Goal: Task Accomplishment & Management: Use online tool/utility

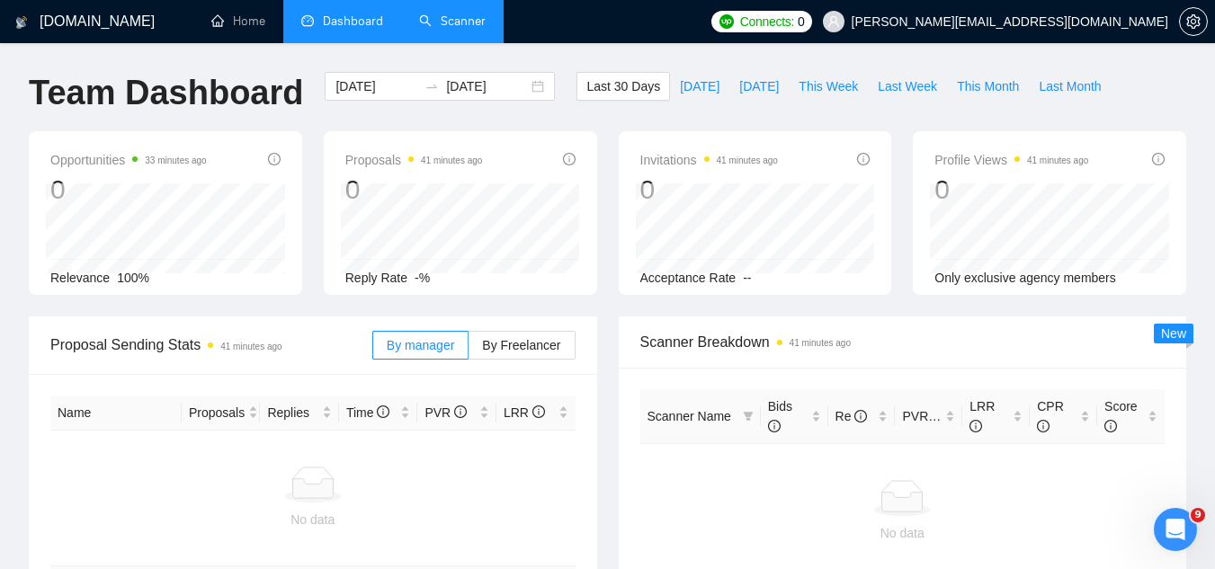
click at [486, 24] on link "Scanner" at bounding box center [452, 20] width 67 height 15
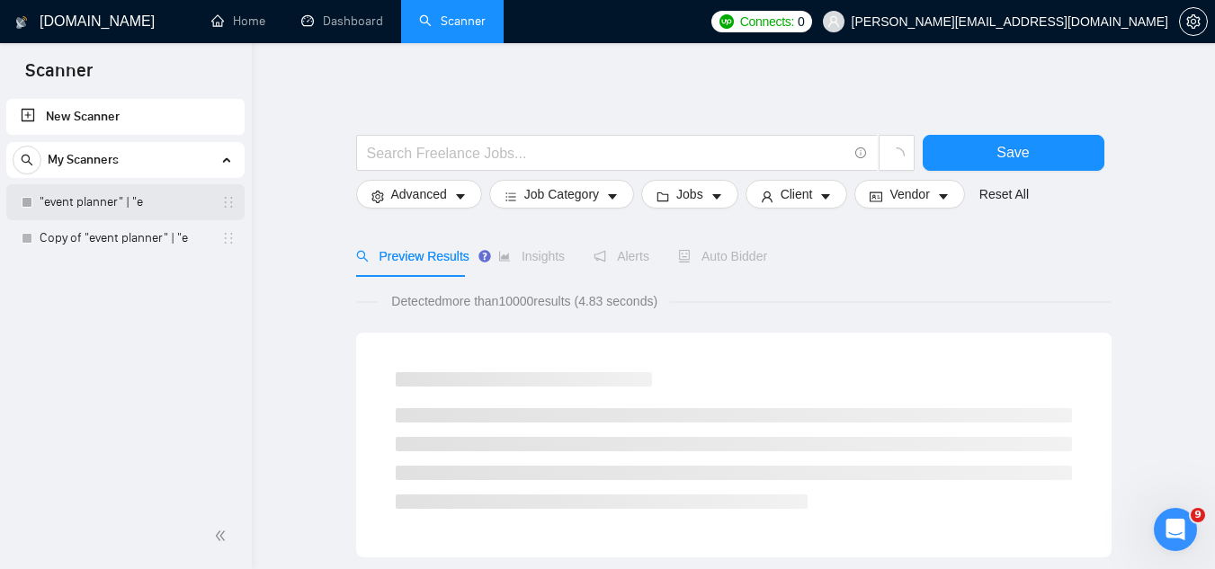
click at [121, 210] on link ""event planner" | "e" at bounding box center [125, 202] width 171 height 36
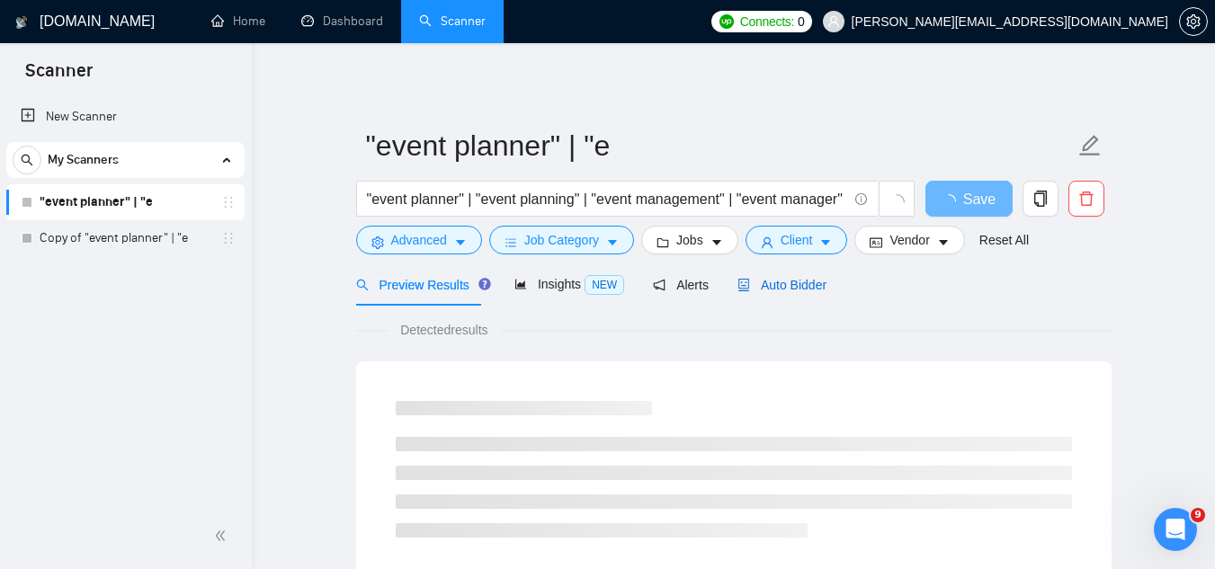
click at [760, 282] on span "Auto Bidder" at bounding box center [782, 285] width 89 height 14
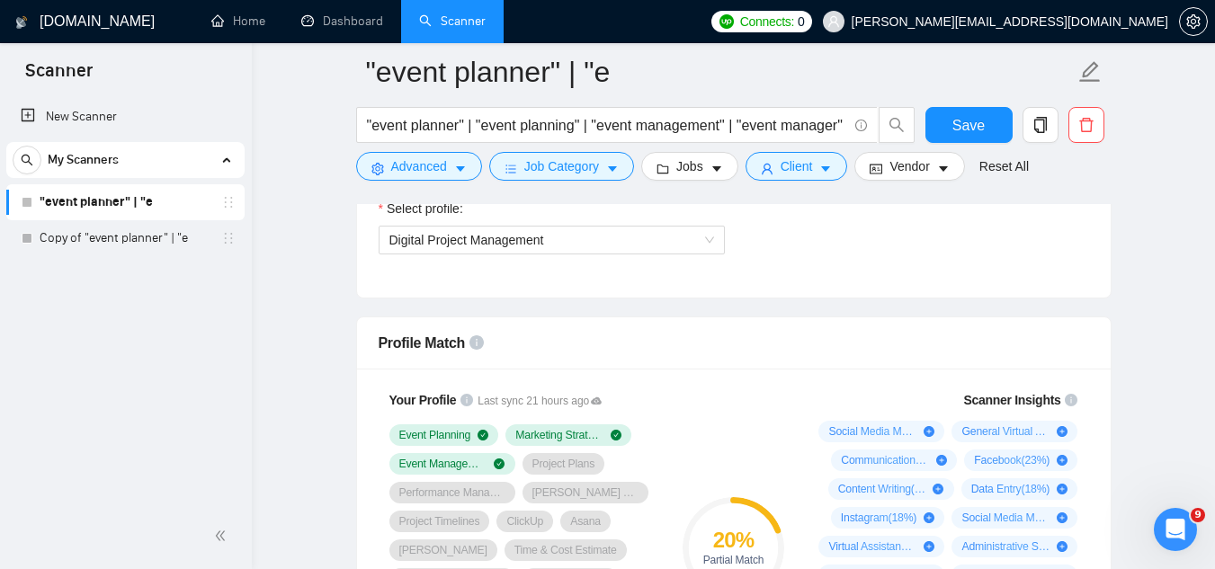
scroll to position [1169, 0]
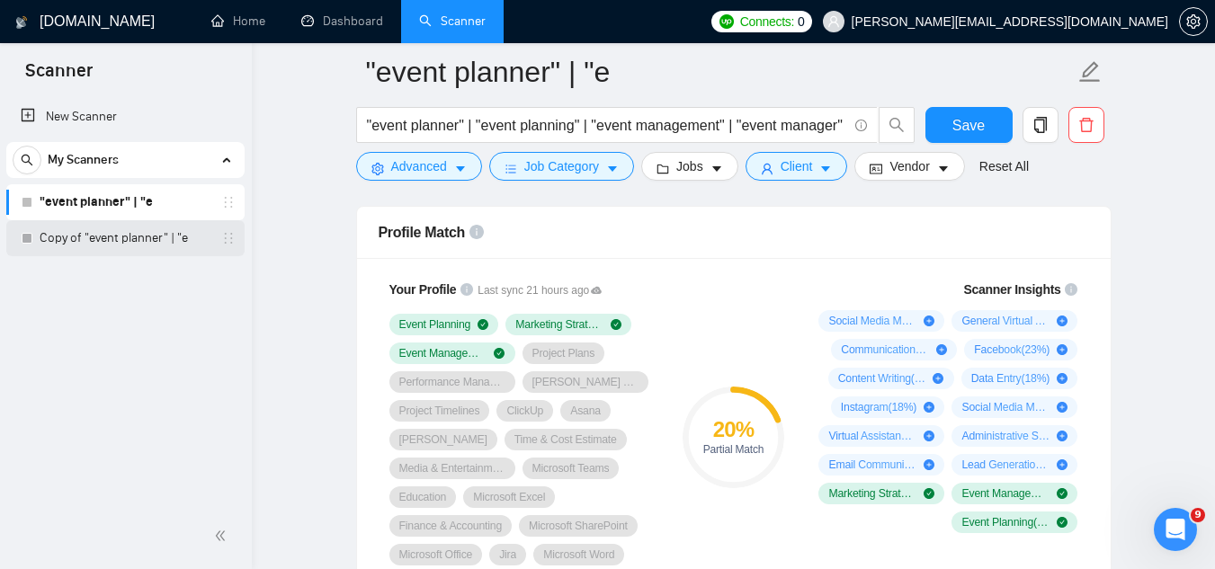
click at [77, 250] on link "Copy of "event planner" | "e" at bounding box center [125, 238] width 171 height 36
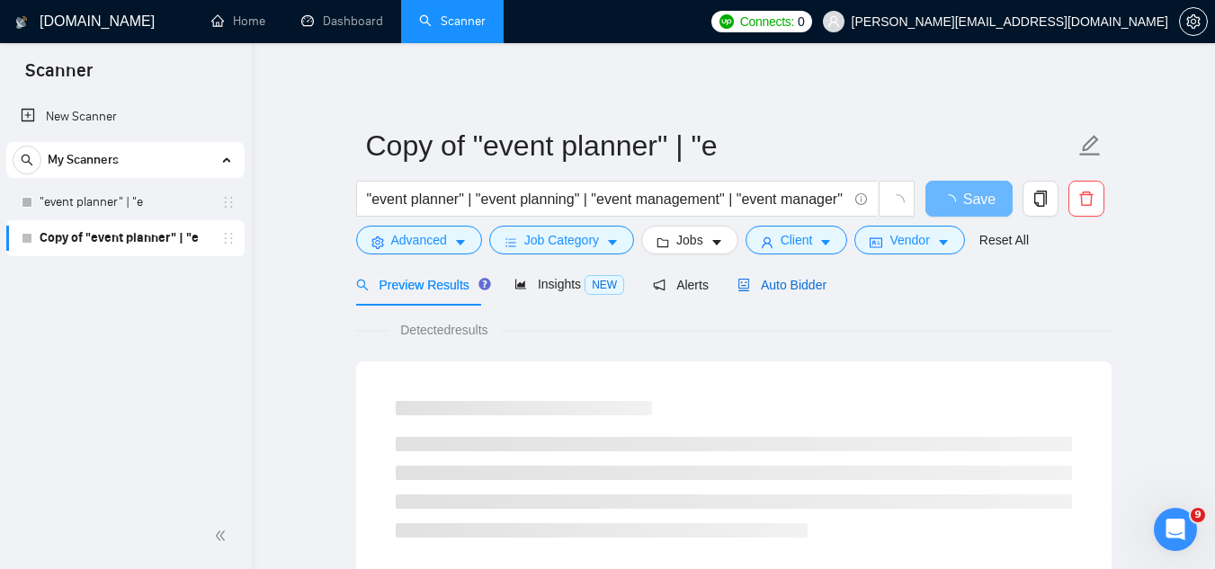
click at [793, 279] on span "Auto Bidder" at bounding box center [782, 285] width 89 height 14
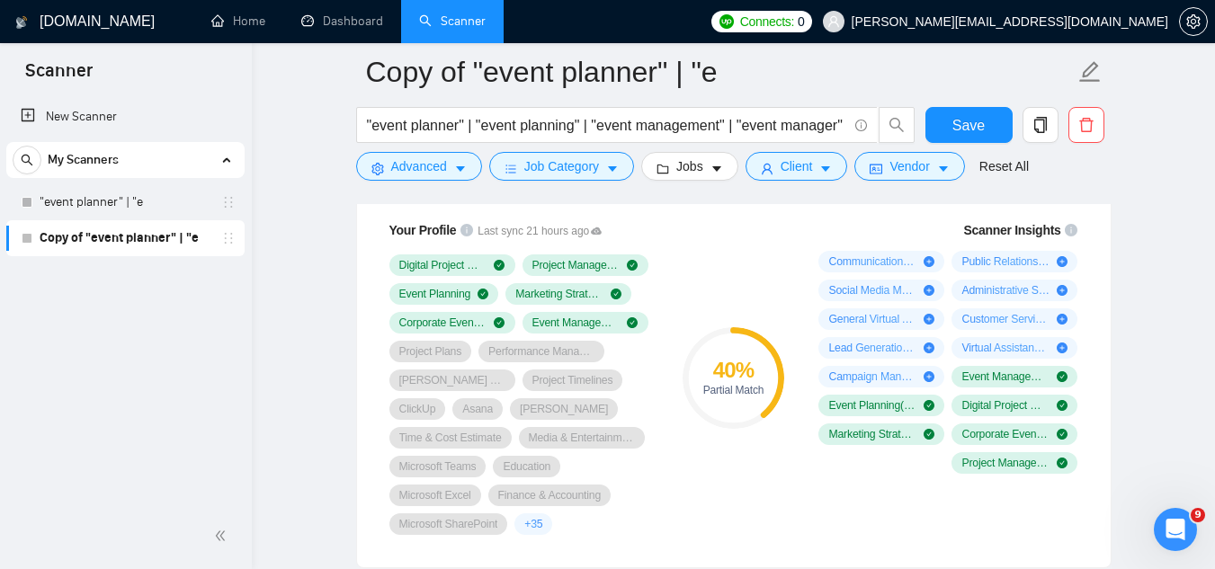
scroll to position [1169, 0]
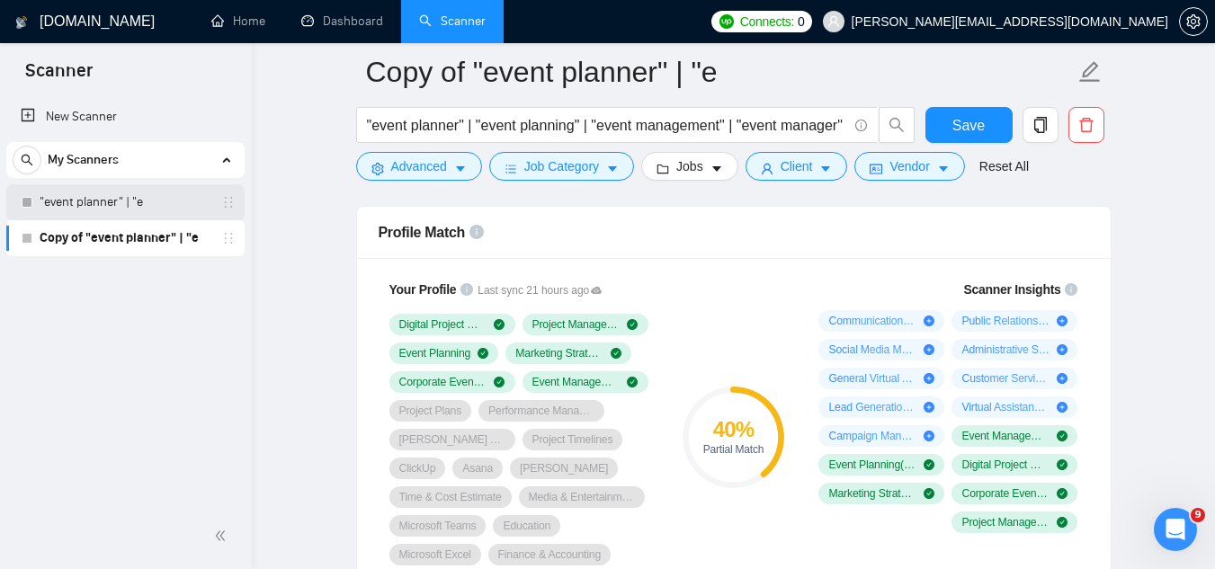
click at [120, 198] on link ""event planner" | "e" at bounding box center [125, 202] width 171 height 36
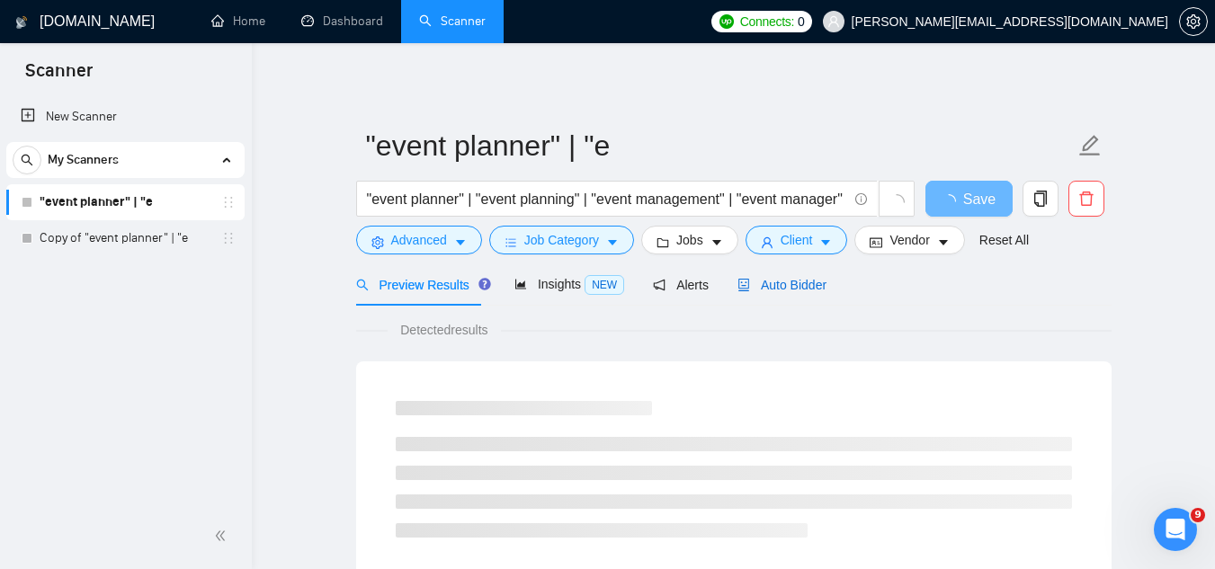
click at [774, 289] on span "Auto Bidder" at bounding box center [782, 285] width 89 height 14
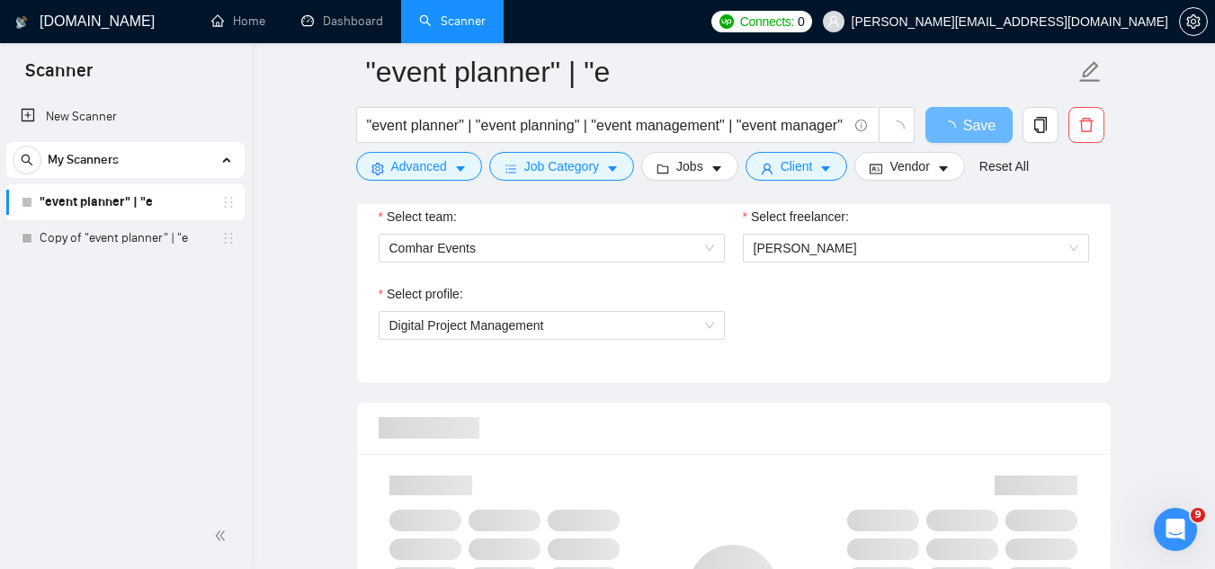
scroll to position [989, 0]
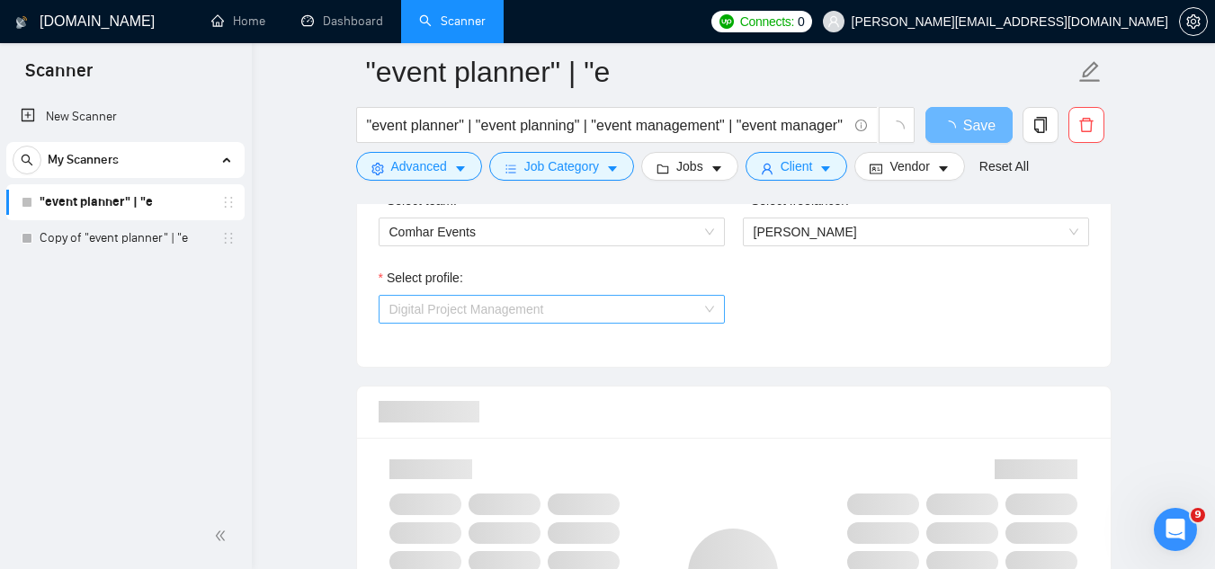
click at [550, 321] on span "Digital Project Management" at bounding box center [551, 309] width 325 height 27
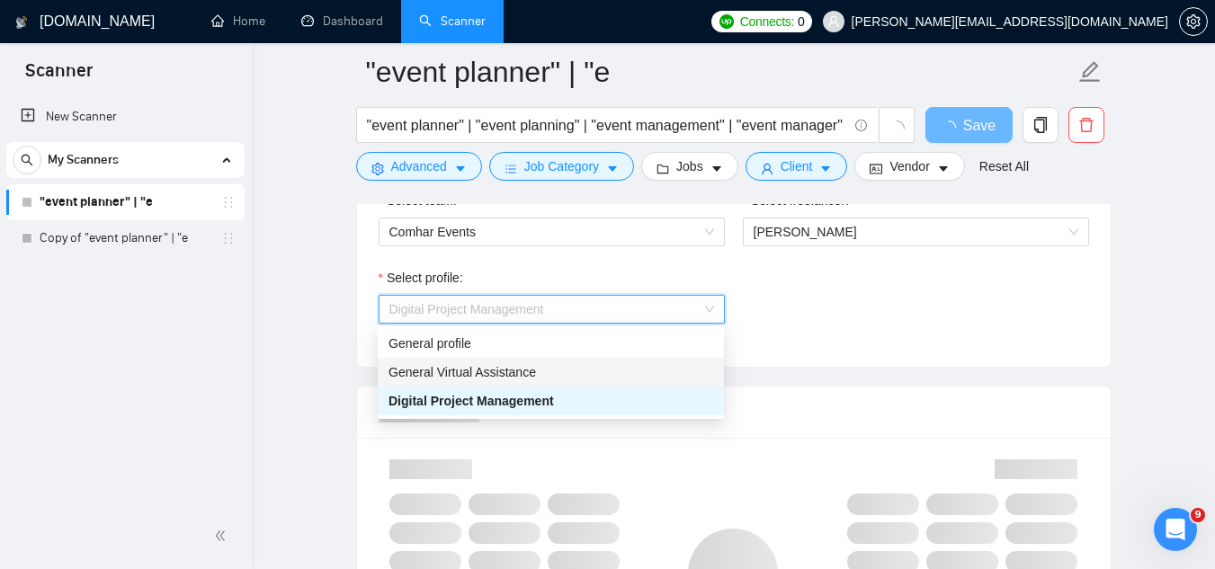
click at [539, 381] on div "General Virtual Assistance" at bounding box center [551, 372] width 325 height 20
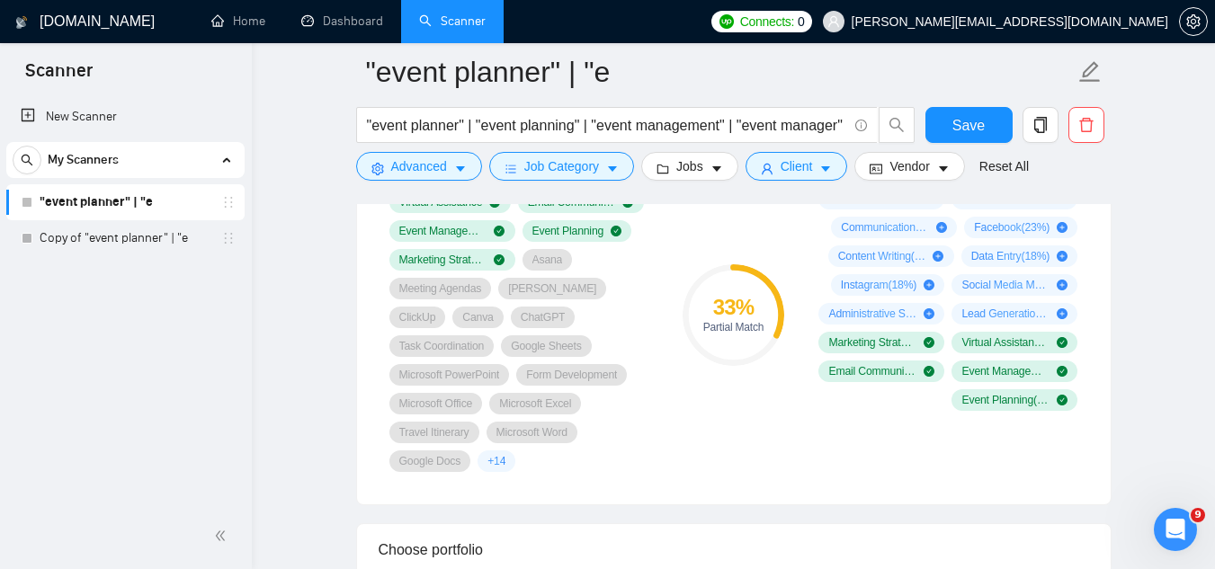
scroll to position [1259, 0]
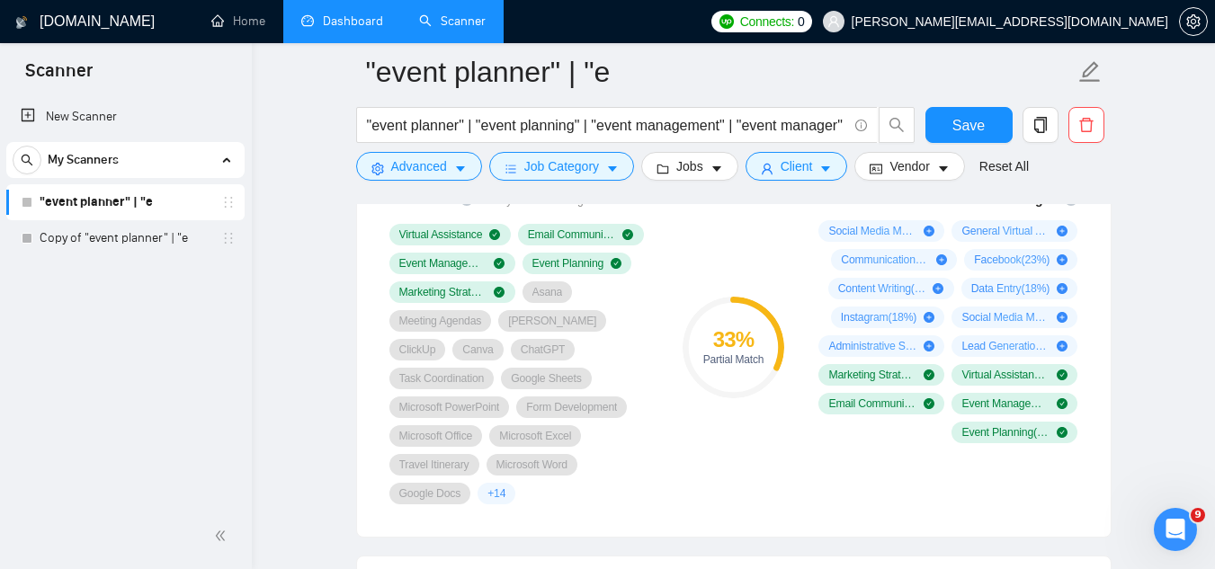
click at [356, 29] on link "Dashboard" at bounding box center [342, 20] width 82 height 15
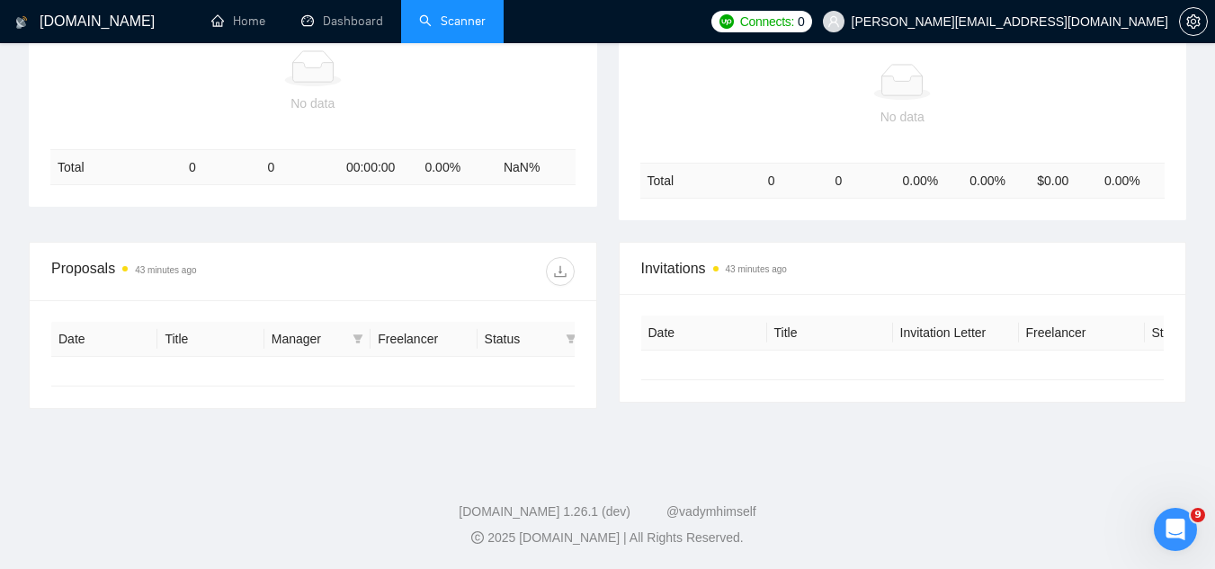
type input "[DATE]"
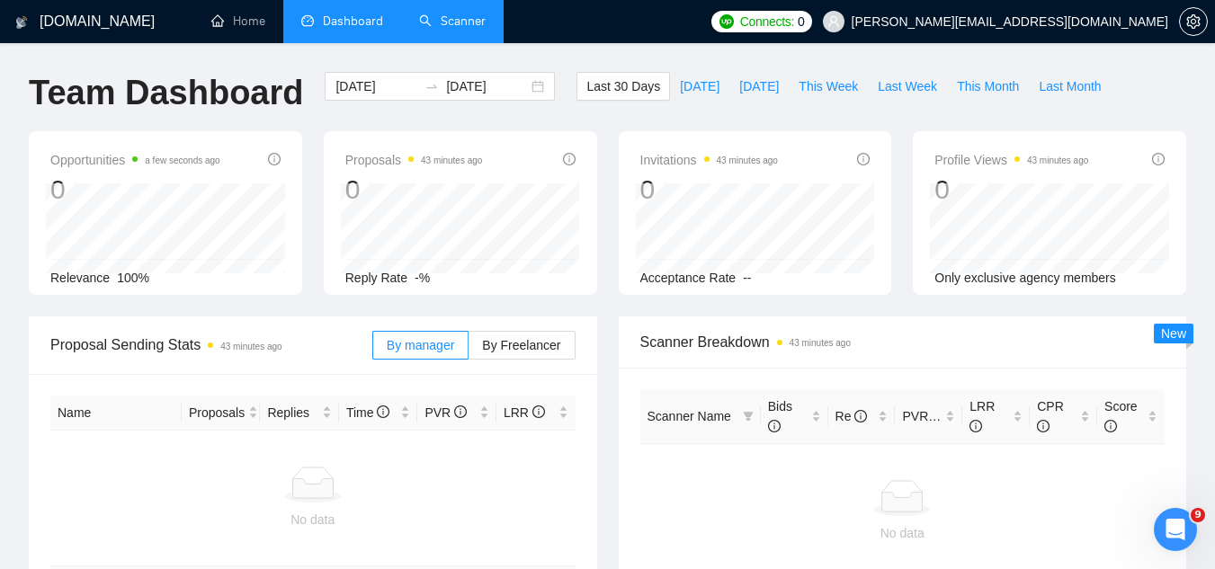
click at [469, 18] on link "Scanner" at bounding box center [452, 20] width 67 height 15
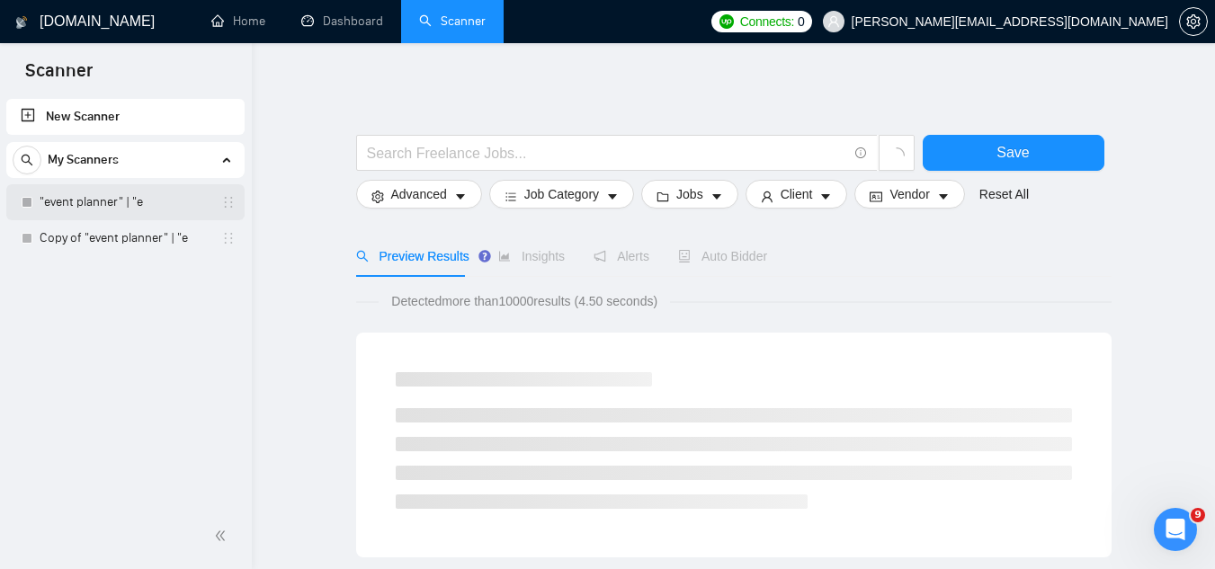
click at [106, 210] on link ""event planner" | "e" at bounding box center [125, 202] width 171 height 36
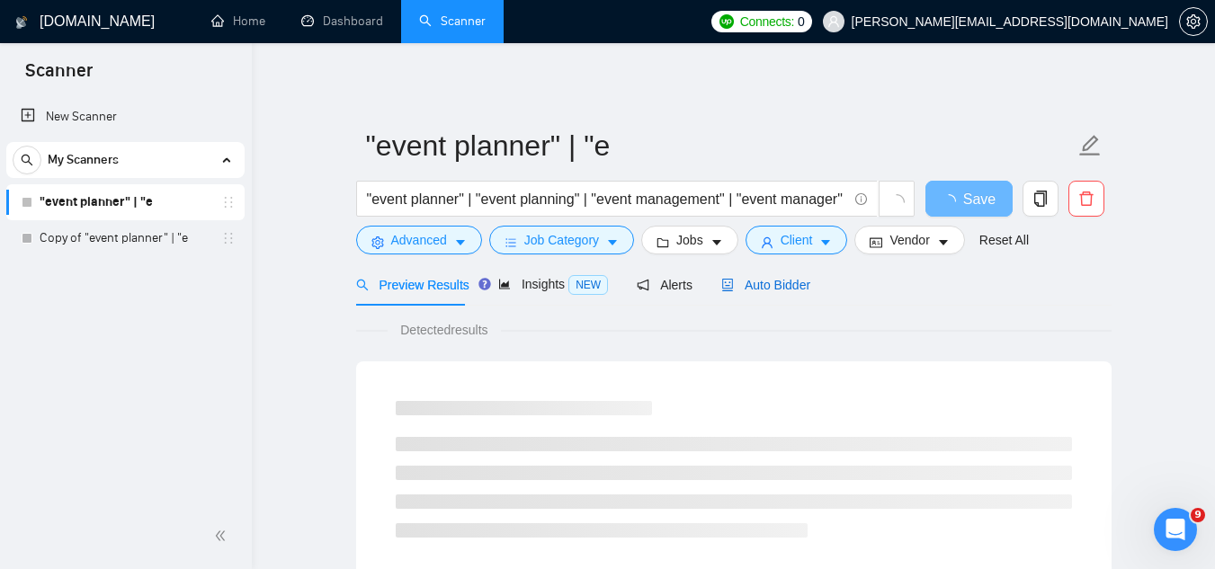
click at [752, 278] on span "Auto Bidder" at bounding box center [765, 285] width 89 height 14
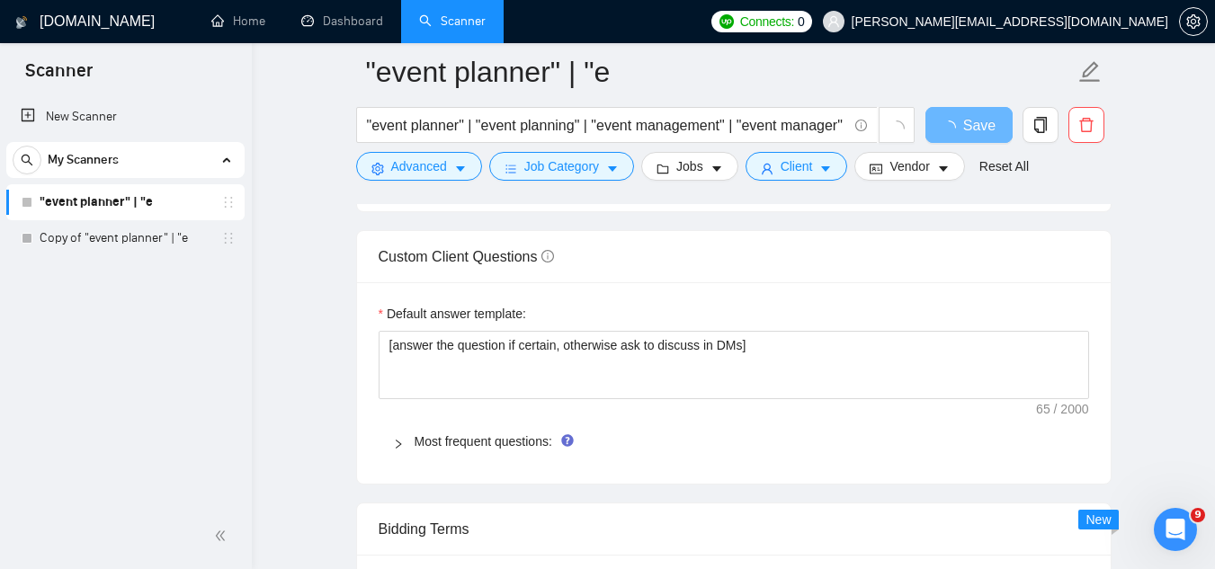
scroll to position [2518, 0]
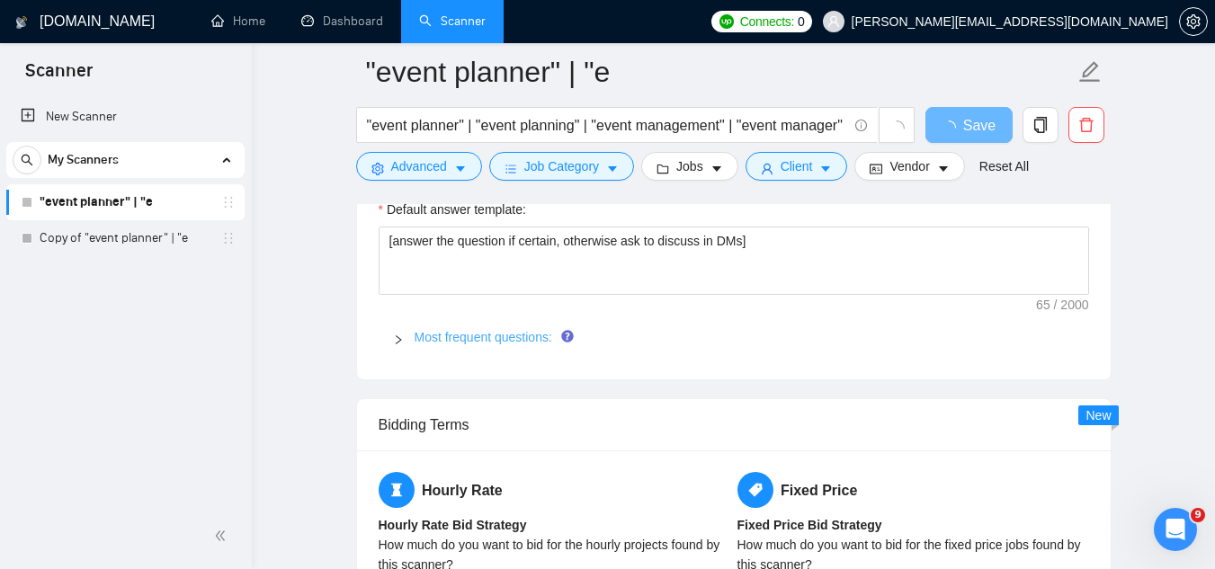
click at [497, 340] on link "Most frequent questions:" at bounding box center [484, 337] width 138 height 14
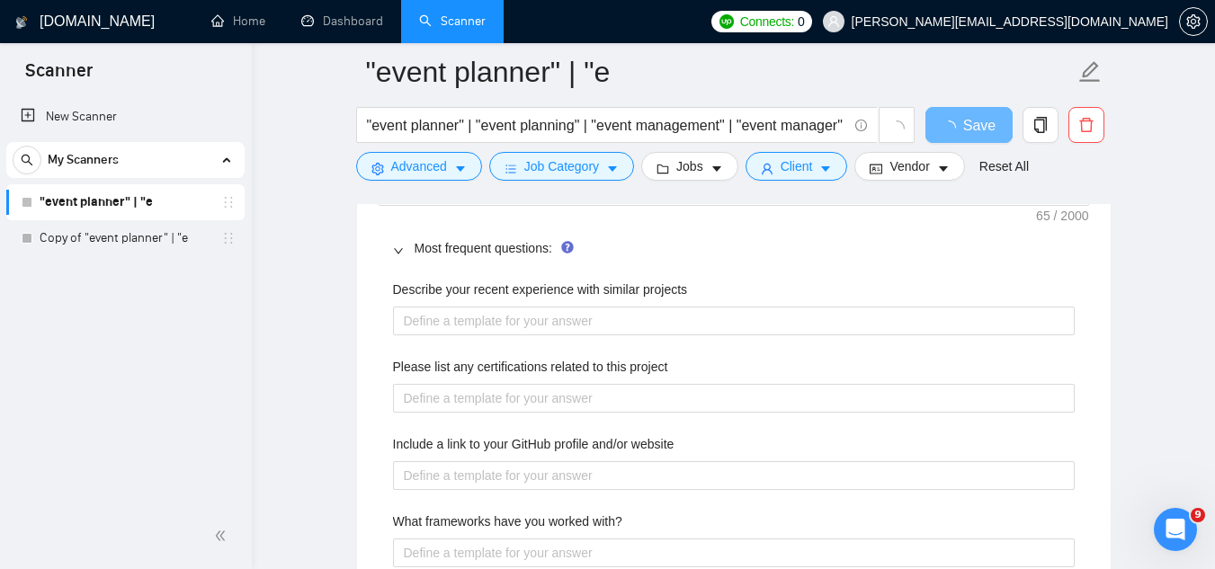
scroll to position [2608, 0]
click at [482, 363] on label "Please list any certifications related to this project" at bounding box center [530, 366] width 275 height 20
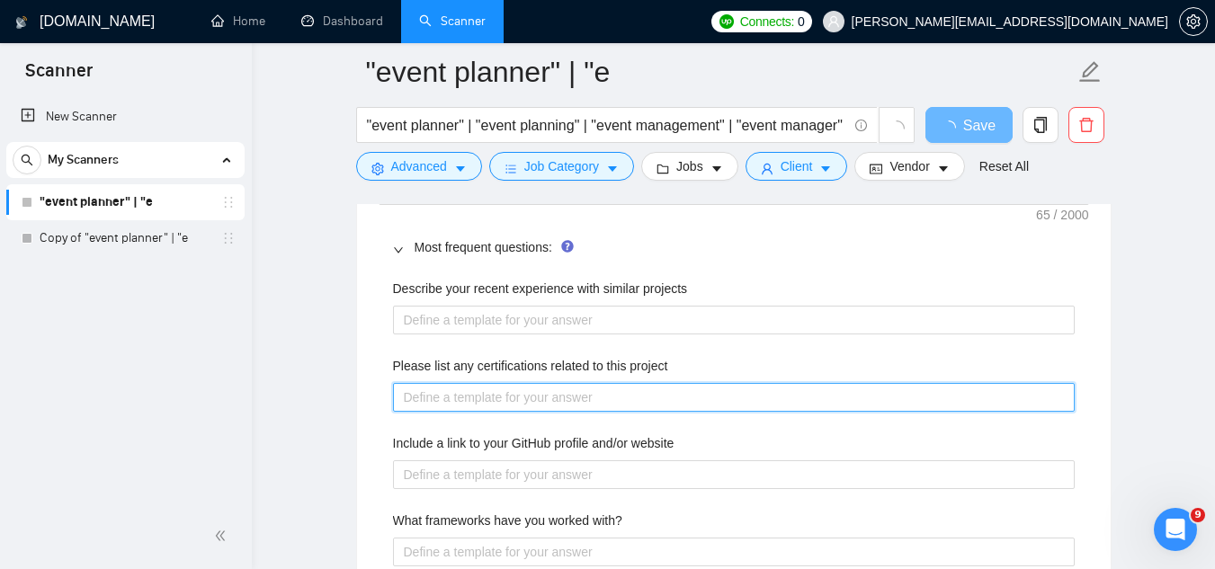
click at [482, 383] on project "Please list any certifications related to this project" at bounding box center [734, 397] width 682 height 29
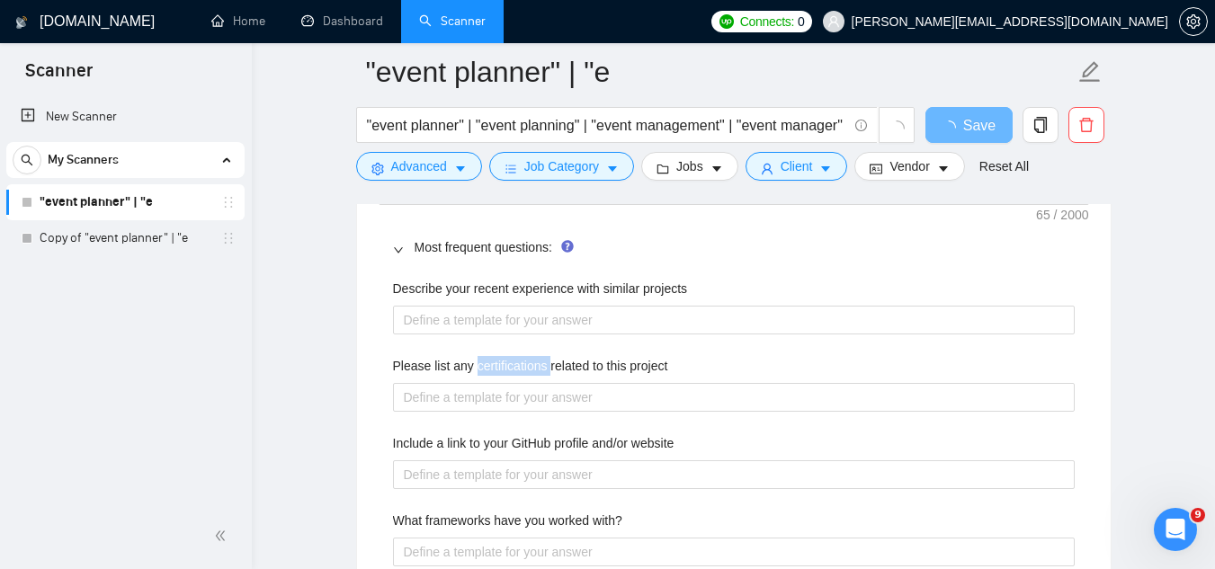
click at [482, 362] on label "Please list any certifications related to this project" at bounding box center [530, 366] width 275 height 20
click at [482, 383] on project "Please list any certifications related to this project" at bounding box center [734, 397] width 682 height 29
click at [482, 362] on label "Please list any certifications related to this project" at bounding box center [530, 366] width 275 height 20
click at [482, 383] on project "Please list any certifications related to this project" at bounding box center [734, 397] width 682 height 29
copy label "Please list any certifications related to this project"
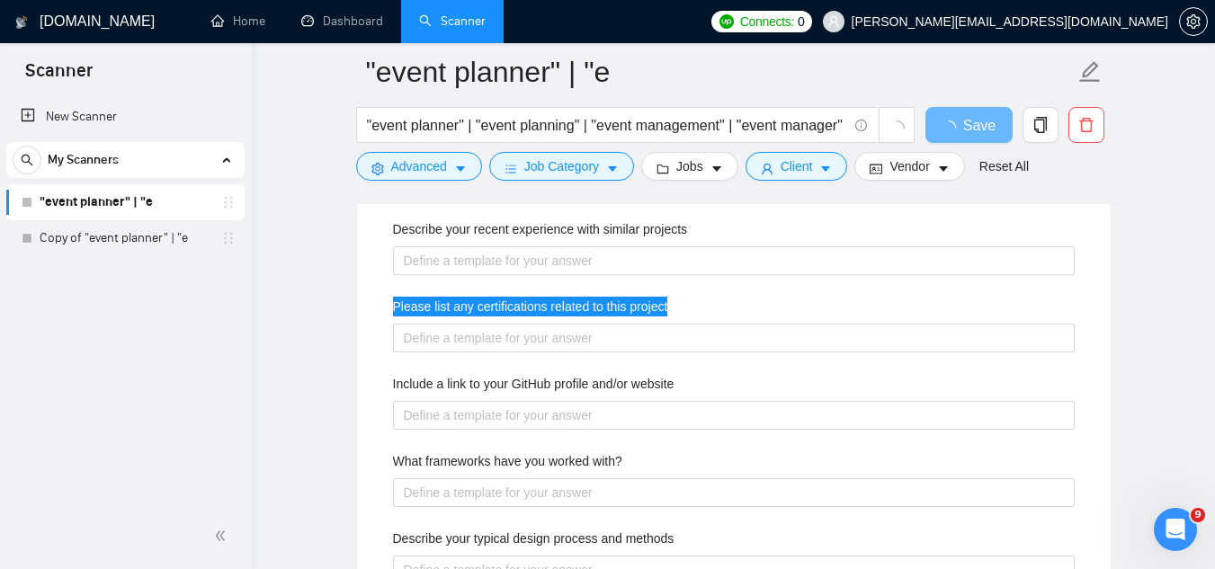
scroll to position [2788, 0]
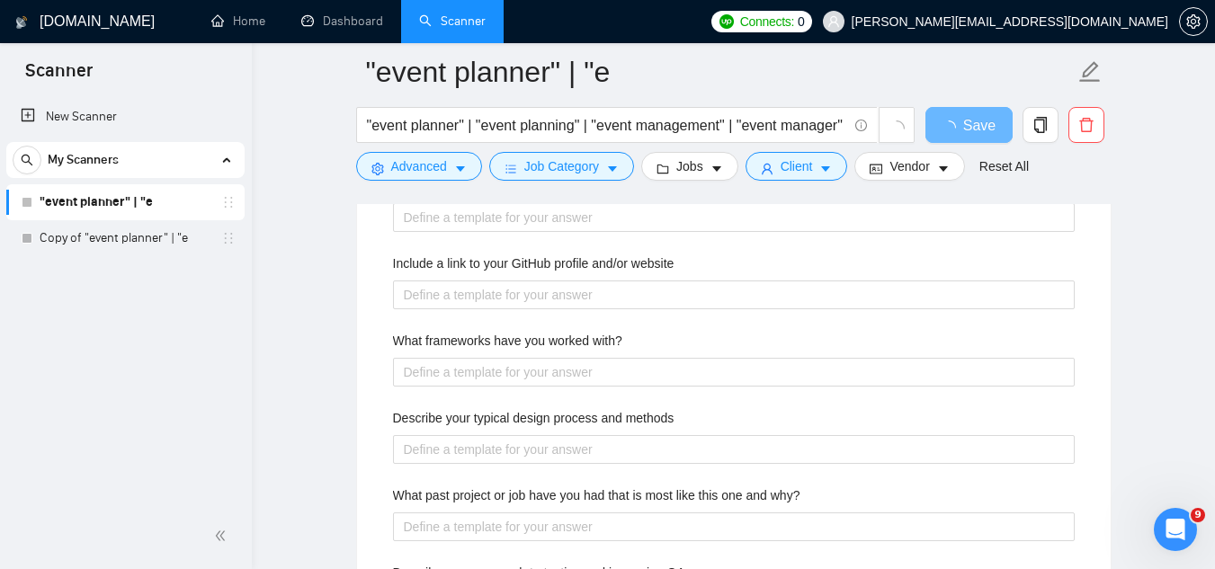
click at [607, 270] on label "Include a link to your GitHub profile and/or website" at bounding box center [534, 264] width 282 height 20
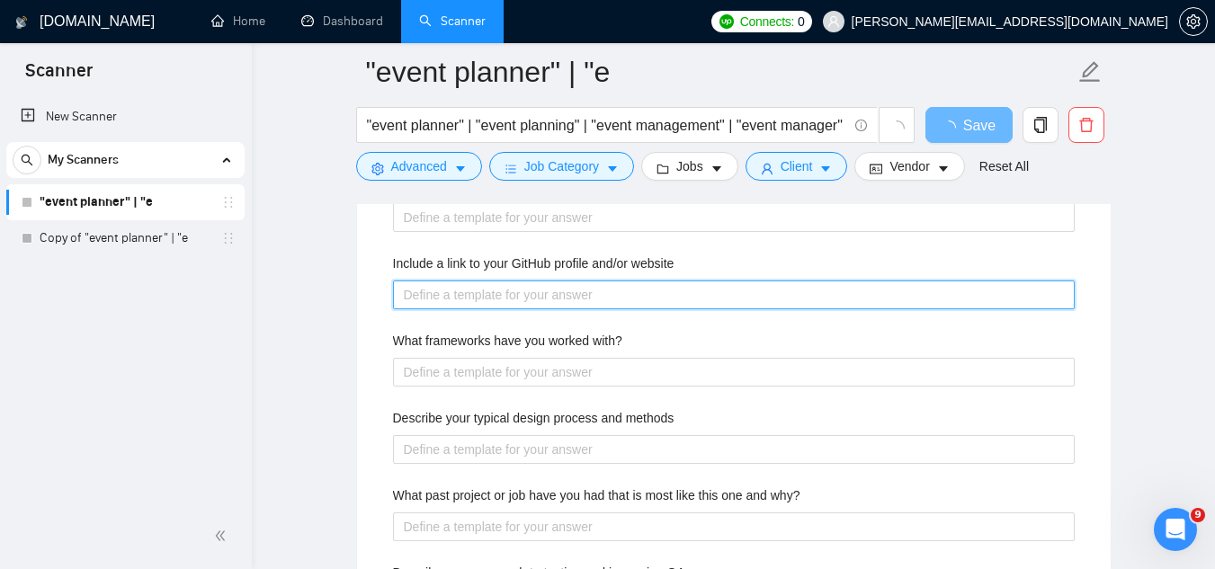
click at [607, 281] on website "Include a link to your GitHub profile and/or website" at bounding box center [734, 295] width 682 height 29
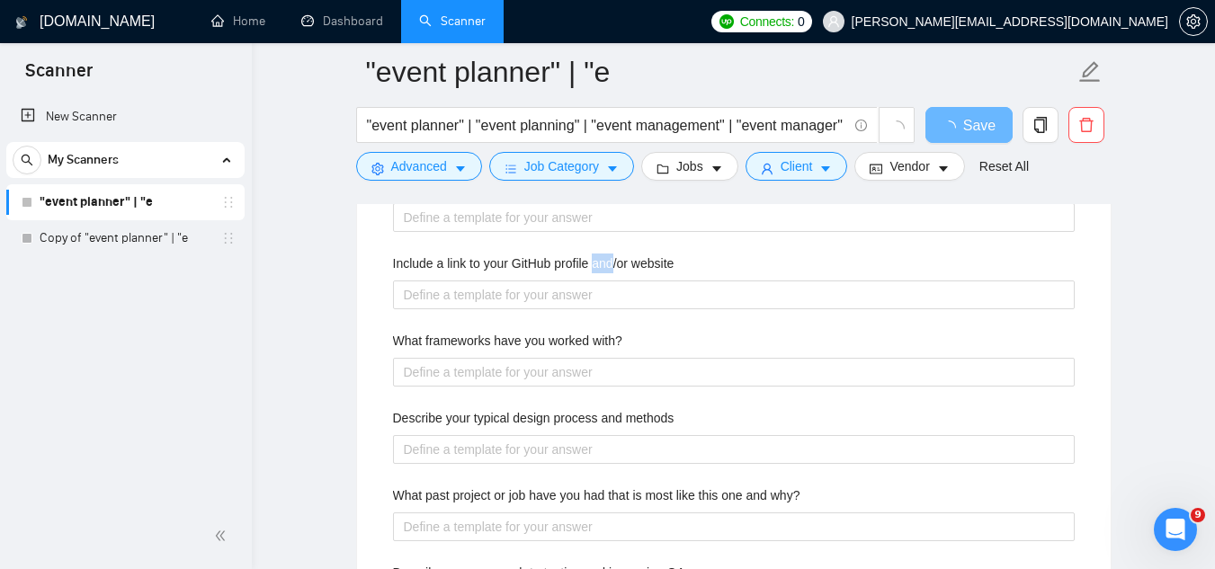
click at [607, 270] on label "Include a link to your GitHub profile and/or website" at bounding box center [534, 264] width 282 height 20
click at [607, 281] on website "Include a link to your GitHub profile and/or website" at bounding box center [734, 295] width 682 height 29
click at [607, 269] on label "Include a link to your GitHub profile and/or website" at bounding box center [534, 264] width 282 height 20
click at [607, 281] on website "Include a link to your GitHub profile and/or website" at bounding box center [734, 295] width 682 height 29
copy label "Include a link to your GitHub profile and/or website"
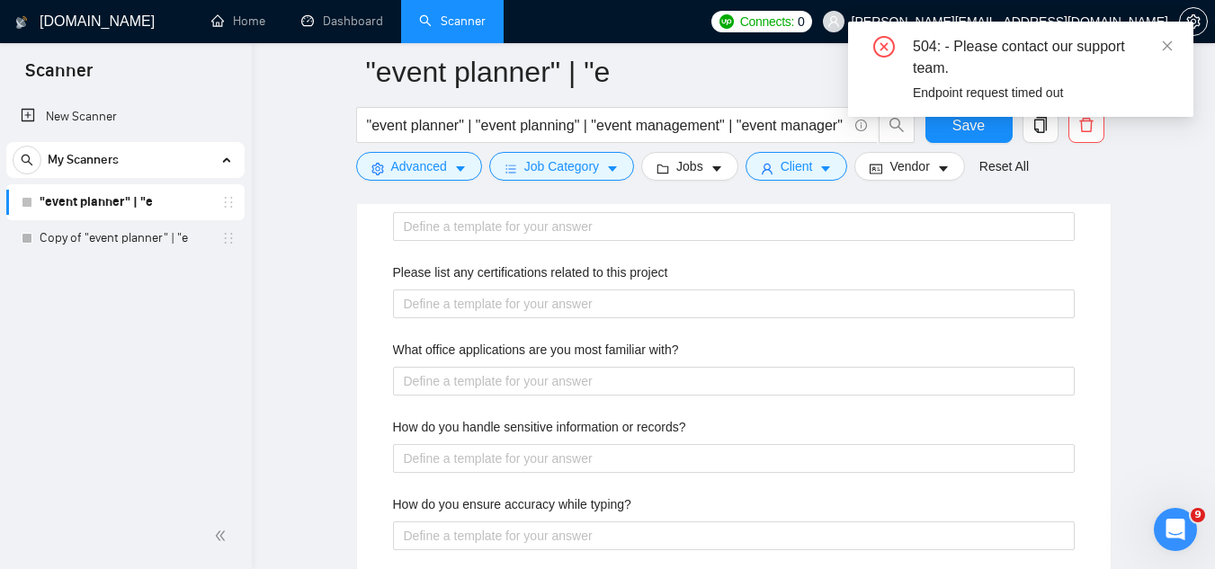
click at [503, 345] on label "What office applications are you most familiar with?" at bounding box center [536, 350] width 286 height 20
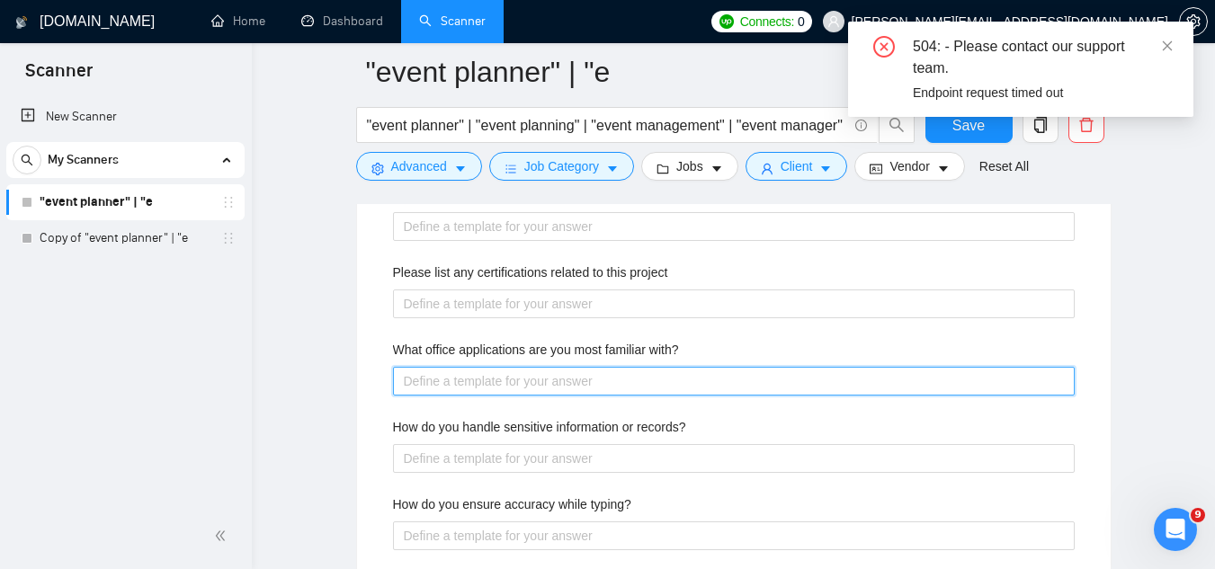
click at [503, 367] on with\? "What office applications are you most familiar with?" at bounding box center [734, 381] width 682 height 29
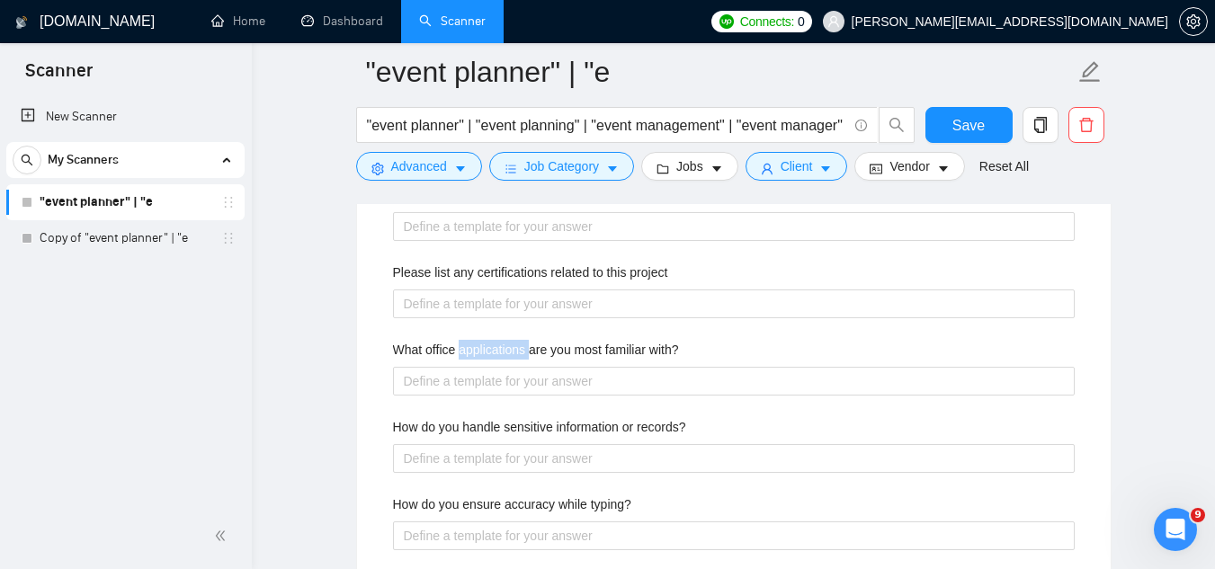
click at [503, 345] on label "What office applications are you most familiar with?" at bounding box center [536, 350] width 286 height 20
click at [503, 367] on with\? "What office applications are you most familiar with?" at bounding box center [734, 381] width 682 height 29
click at [503, 345] on label "What office applications are you most familiar with?" at bounding box center [536, 350] width 286 height 20
click at [503, 367] on with\? "What office applications are you most familiar with?" at bounding box center [734, 381] width 682 height 29
copy label "What office applications are you most familiar with?"
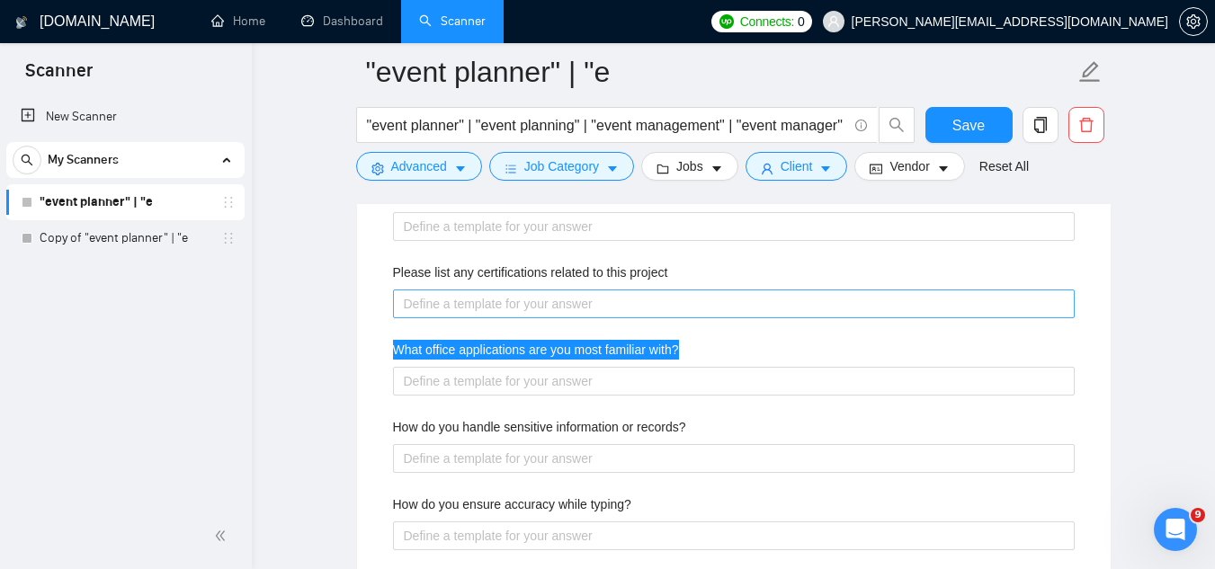
scroll to position [2878, 0]
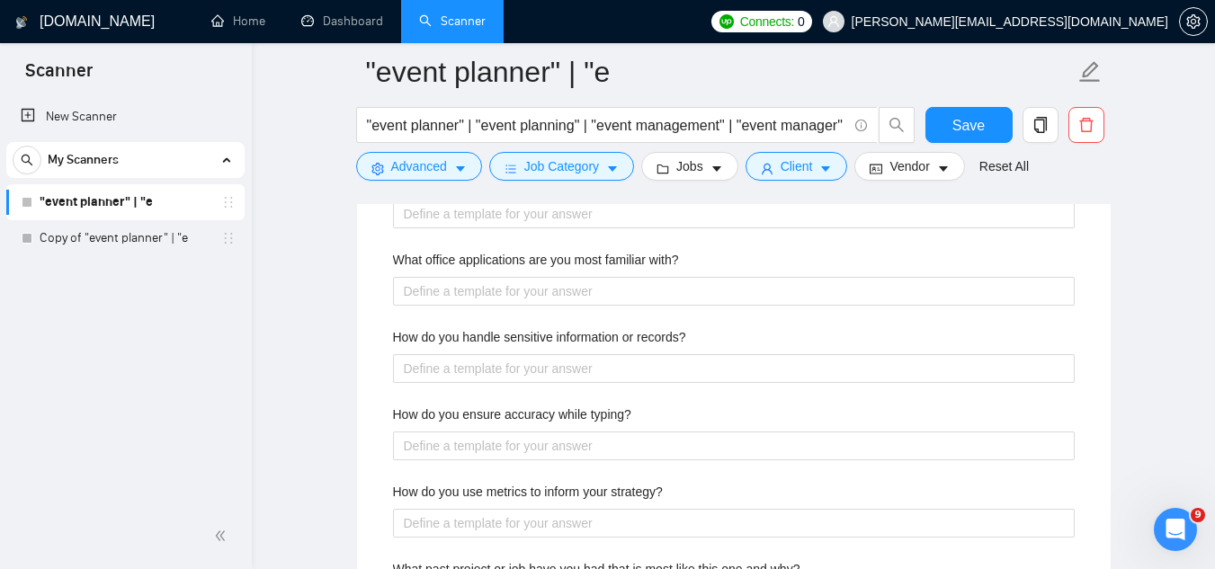
click at [506, 338] on label "How do you handle sensitive information or records?" at bounding box center [539, 337] width 293 height 20
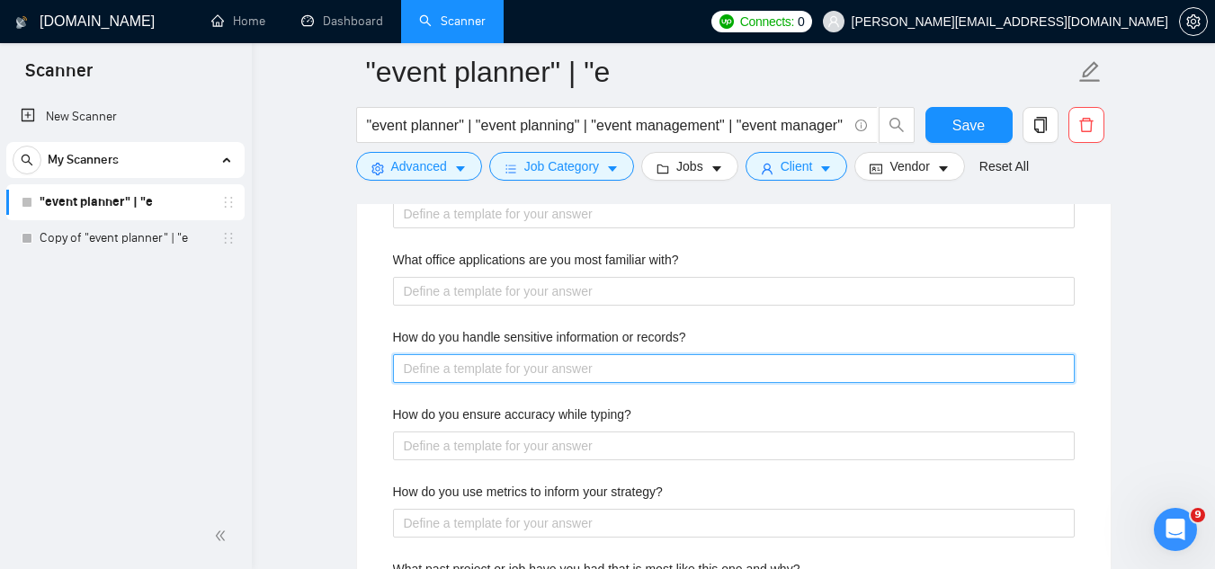
click at [506, 354] on records\? "How do you handle sensitive information or records?" at bounding box center [734, 368] width 682 height 29
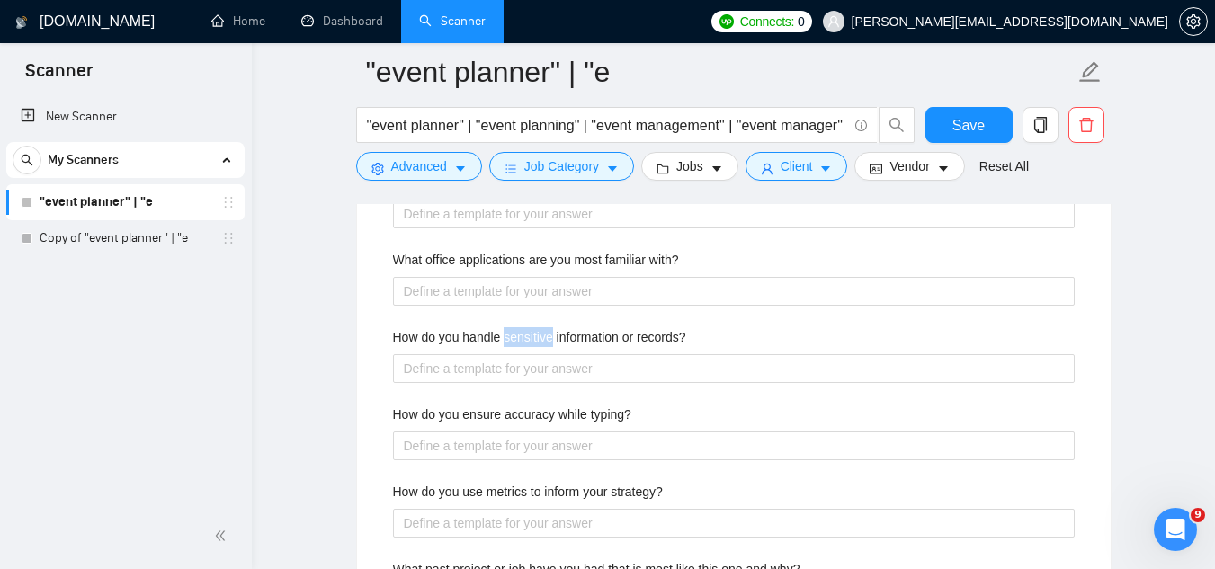
click at [505, 338] on label "How do you handle sensitive information or records?" at bounding box center [539, 337] width 293 height 20
click at [505, 354] on records\? "How do you handle sensitive information or records?" at bounding box center [734, 368] width 682 height 29
click at [505, 337] on label "How do you handle sensitive information or records?" at bounding box center [539, 337] width 293 height 20
click at [505, 354] on records\? "How do you handle sensitive information or records?" at bounding box center [734, 368] width 682 height 29
copy label "How do you handle sensitive information or records?"
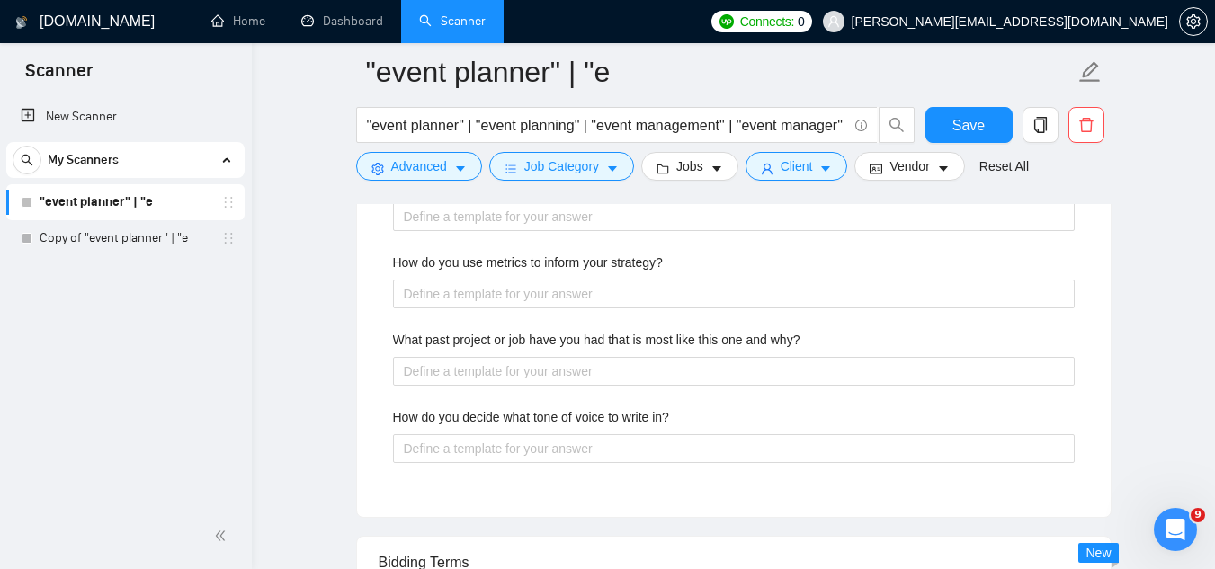
scroll to position [3148, 0]
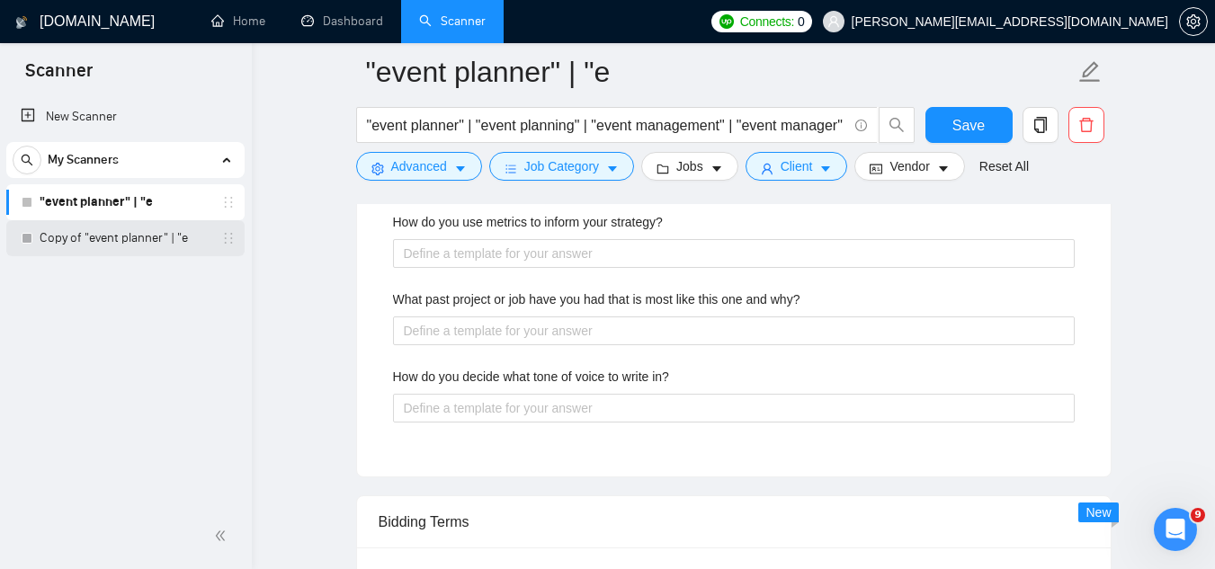
click at [147, 241] on link "Copy of "event planner" | "e" at bounding box center [125, 238] width 171 height 36
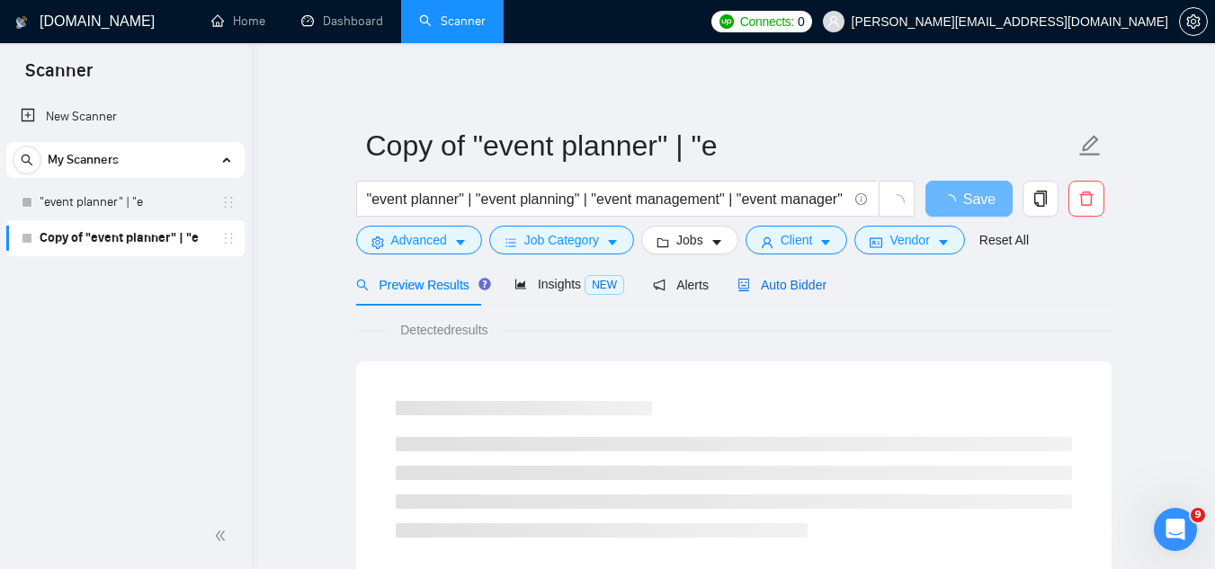
click at [780, 282] on span "Auto Bidder" at bounding box center [782, 285] width 89 height 14
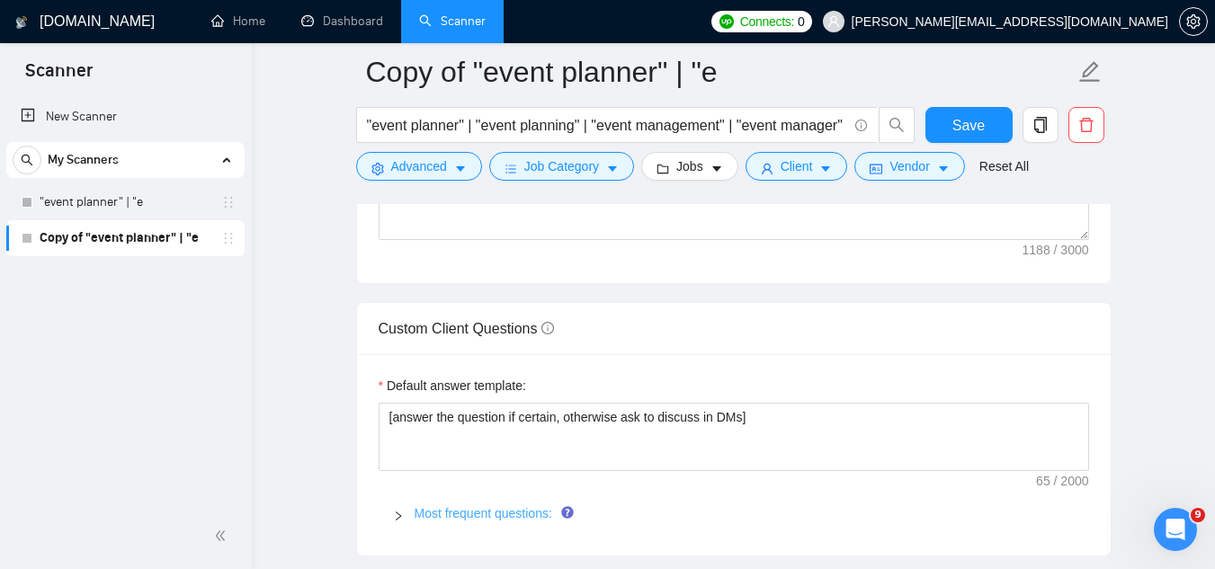
scroll to position [2608, 0]
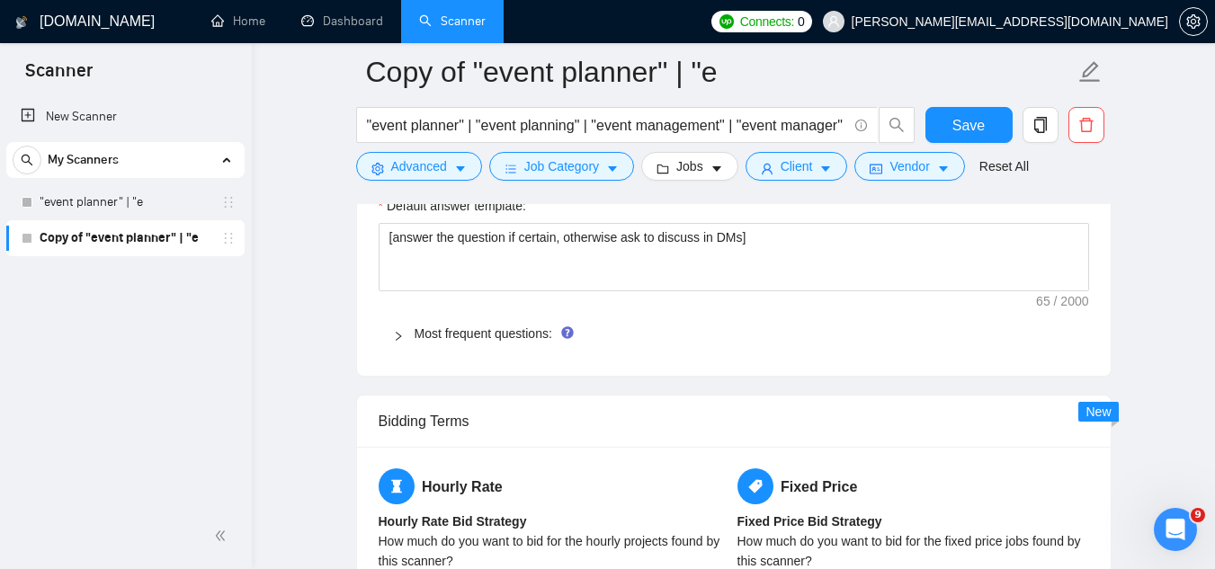
click at [481, 344] on div "Most frequent questions:" at bounding box center [734, 333] width 711 height 41
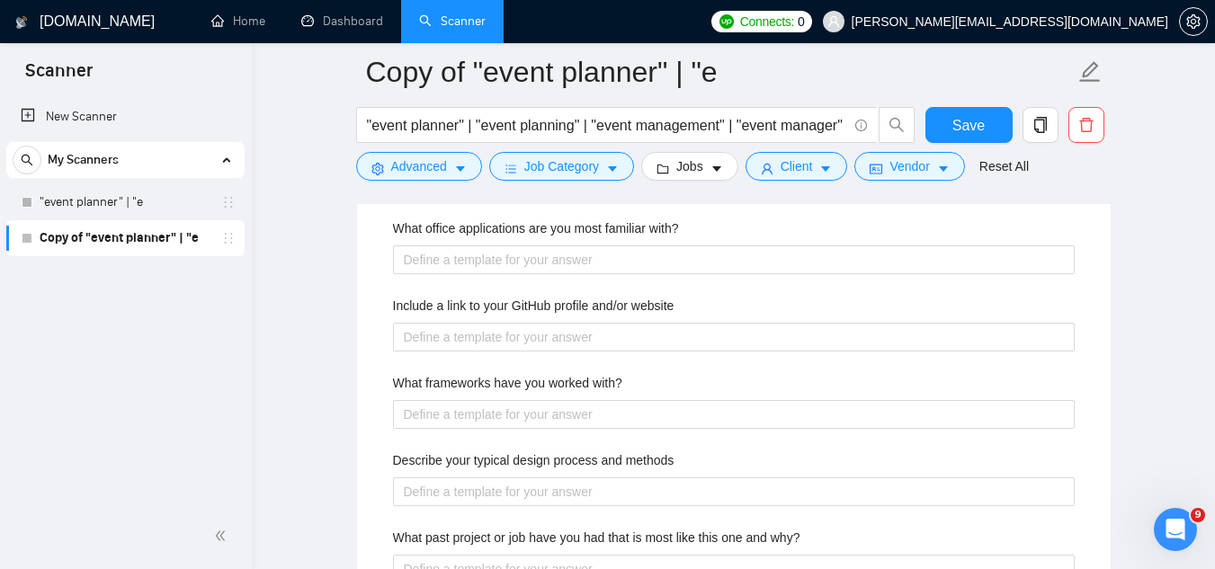
scroll to position [2968, 0]
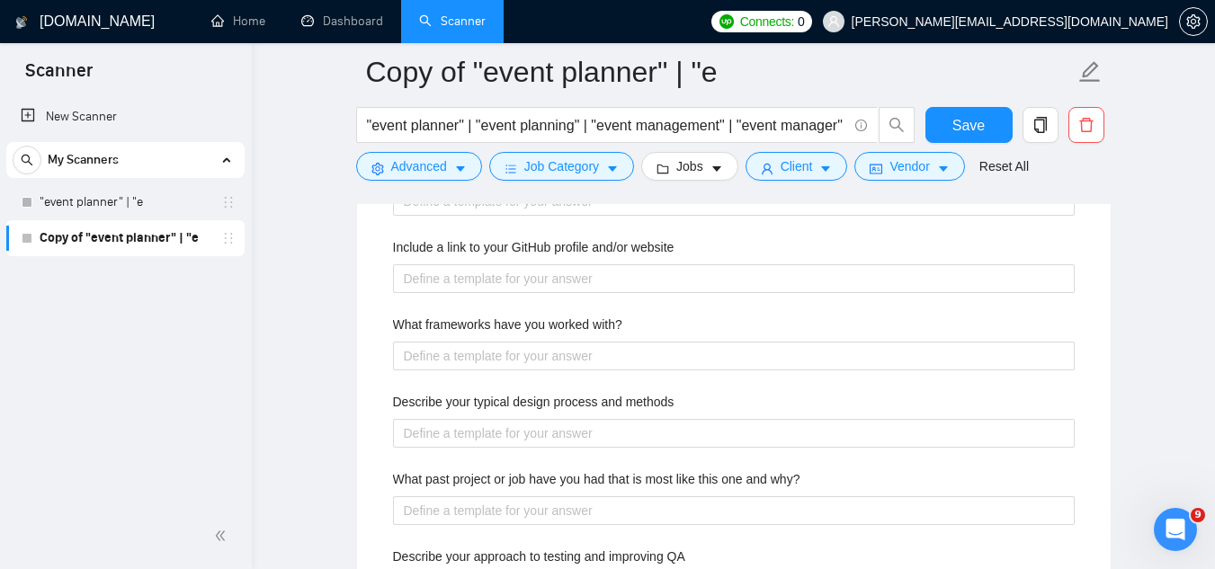
click at [470, 323] on label "What frameworks have you worked with?" at bounding box center [507, 325] width 229 height 20
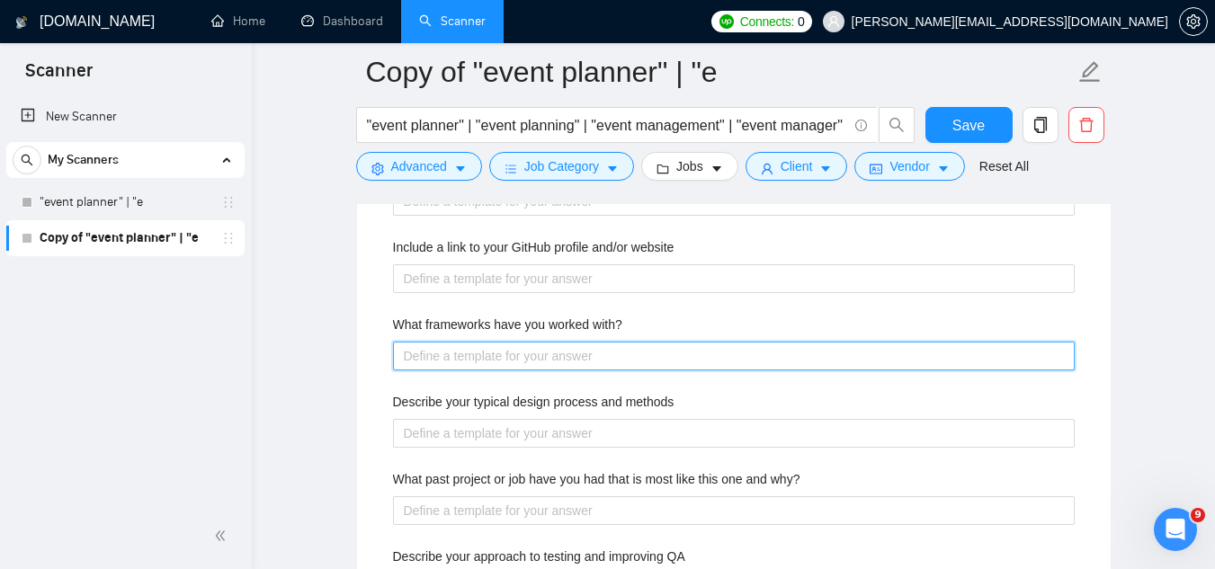
click at [470, 342] on with\? "What frameworks have you worked with?" at bounding box center [734, 356] width 682 height 29
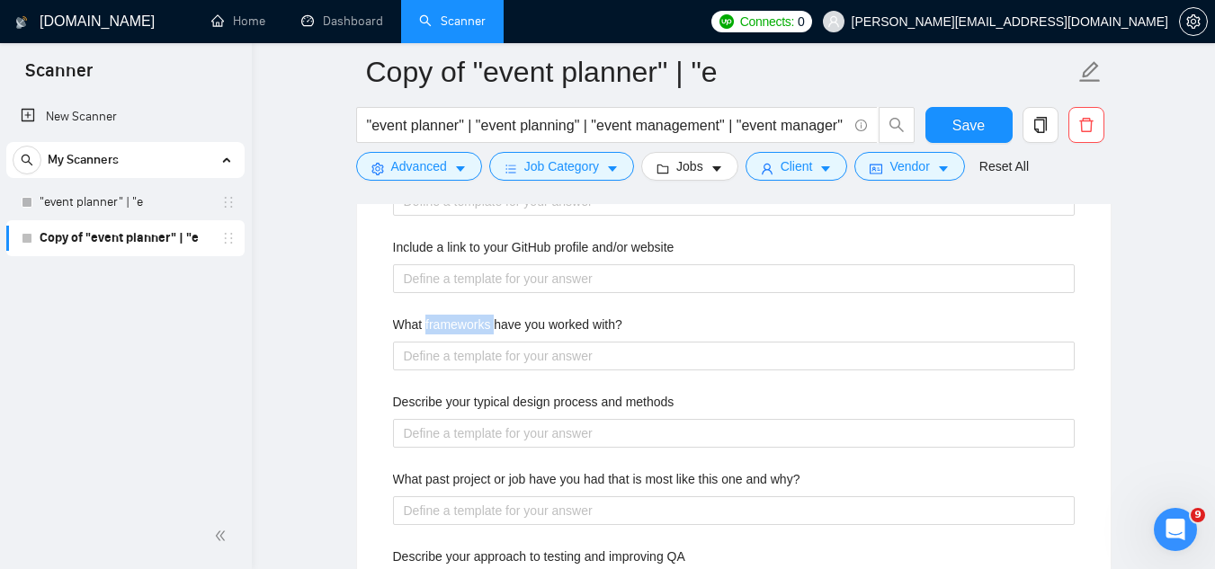
click at [470, 323] on label "What frameworks have you worked with?" at bounding box center [507, 325] width 229 height 20
click at [470, 342] on with\? "What frameworks have you worked with?" at bounding box center [734, 356] width 682 height 29
click at [470, 322] on label "What frameworks have you worked with?" at bounding box center [507, 325] width 229 height 20
click at [470, 342] on with\? "What frameworks have you worked with?" at bounding box center [734, 356] width 682 height 29
copy label "What frameworks have you worked with?"
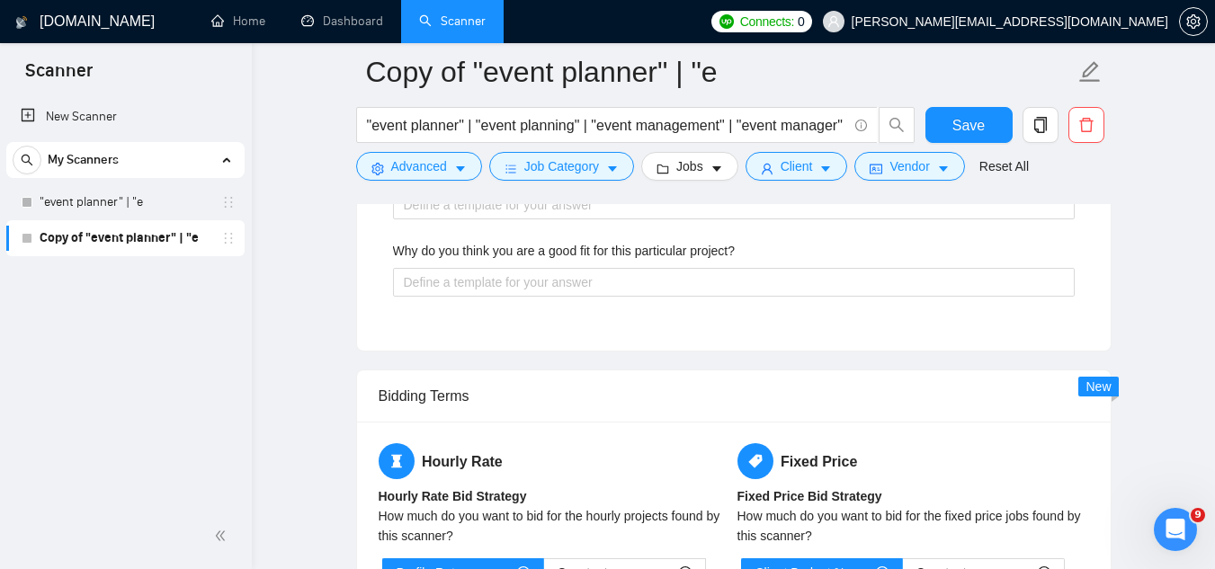
scroll to position [3508, 0]
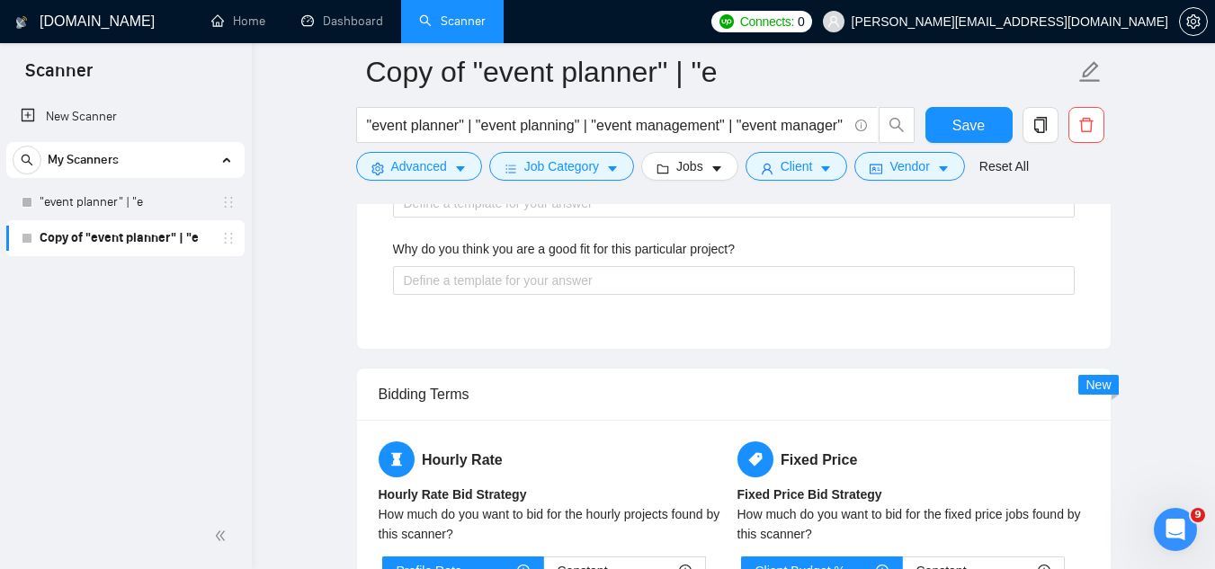
click at [1007, 22] on span "[PERSON_NAME][EMAIL_ADDRESS][DOMAIN_NAME]" at bounding box center [1010, 22] width 317 height 0
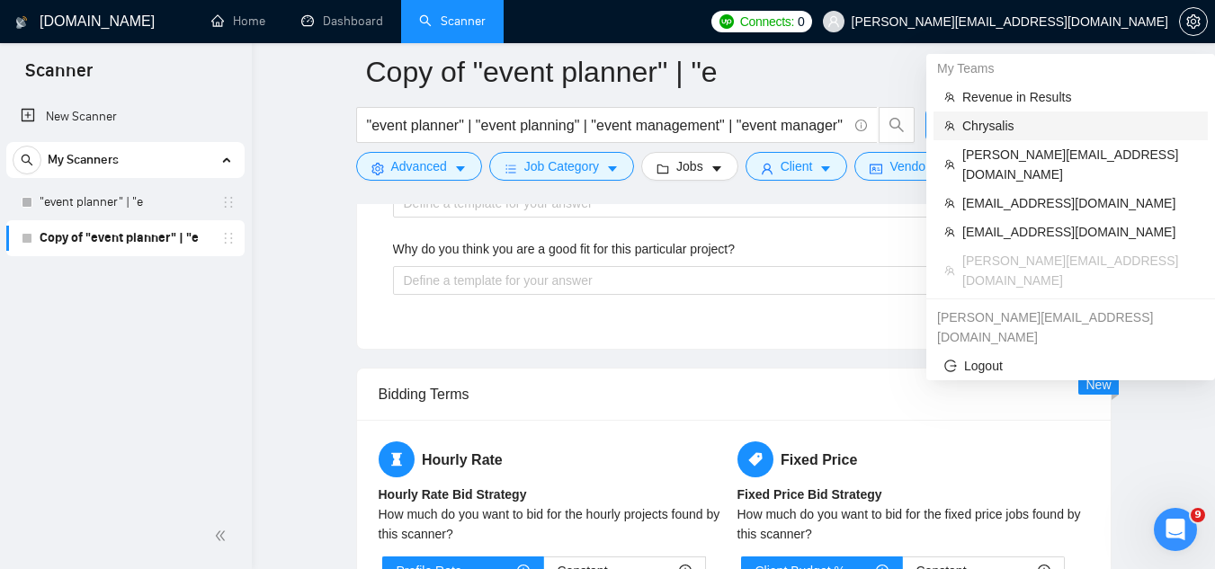
click at [970, 130] on span "Chrysalis" at bounding box center [1079, 126] width 235 height 20
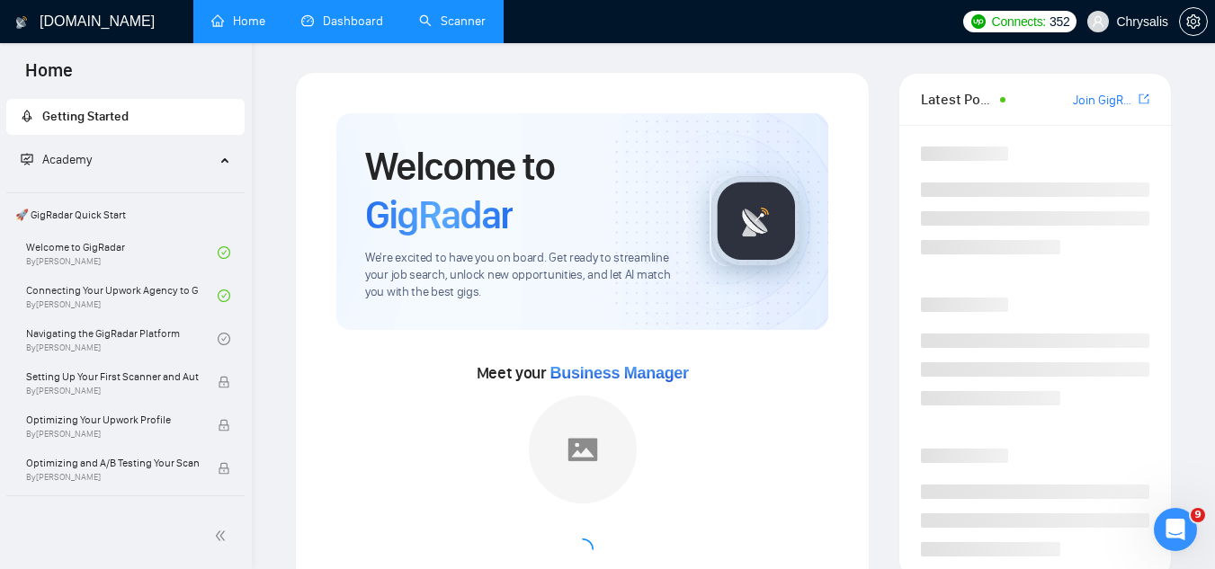
click at [349, 29] on link "Dashboard" at bounding box center [342, 20] width 82 height 15
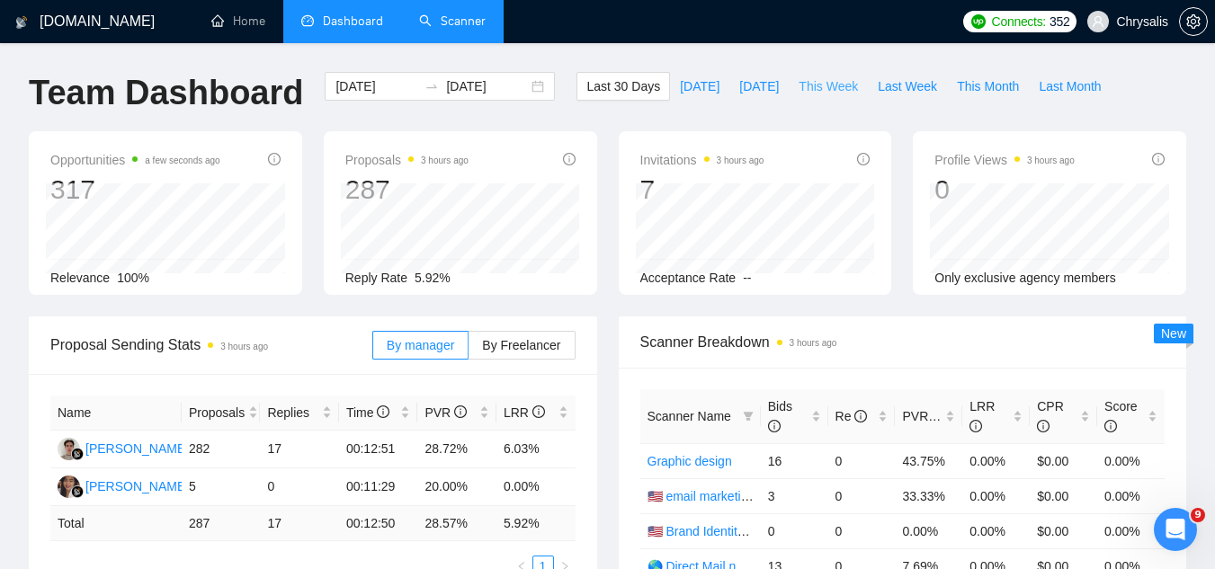
click at [841, 87] on span "This Week" at bounding box center [828, 86] width 59 height 20
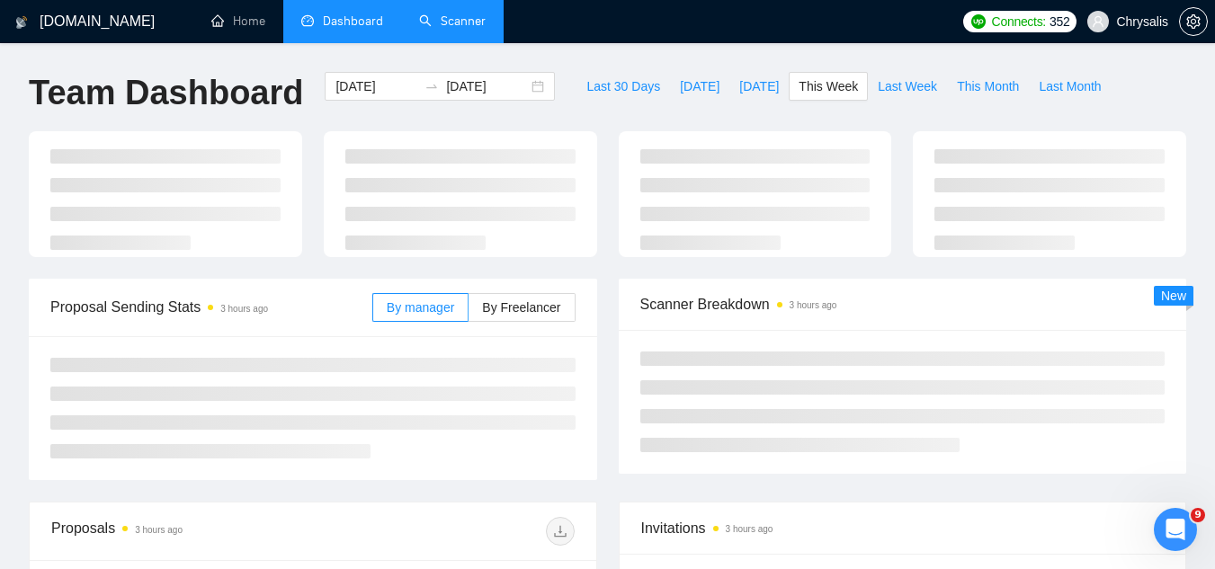
type input "[DATE]"
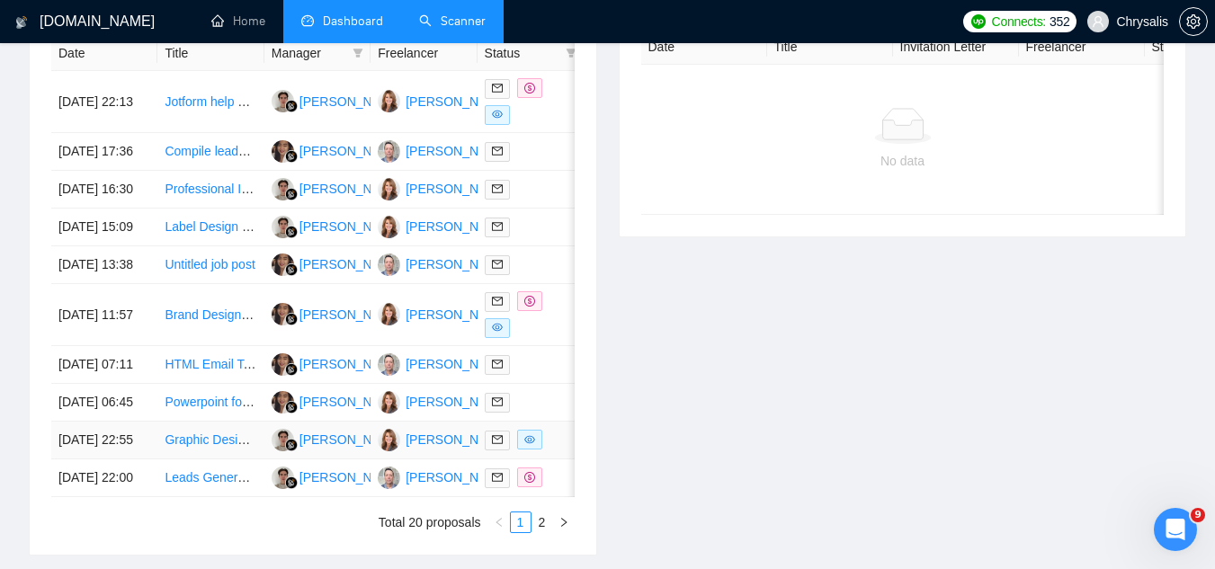
scroll to position [540, 0]
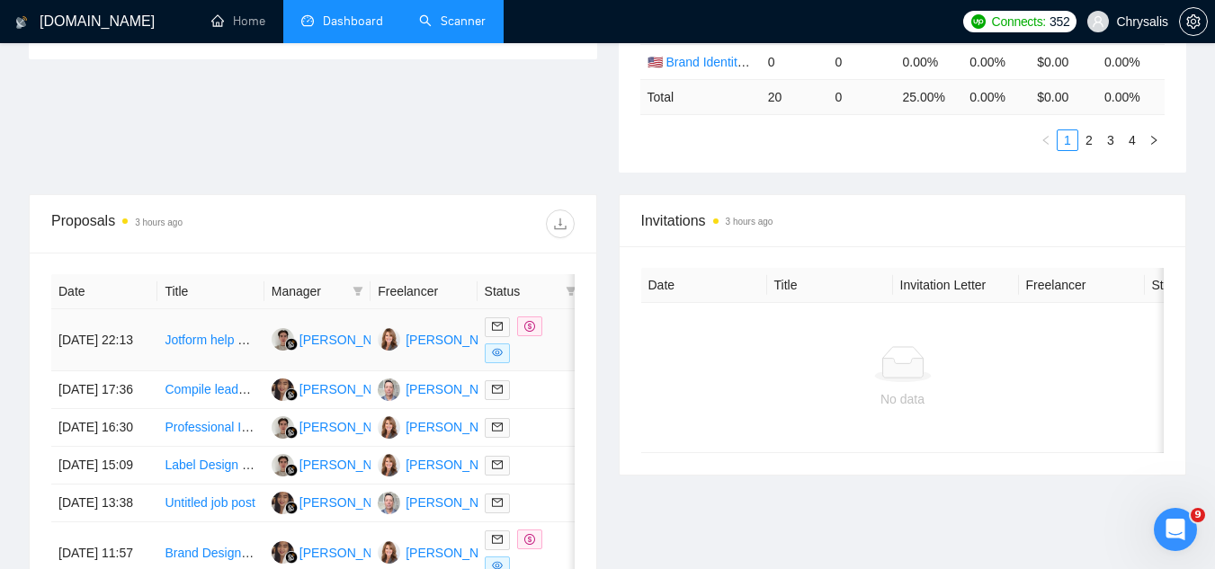
click at [218, 359] on td "Jotform help with internal reporting form" at bounding box center [210, 340] width 106 height 62
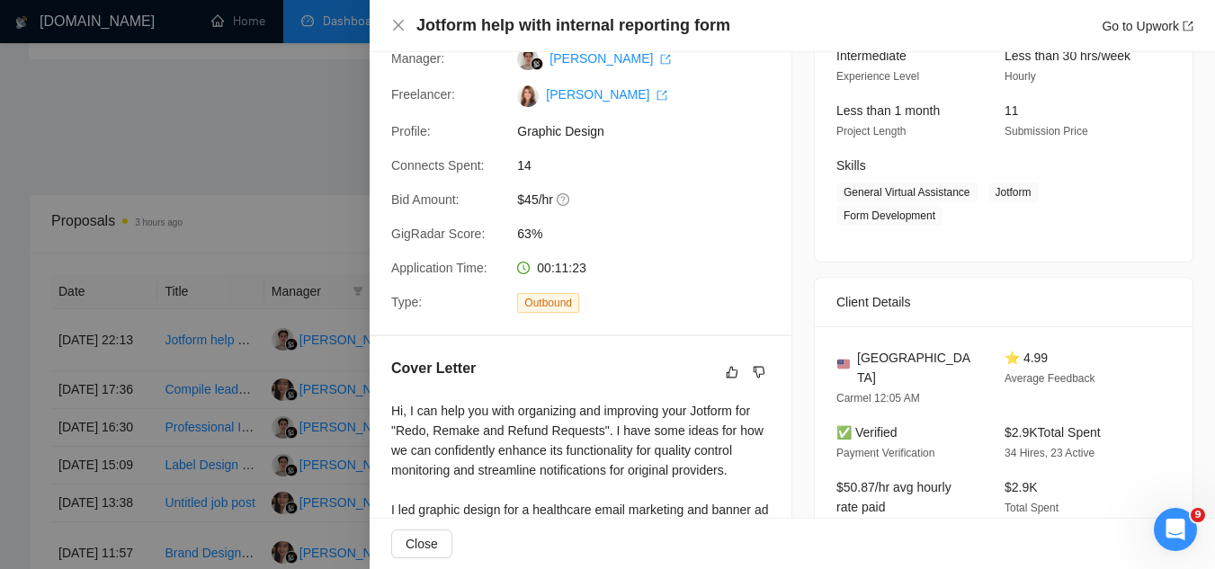
scroll to position [0, 0]
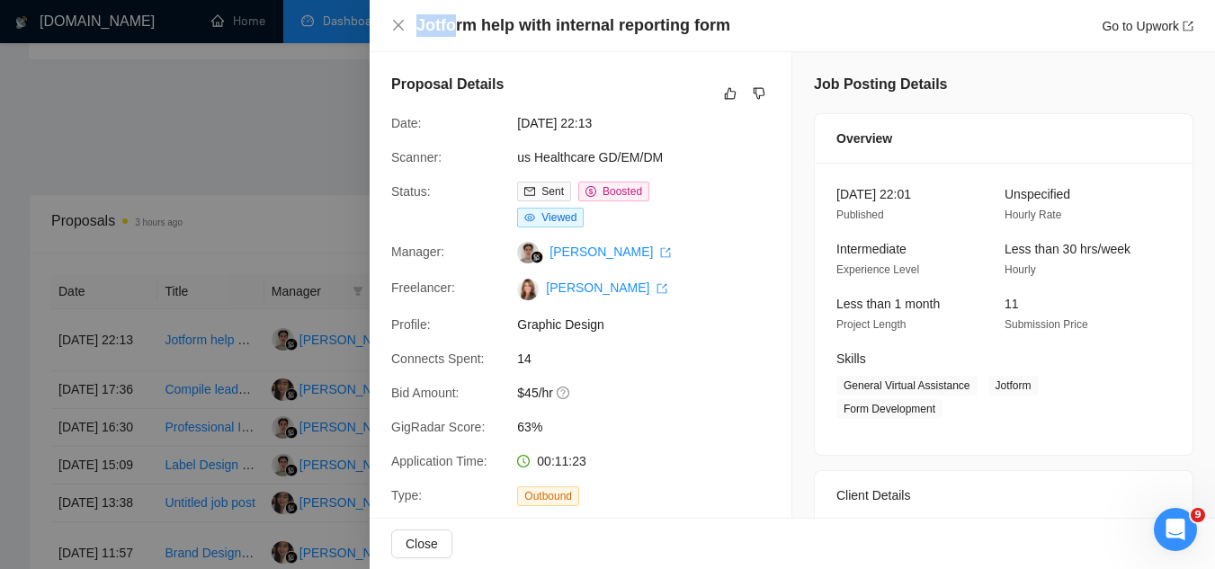
drag, startPoint x: 416, startPoint y: 31, endPoint x: 459, endPoint y: 34, distance: 43.3
click at [456, 34] on div "Jotform help with internal reporting form Go to Upwork" at bounding box center [792, 25] width 802 height 22
click at [461, 35] on h4 "Jotform help with internal reporting form" at bounding box center [573, 25] width 314 height 22
drag, startPoint x: 461, startPoint y: 35, endPoint x: 471, endPoint y: 27, distance: 12.8
click at [471, 27] on h4 "Jotform help with internal reporting form" at bounding box center [573, 25] width 314 height 22
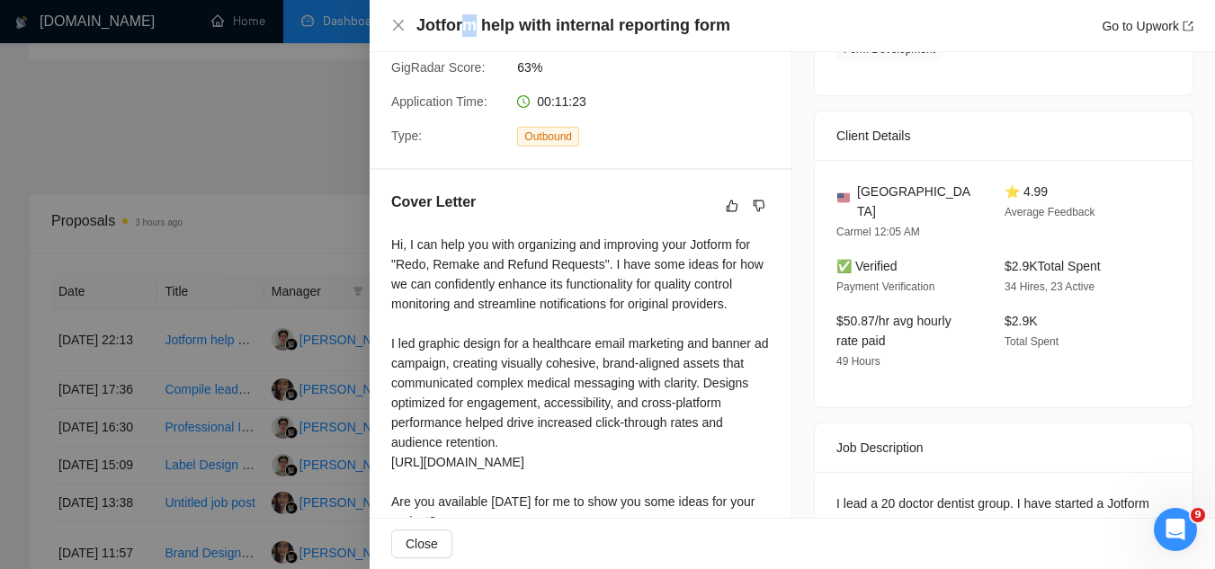
scroll to position [450, 0]
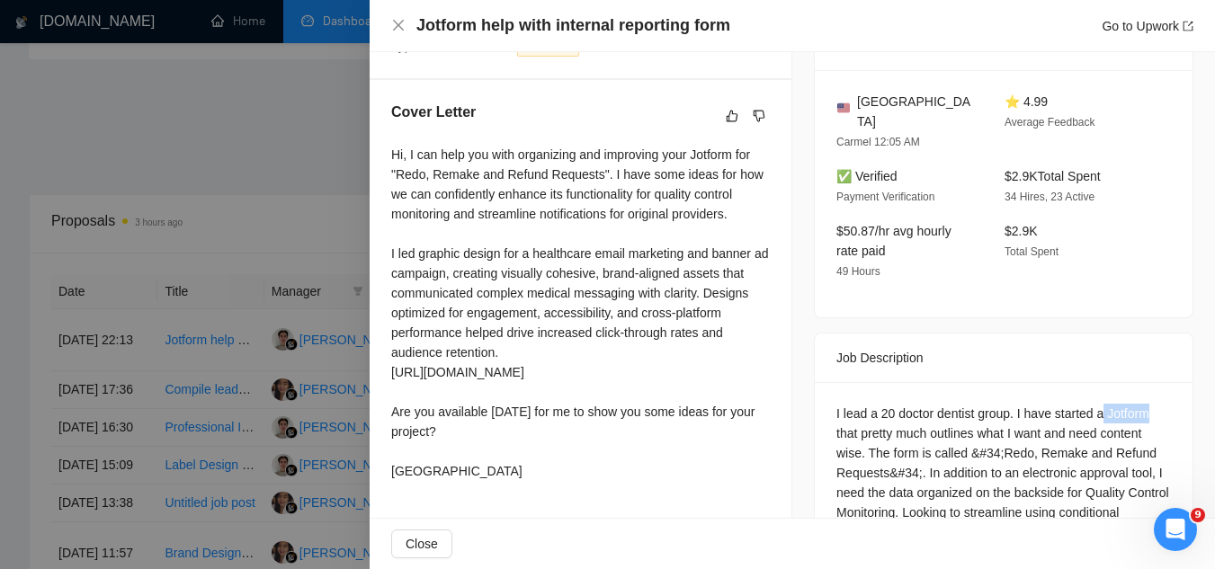
drag, startPoint x: 1097, startPoint y: 389, endPoint x: 1149, endPoint y: 379, distance: 53.3
click at [1149, 404] on div "I lead a 20 doctor dentist group. I have started a Jotform that pretty much out…" at bounding box center [1003, 532] width 335 height 257
copy div "Jotform"
click at [283, 162] on div at bounding box center [607, 284] width 1215 height 569
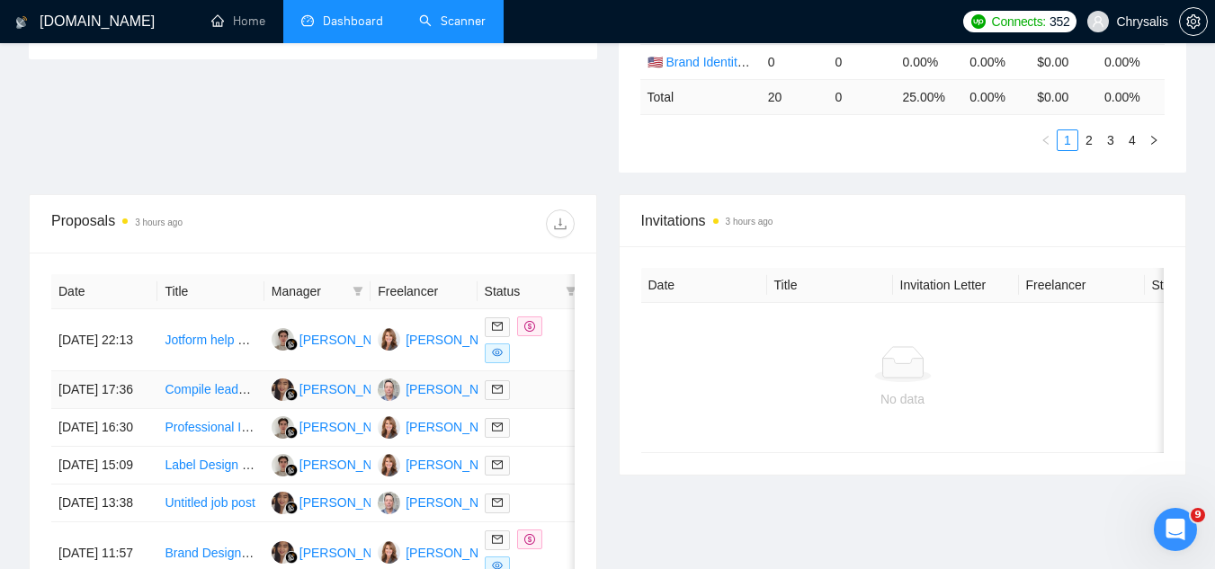
click at [186, 409] on td "Compile leads list scrubbing data from Google" at bounding box center [210, 390] width 106 height 38
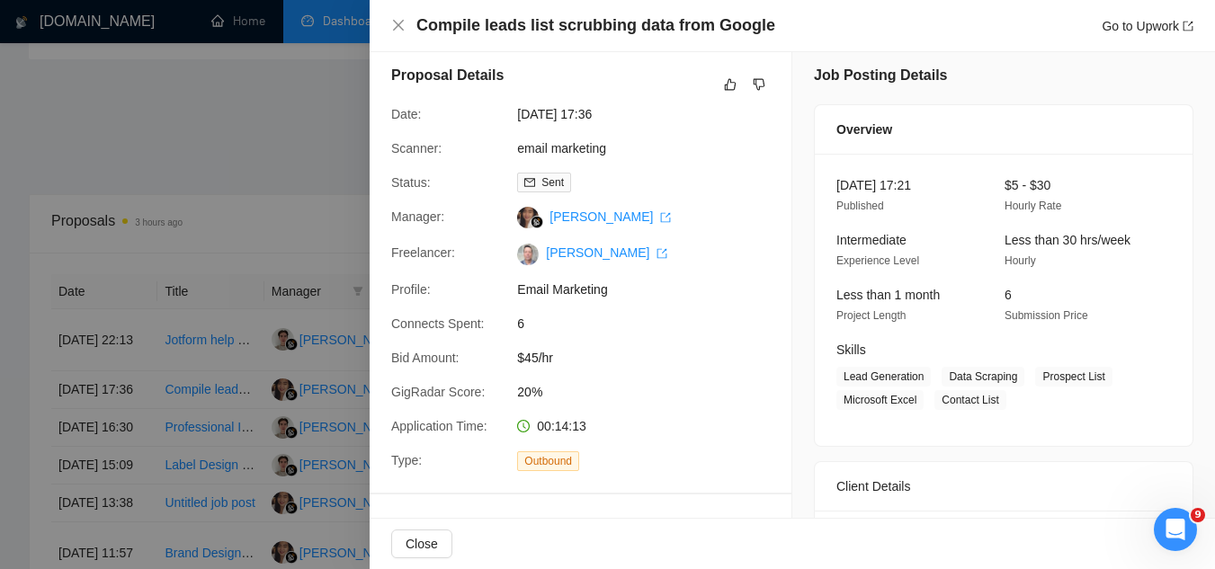
scroll to position [0, 0]
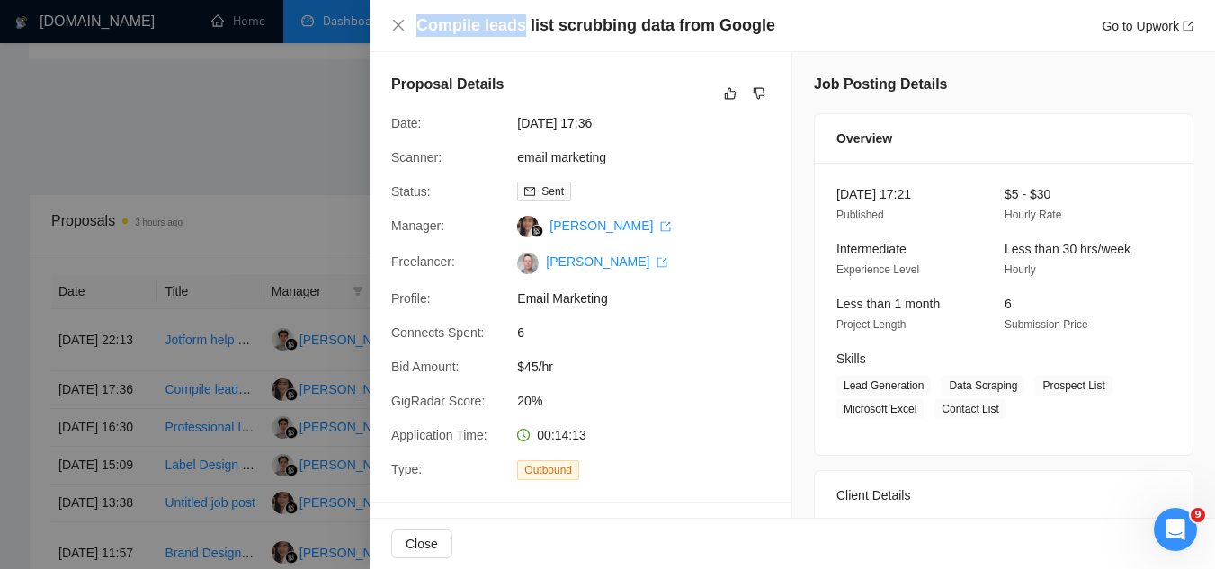
drag, startPoint x: 416, startPoint y: 31, endPoint x: 520, endPoint y: 26, distance: 104.4
click at [520, 26] on div "Compile leads list scrubbing data from Google Go to Upwork" at bounding box center [792, 25] width 802 height 22
copy h4 "Compile leads"
click at [293, 155] on div at bounding box center [607, 284] width 1215 height 569
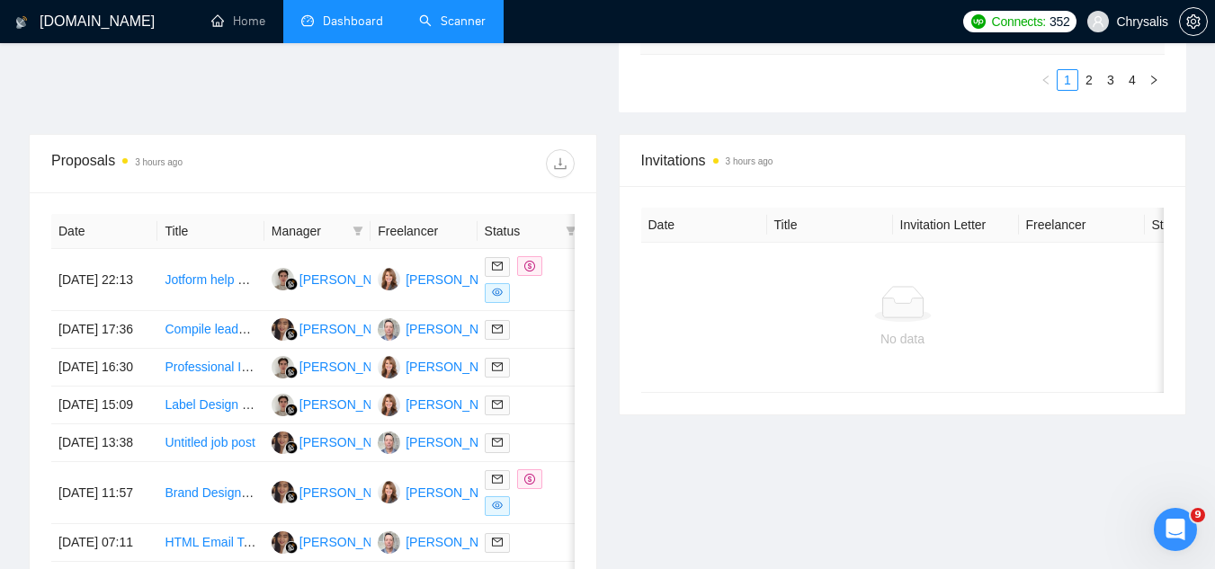
scroll to position [630, 0]
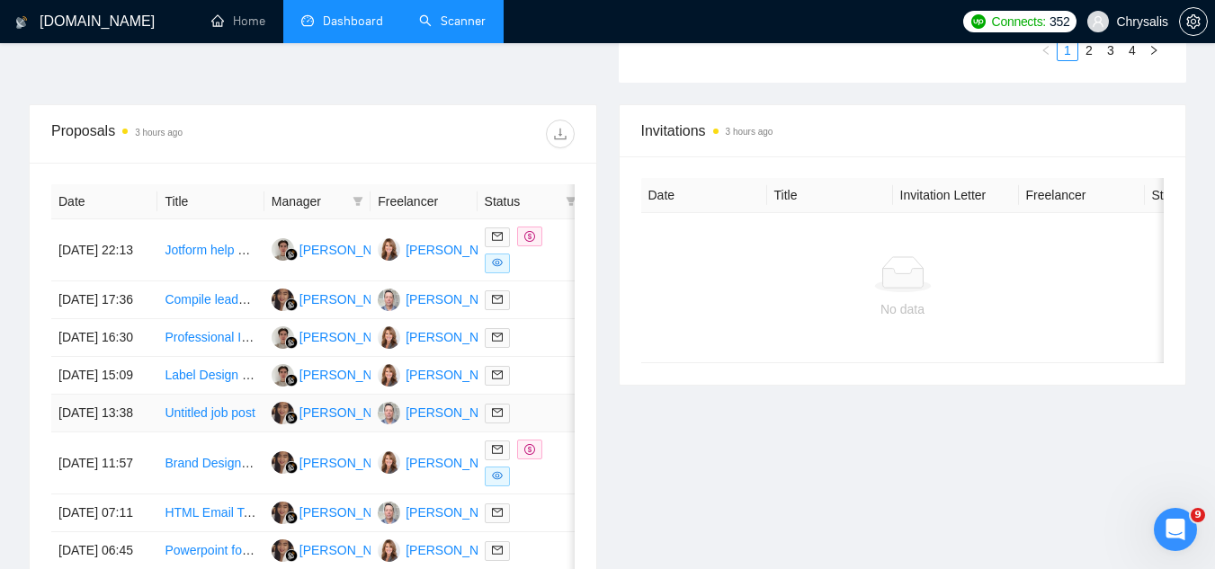
click at [172, 433] on td "Untitled job post" at bounding box center [210, 414] width 106 height 38
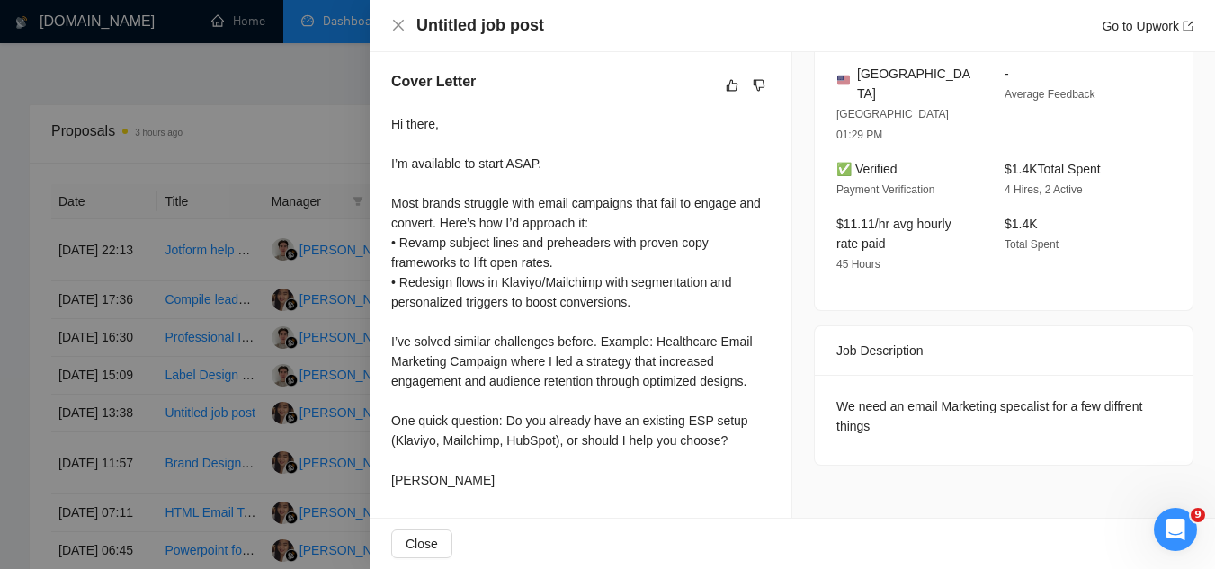
scroll to position [0, 0]
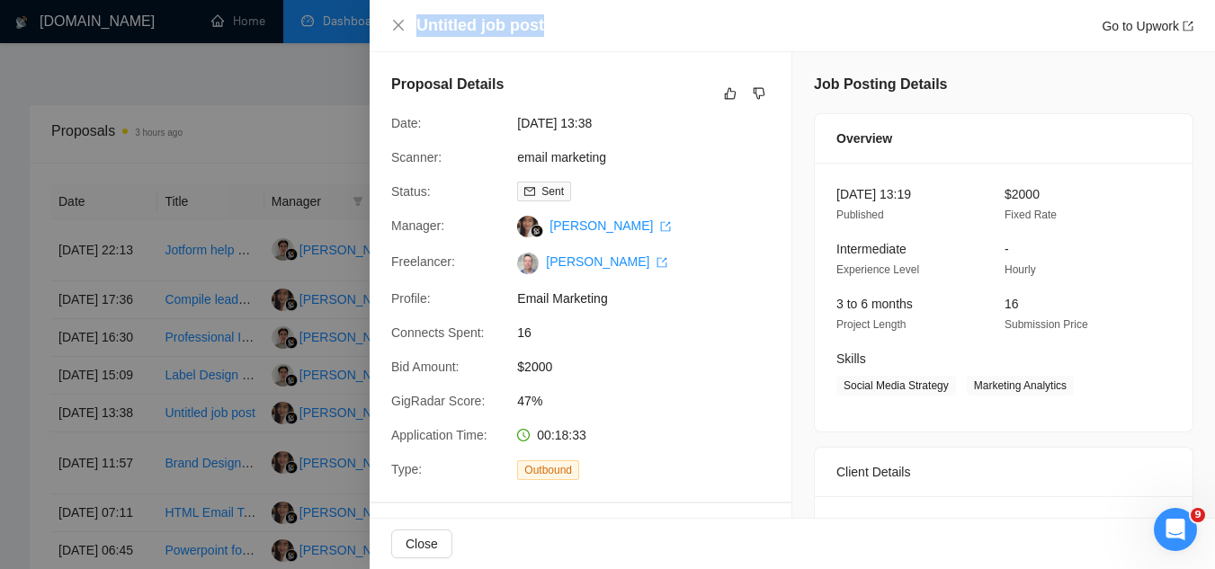
drag, startPoint x: 586, startPoint y: 25, endPoint x: 418, endPoint y: 32, distance: 167.4
click at [418, 32] on div "Untitled job post Go to Upwork" at bounding box center [804, 25] width 777 height 22
copy h4 "Untitled job post"
click at [291, 120] on div at bounding box center [607, 284] width 1215 height 569
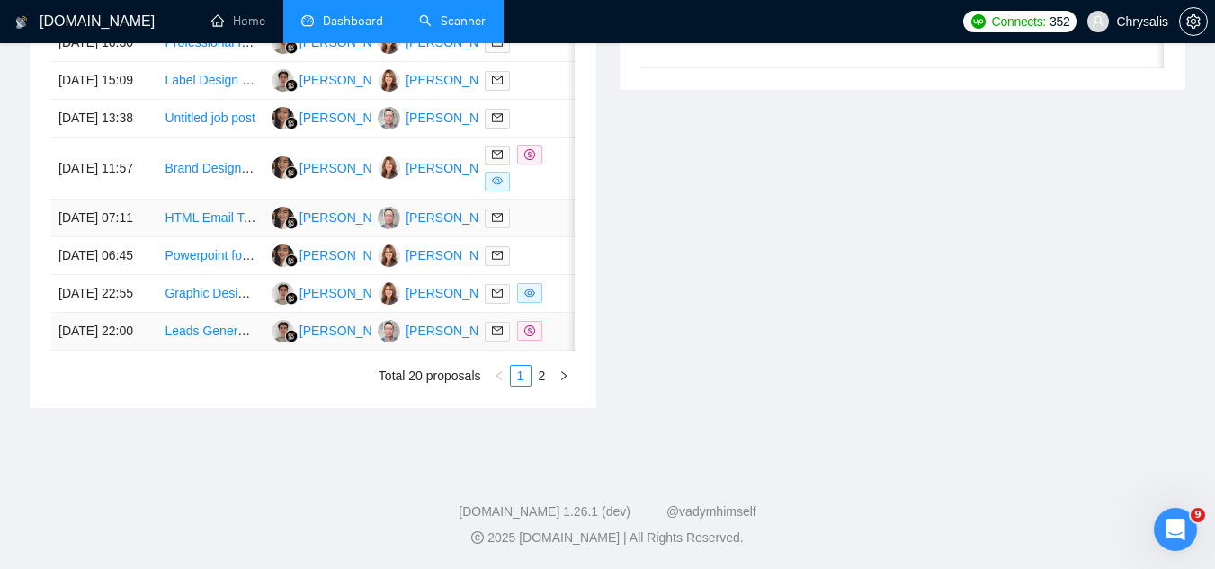
scroll to position [989, 0]
click at [541, 386] on link "2" at bounding box center [542, 376] width 20 height 20
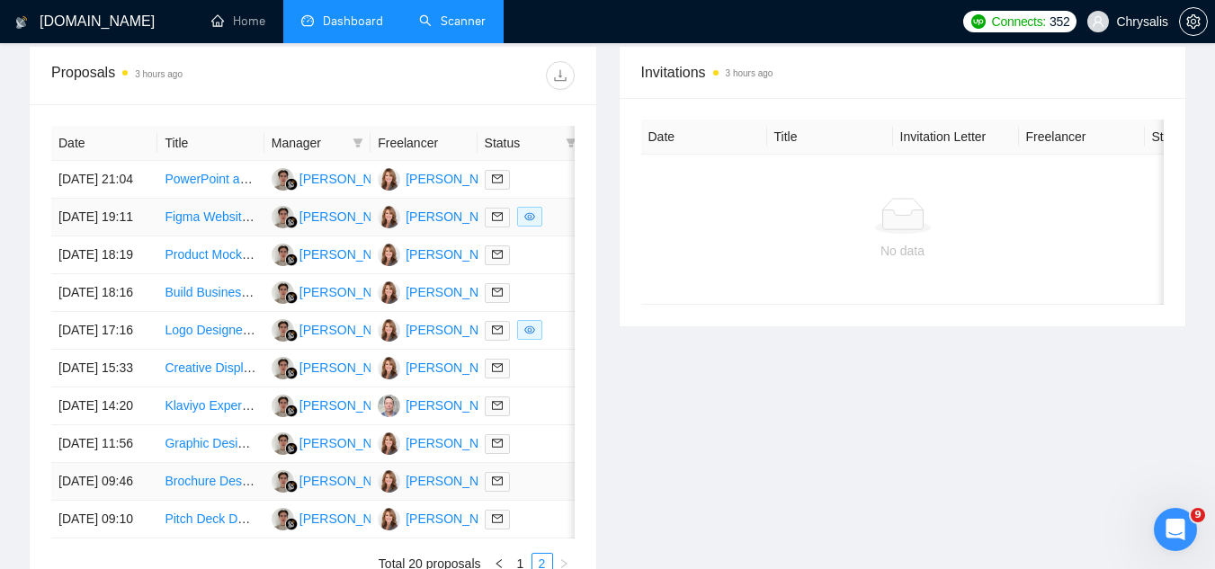
scroll to position [720, 0]
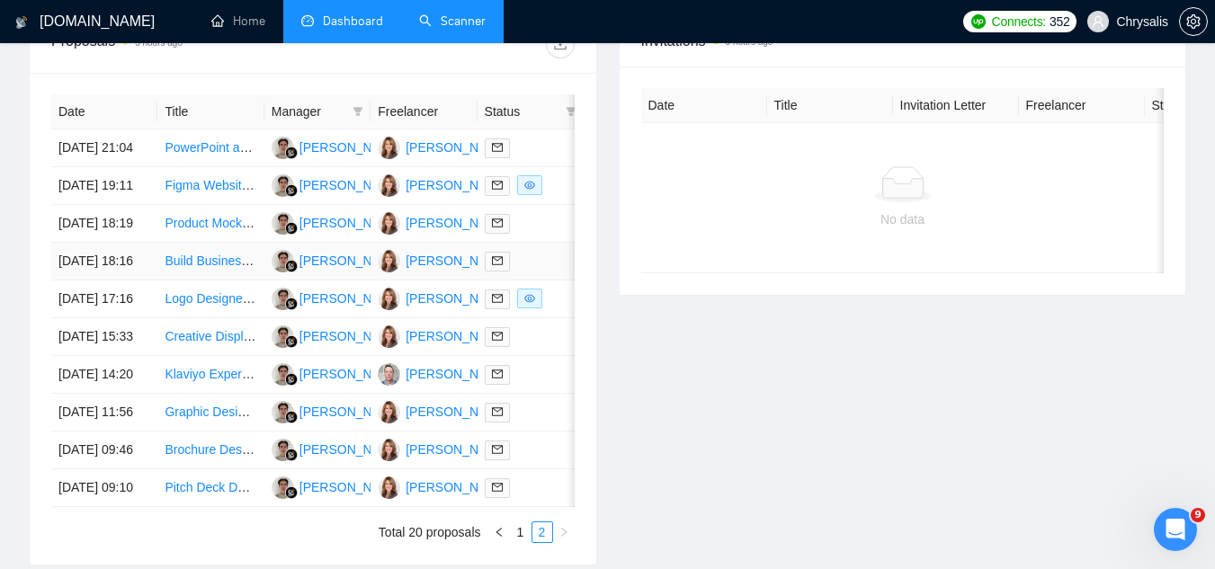
click at [227, 281] on td "Build Business Diagnostic Tool (to be Azure hosted)" at bounding box center [210, 262] width 106 height 38
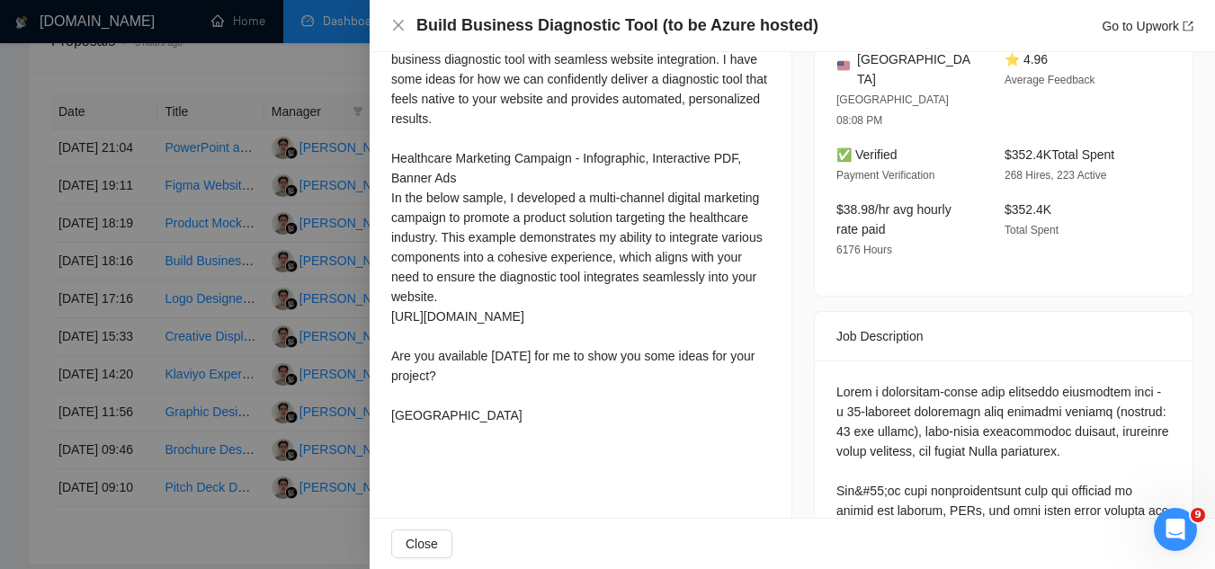
scroll to position [540, 0]
drag, startPoint x: 1051, startPoint y: 343, endPoint x: 1134, endPoint y: 338, distance: 83.8
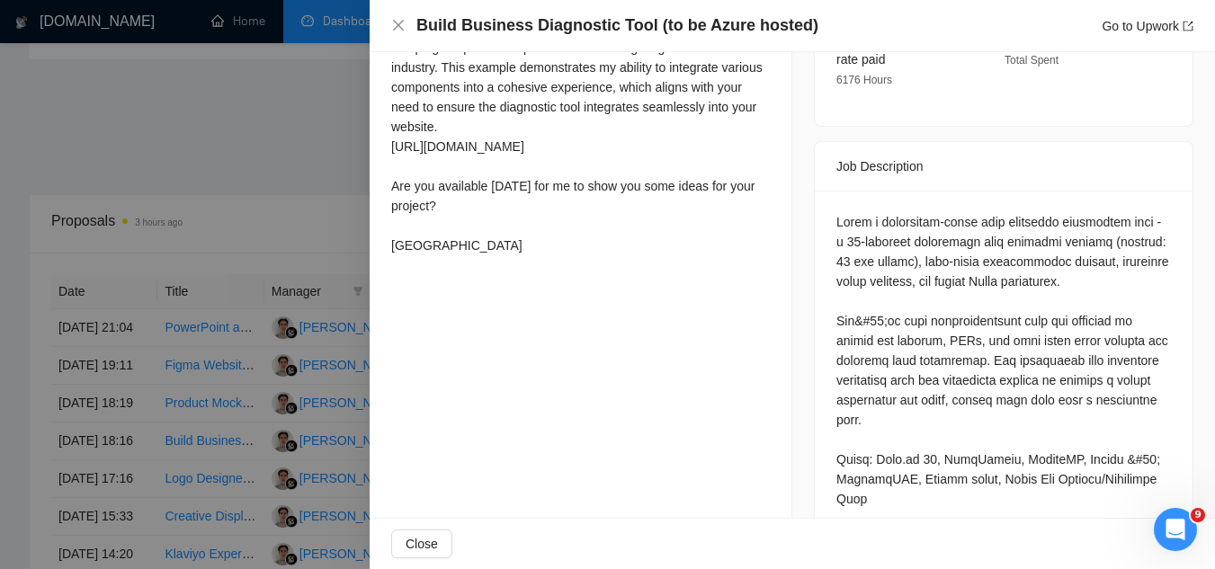
scroll to position [676, 0]
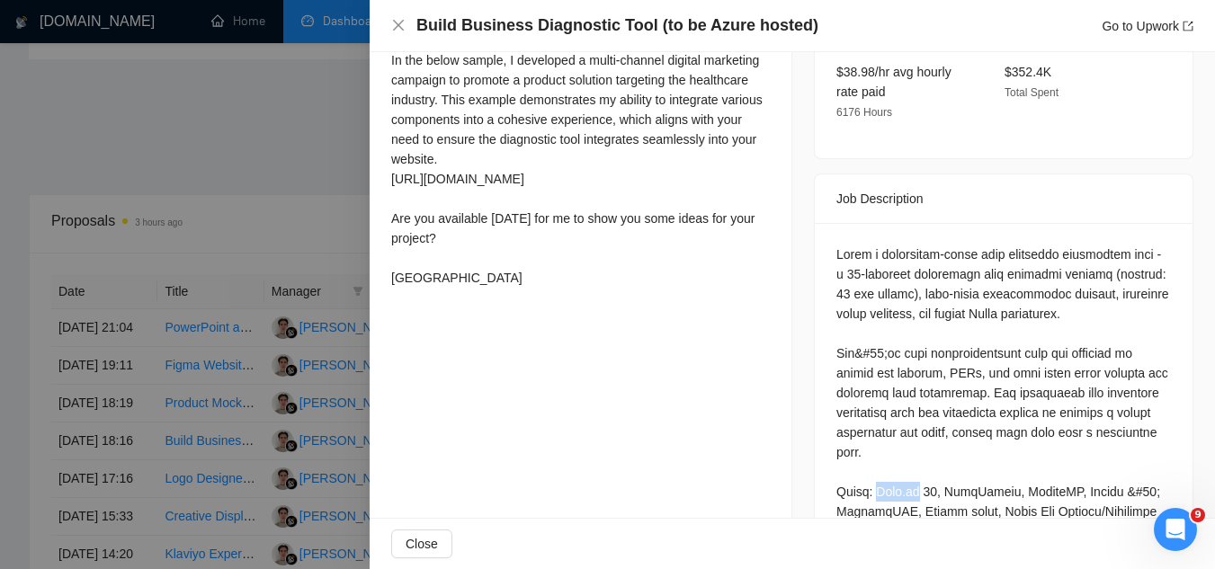
drag, startPoint x: 868, startPoint y: 425, endPoint x: 902, endPoint y: 422, distance: 34.4
copy div "Next.js"
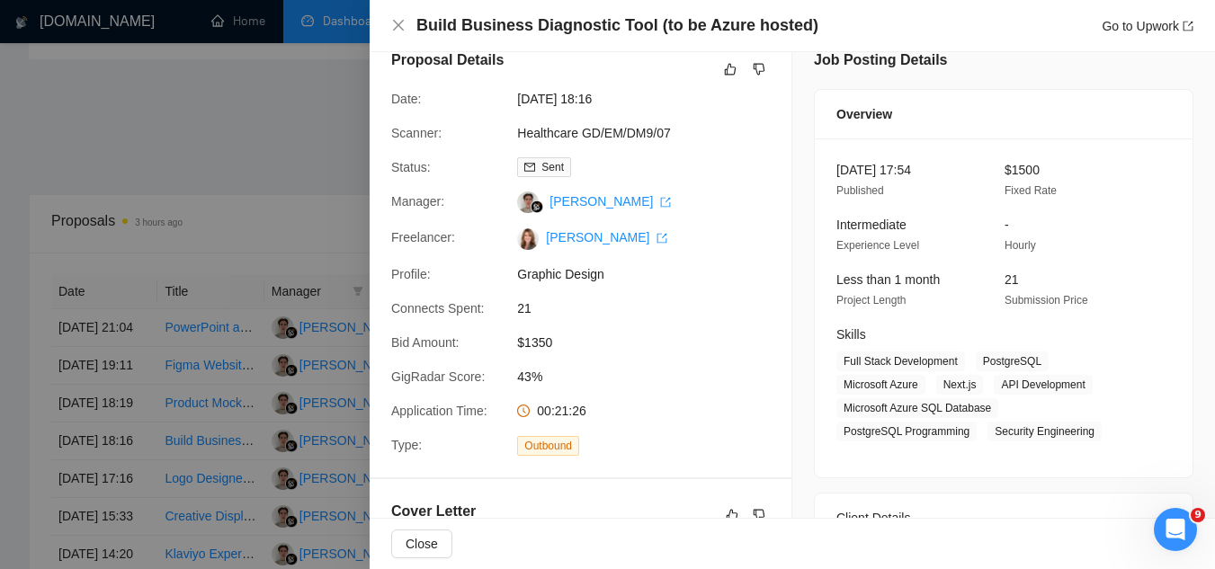
scroll to position [0, 0]
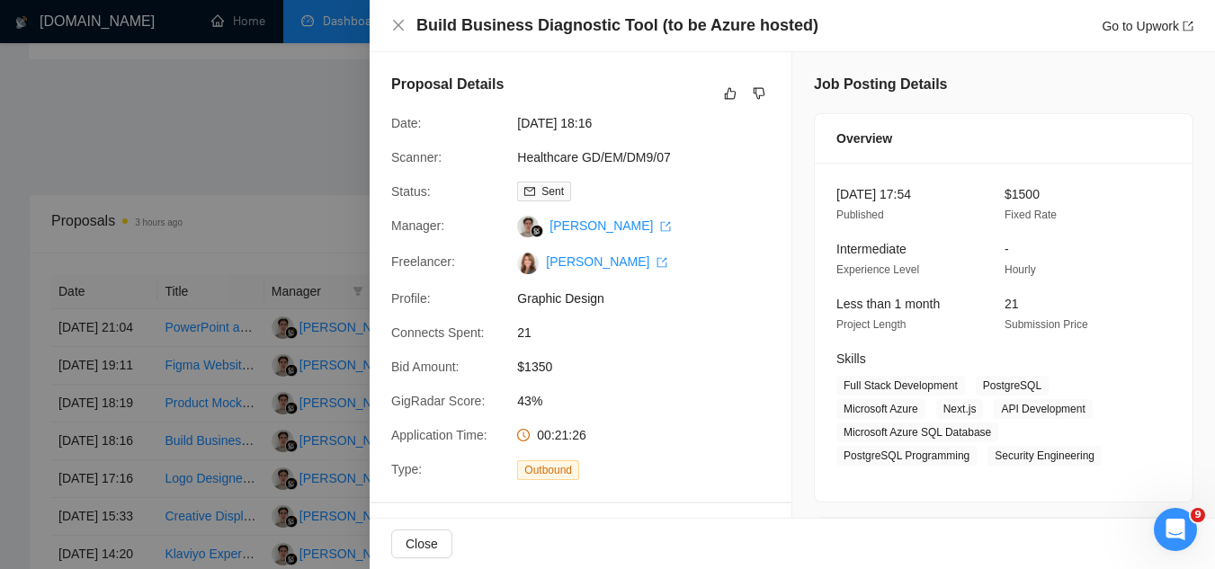
drag, startPoint x: 409, startPoint y: 31, endPoint x: 442, endPoint y: 35, distance: 32.6
click at [411, 31] on div "Build Business Diagnostic Tool (to be Azure hosted) Go to Upwork" at bounding box center [792, 25] width 802 height 22
drag, startPoint x: 442, startPoint y: 35, endPoint x: 639, endPoint y: 25, distance: 197.2
click at [639, 25] on div "Build Business Diagnostic Tool (to be Azure hosted) Go to Upwork" at bounding box center [792, 25] width 802 height 22
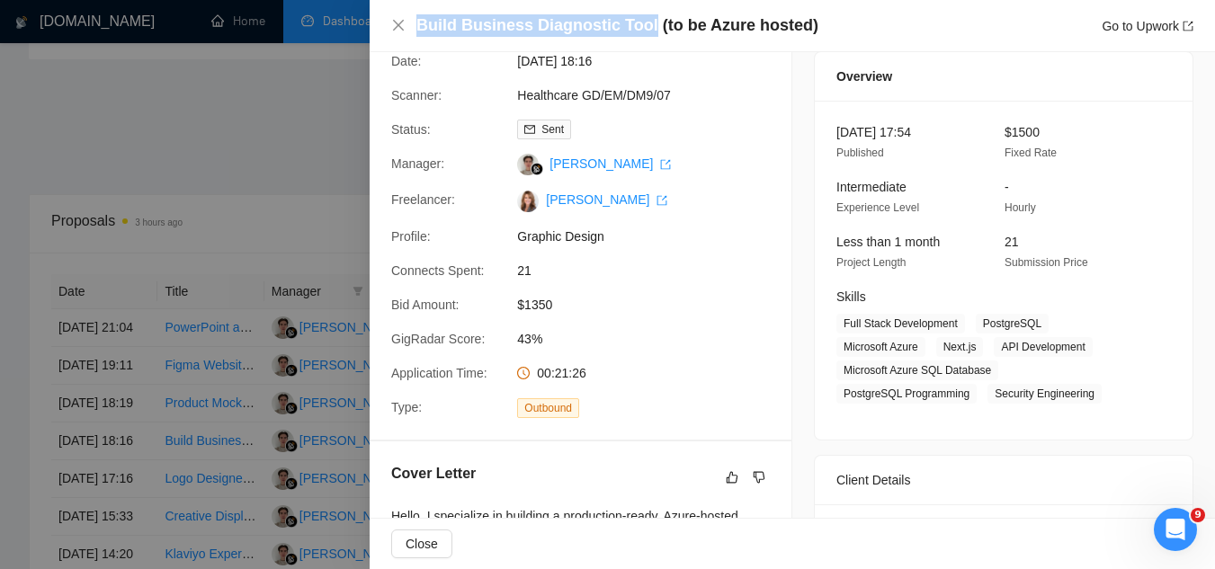
scroll to position [47, 0]
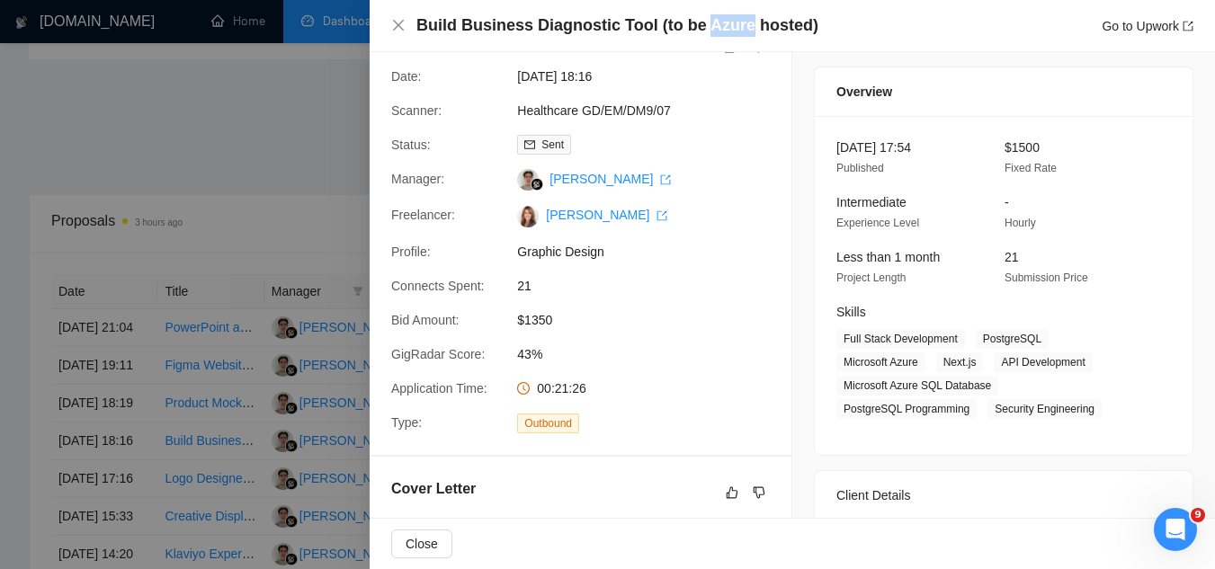
drag, startPoint x: 691, startPoint y: 32, endPoint x: 731, endPoint y: 35, distance: 40.6
click at [731, 36] on h4 "Build Business Diagnostic Tool (to be Azure hosted)" at bounding box center [617, 25] width 402 height 22
copy h4 "Azure"
drag, startPoint x: 416, startPoint y: 27, endPoint x: 541, endPoint y: 27, distance: 125.0
click at [541, 27] on h4 "Build Business Diagnostic Tool (to be Azure hosted)" at bounding box center [617, 25] width 402 height 22
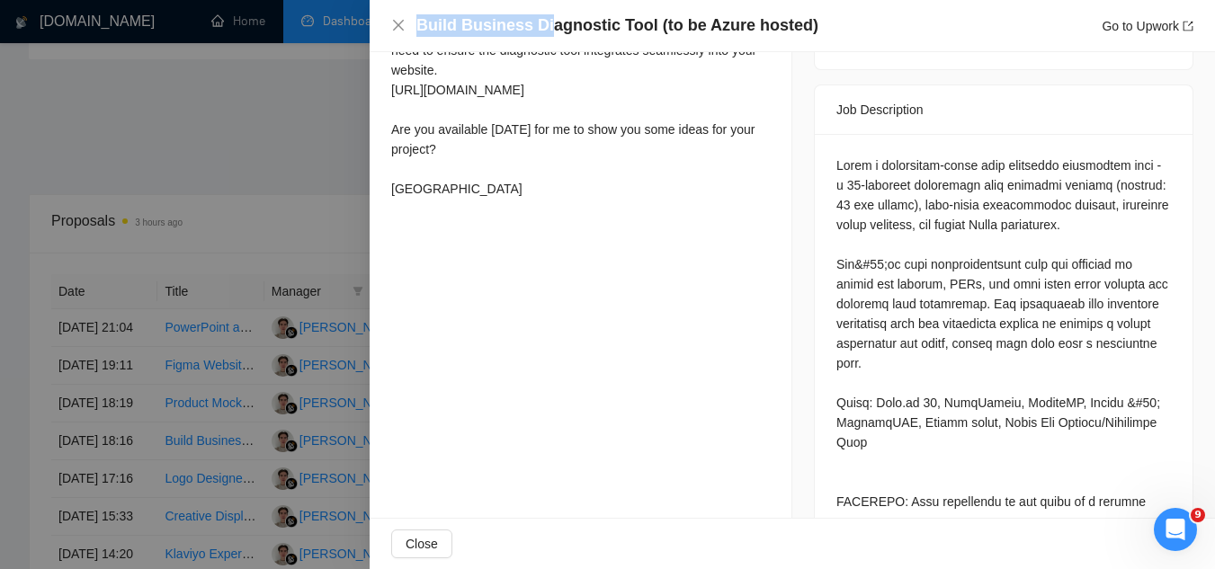
scroll to position [766, 0]
drag, startPoint x: 929, startPoint y: 334, endPoint x: 980, endPoint y: 335, distance: 51.3
drag, startPoint x: 926, startPoint y: 337, endPoint x: 983, endPoint y: 331, distance: 57.9
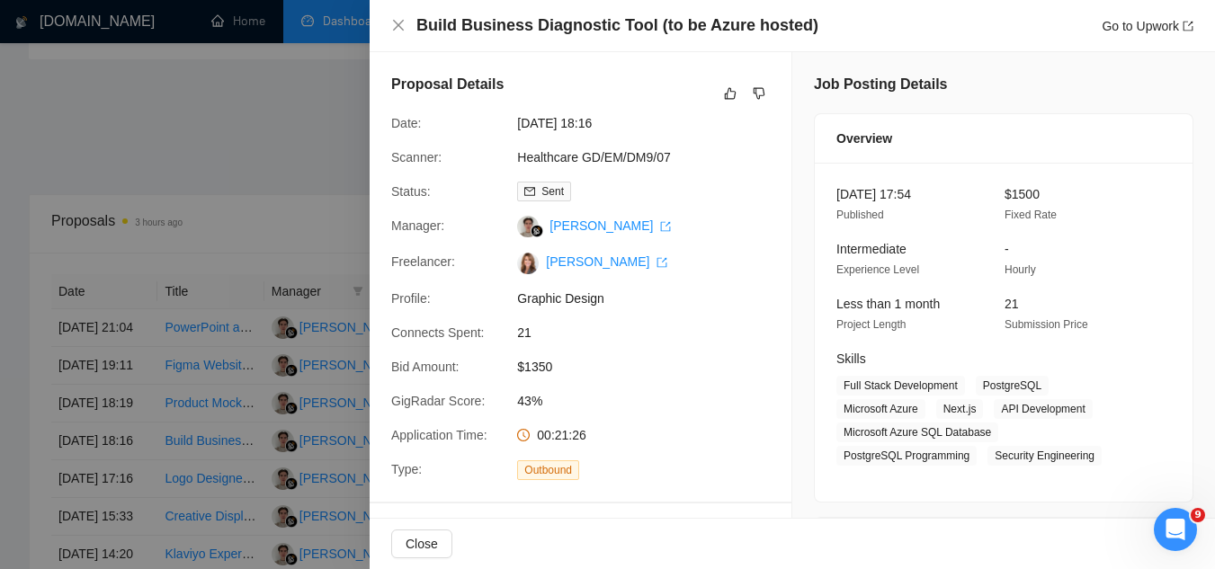
scroll to position [360, 0]
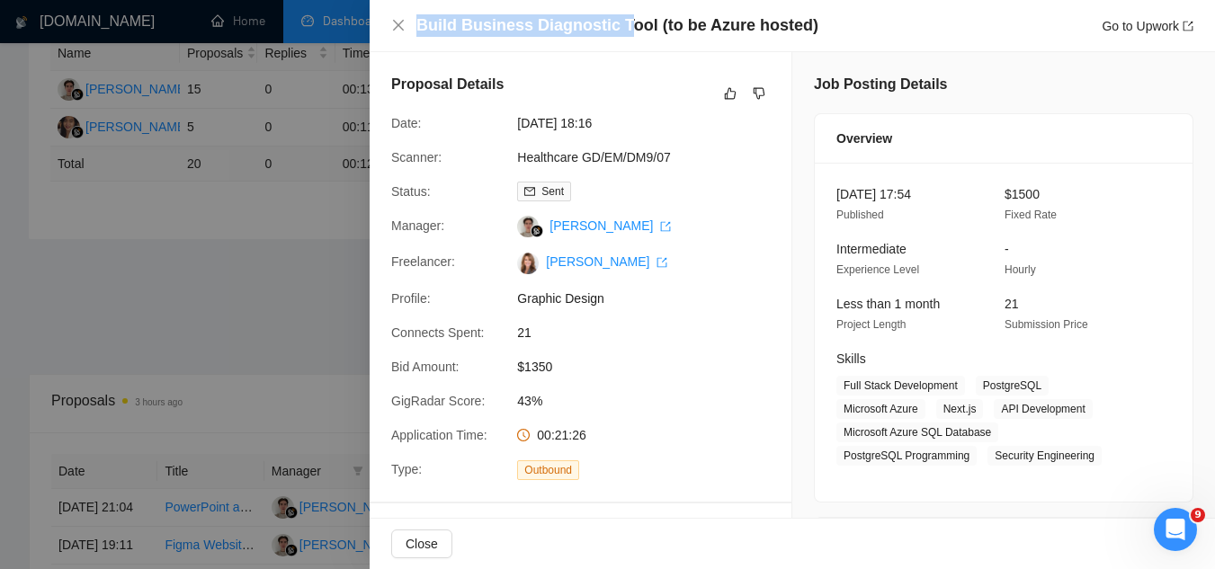
drag, startPoint x: 425, startPoint y: 31, endPoint x: 624, endPoint y: 25, distance: 198.8
click at [624, 25] on h4 "Build Business Diagnostic Tool (to be Azure hosted)" at bounding box center [617, 25] width 402 height 22
click at [224, 362] on div at bounding box center [607, 284] width 1215 height 569
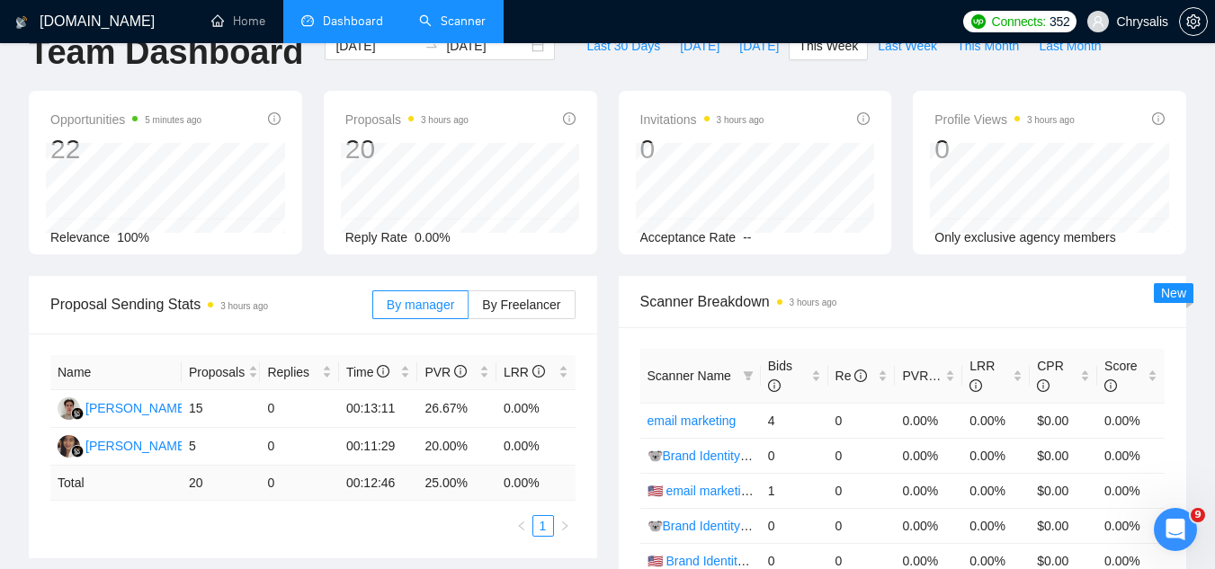
scroll to position [0, 0]
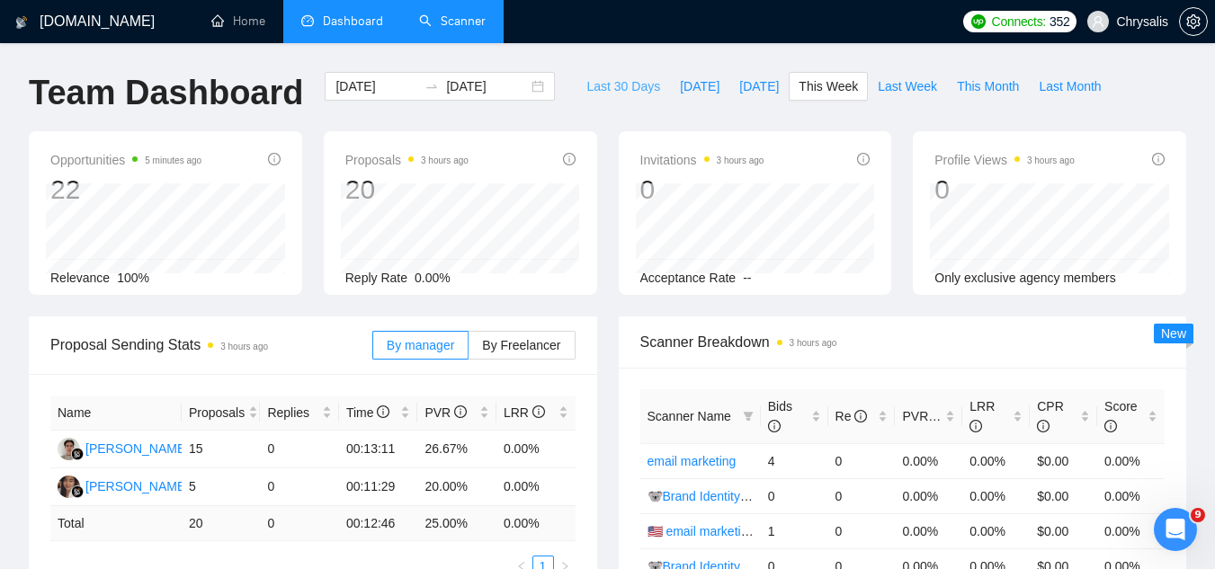
click at [593, 98] on button "Last 30 Days" at bounding box center [624, 86] width 94 height 29
type input "[DATE]"
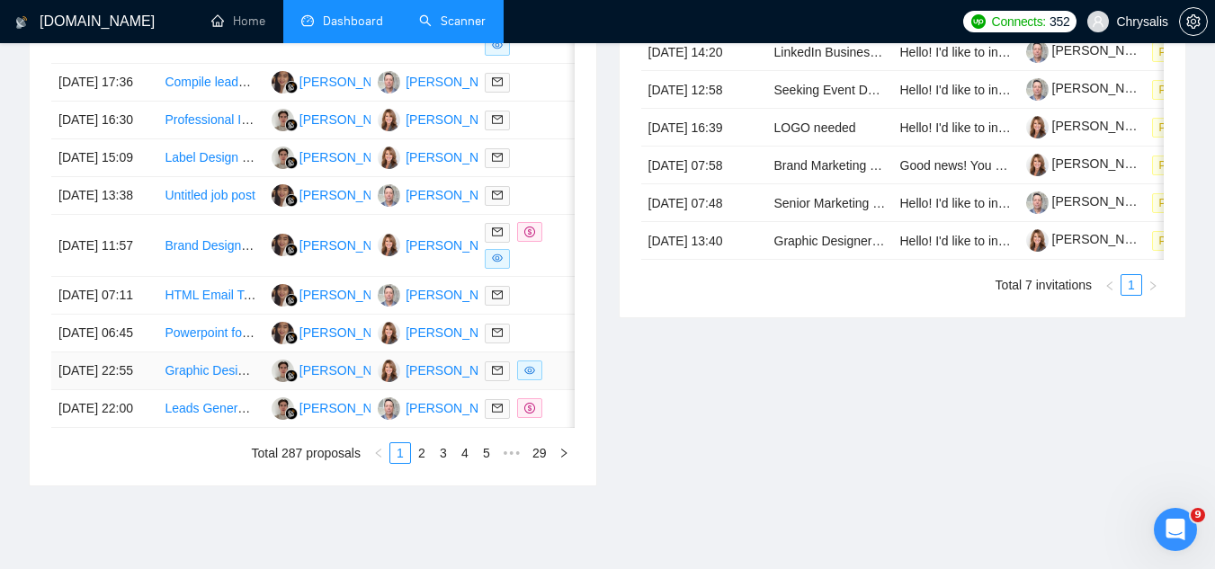
scroll to position [937, 0]
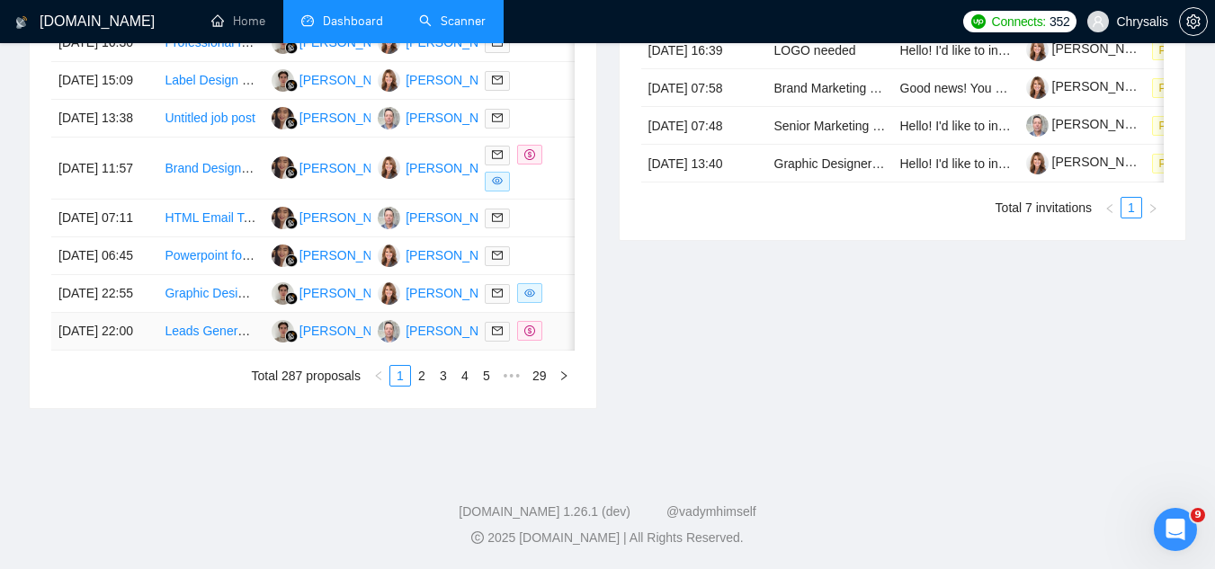
click at [237, 351] on td "Leads Generation for B2B SaaS Startup" at bounding box center [210, 332] width 106 height 38
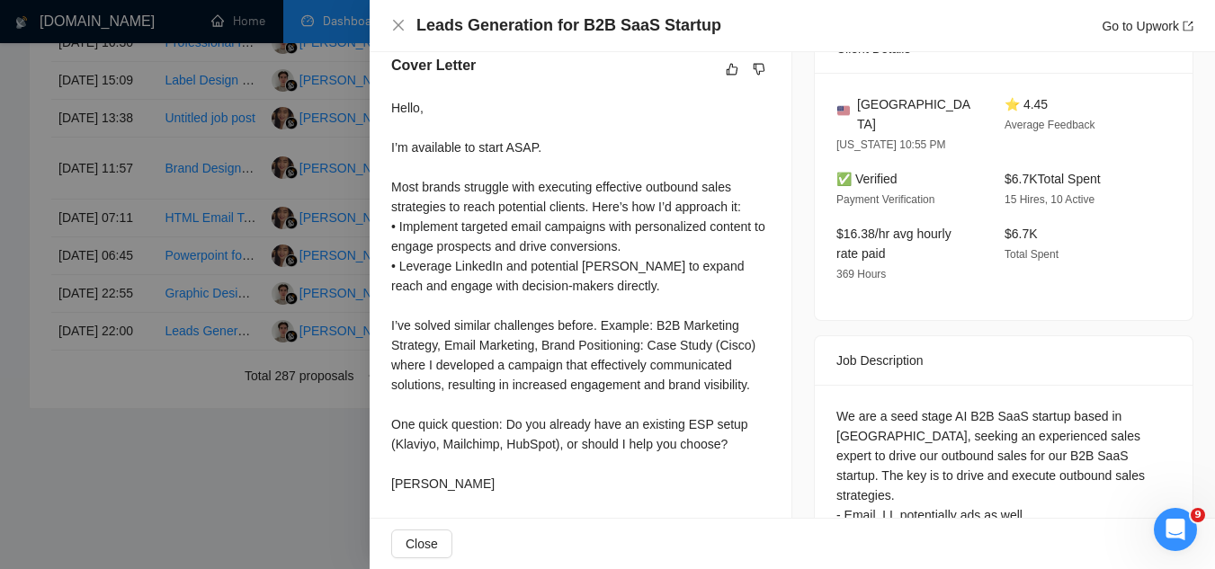
scroll to position [484, 0]
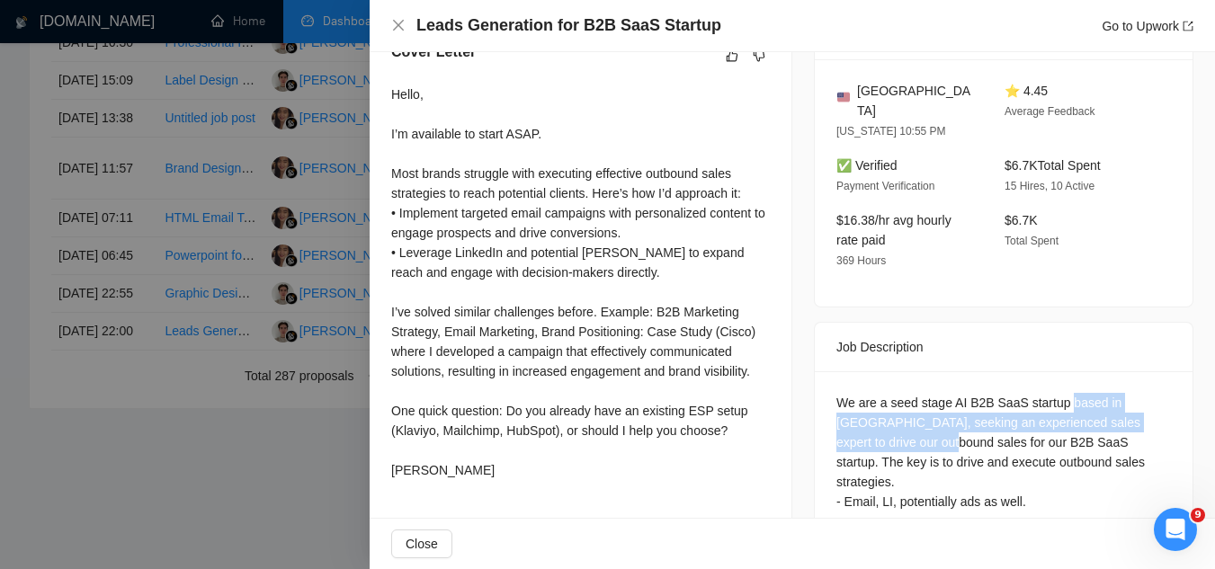
drag, startPoint x: 1056, startPoint y: 378, endPoint x: 868, endPoint y: 409, distance: 190.6
click at [868, 409] on div "We are a seed stage AI B2B SaaS startup based in [GEOGRAPHIC_DATA], seeking an …" at bounding box center [1003, 452] width 335 height 119
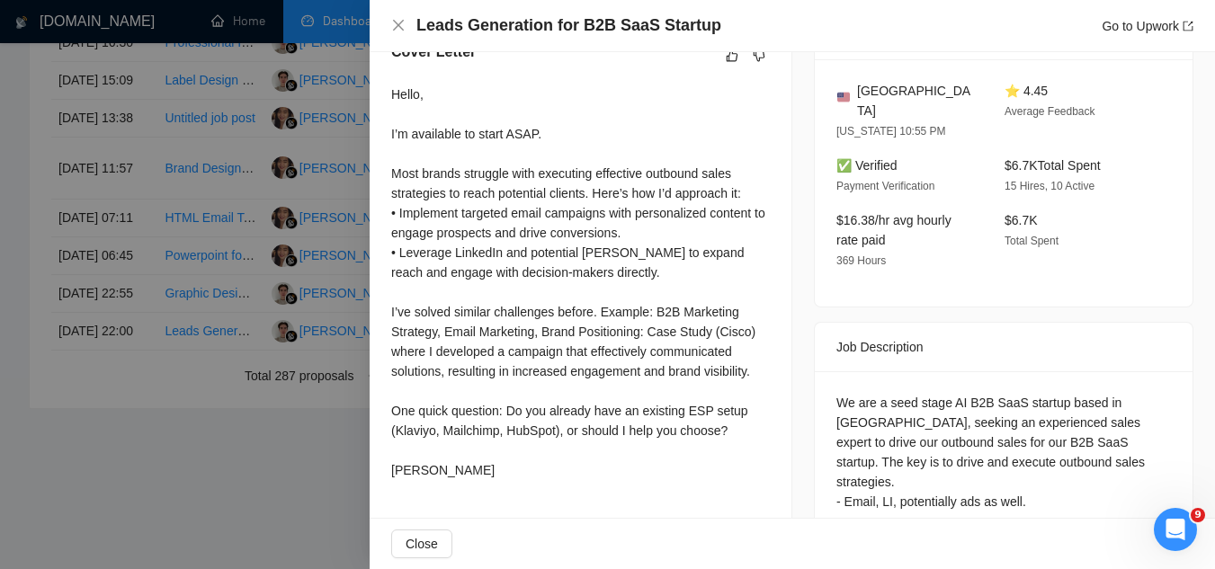
click at [934, 427] on div "We are a seed stage AI B2B SaaS startup based in [GEOGRAPHIC_DATA], seeking an …" at bounding box center [1003, 452] width 335 height 119
drag, startPoint x: 1058, startPoint y: 379, endPoint x: 863, endPoint y: 395, distance: 195.8
click at [863, 395] on div "We are a seed stage AI B2B SaaS startup based in [GEOGRAPHIC_DATA], seeking an …" at bounding box center [1003, 452] width 335 height 119
click at [240, 532] on div at bounding box center [607, 284] width 1215 height 569
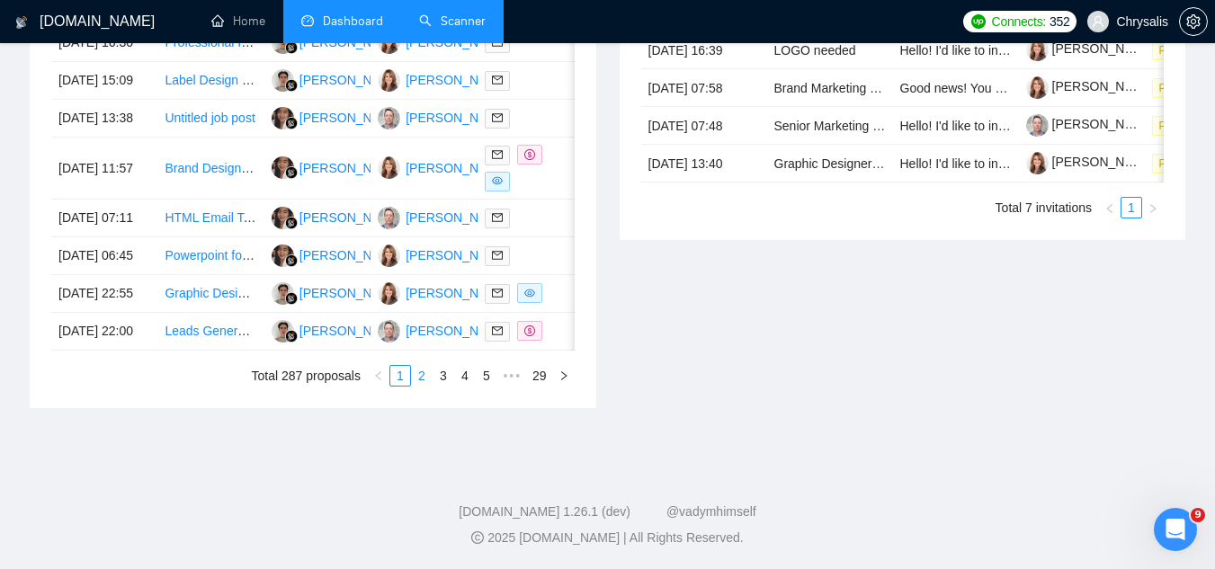
click at [423, 386] on link "2" at bounding box center [422, 376] width 20 height 20
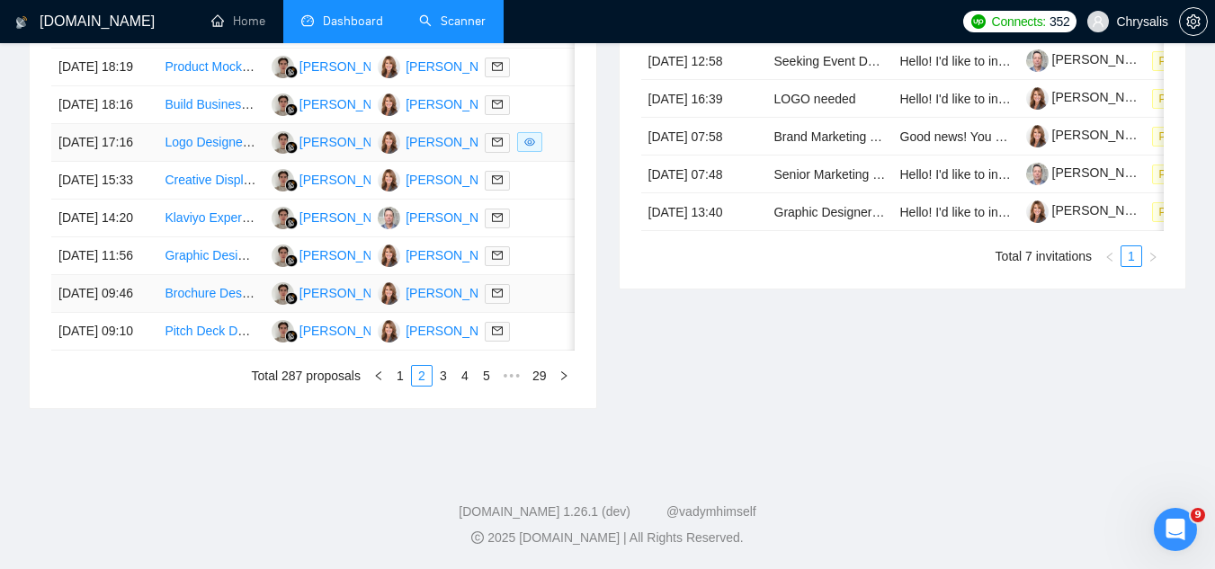
scroll to position [937, 0]
click at [452, 386] on link "3" at bounding box center [444, 376] width 20 height 20
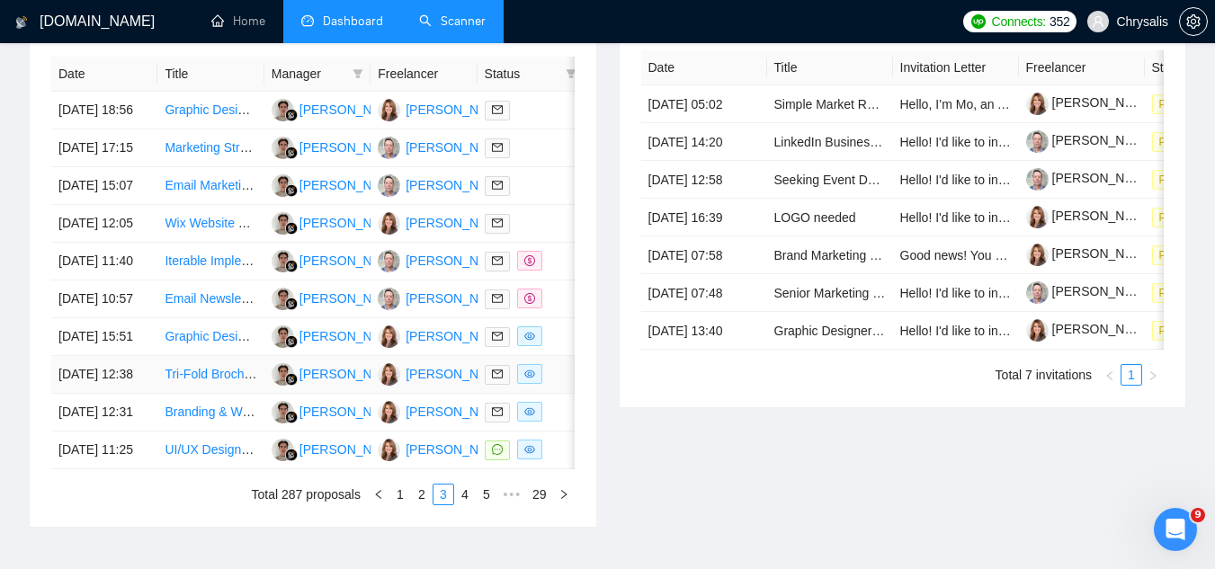
scroll to position [847, 0]
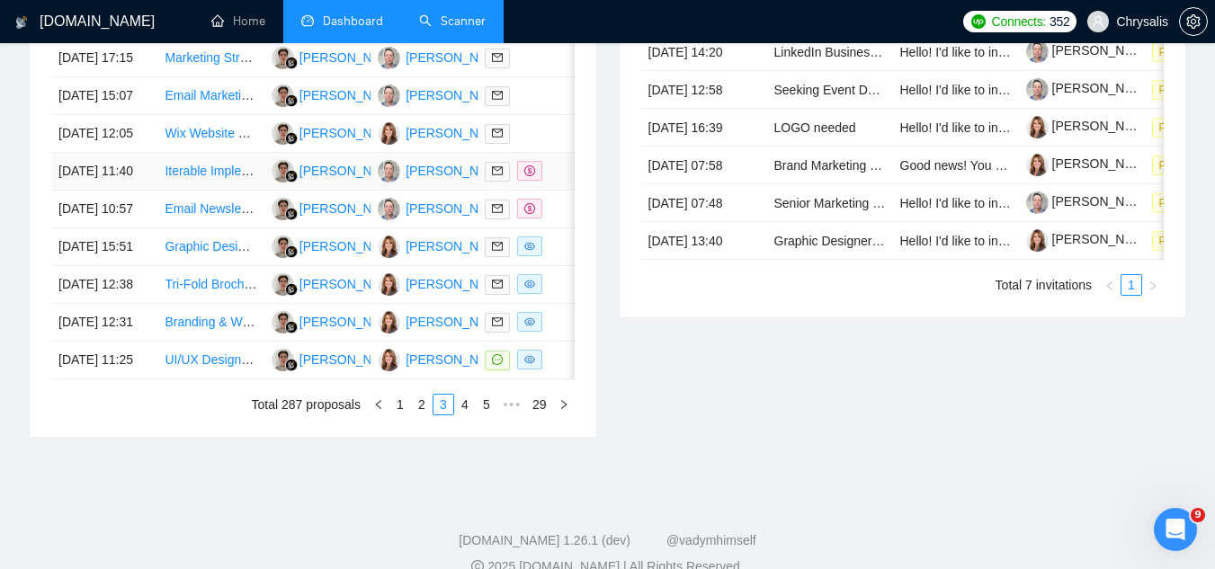
click at [219, 191] on td "Iterable Implementation" at bounding box center [210, 172] width 106 height 38
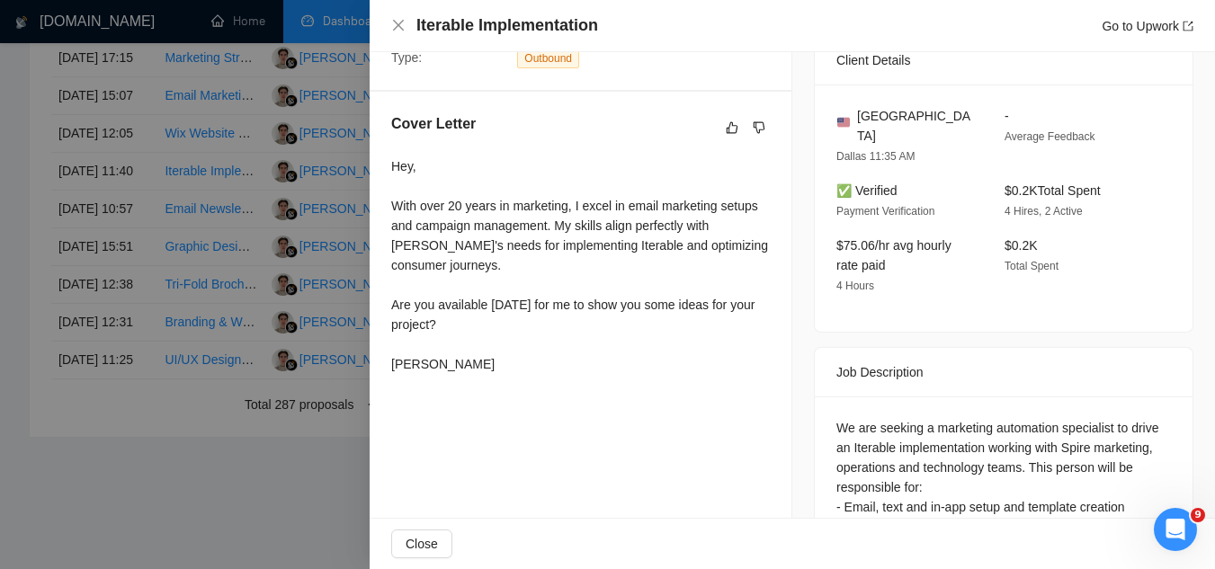
scroll to position [450, 0]
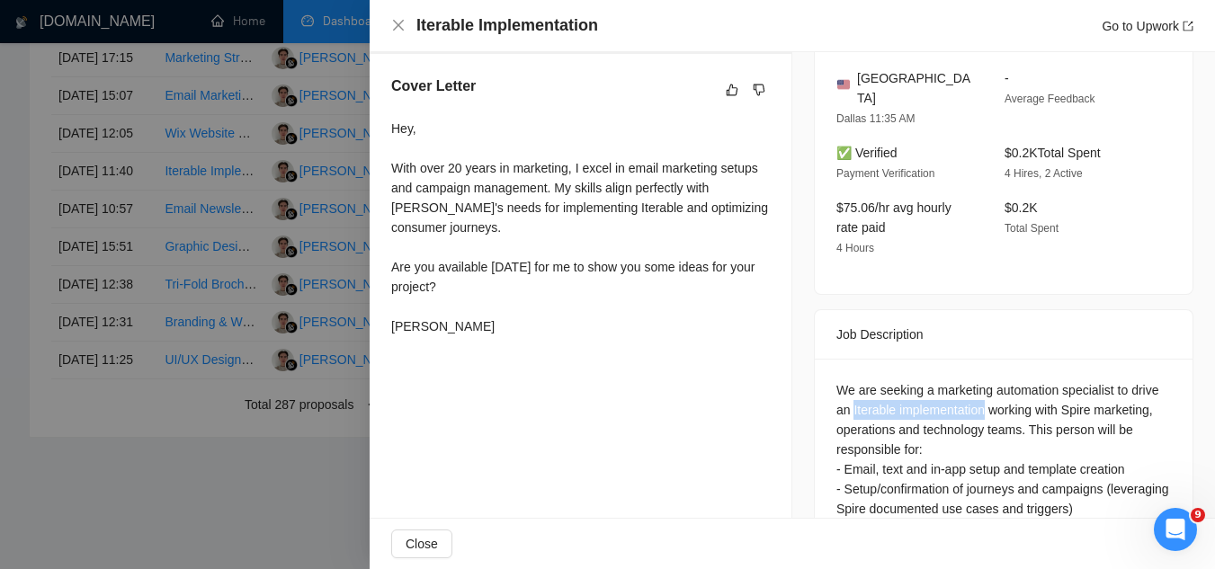
drag, startPoint x: 845, startPoint y: 386, endPoint x: 980, endPoint y: 382, distance: 135.0
click at [980, 382] on div "We are seeking a marketing automation specialist to drive an Iterable implement…" at bounding box center [1003, 548] width 335 height 336
click at [207, 283] on div at bounding box center [607, 284] width 1215 height 569
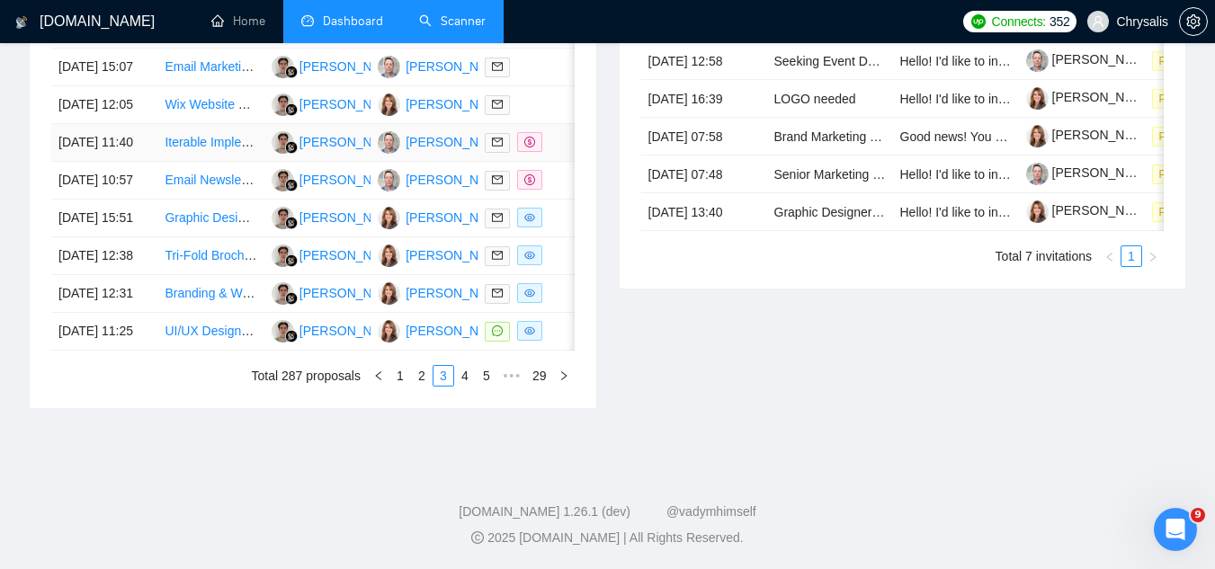
scroll to position [1027, 0]
click at [467, 386] on link "4" at bounding box center [465, 376] width 20 height 20
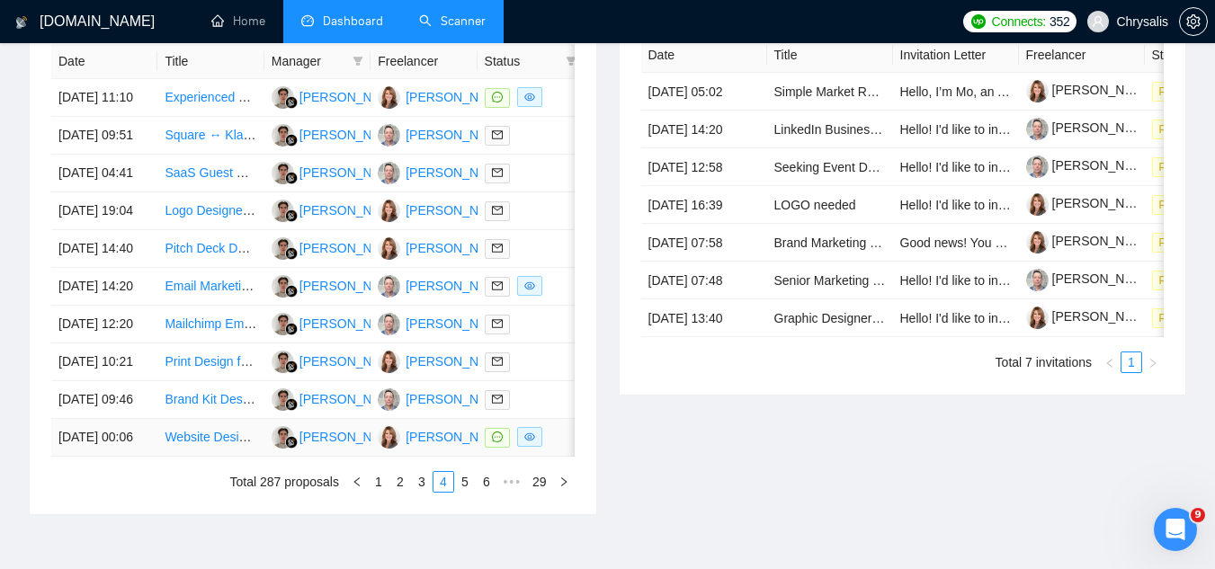
scroll to position [757, 0]
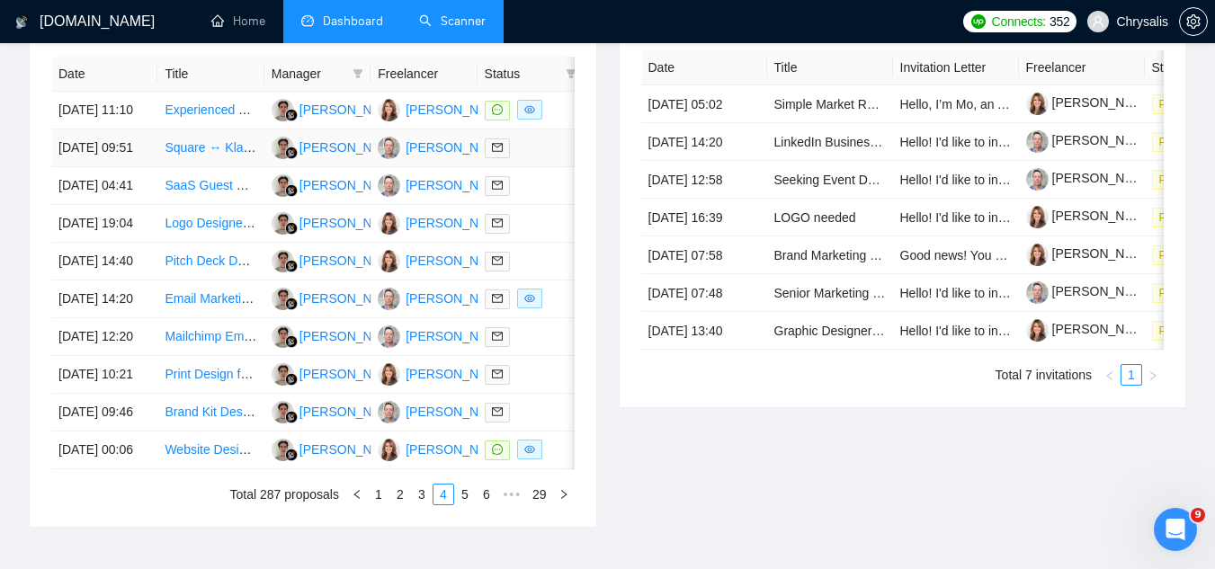
click at [221, 167] on td "Square ↔ Klaviyo Integration Specialist" at bounding box center [210, 149] width 106 height 38
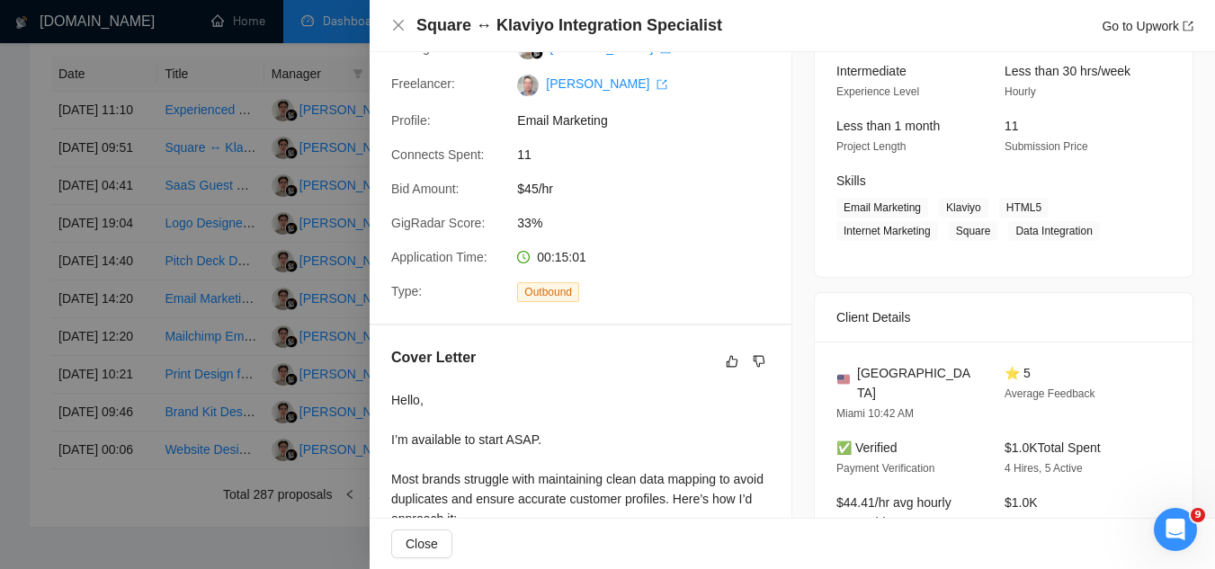
scroll to position [90, 0]
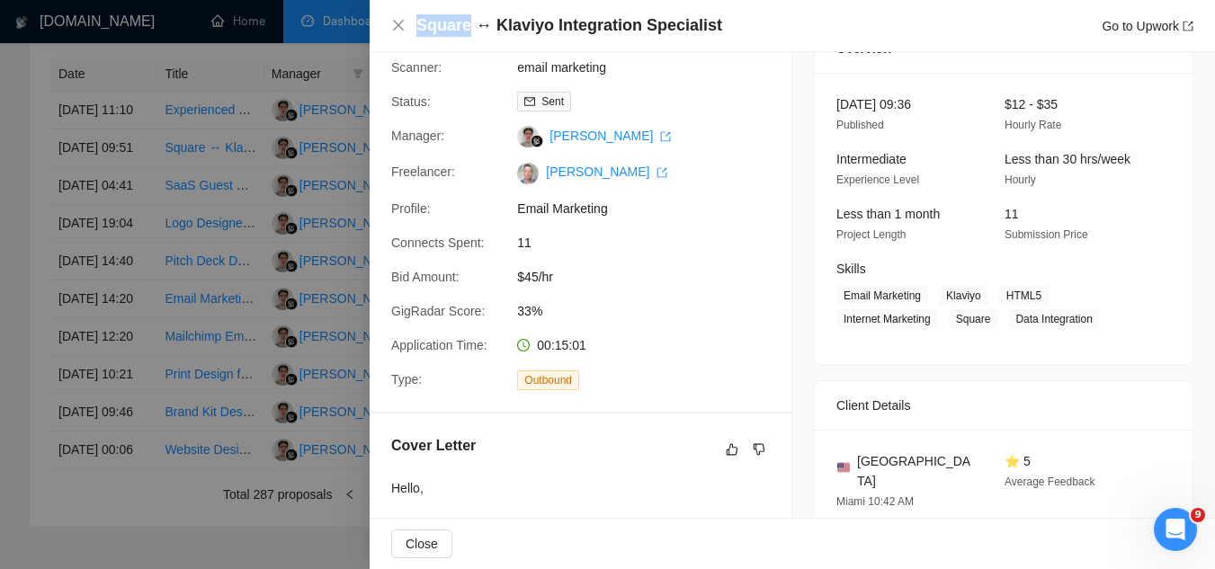
drag, startPoint x: 415, startPoint y: 27, endPoint x: 468, endPoint y: 28, distance: 53.1
click at [468, 28] on div "Square ↔ Klaviyo Integration Specialist Go to Upwork" at bounding box center [792, 25] width 802 height 22
click at [311, 64] on div at bounding box center [607, 284] width 1215 height 569
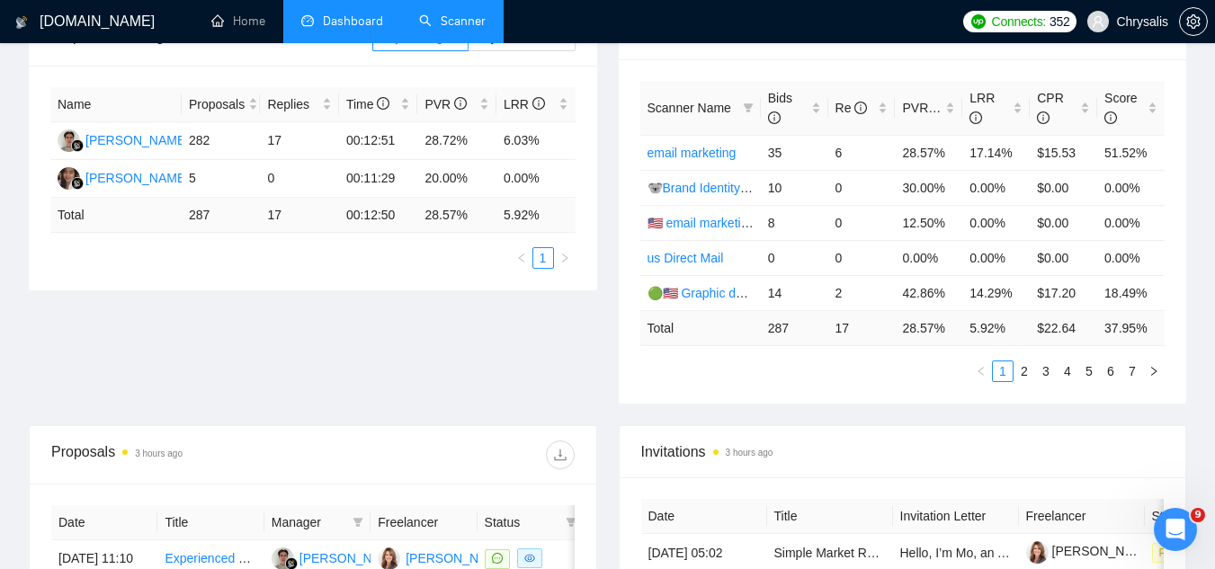
scroll to position [128, 0]
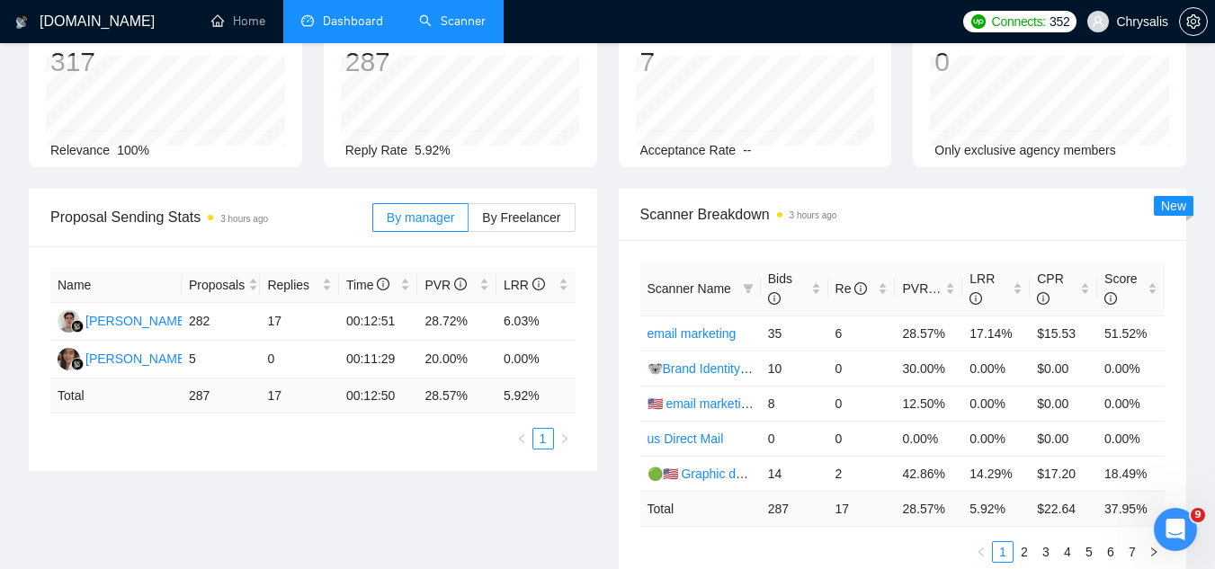
click at [452, 28] on link "Scanner" at bounding box center [452, 20] width 67 height 15
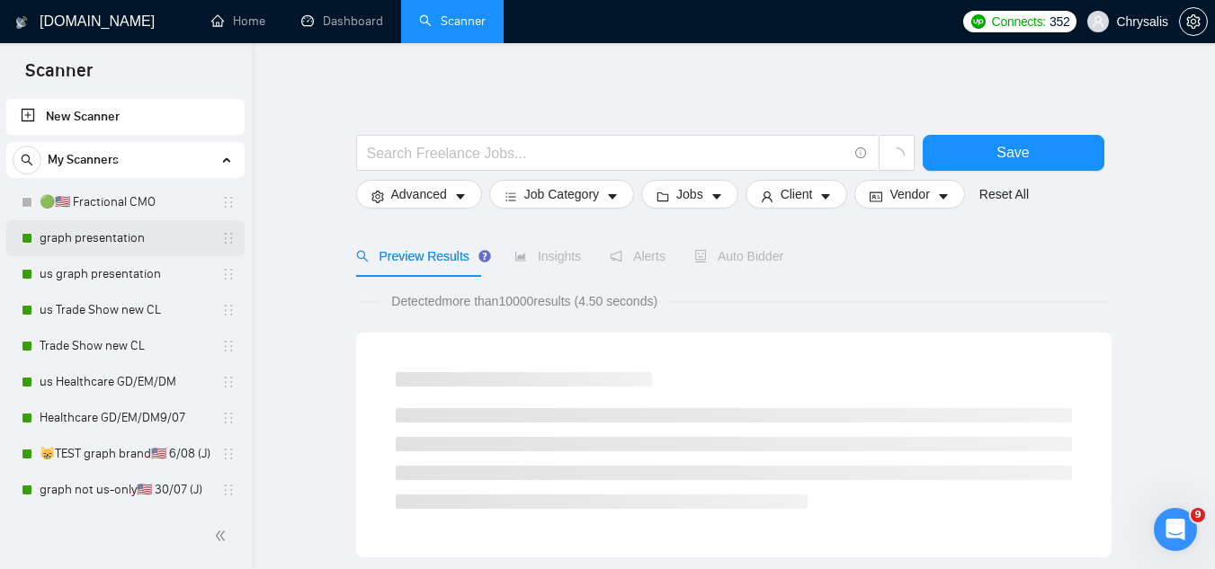
click at [113, 237] on link "graph presentation" at bounding box center [125, 238] width 171 height 36
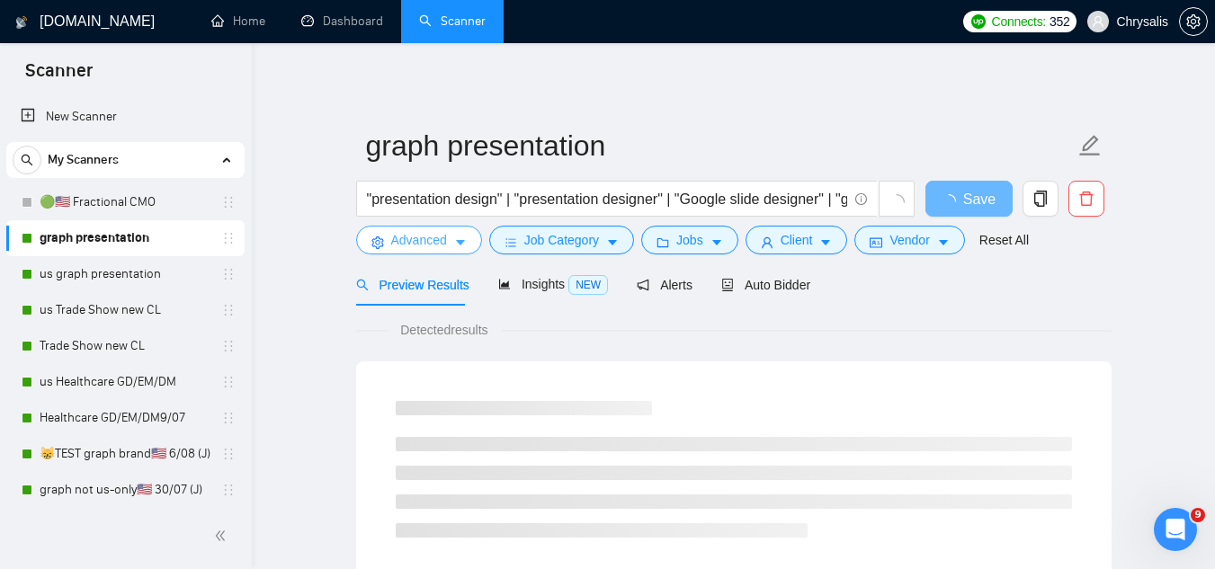
click at [423, 253] on button "Advanced" at bounding box center [419, 240] width 126 height 29
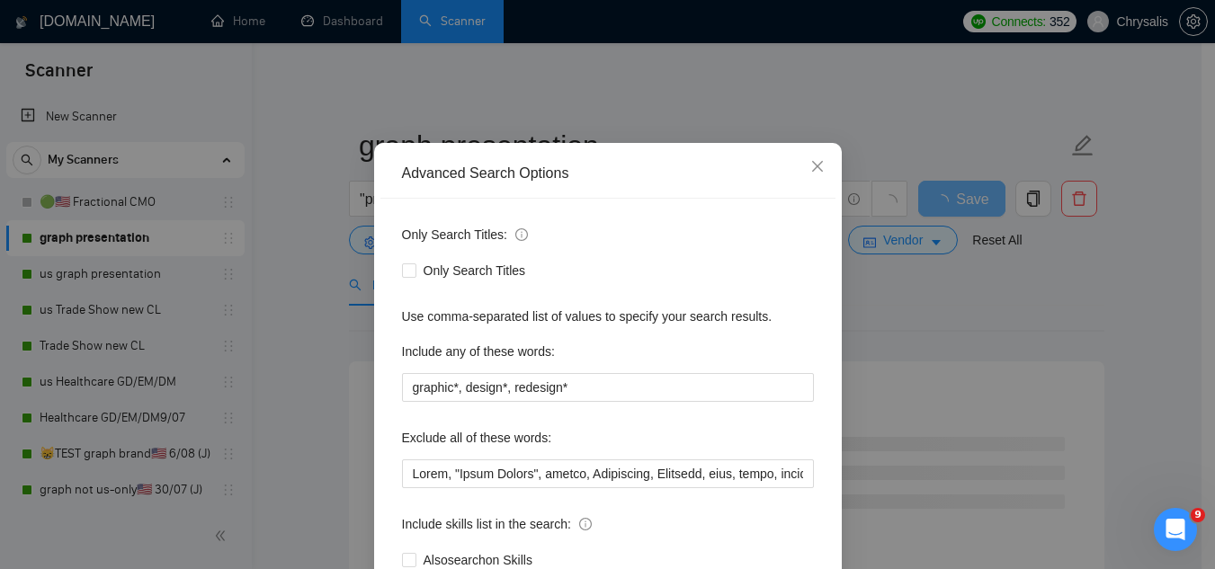
scroll to position [179, 0]
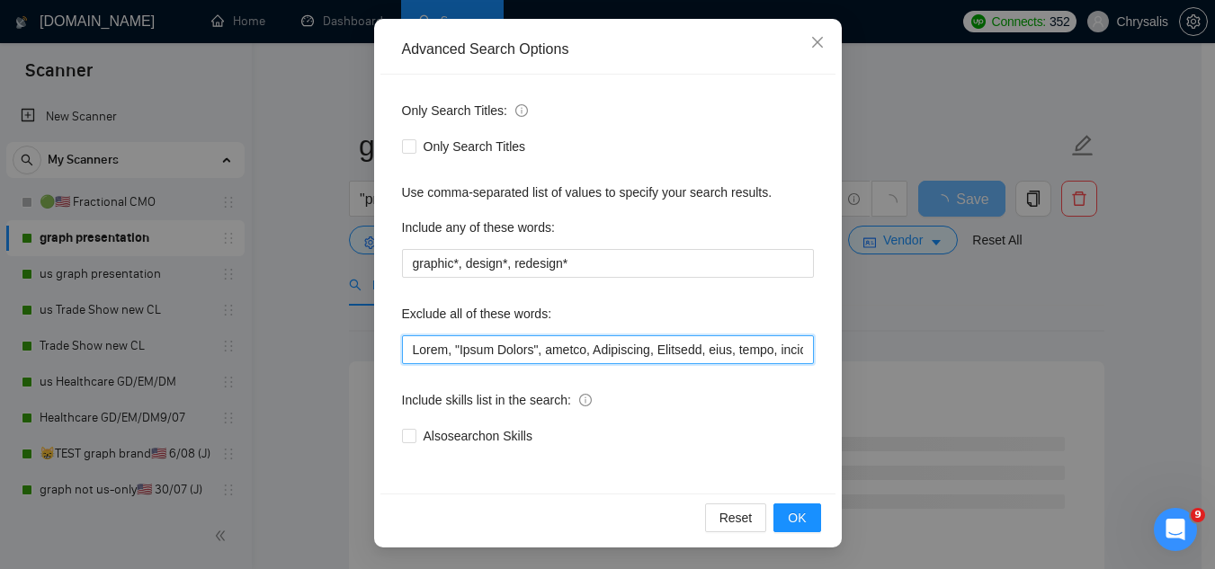
click at [402, 344] on input "text" at bounding box center [608, 349] width 412 height 29
paste input "Jotform, Compile leads, Untitled job post, Next.js, Azure, TypeScript, Iterable…"
click at [411, 360] on input "text" at bounding box center [608, 349] width 412 height 29
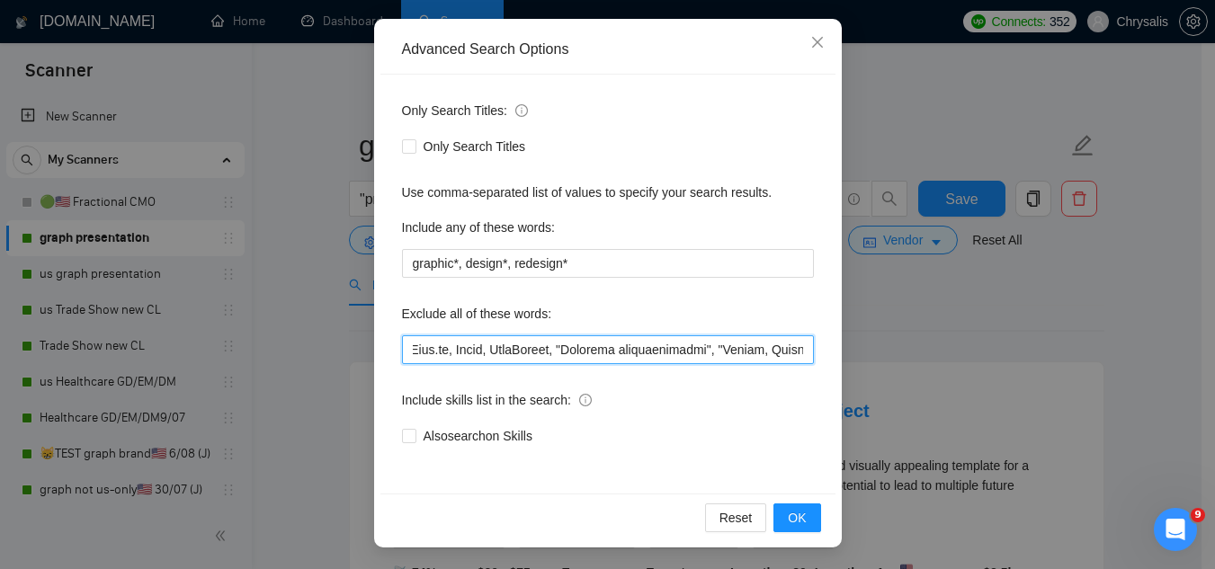
scroll to position [0, 313]
type input "Jotform, "Compile leads", "Untitled job post", Next.js, Azure, TypeScript, "Ite…"
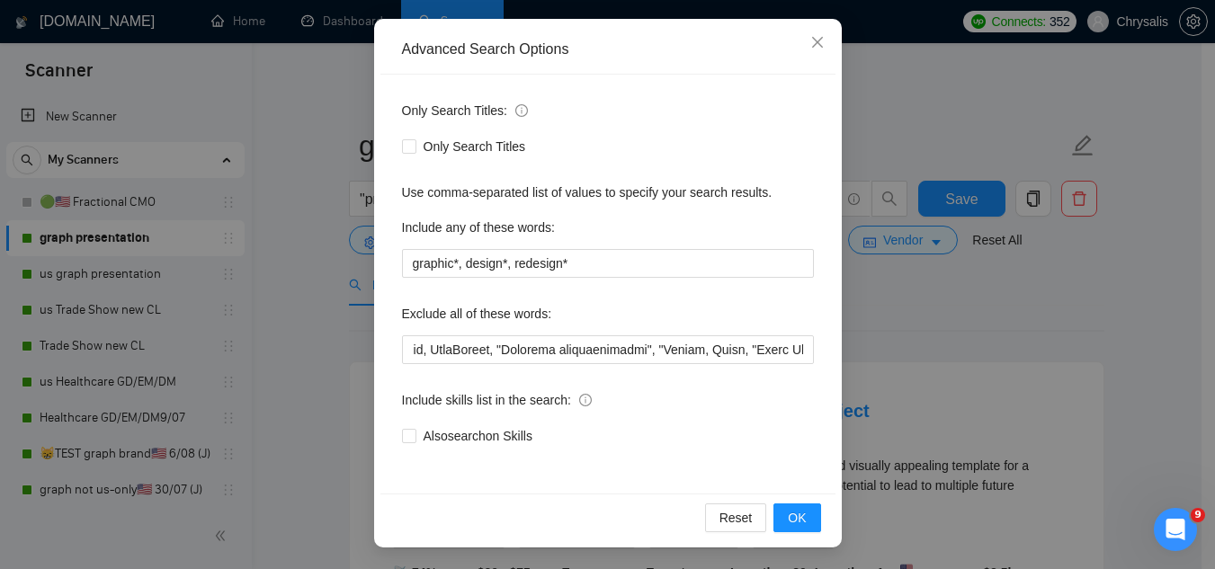
scroll to position [0, 0]
click at [782, 532] on div "Reset OK" at bounding box center [607, 518] width 455 height 48
click at [785, 528] on button "OK" at bounding box center [797, 518] width 47 height 29
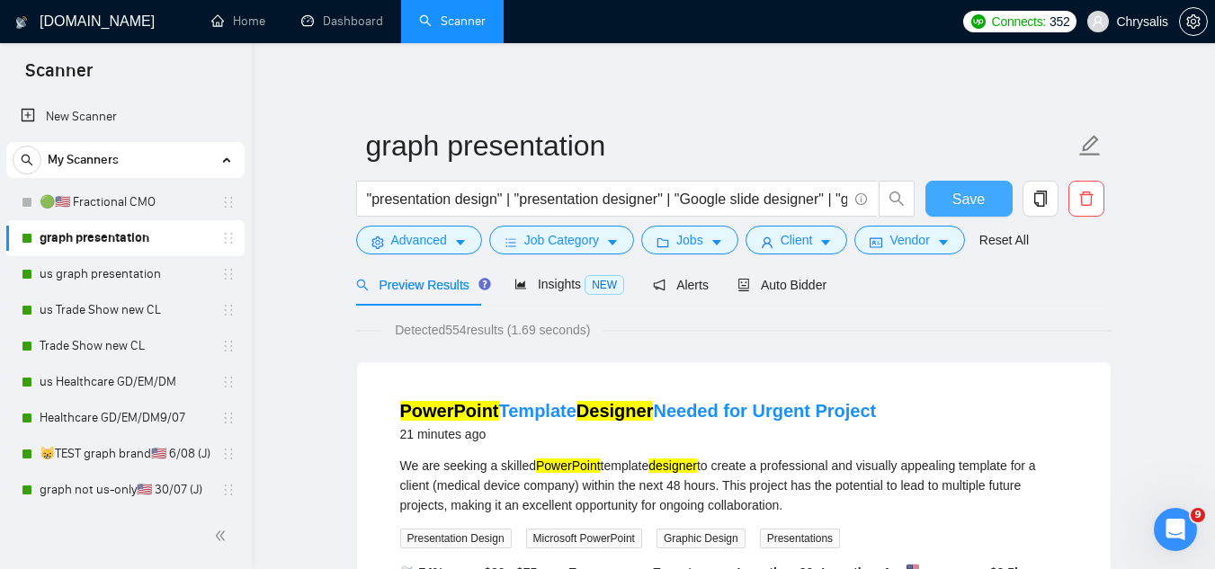
click at [953, 201] on span "Save" at bounding box center [968, 199] width 32 height 22
click at [63, 267] on link "us graph presentation" at bounding box center [125, 274] width 171 height 36
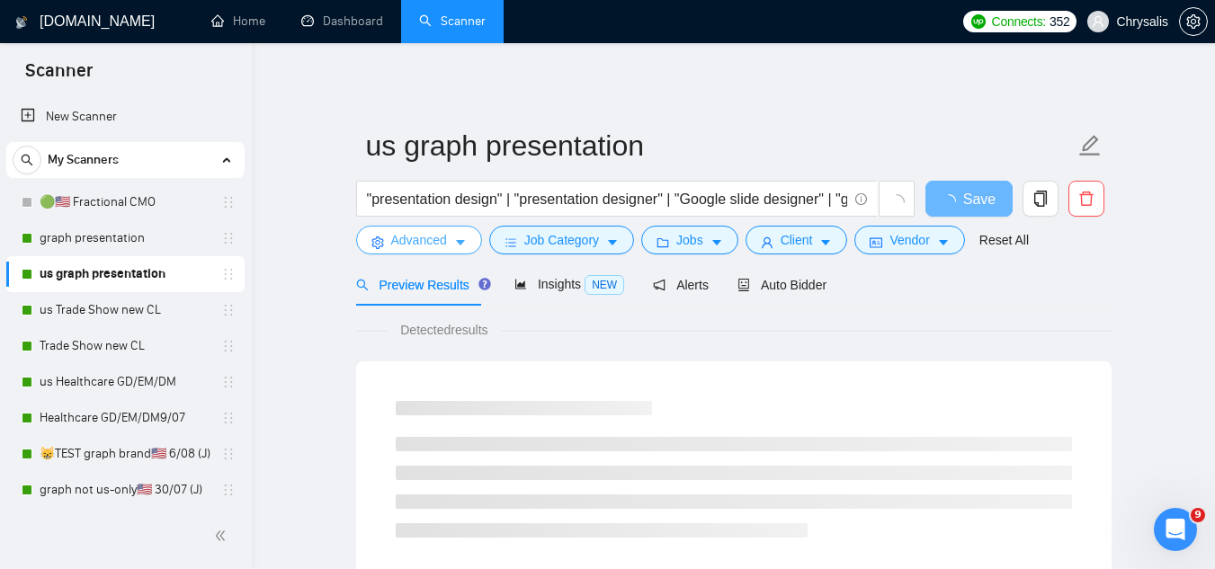
click at [404, 240] on span "Advanced" at bounding box center [419, 240] width 56 height 20
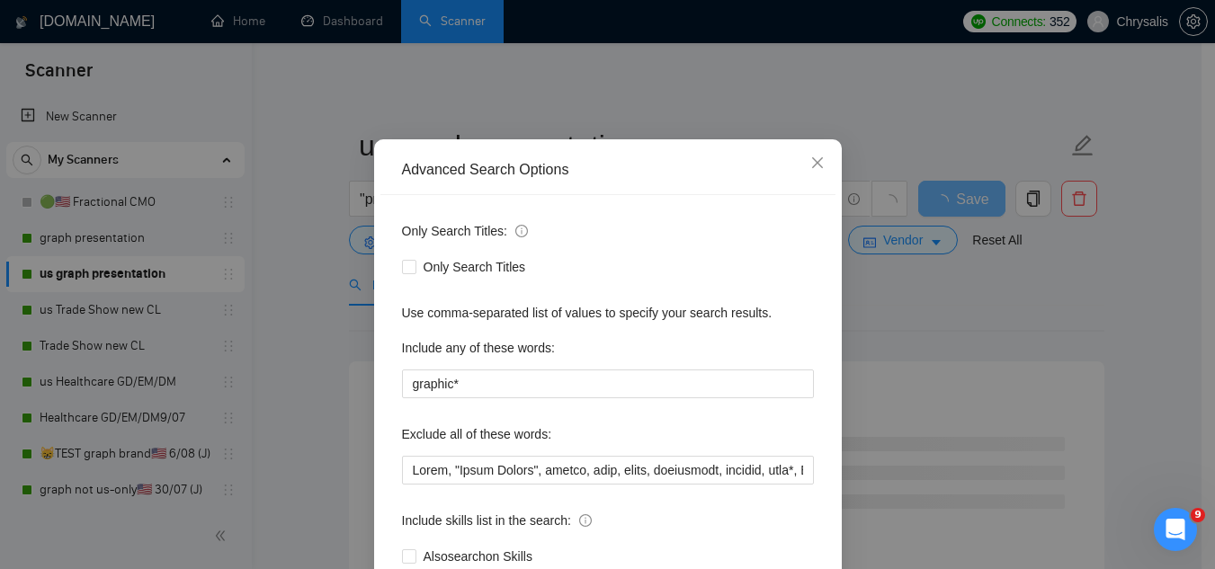
scroll to position [90, 0]
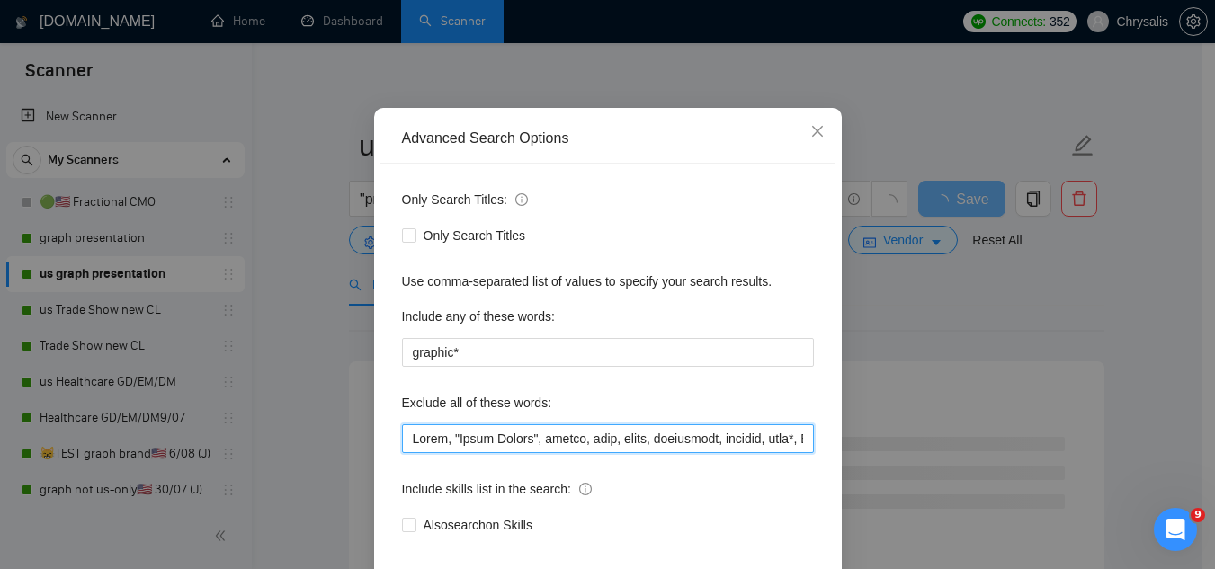
click at [405, 448] on input "text" at bounding box center [608, 439] width 412 height 29
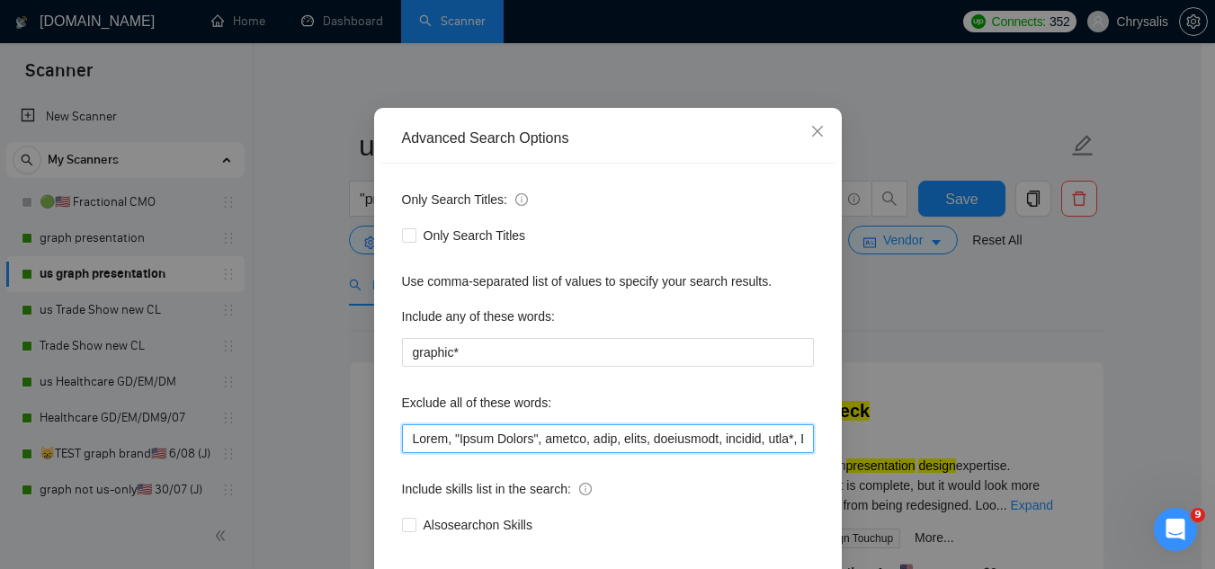
paste input "Jotform, "Compile leads", "Untitled job post", Next.js, Azure, TypeScript, "Ite…"
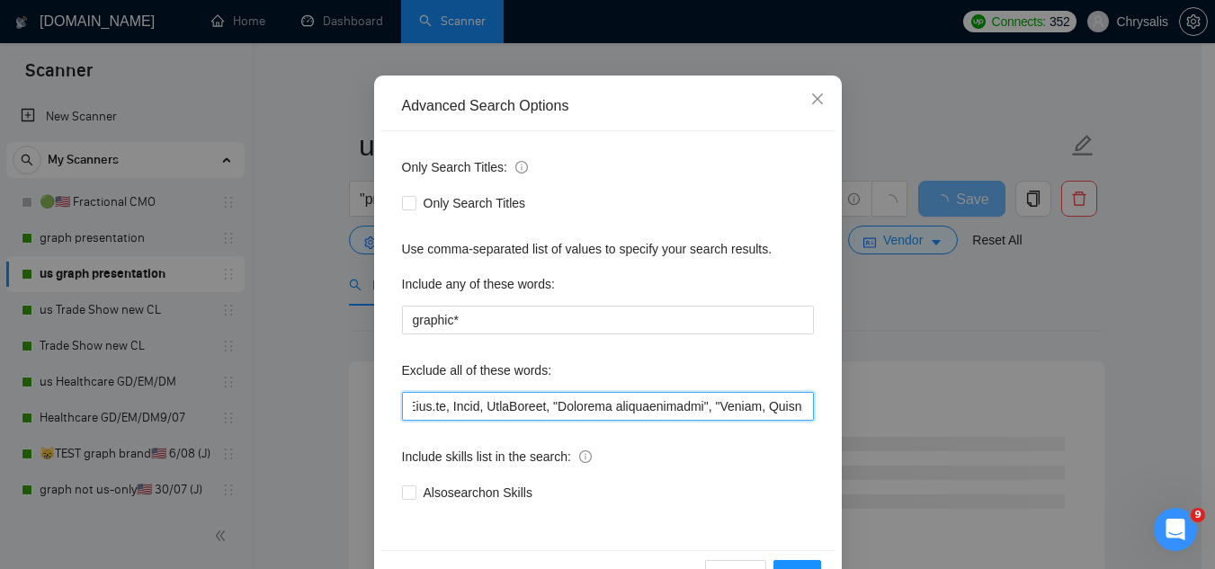
scroll to position [179, 0]
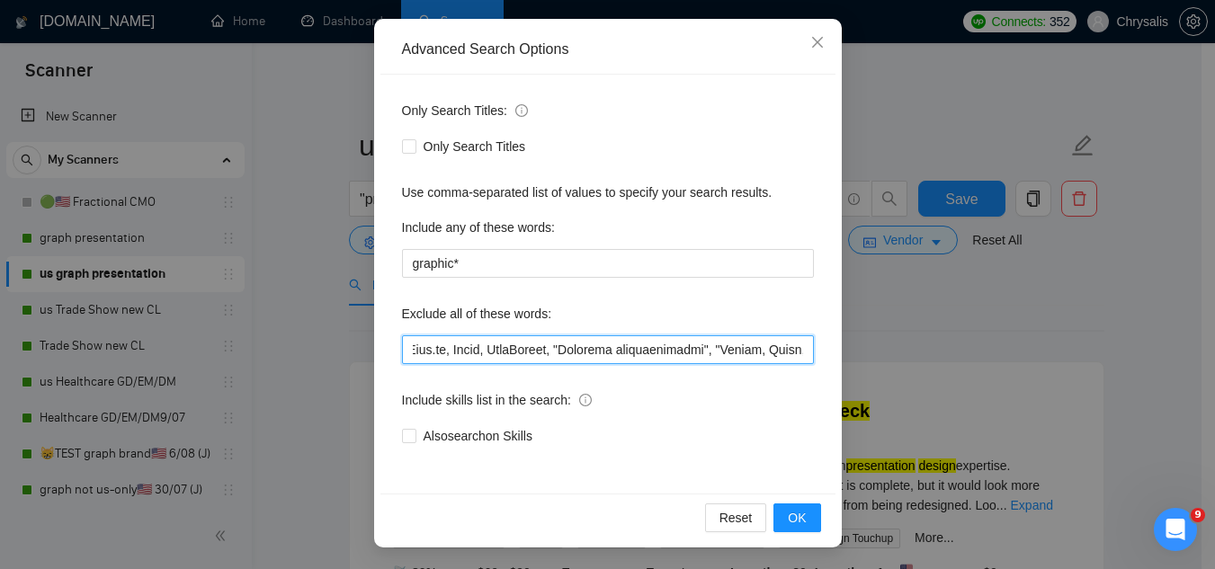
type input "Jotform, "Compile leads", "Untitled job post", Next.js, Azure, TypeScript, "Ite…"
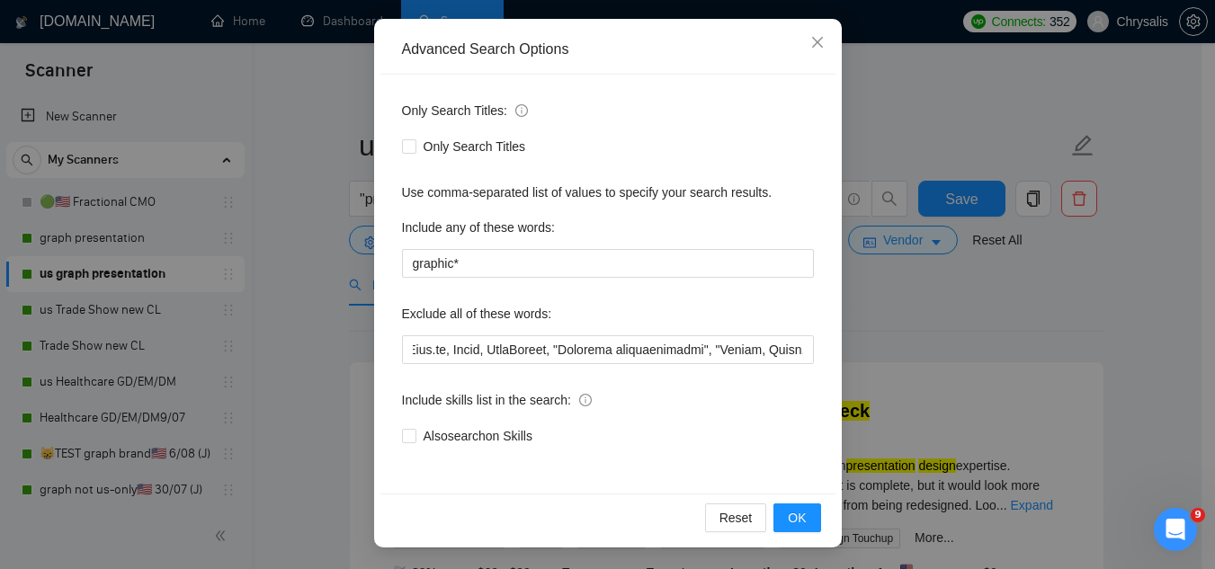
click at [804, 532] on div "Reset OK" at bounding box center [607, 518] width 455 height 48
click at [794, 521] on span "OK" at bounding box center [797, 518] width 18 height 20
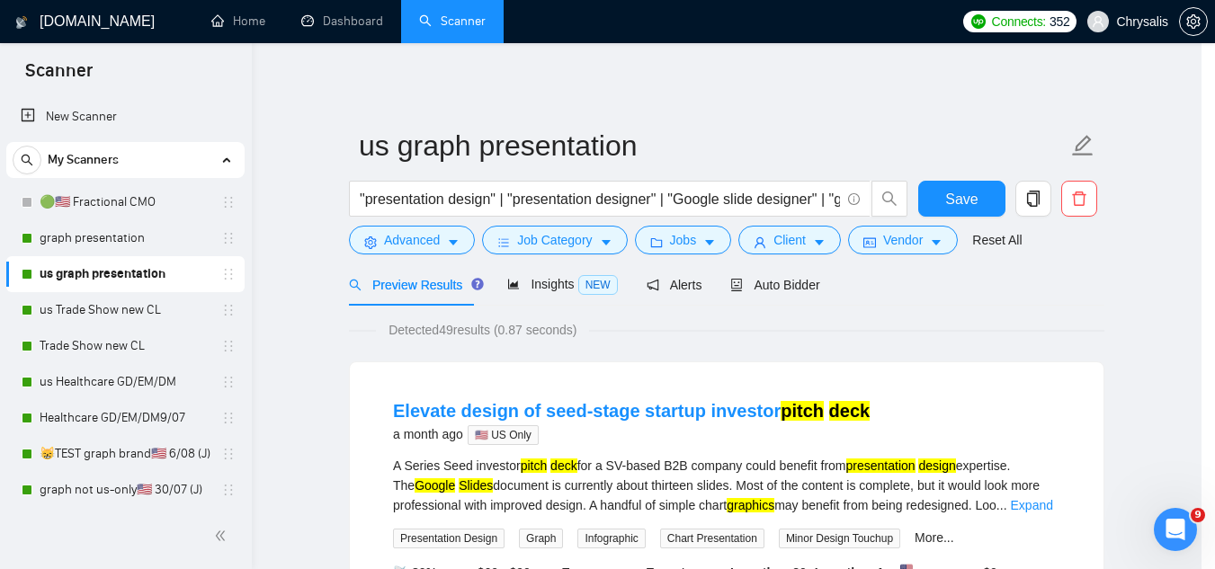
scroll to position [89, 0]
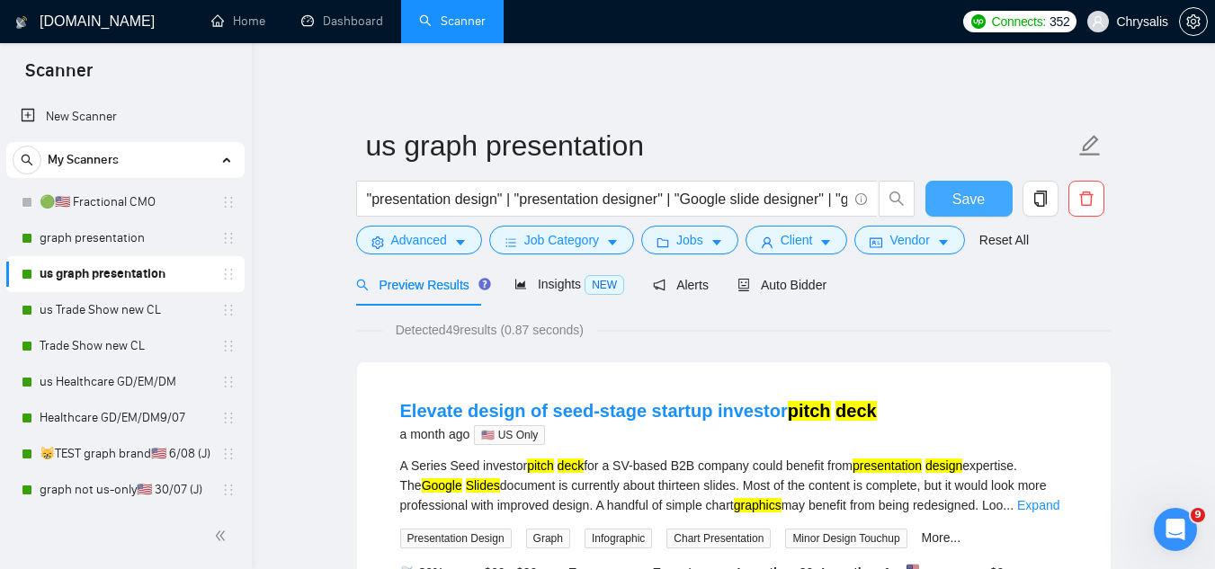
click at [965, 208] on span "Save" at bounding box center [968, 199] width 32 height 22
click at [116, 301] on link "us Trade Show new CL" at bounding box center [125, 310] width 171 height 36
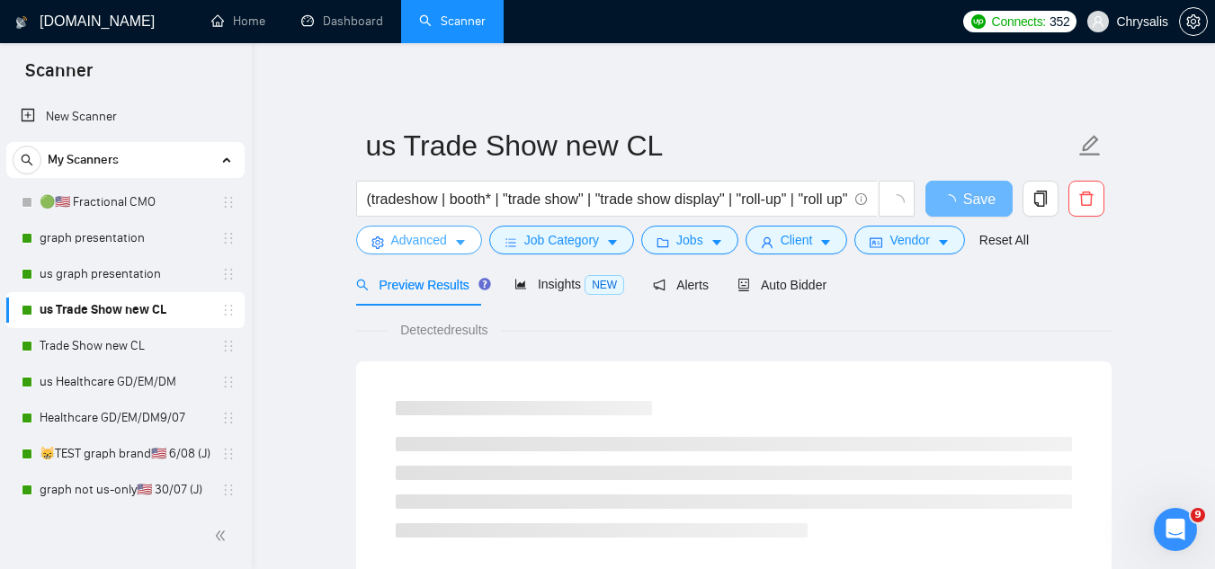
click at [407, 239] on span "Advanced" at bounding box center [419, 240] width 56 height 20
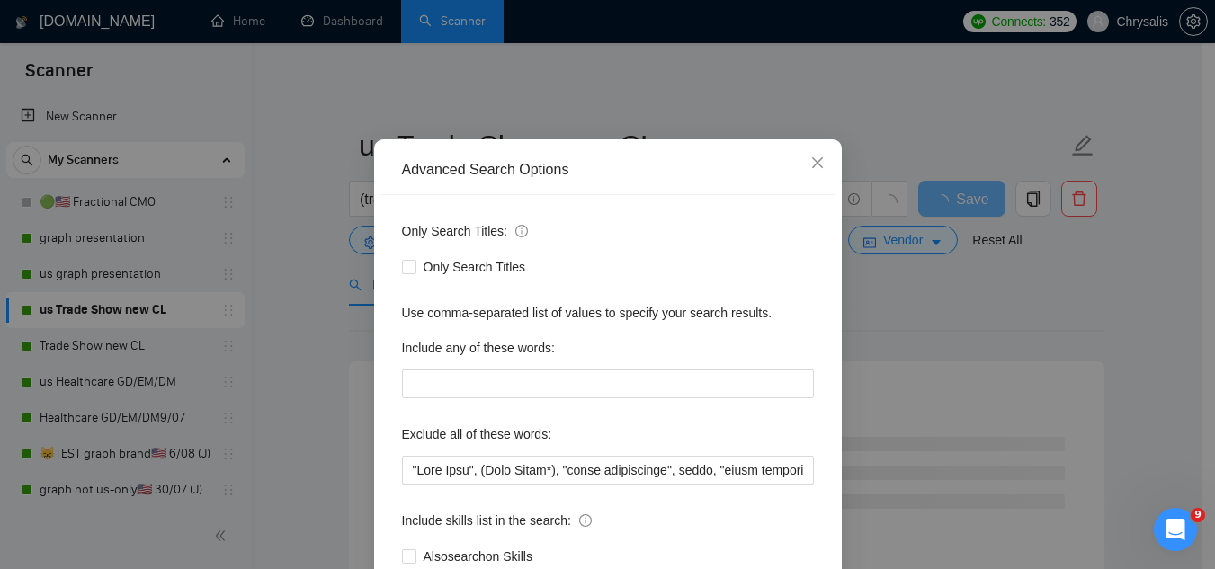
scroll to position [90, 0]
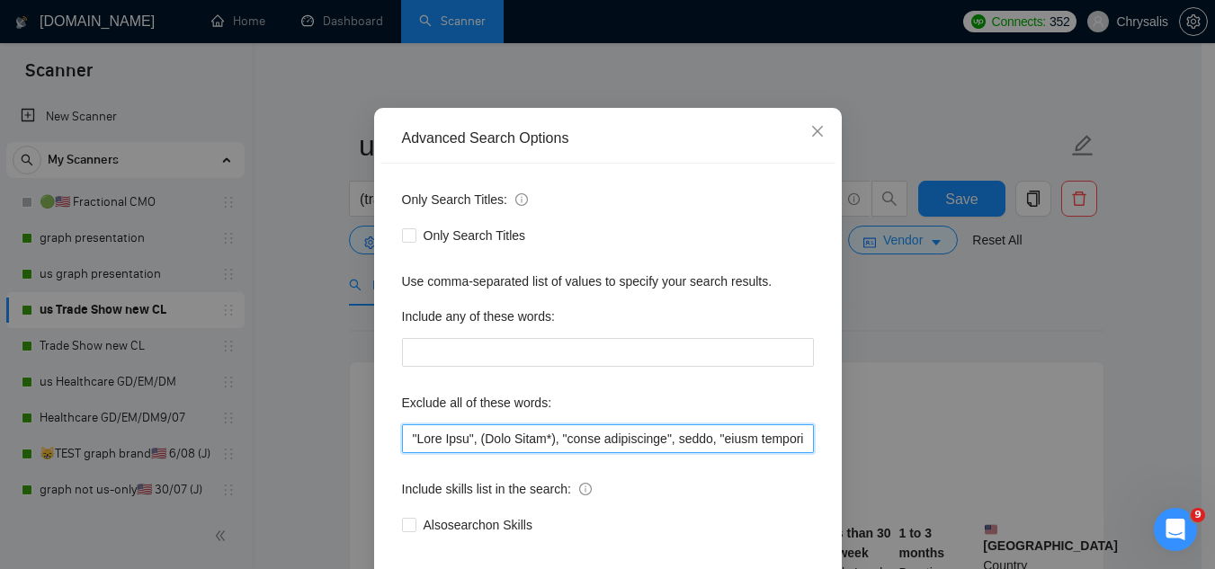
click at [407, 435] on input "text" at bounding box center [608, 439] width 412 height 29
paste input "Jotform, "Compile leads", "Untitled job post", Next.js, Azure, TypeScript, "Ite…"
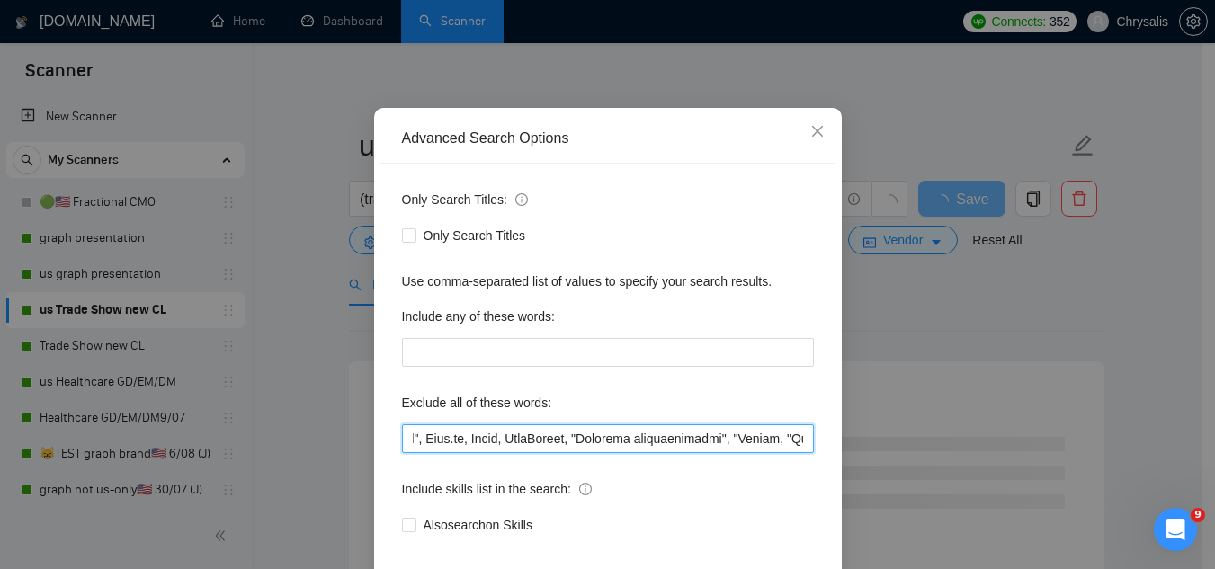
scroll to position [179, 0]
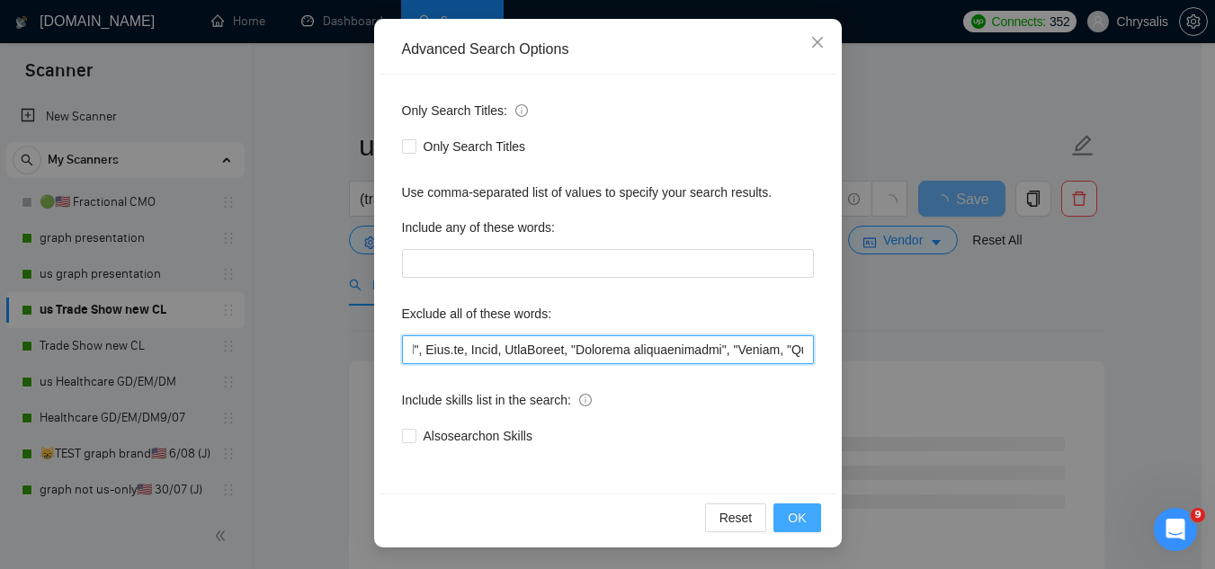
type input "Jotform, "Compile leads", "Untitled job post", Next.js, Azure, TypeScript, "Ite…"
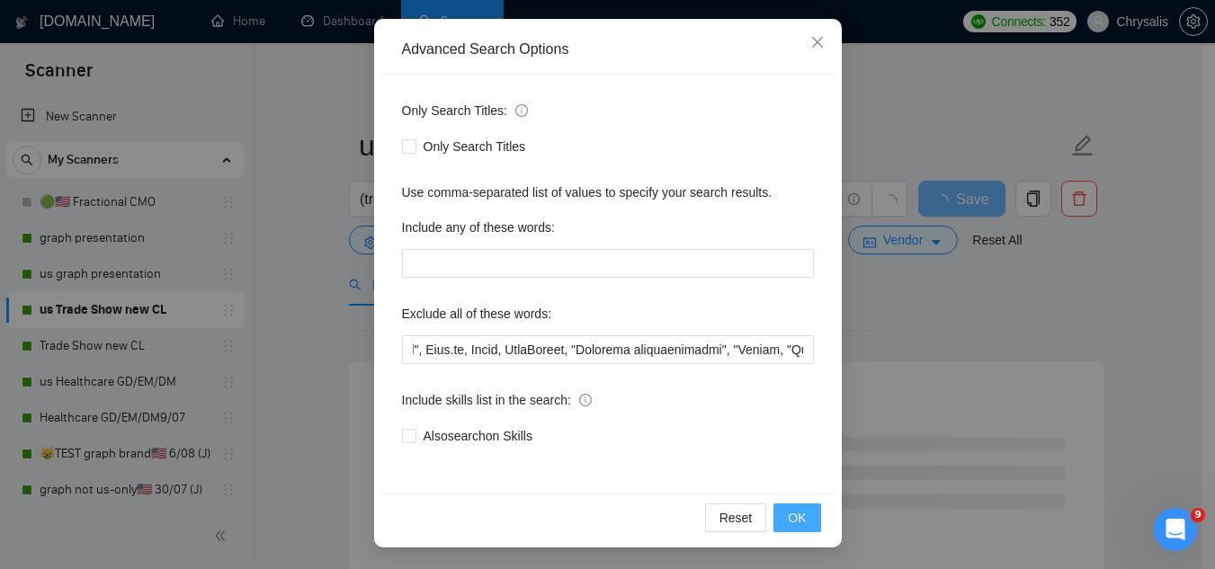
click at [793, 527] on span "OK" at bounding box center [797, 518] width 18 height 20
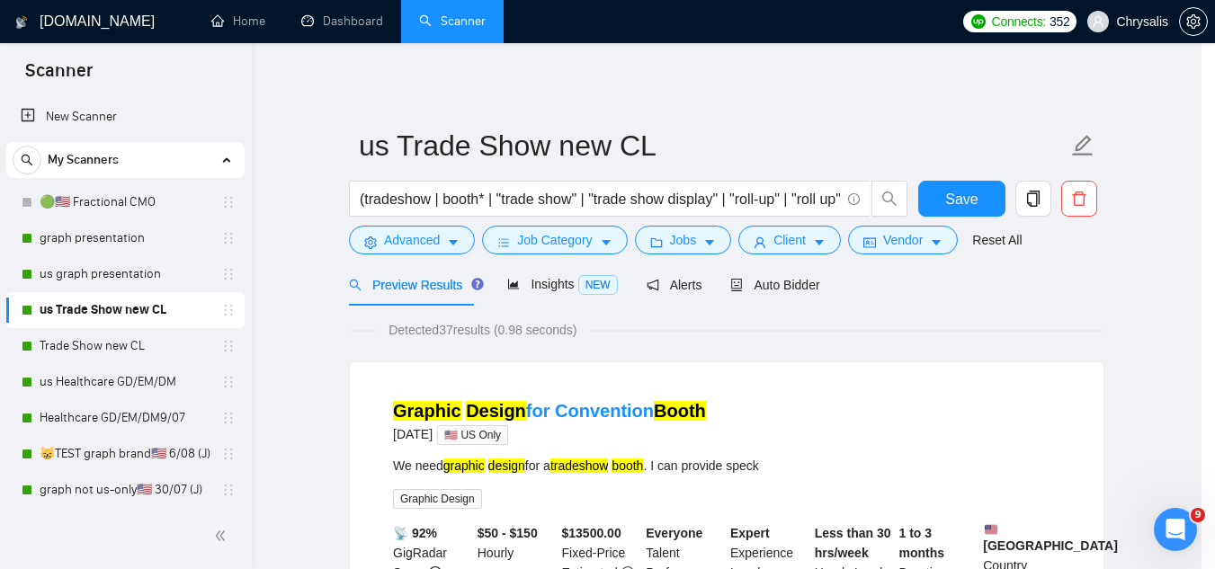
scroll to position [89, 0]
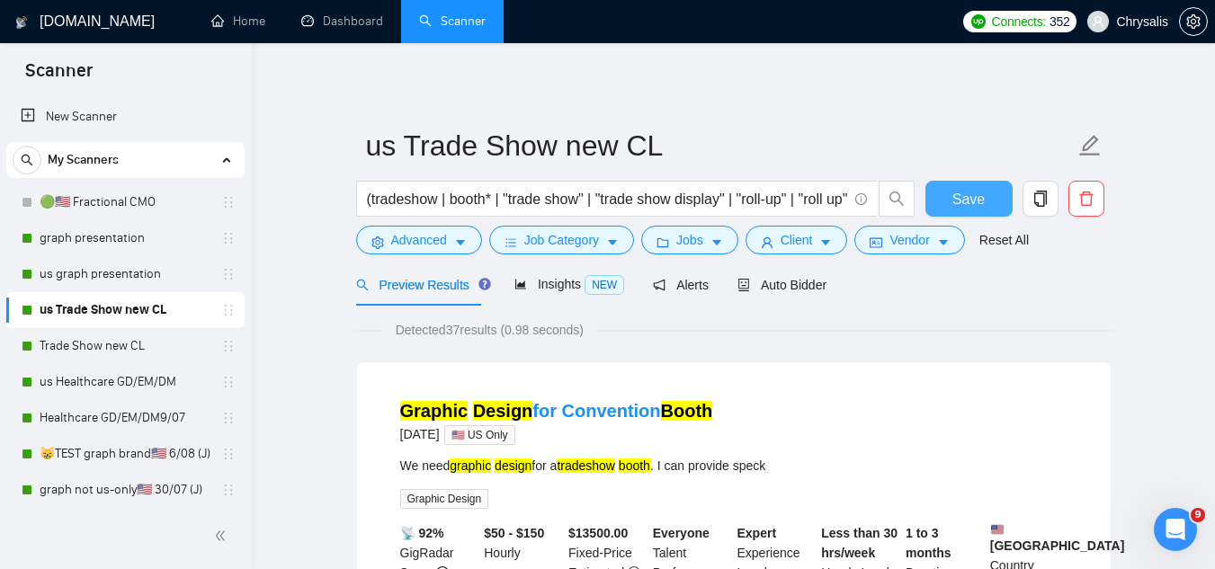
click at [950, 205] on button "Save" at bounding box center [969, 199] width 87 height 36
click at [144, 347] on link "Trade Show new CL" at bounding box center [125, 346] width 171 height 36
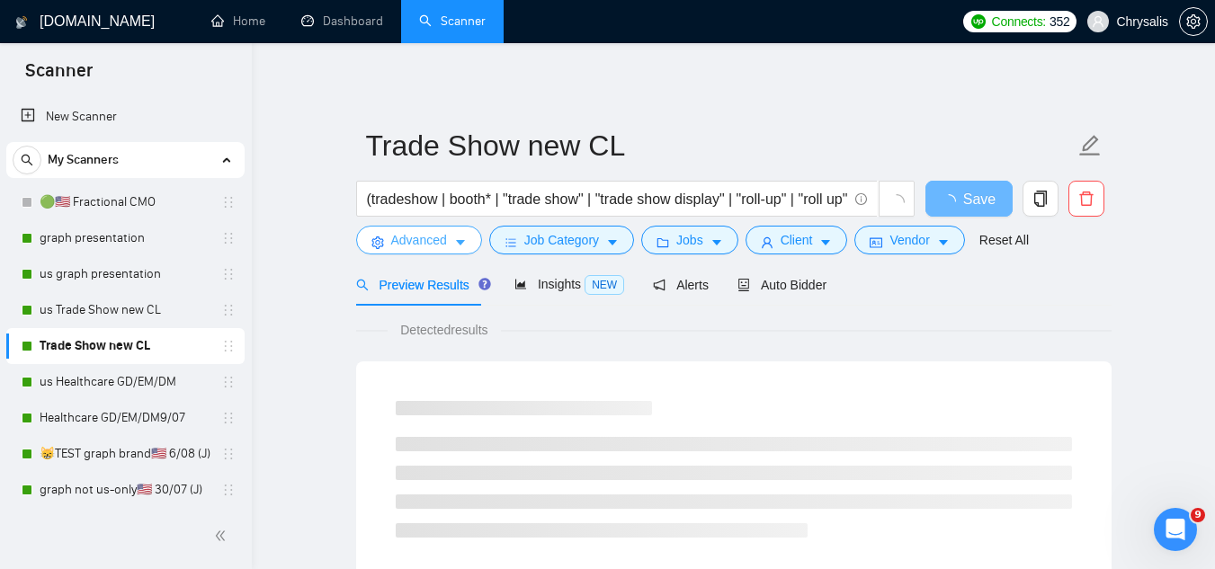
click at [409, 244] on span "Advanced" at bounding box center [419, 240] width 56 height 20
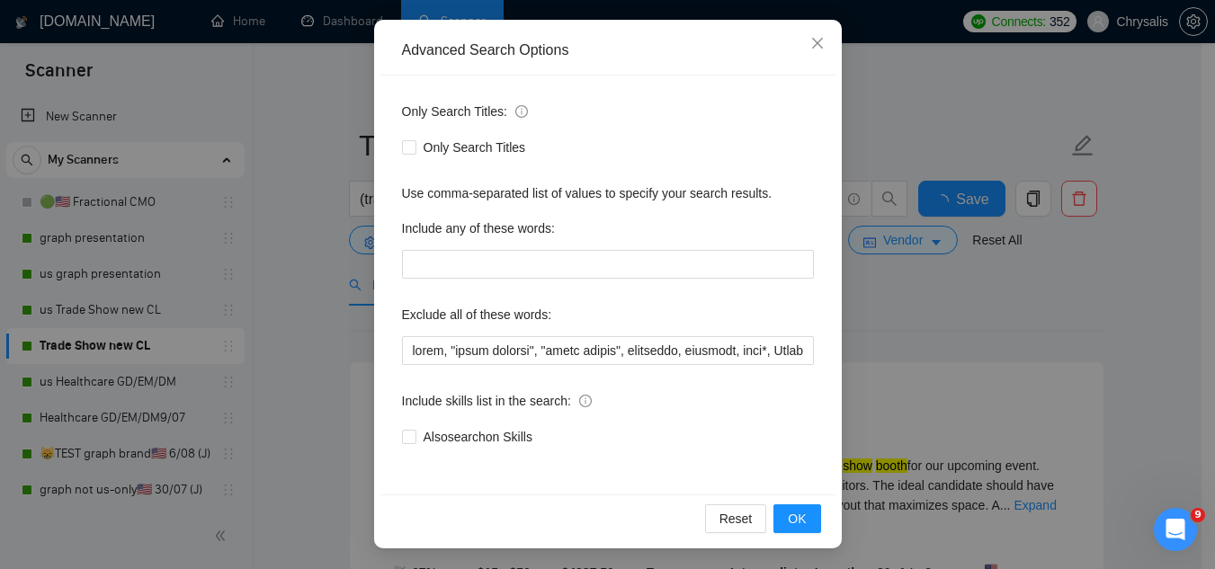
scroll to position [179, 0]
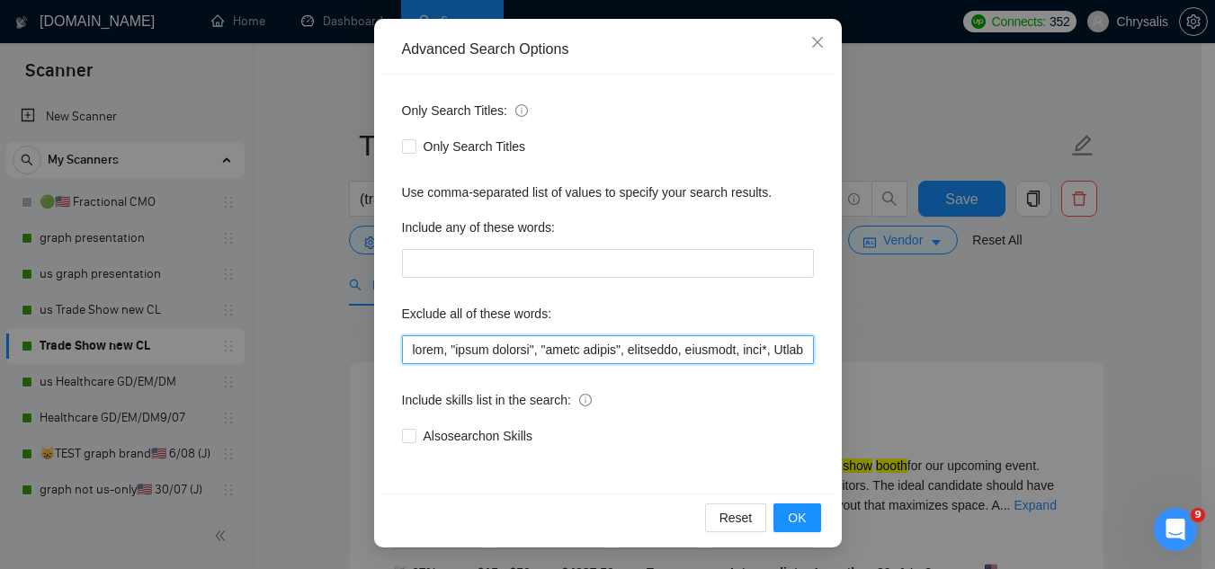
click at [402, 351] on input "text" at bounding box center [608, 349] width 412 height 29
paste input "Jotform, "Compile leads", "Untitled job post", Next.js, Azure, TypeScript, "Ite…"
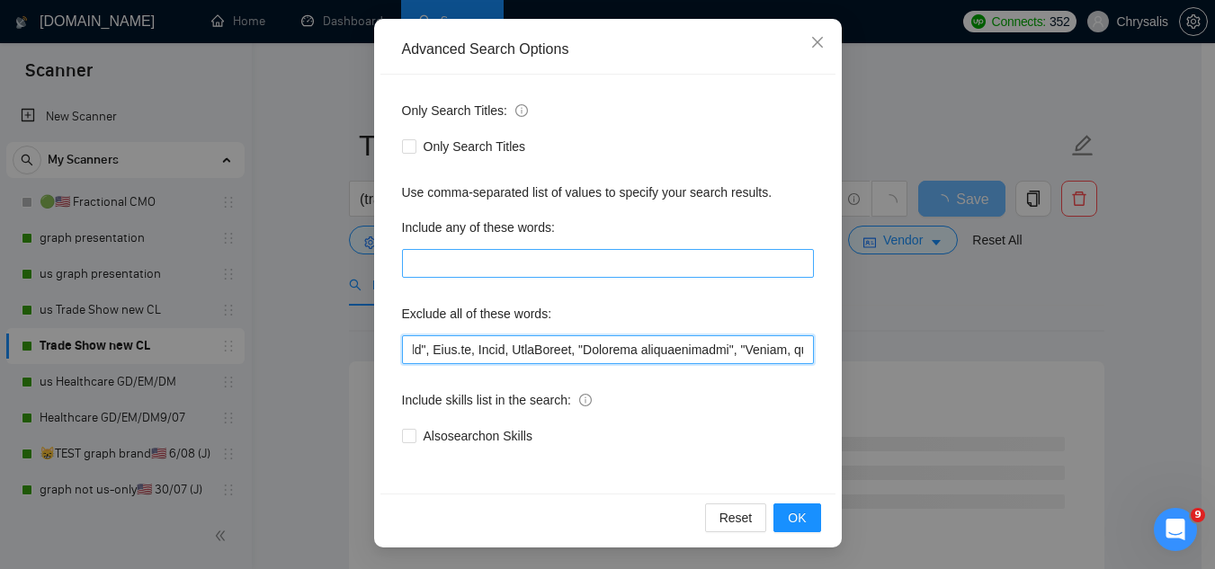
scroll to position [0, 239]
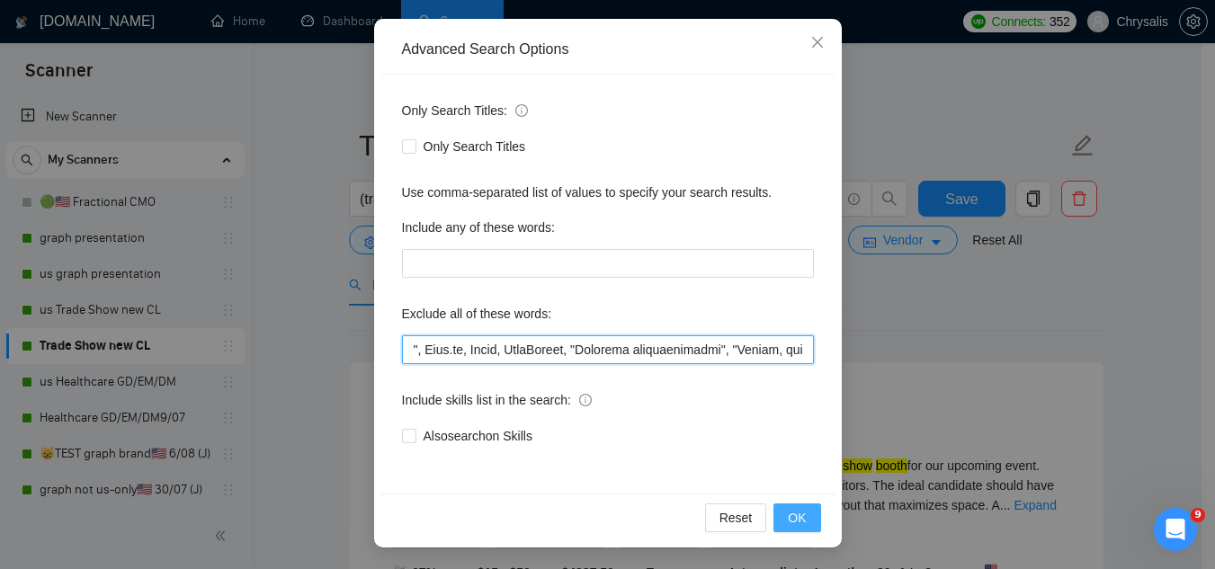
type input "Jotform, "Compile leads", "Untitled job post", Next.js, Azure, TypeScript, "Ite…"
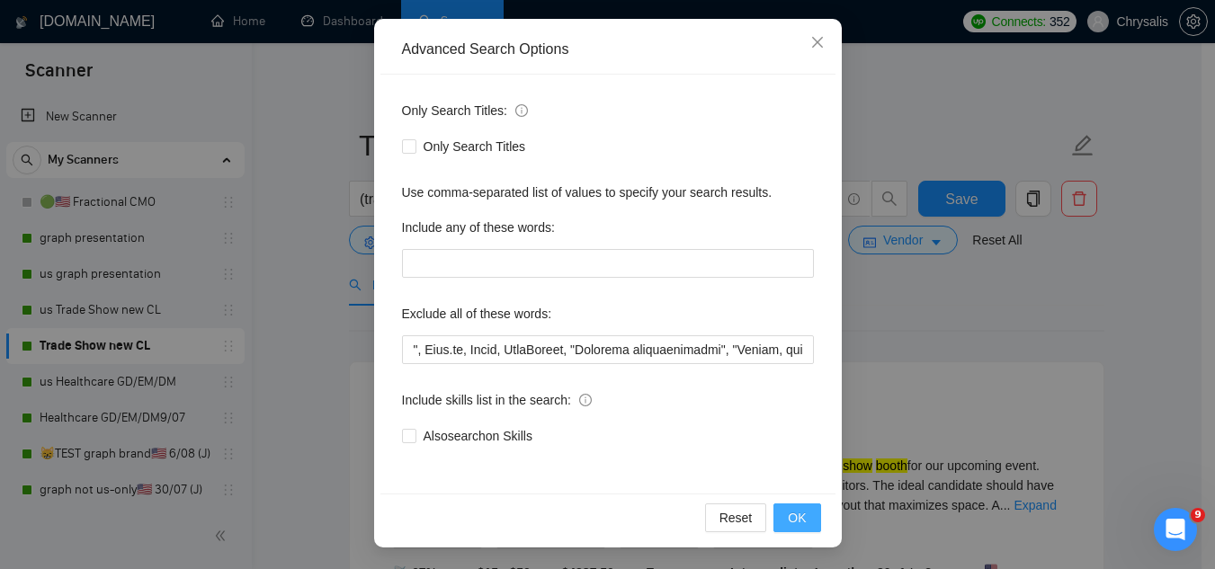
scroll to position [0, 0]
click at [807, 524] on button "OK" at bounding box center [797, 518] width 47 height 29
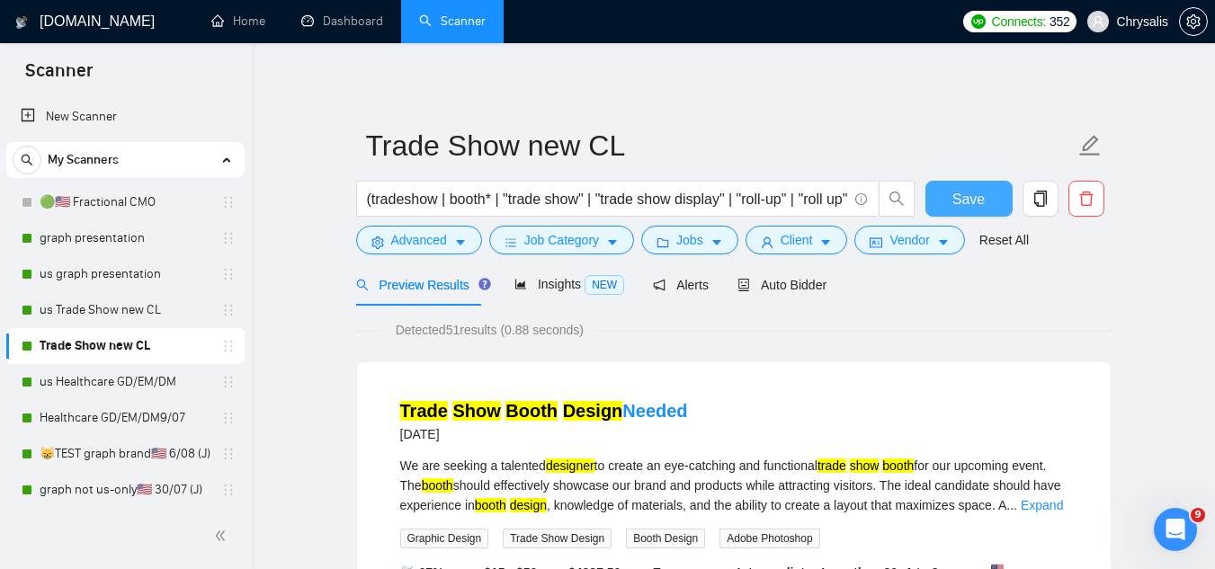
click at [952, 212] on button "Save" at bounding box center [969, 199] width 87 height 36
click at [69, 382] on link "us Healthcare GD/EM/DM" at bounding box center [125, 382] width 171 height 36
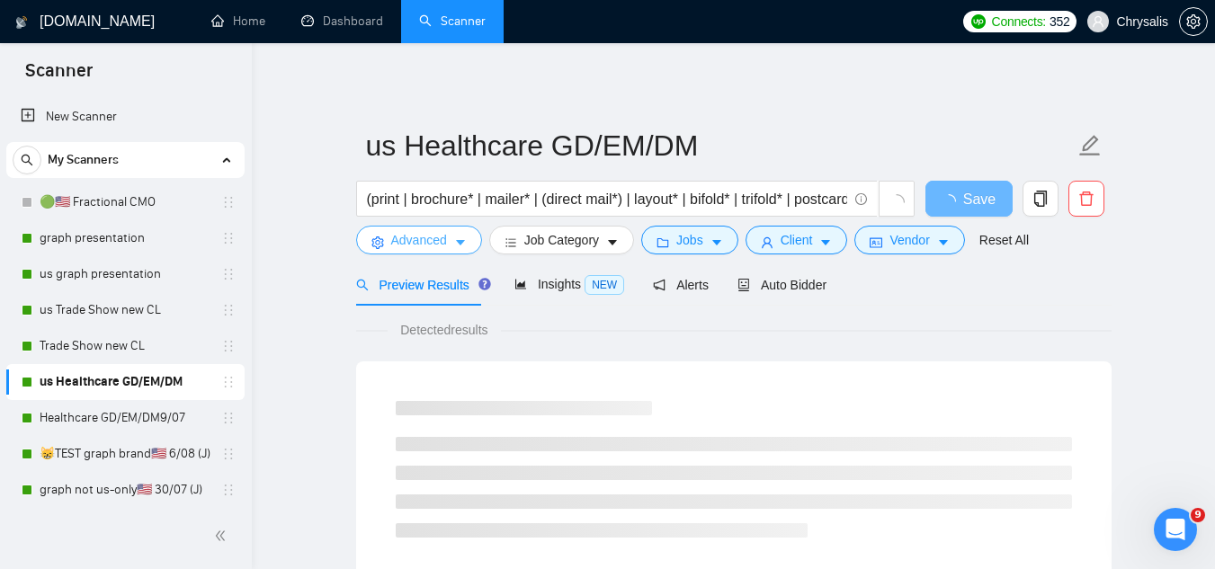
click at [406, 247] on span "Advanced" at bounding box center [419, 240] width 56 height 20
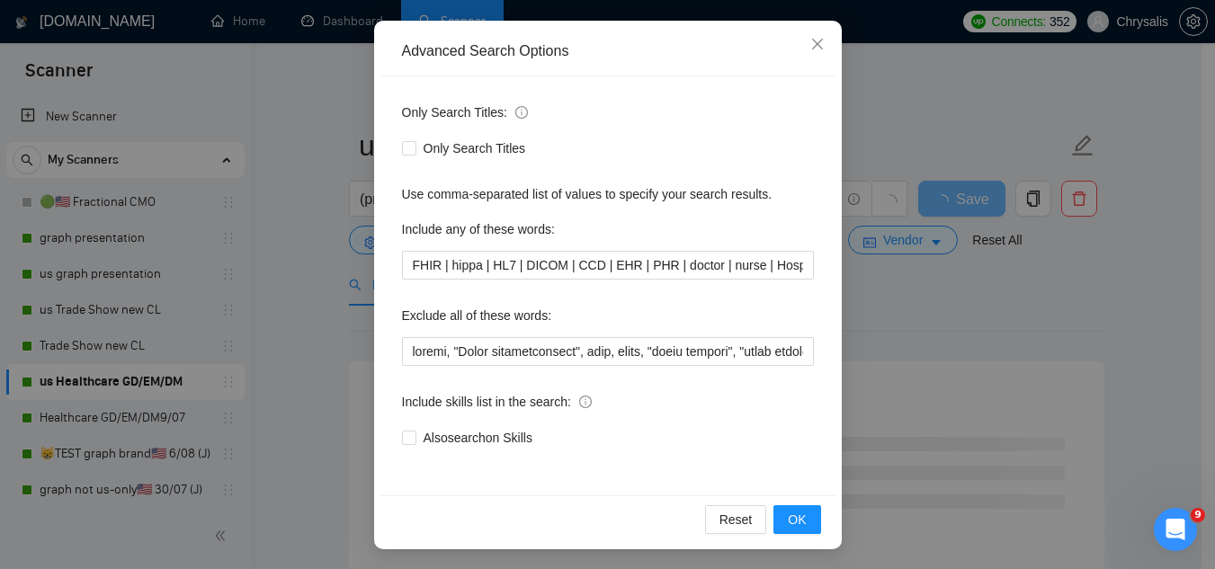
scroll to position [179, 0]
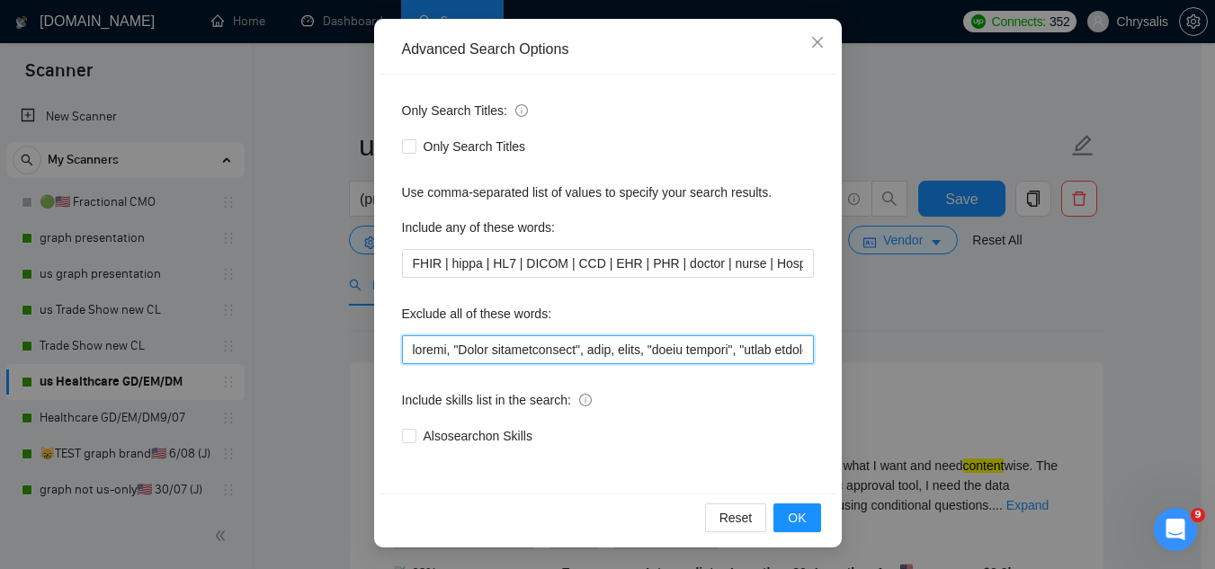
click at [407, 354] on input "text" at bounding box center [608, 349] width 412 height 29
paste input "Jotform, "Compile leads", "Untitled job post", Next.js, Azure, TypeScript, "Ite…"
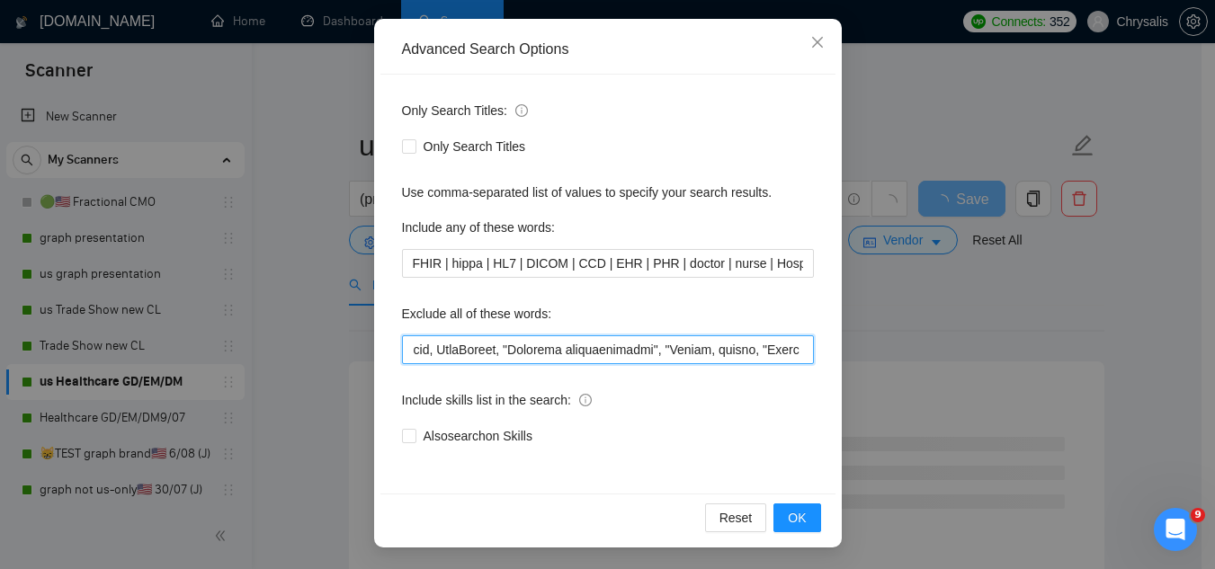
scroll to position [0, 318]
type input "Jotform, "Compile leads", "Untitled job post", Next.js, Azure, TypeScript, "Ite…"
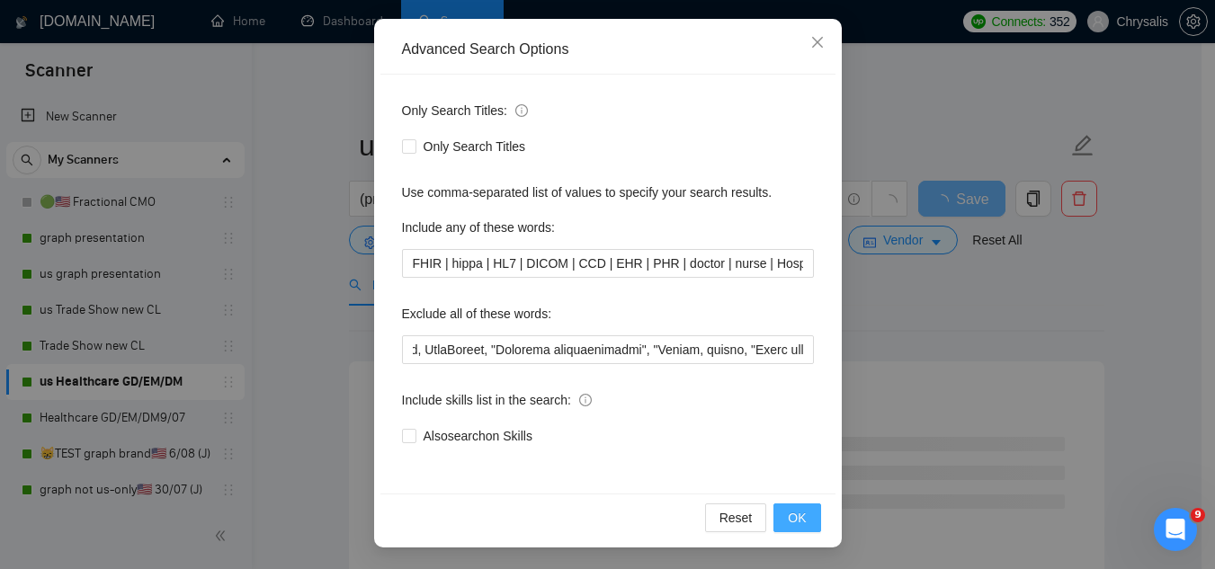
click at [803, 519] on button "OK" at bounding box center [797, 518] width 47 height 29
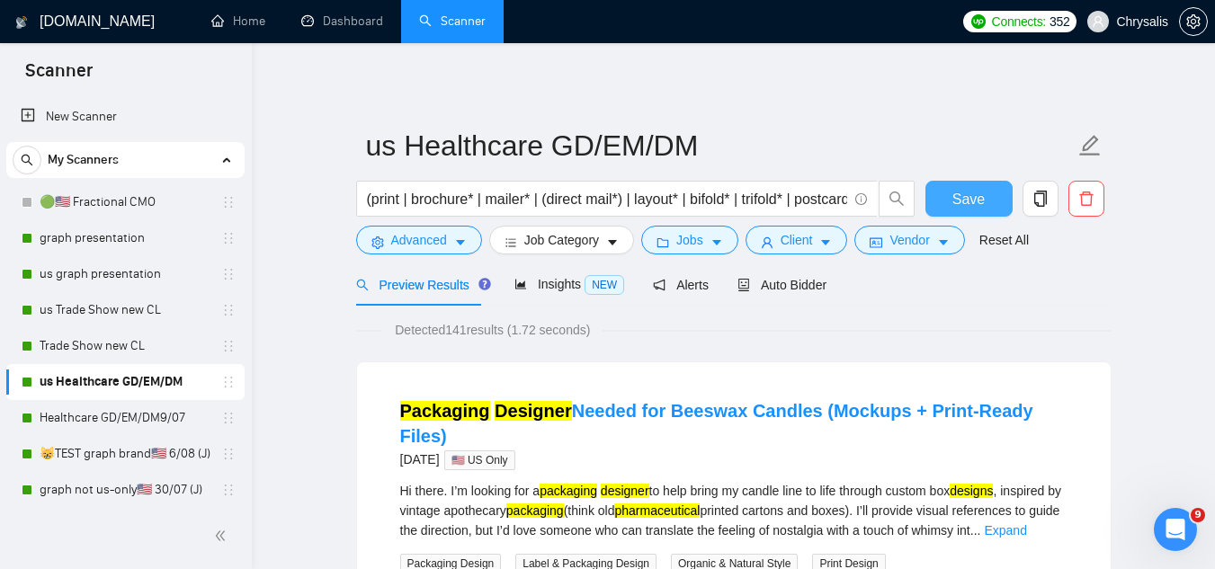
click at [965, 207] on span "Save" at bounding box center [968, 199] width 32 height 22
click at [112, 425] on link "Healthcare GD/EM/DM9/07" at bounding box center [125, 418] width 171 height 36
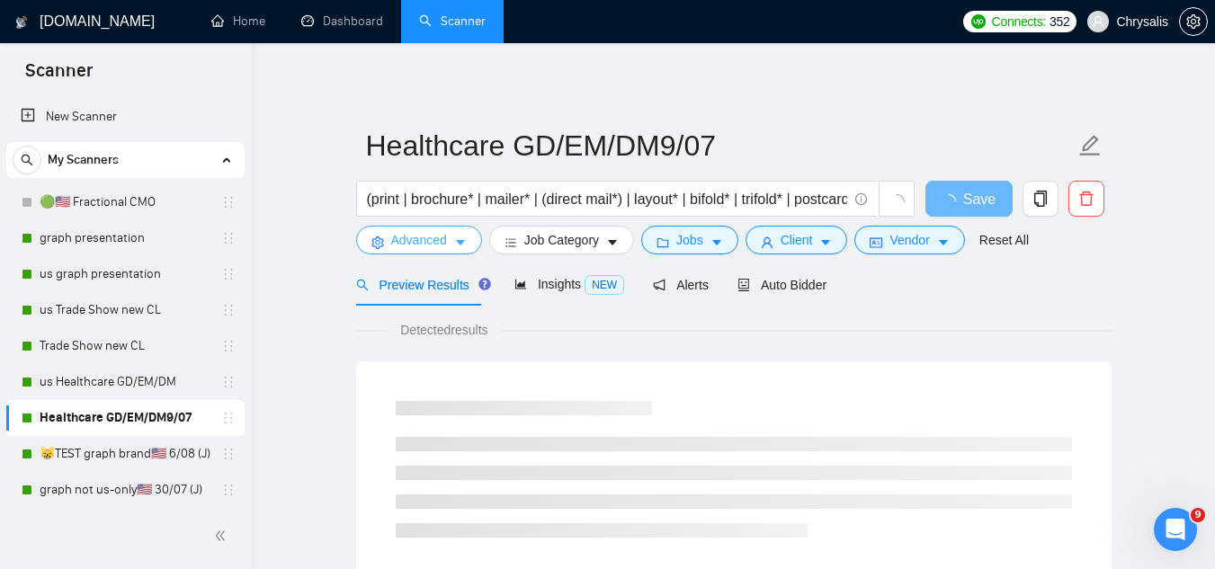
click at [410, 250] on span "Advanced" at bounding box center [419, 240] width 56 height 20
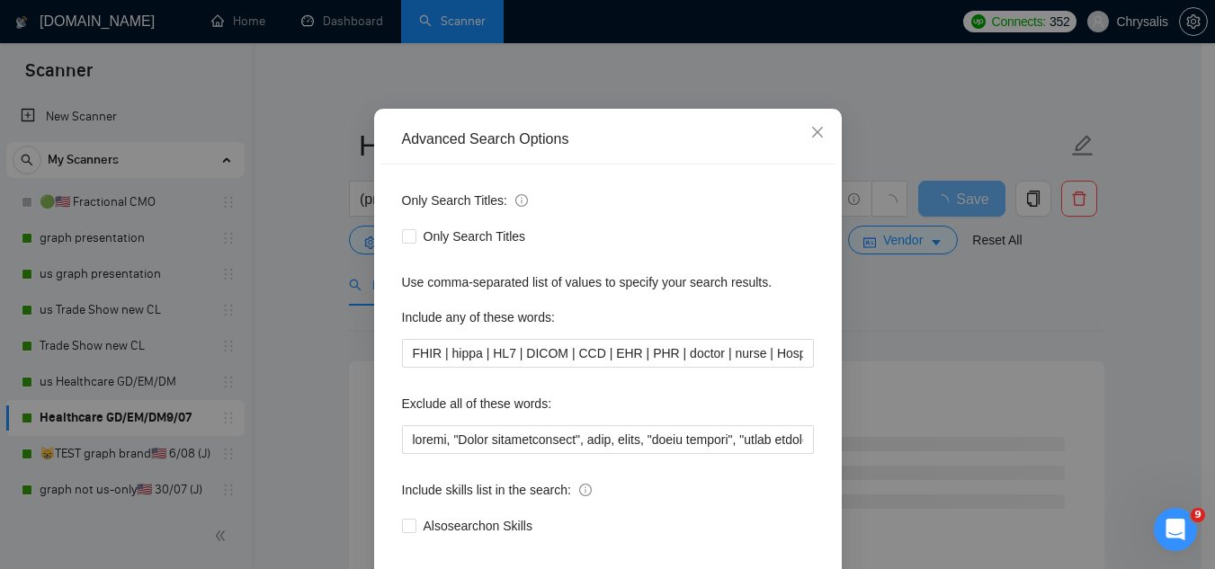
scroll to position [90, 0]
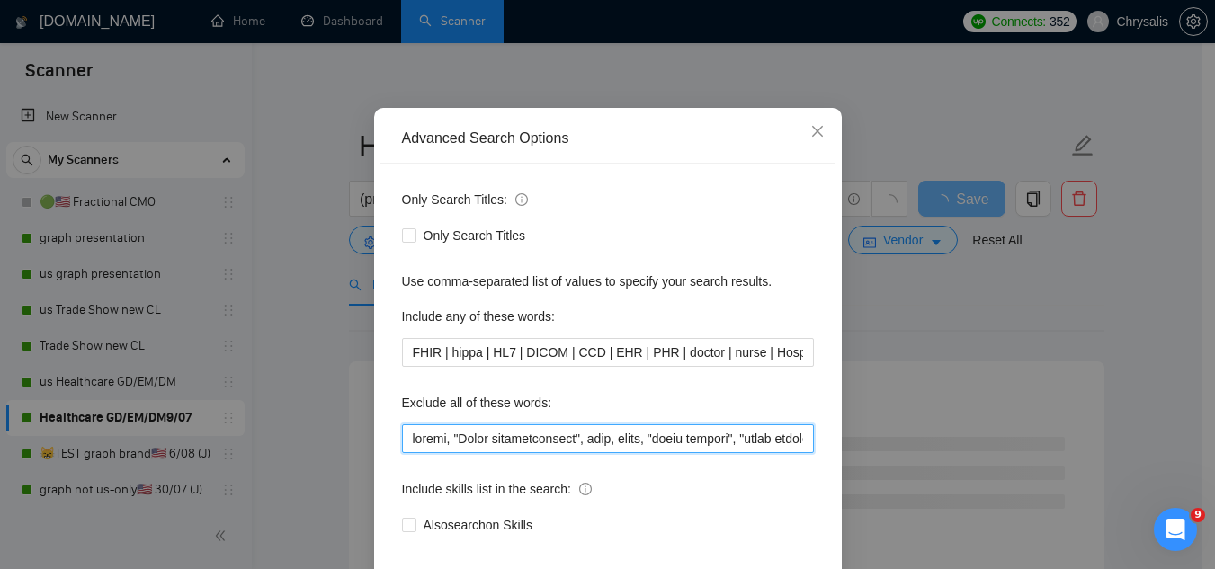
click at [402, 434] on input "text" at bounding box center [608, 439] width 412 height 29
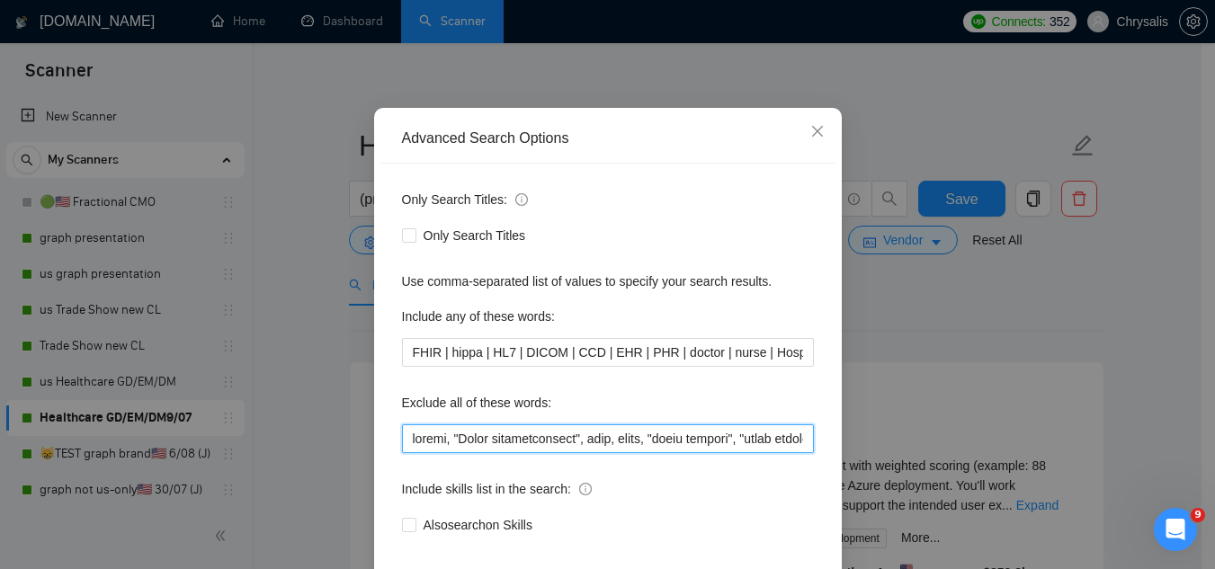
paste input "Jotform, "Compile leads", "Untitled job post", Next.js, Azure, TypeScript, "Ite…"
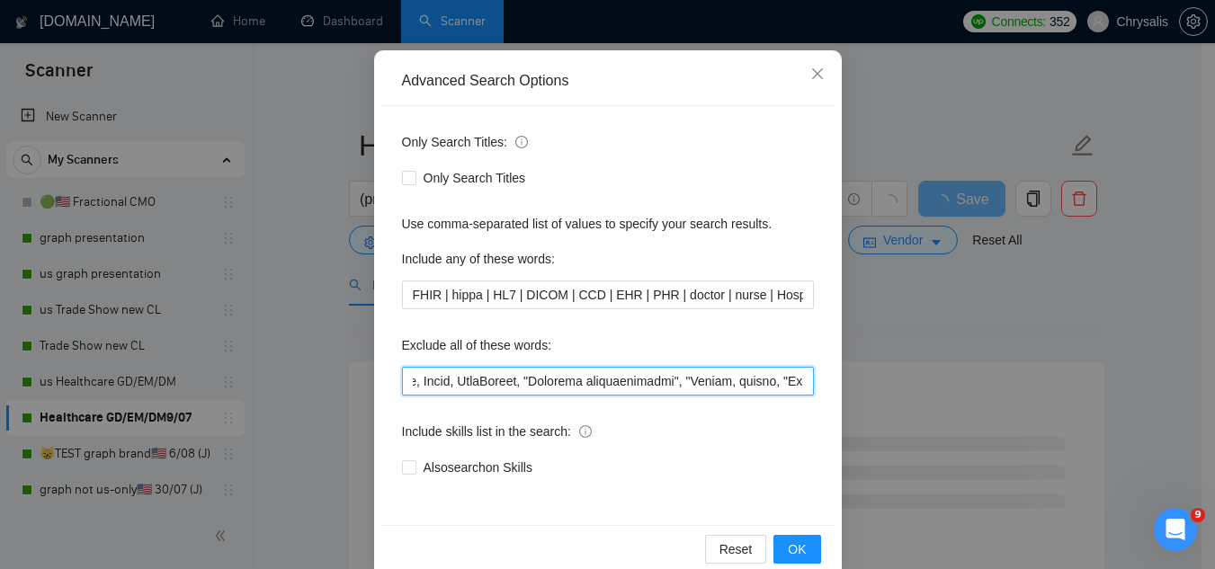
scroll to position [179, 0]
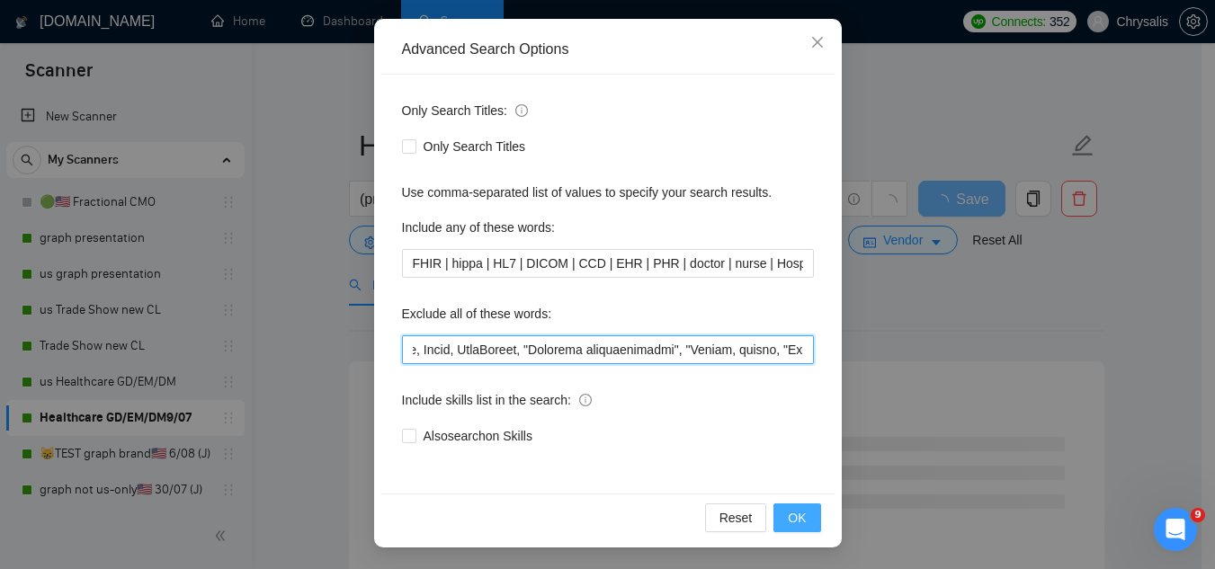
type input "Jotform, "Compile leads", "Untitled job post", Next.js, Azure, TypeScript, "Ite…"
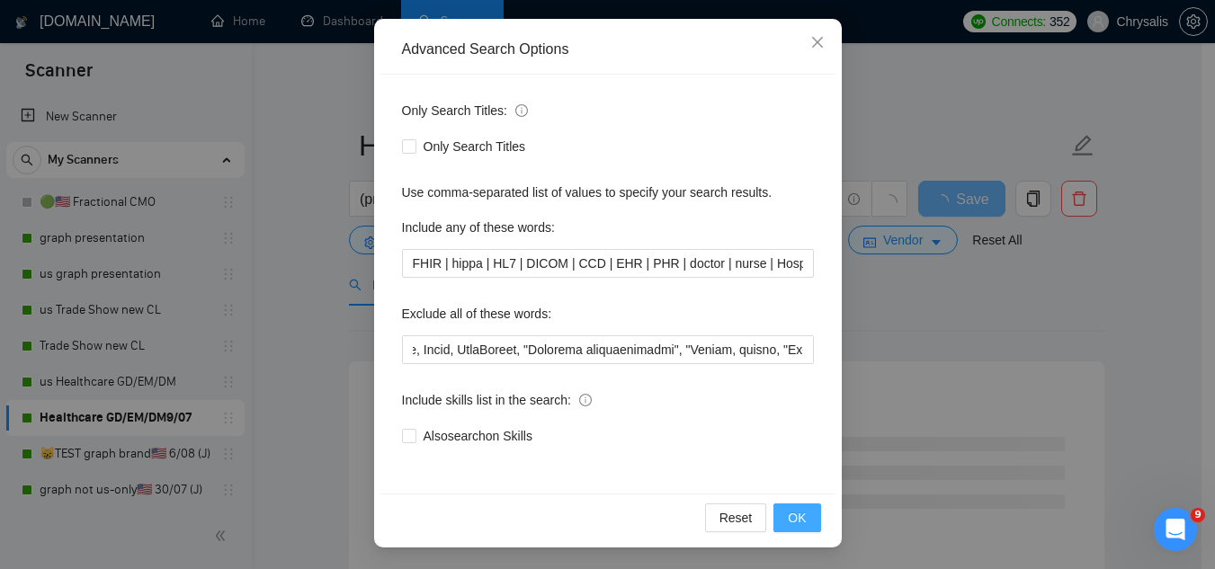
click at [774, 521] on button "OK" at bounding box center [797, 518] width 47 height 29
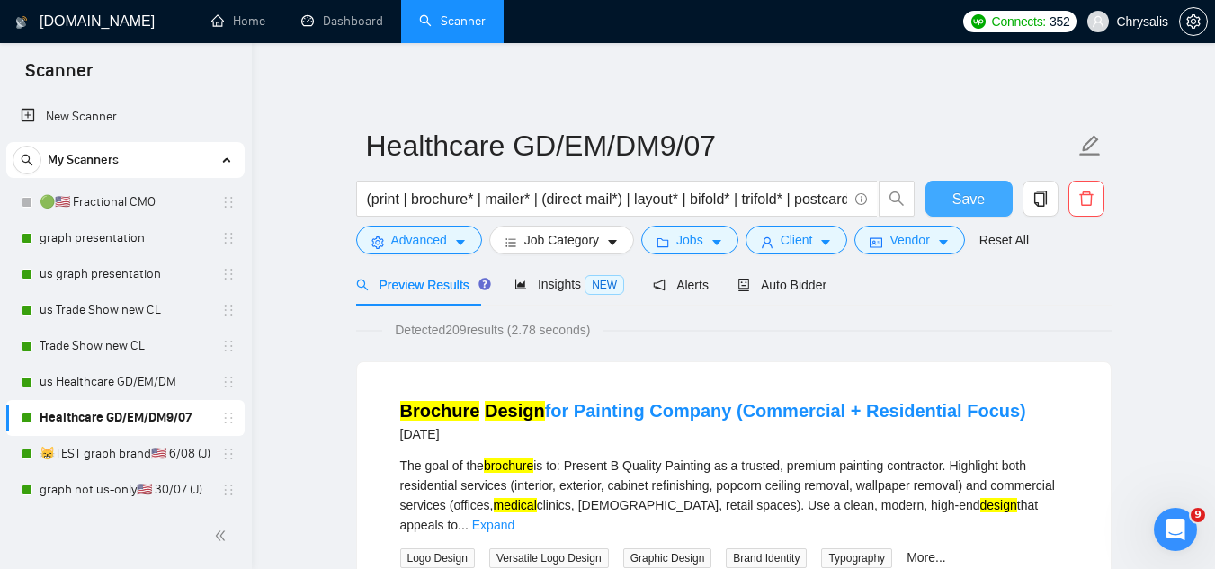
click at [957, 208] on span "Save" at bounding box center [968, 199] width 32 height 22
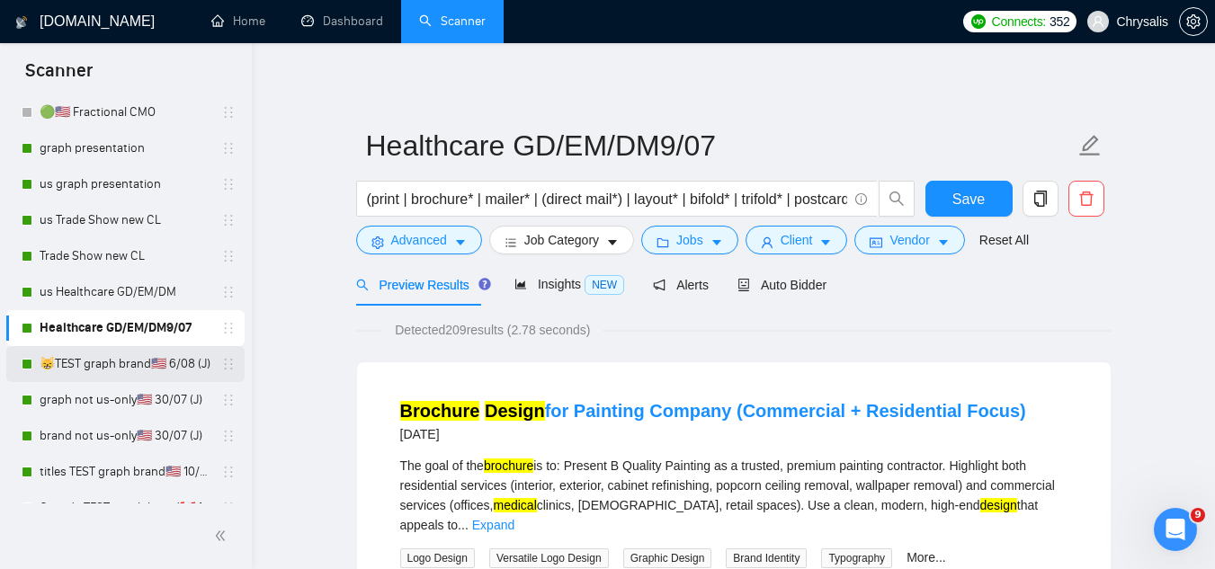
click at [145, 371] on link "😸TEST graph brand🇺🇸 6/08 (J)" at bounding box center [125, 364] width 171 height 36
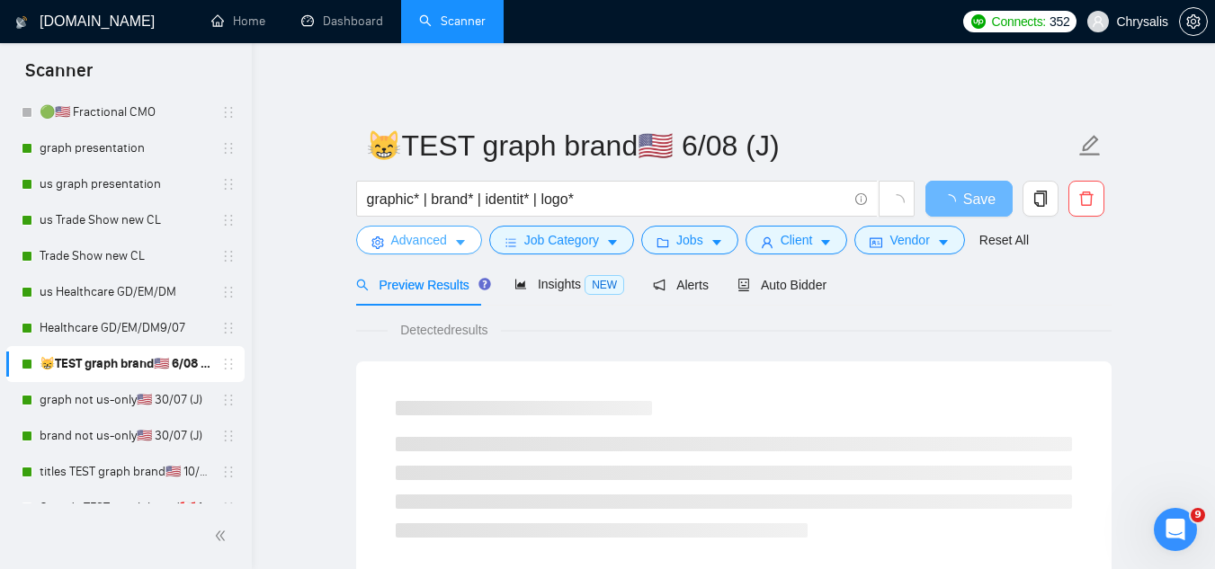
click at [404, 246] on span "Advanced" at bounding box center [419, 240] width 56 height 20
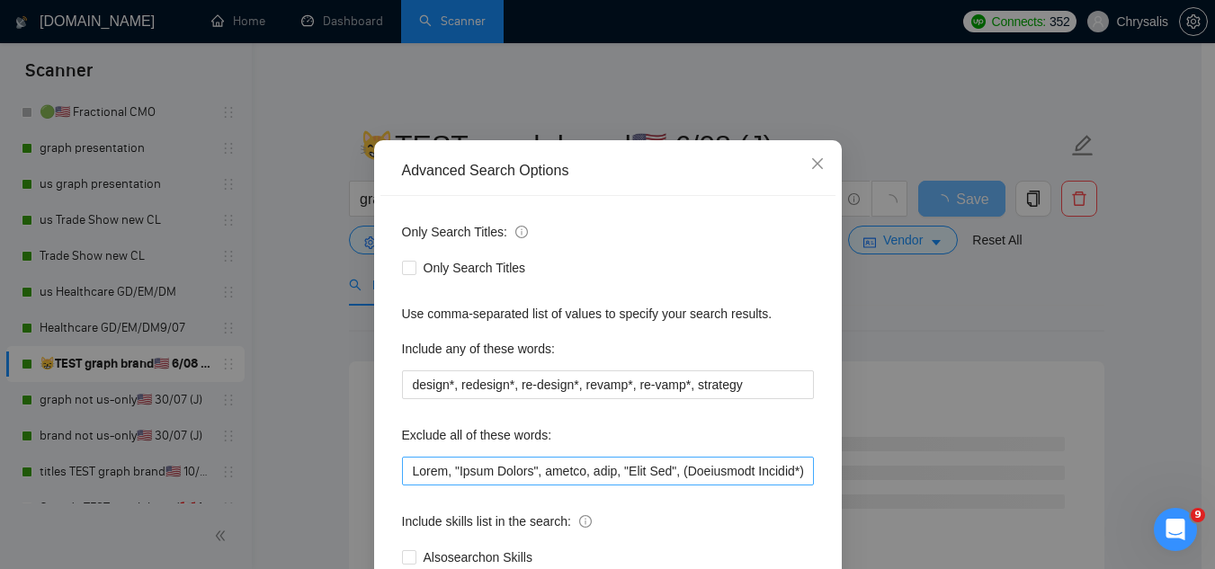
scroll to position [90, 0]
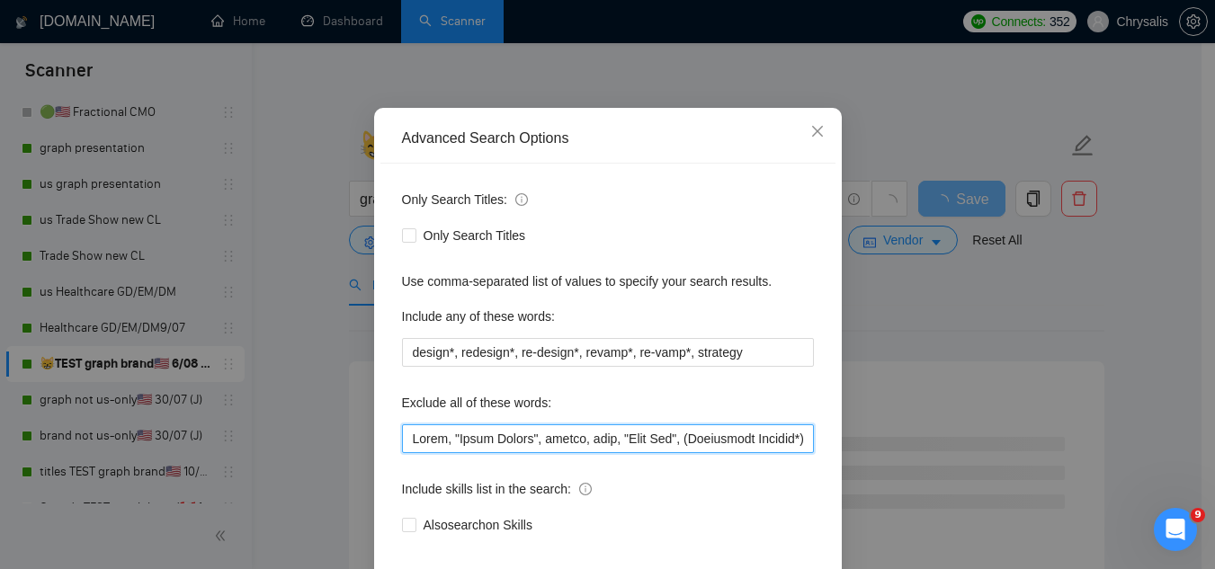
click at [404, 442] on input "text" at bounding box center [608, 439] width 412 height 29
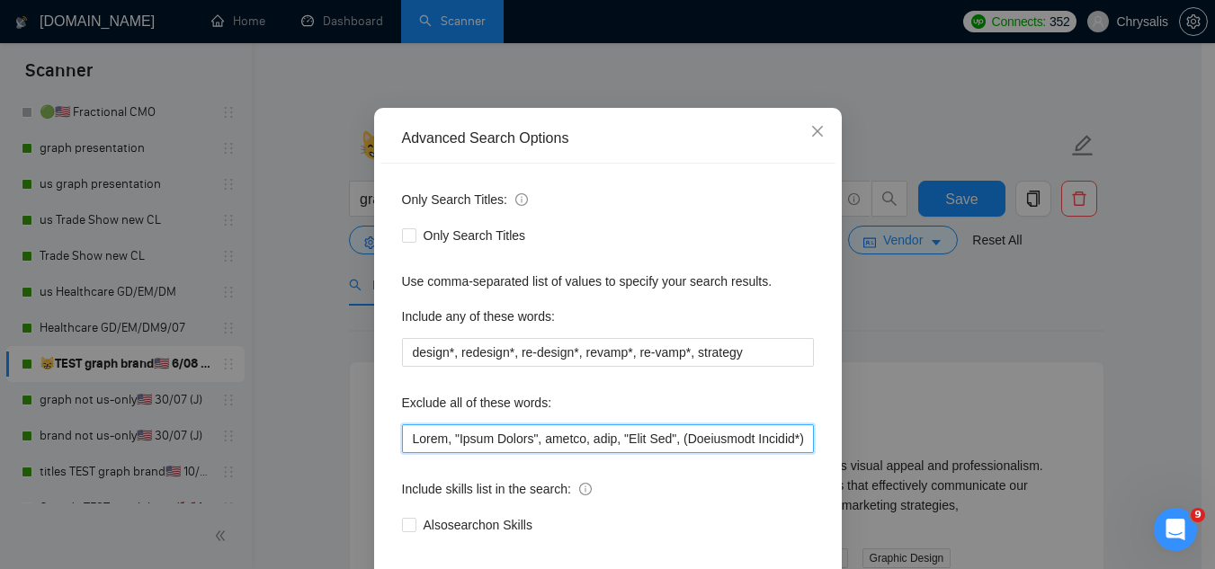
paste input "Jotform, "Compile leads", "Untitled job post", Next.js, Azure, TypeScript, "Ite…"
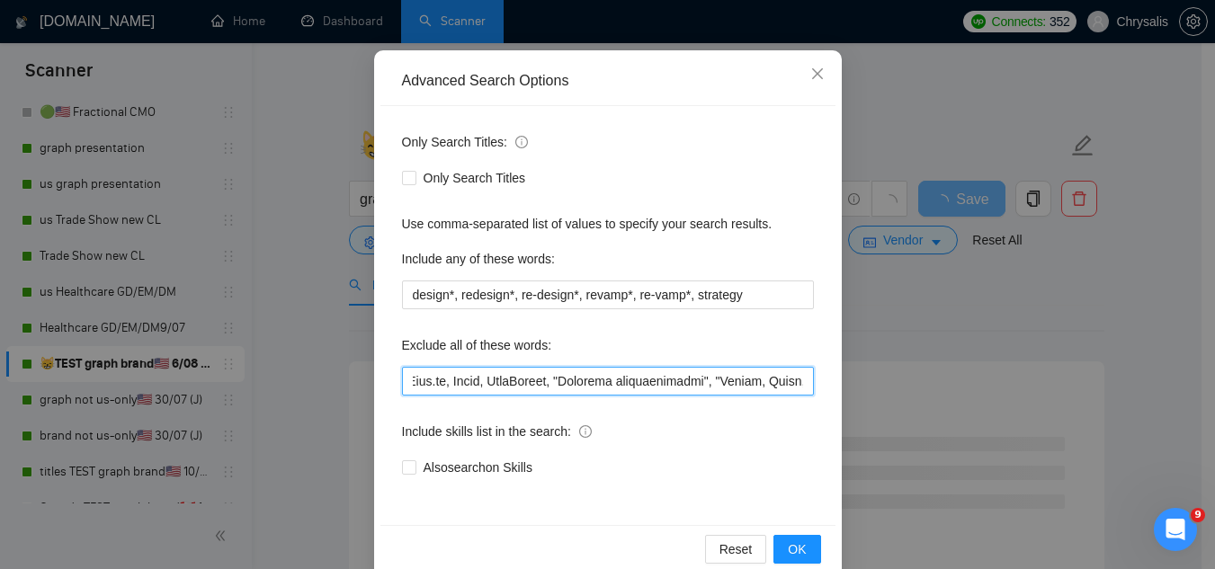
scroll to position [179, 0]
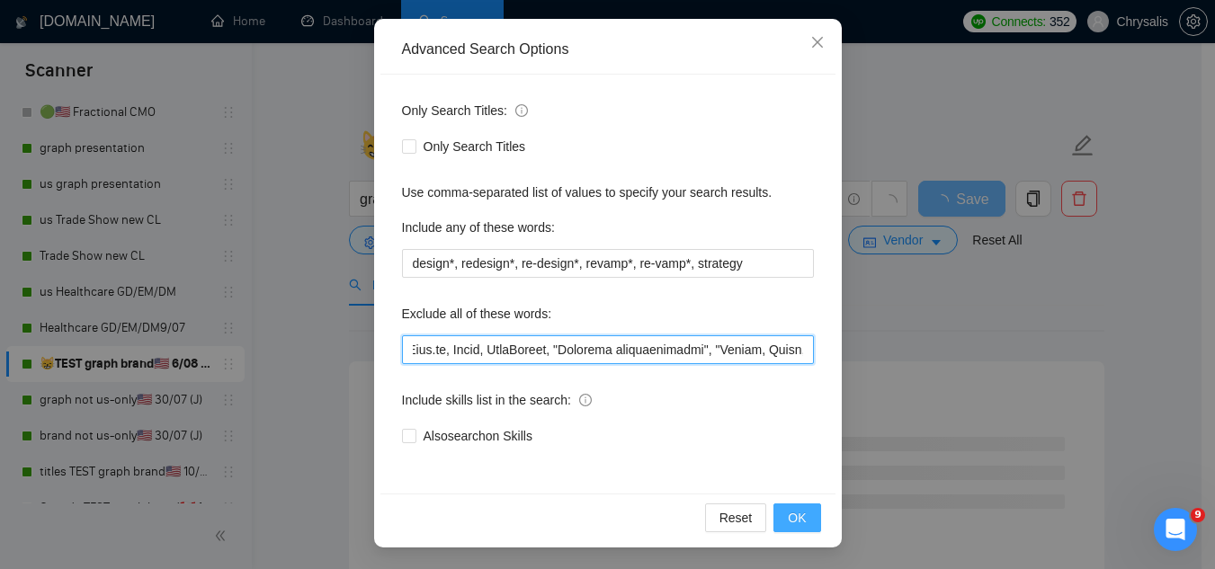
type input "Jotform, "Compile leads", "Untitled job post", Next.js, Azure, TypeScript, "Ite…"
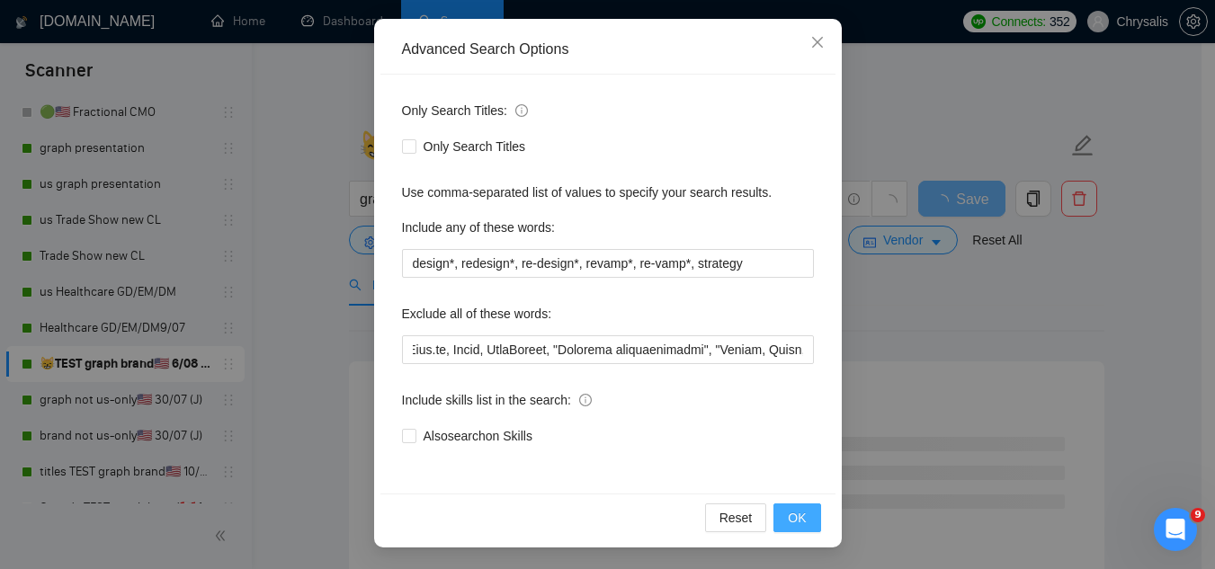
click at [801, 523] on button "OK" at bounding box center [797, 518] width 47 height 29
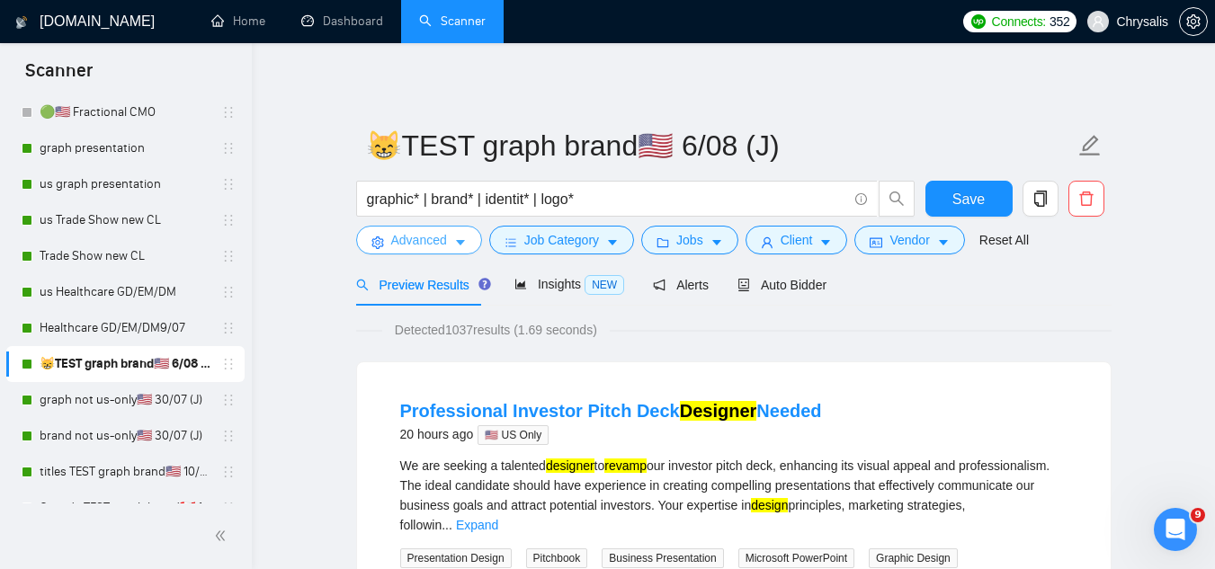
scroll to position [0, 0]
click at [943, 195] on button "Save" at bounding box center [969, 199] width 87 height 36
drag, startPoint x: 69, startPoint y: 403, endPoint x: 85, endPoint y: 412, distance: 17.7
click at [69, 403] on link "graph not us-only🇺🇸 30/07 (J)" at bounding box center [125, 400] width 171 height 36
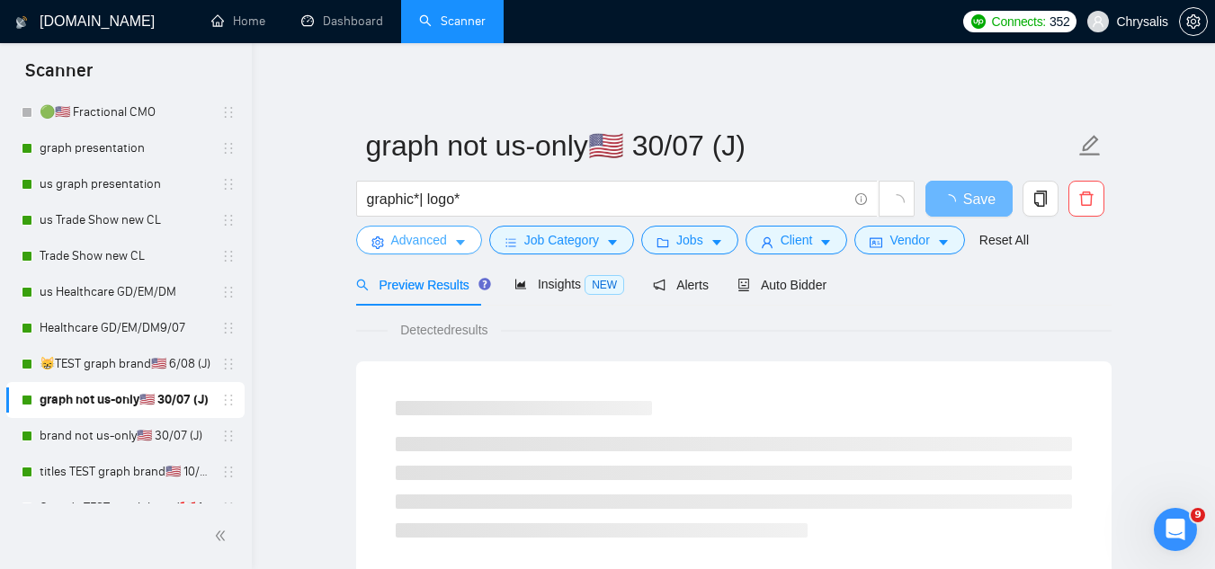
click at [405, 245] on span "Advanced" at bounding box center [419, 240] width 56 height 20
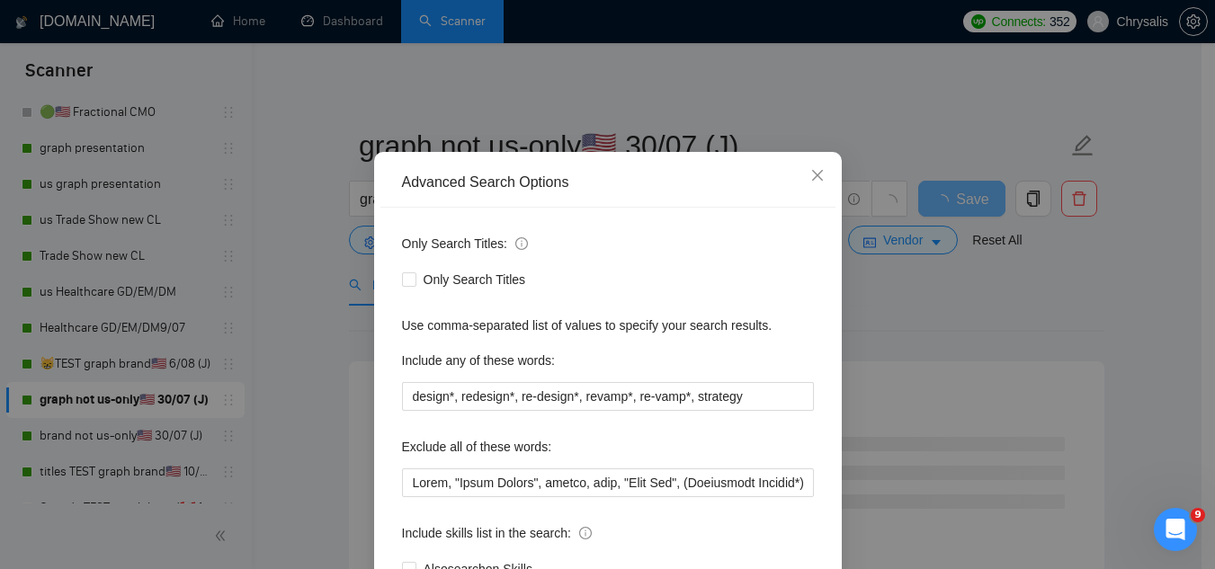
scroll to position [90, 0]
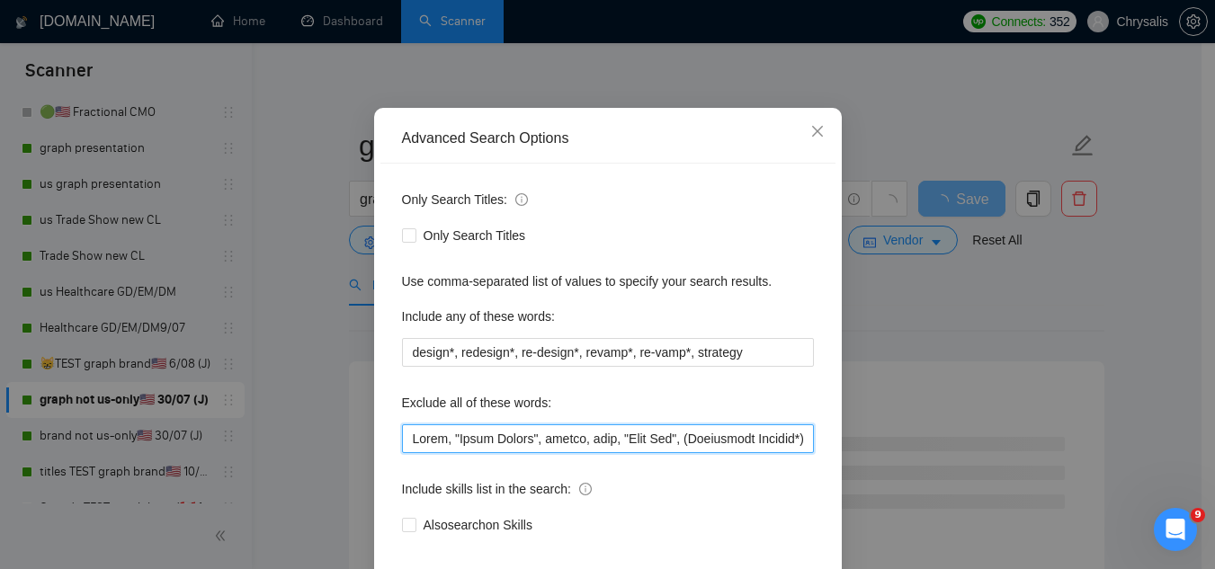
click at [402, 448] on input "text" at bounding box center [608, 439] width 412 height 29
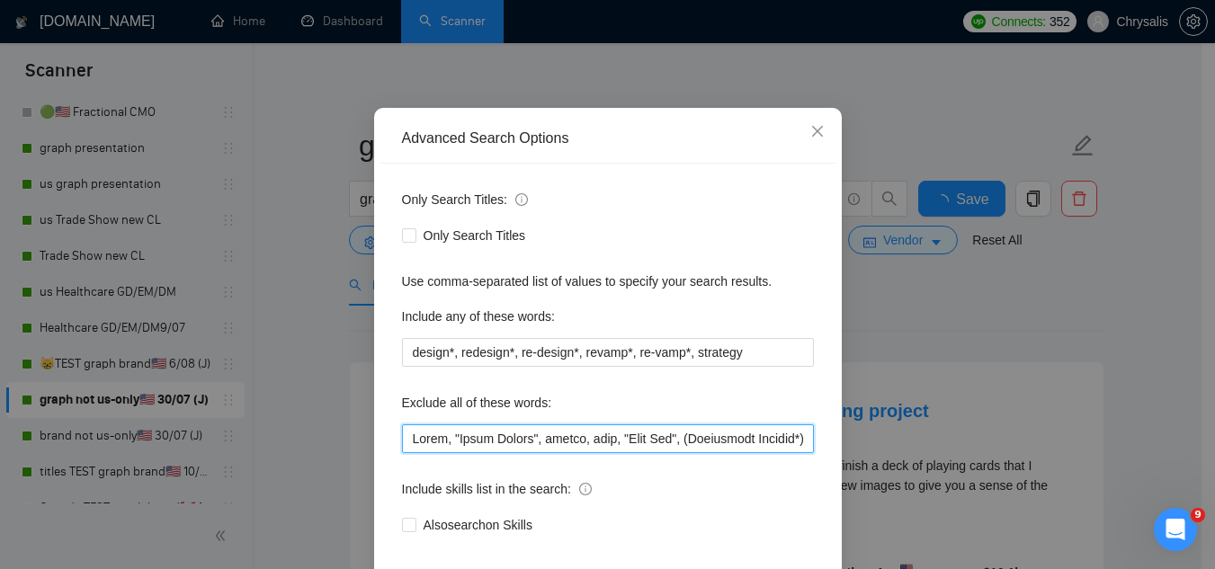
paste input "Jotform, "Compile leads", "Untitled job post", Next.js, Azure, TypeScript, "Ite…"
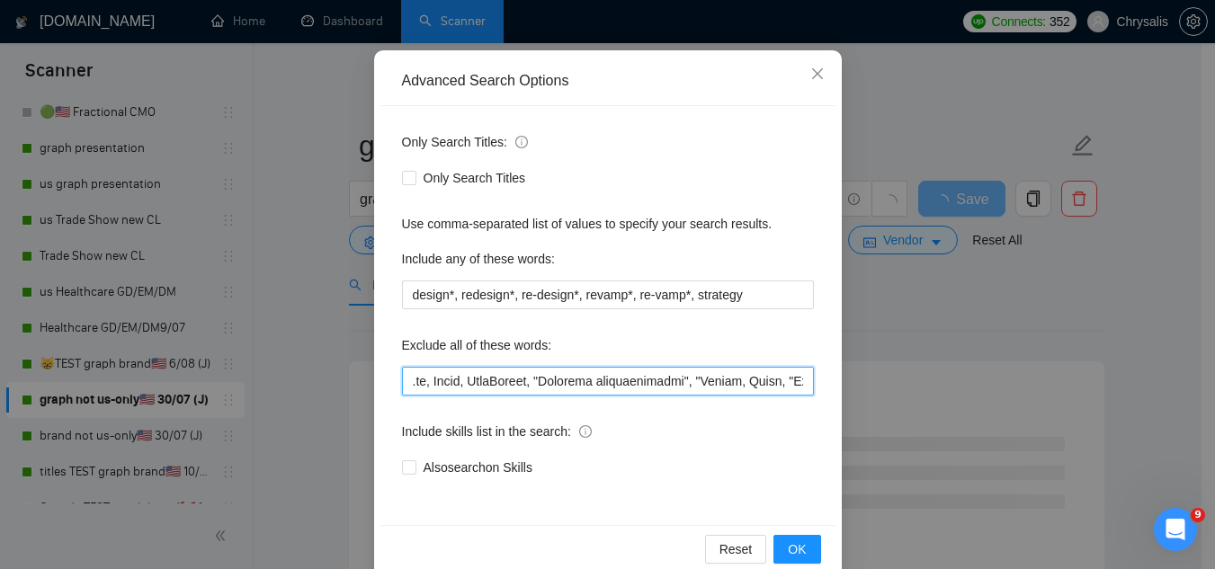
scroll to position [179, 0]
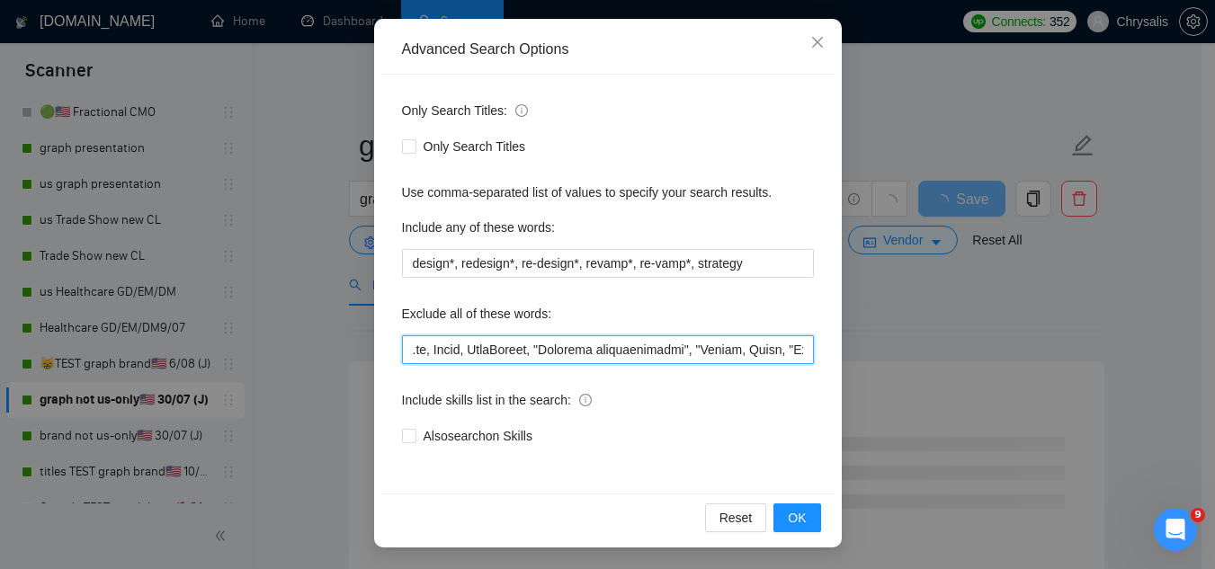
click at [681, 346] on input "text" at bounding box center [608, 349] width 412 height 29
type input "Jotform, "Compile leads", "Untitled job post", Next.js, Azure, TypeScript, "Ite…"
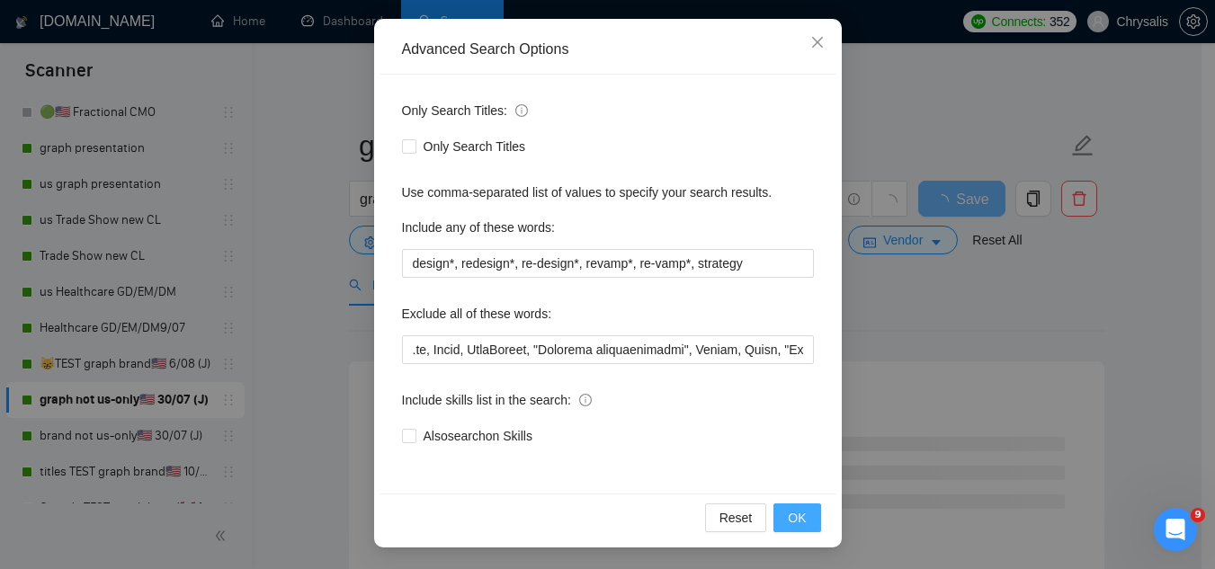
click at [790, 515] on span "OK" at bounding box center [797, 518] width 18 height 20
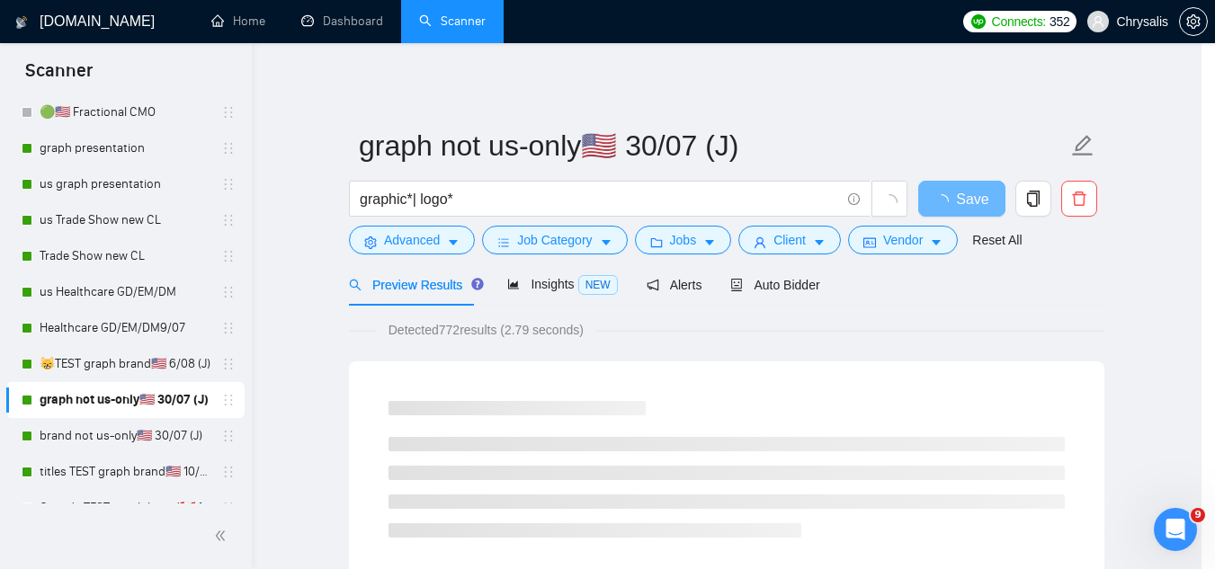
scroll to position [89, 0]
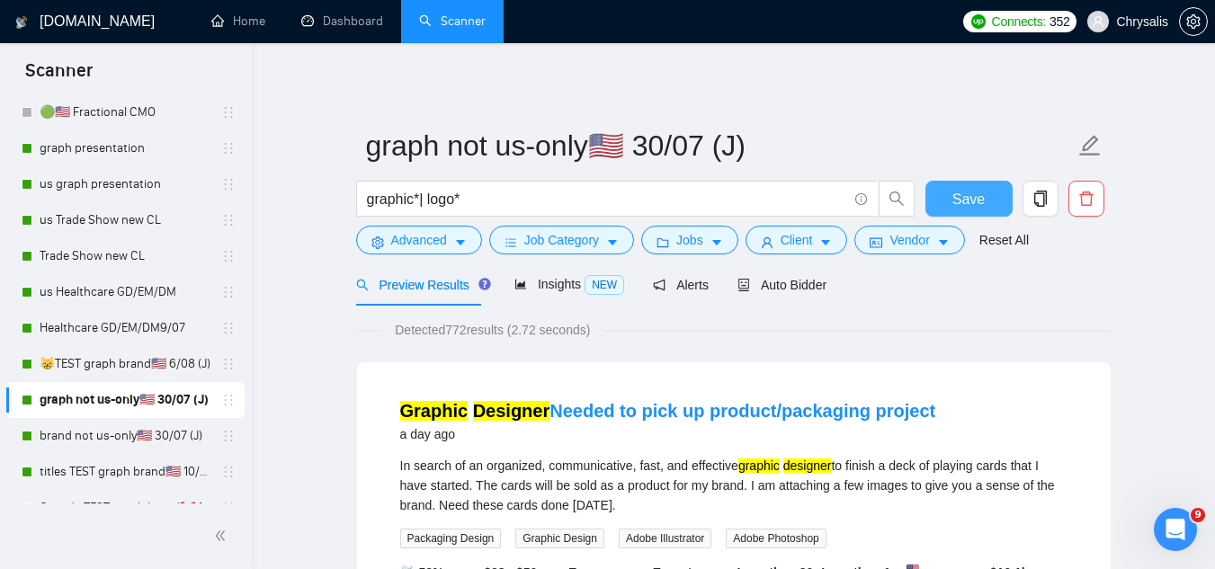
click at [964, 211] on button "Save" at bounding box center [969, 199] width 87 height 36
click at [115, 446] on link "brand not us-only🇺🇸 30/07 (J)" at bounding box center [125, 436] width 171 height 36
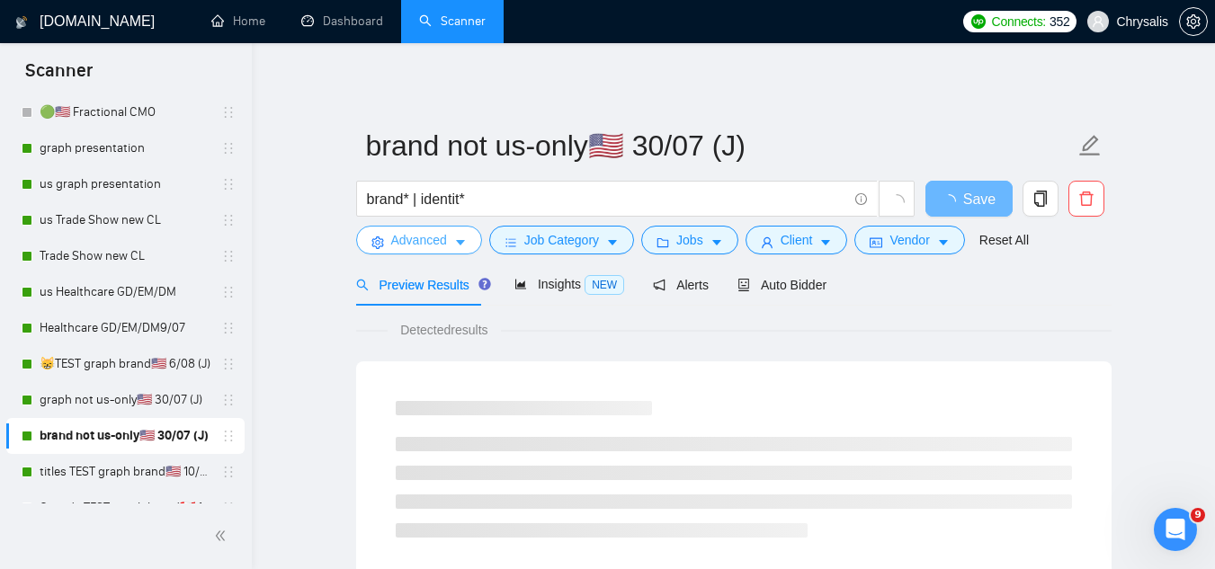
click at [411, 234] on span "Advanced" at bounding box center [419, 240] width 56 height 20
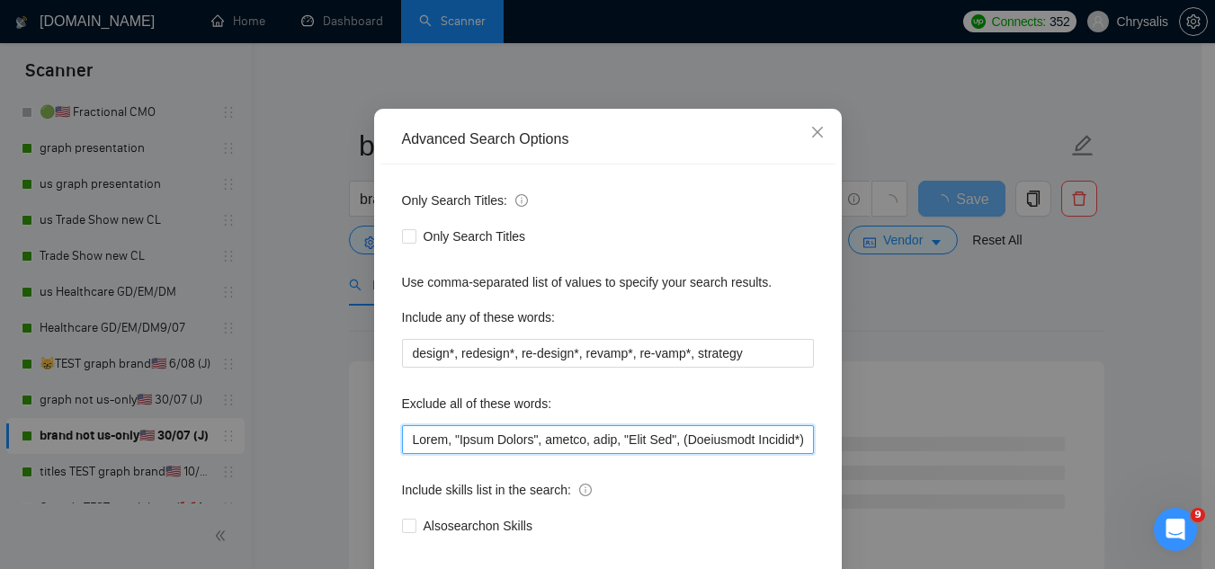
click at [408, 454] on input "text" at bounding box center [608, 439] width 412 height 29
paste input "Jotform, "Compile leads", "Untitled job post", Next.js, Azure, TypeScript, "Ite…"
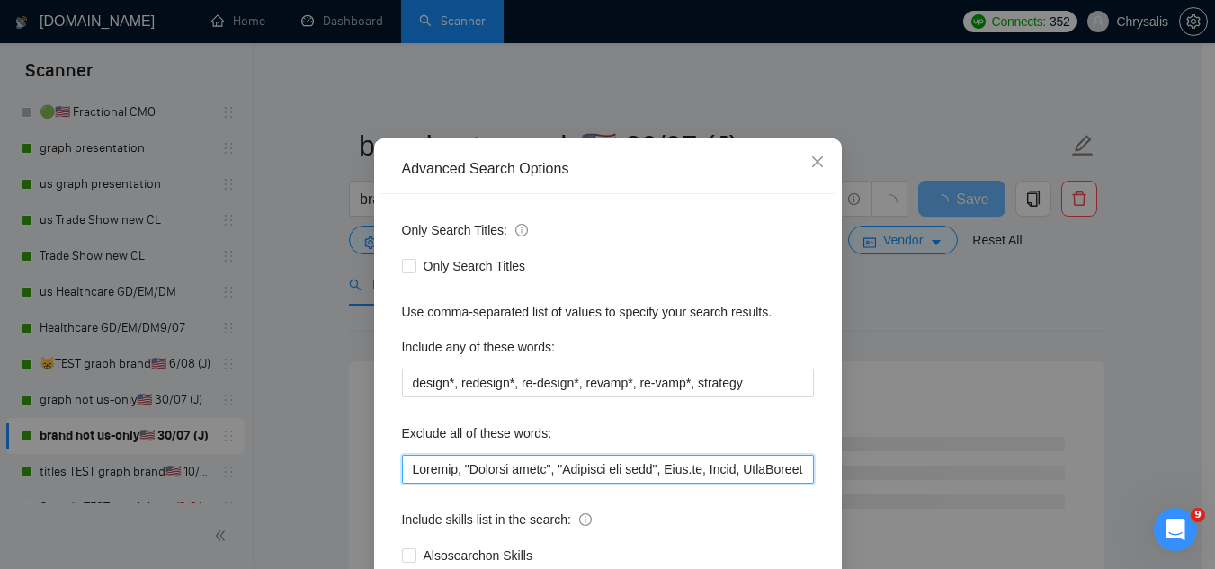
scroll to position [179, 0]
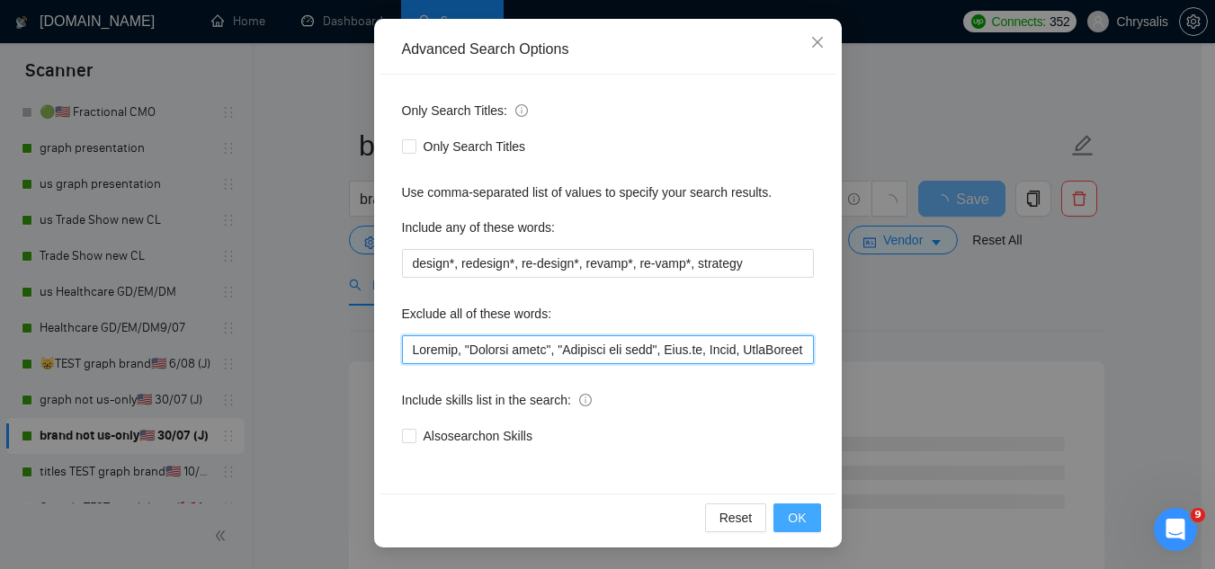
type input "Jotform, "Compile leads", "Untitled job post", Next.js, Azure, TypeScript, "Ite…"
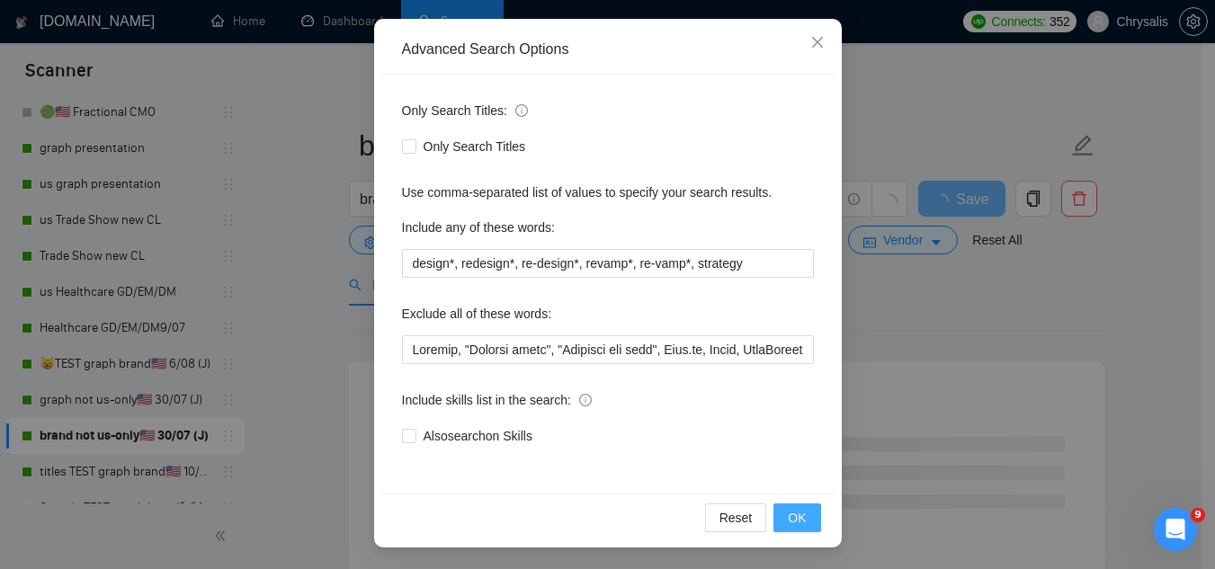
click at [805, 518] on button "OK" at bounding box center [797, 518] width 47 height 29
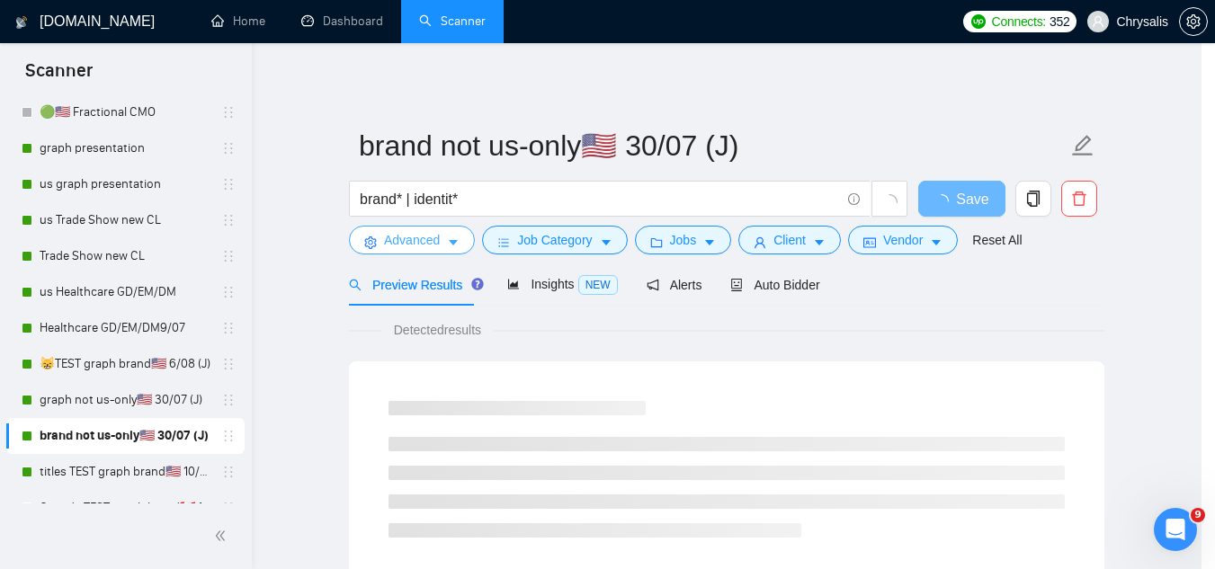
scroll to position [0, 0]
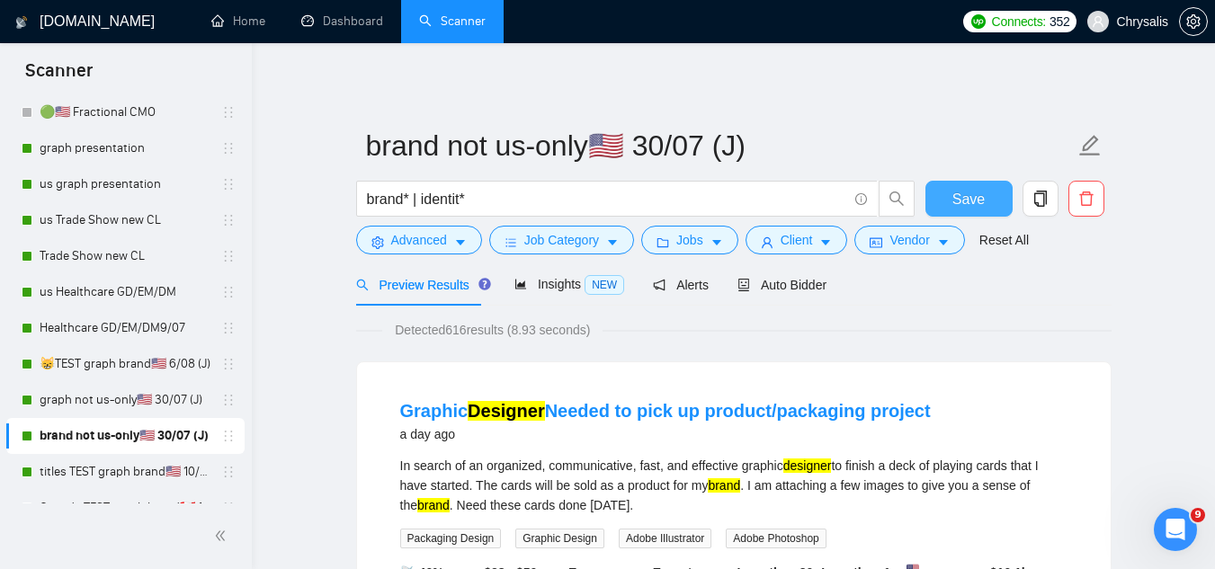
click at [961, 202] on span "Save" at bounding box center [968, 199] width 32 height 22
click at [411, 246] on span "Advanced" at bounding box center [419, 240] width 56 height 20
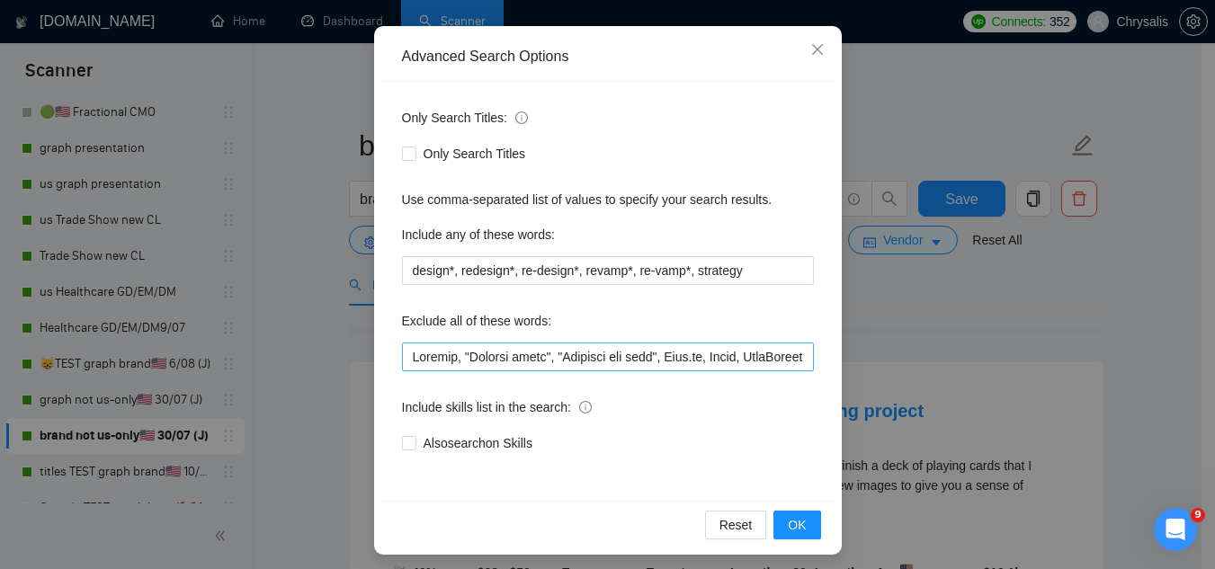
scroll to position [179, 0]
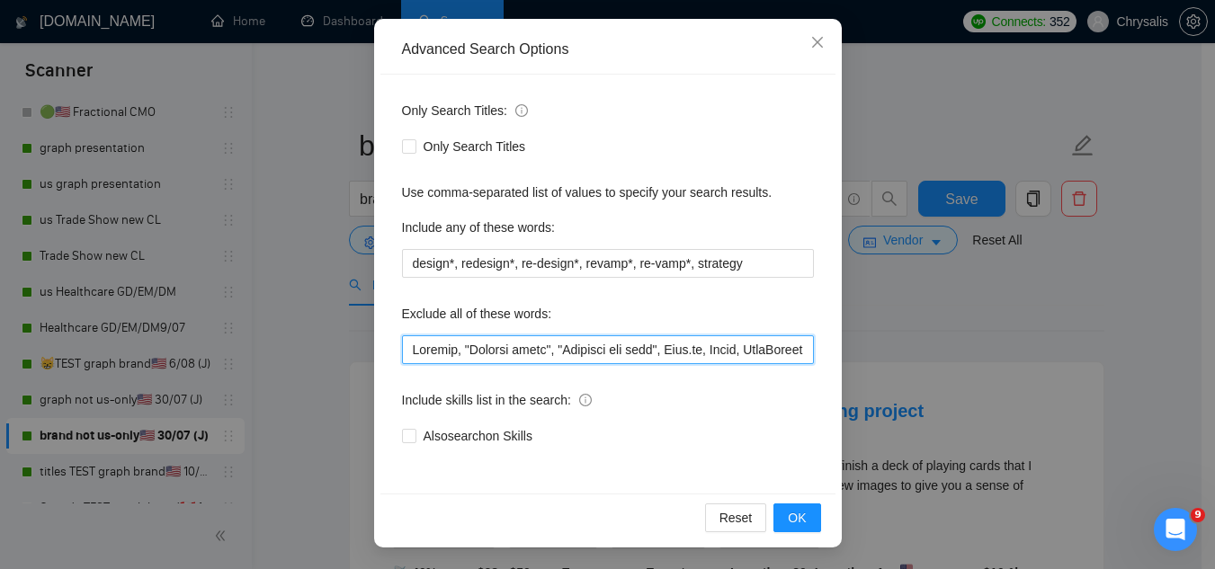
click at [402, 358] on input "text" at bounding box center [608, 349] width 412 height 29
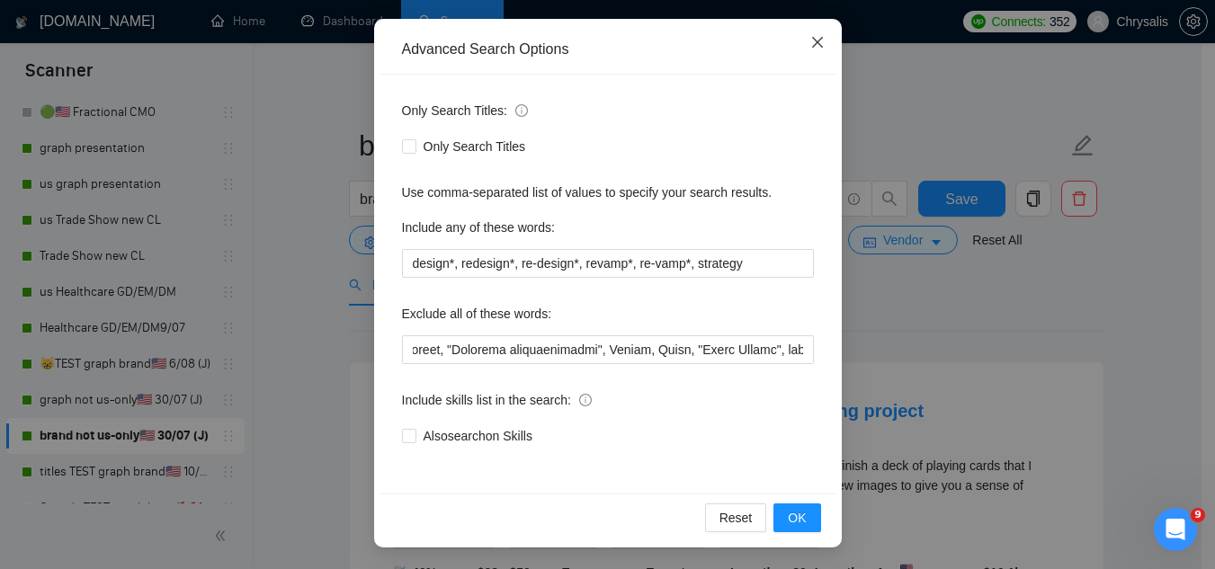
click at [811, 45] on icon "close" at bounding box center [816, 42] width 11 height 11
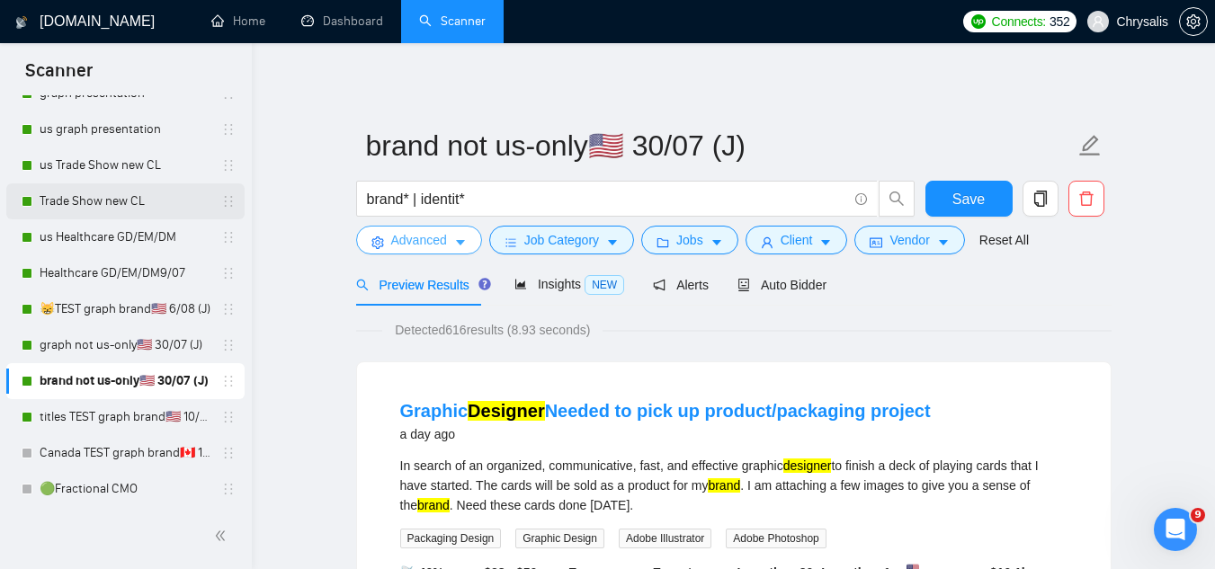
scroll to position [270, 0]
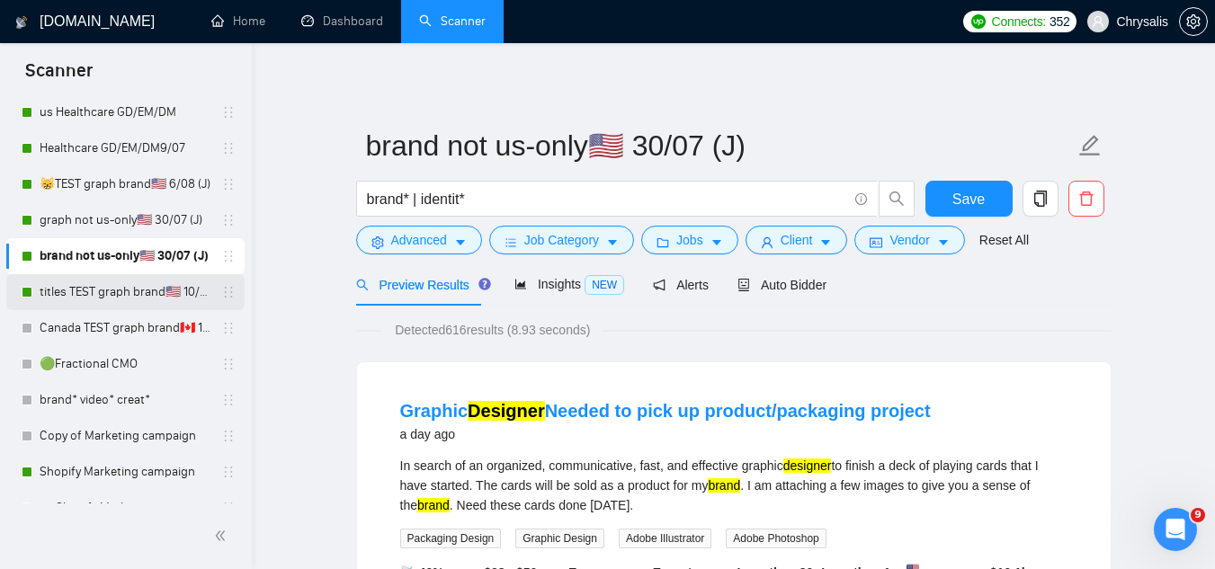
click at [152, 303] on link "titles TEST graph brand🇺🇸 10/06 (T)" at bounding box center [125, 292] width 171 height 36
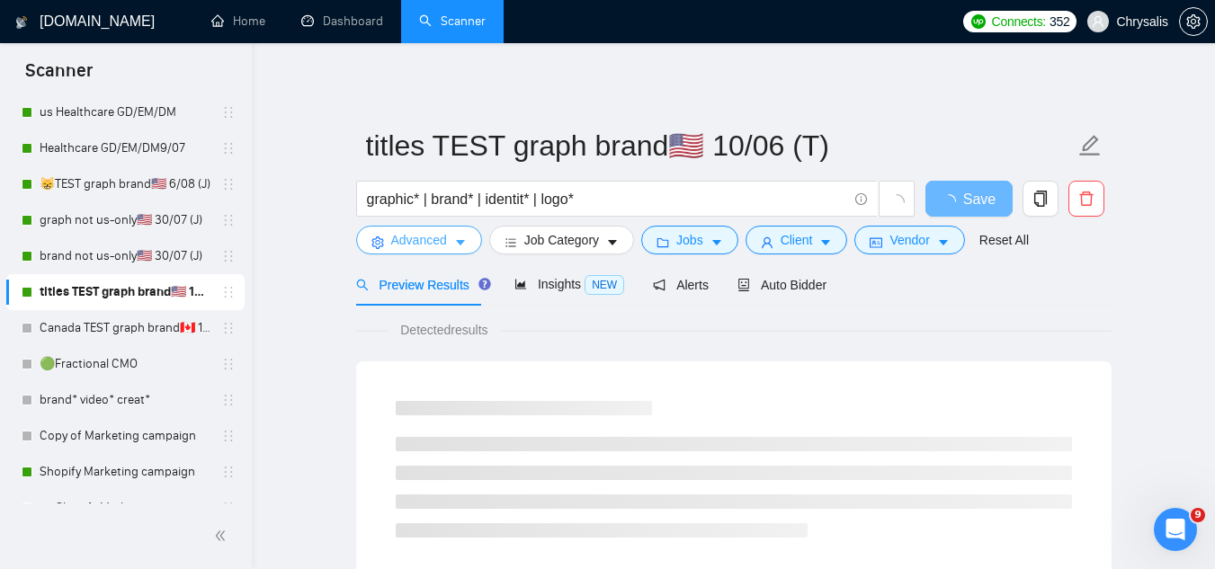
click at [386, 238] on button "Advanced" at bounding box center [419, 240] width 126 height 29
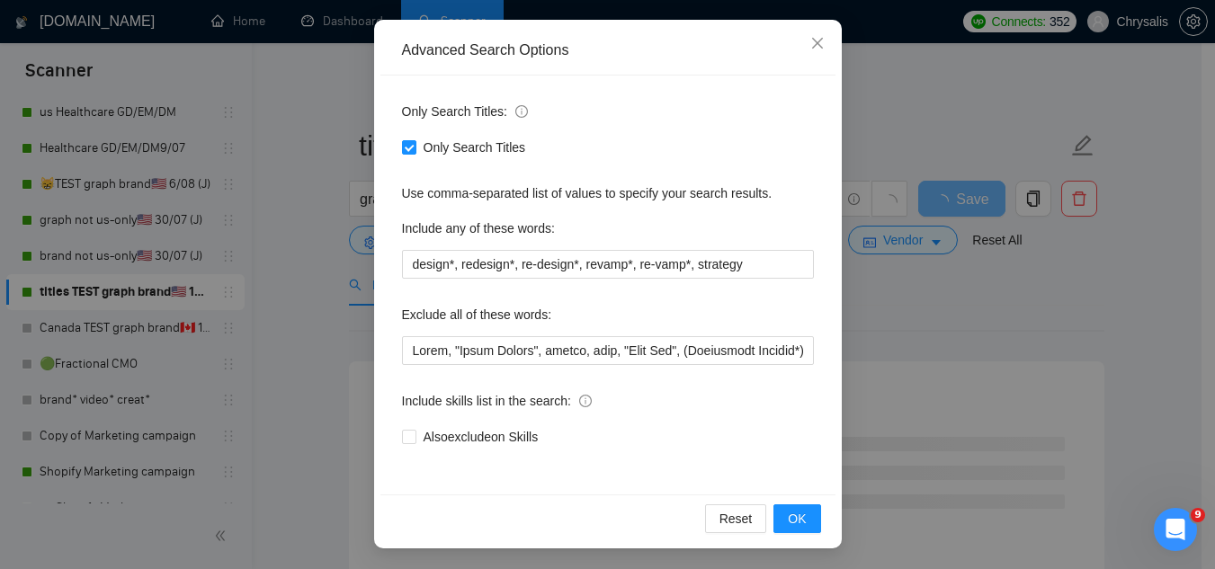
scroll to position [179, 0]
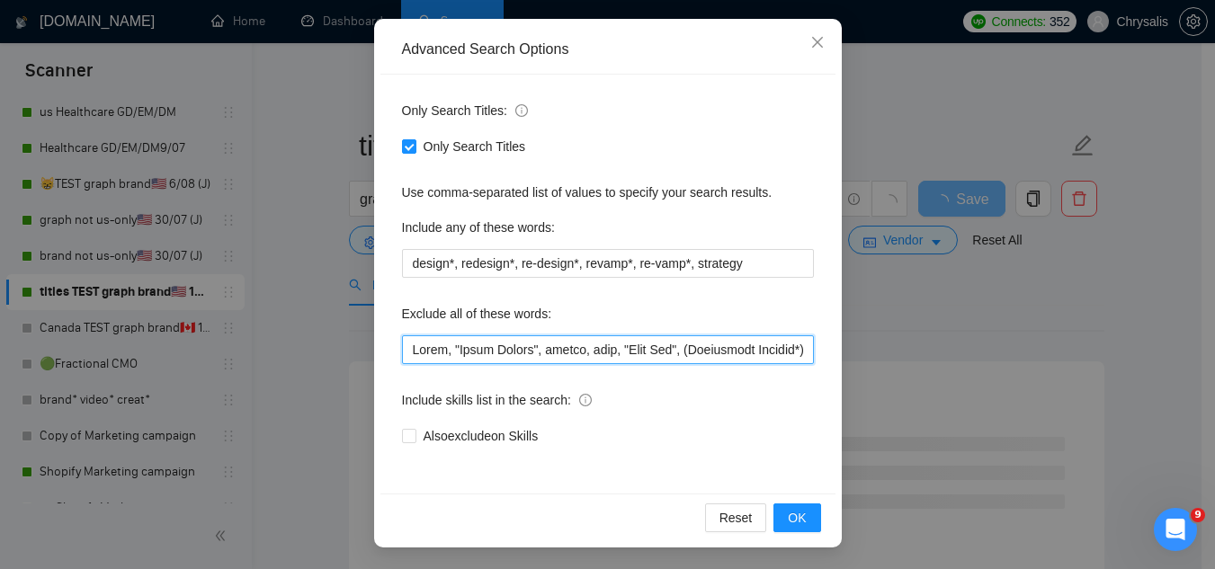
click at [402, 351] on input "text" at bounding box center [608, 349] width 412 height 29
paste input "Jotform, "Compile leads", "Untitled job post", Next.js, Azure, TypeScript, "Ite…"
type input "Jotform, "Compile leads", "Untitled job post", Next.js, Azure, TypeScript, "Ite…"
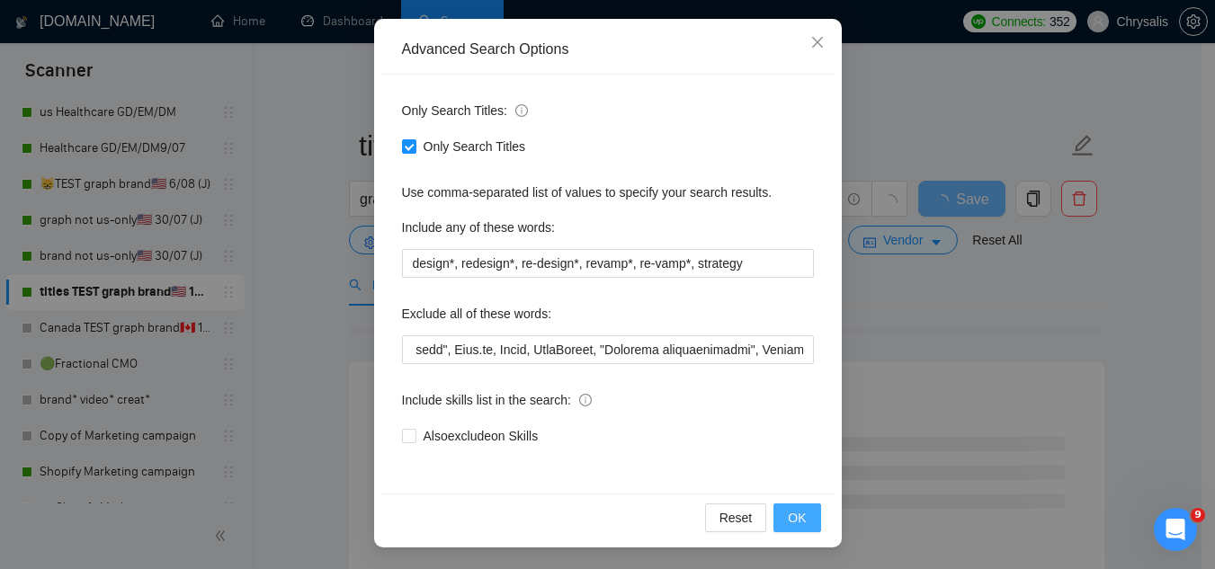
click at [794, 524] on span "OK" at bounding box center [797, 518] width 18 height 20
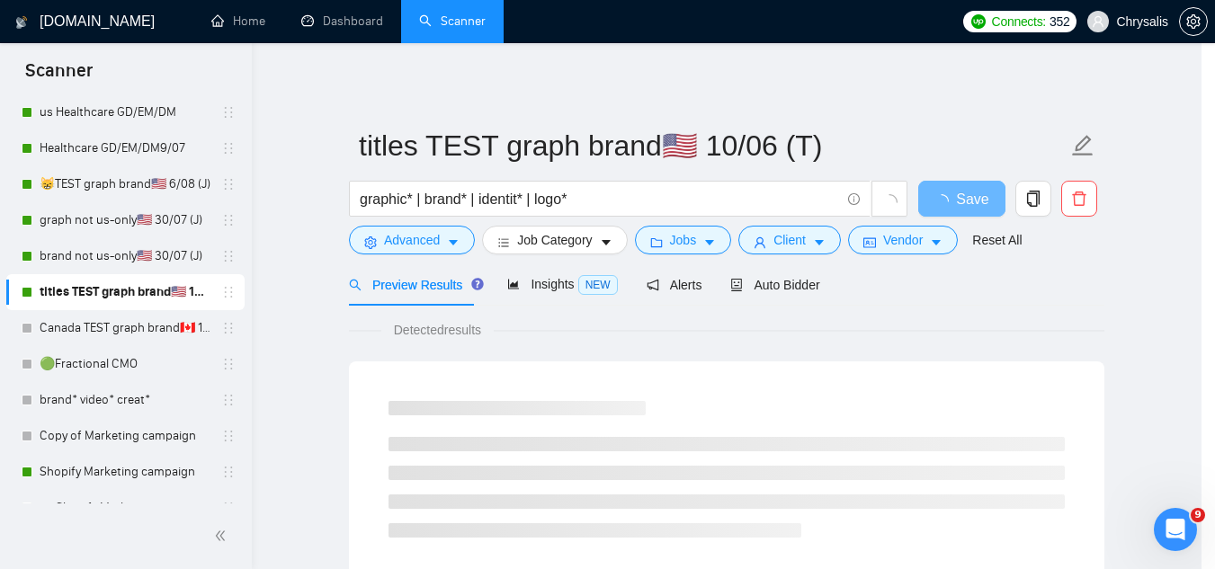
scroll to position [89, 0]
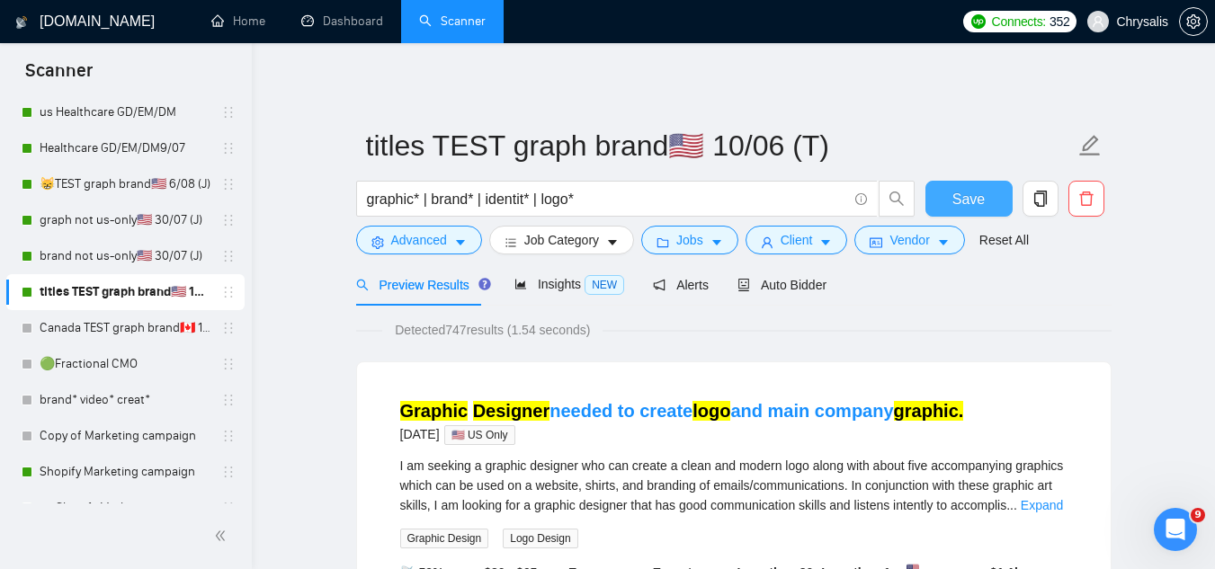
click at [952, 205] on button "Save" at bounding box center [969, 199] width 87 height 36
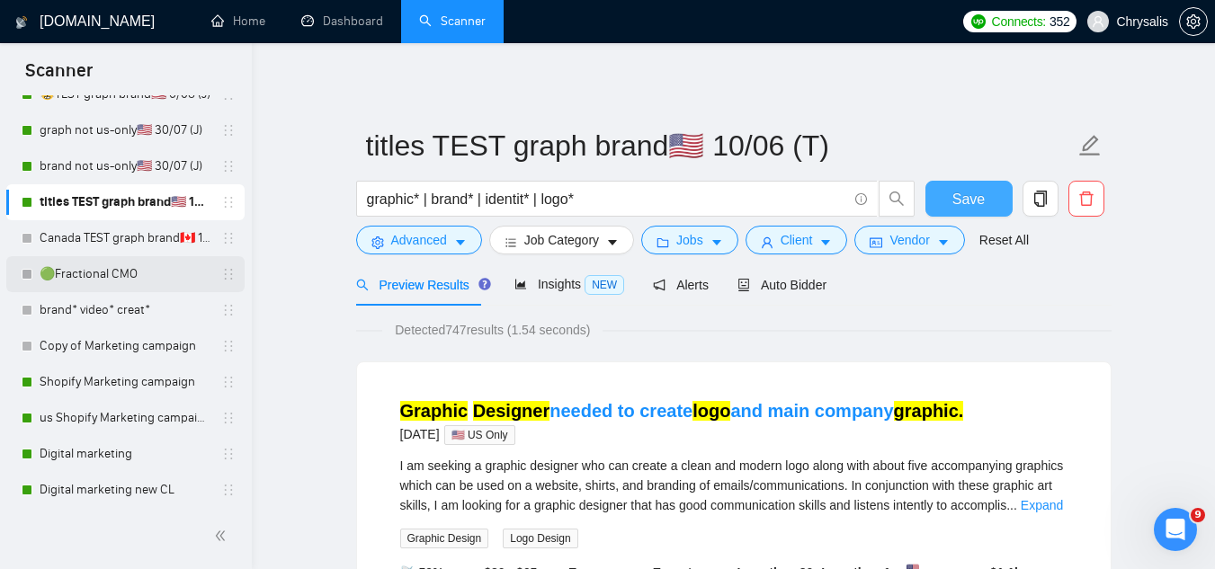
scroll to position [450, 0]
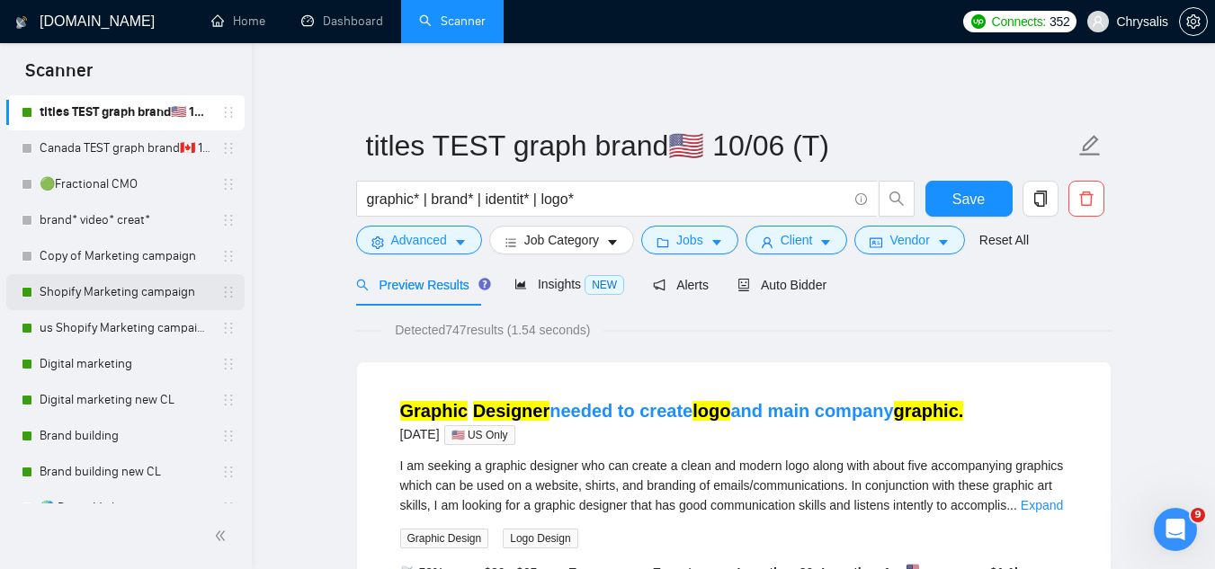
click at [61, 293] on link "Shopify Marketing campaign" at bounding box center [125, 292] width 171 height 36
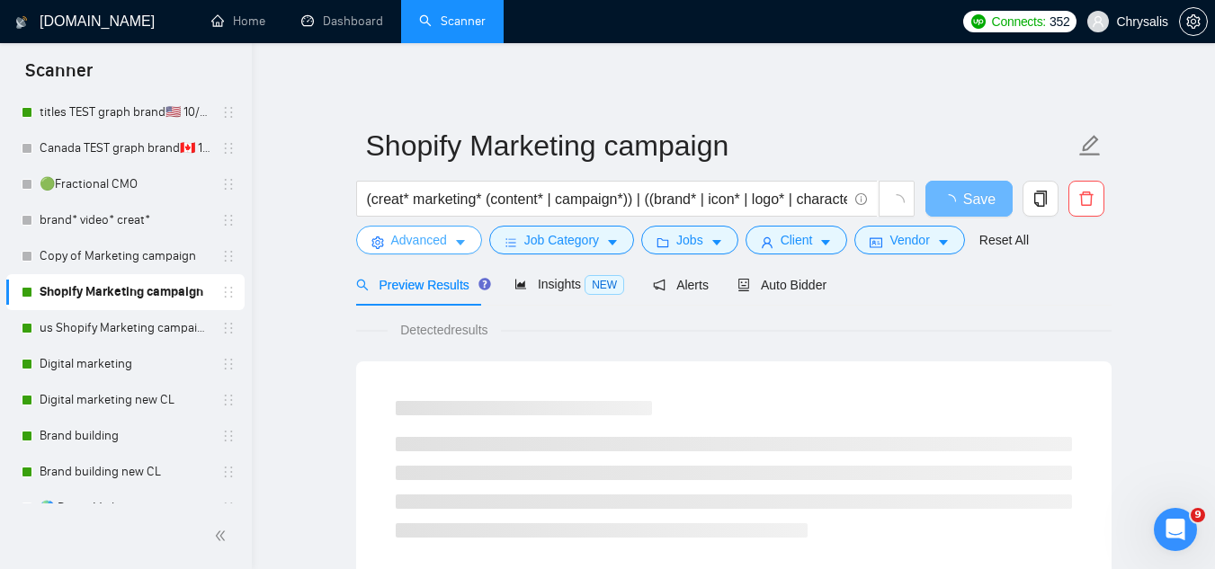
click at [420, 244] on span "Advanced" at bounding box center [419, 240] width 56 height 20
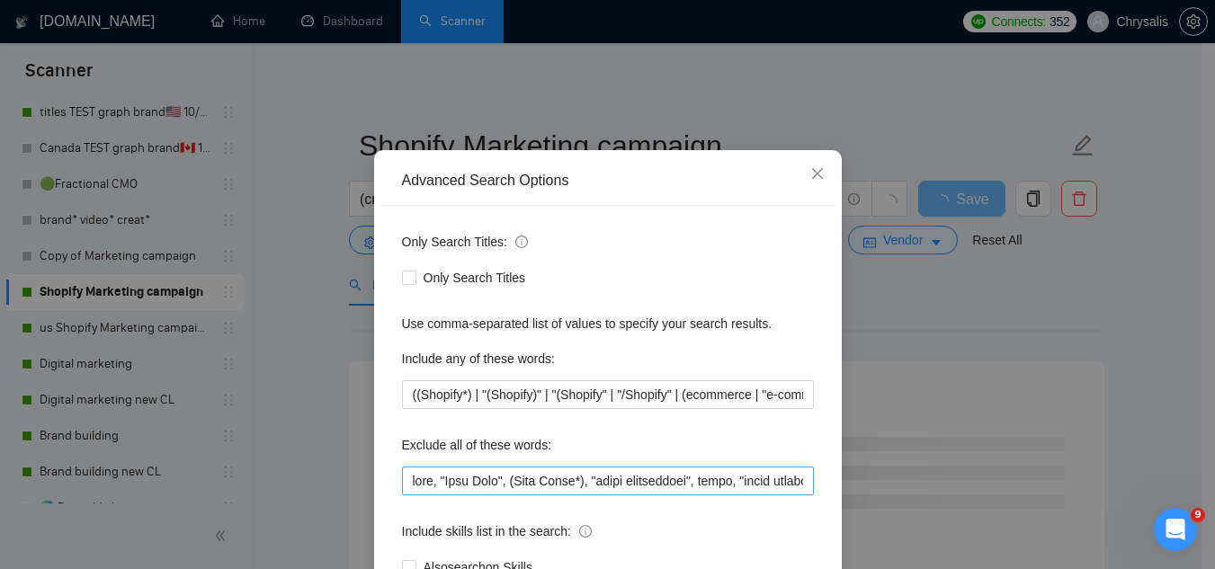
scroll to position [90, 0]
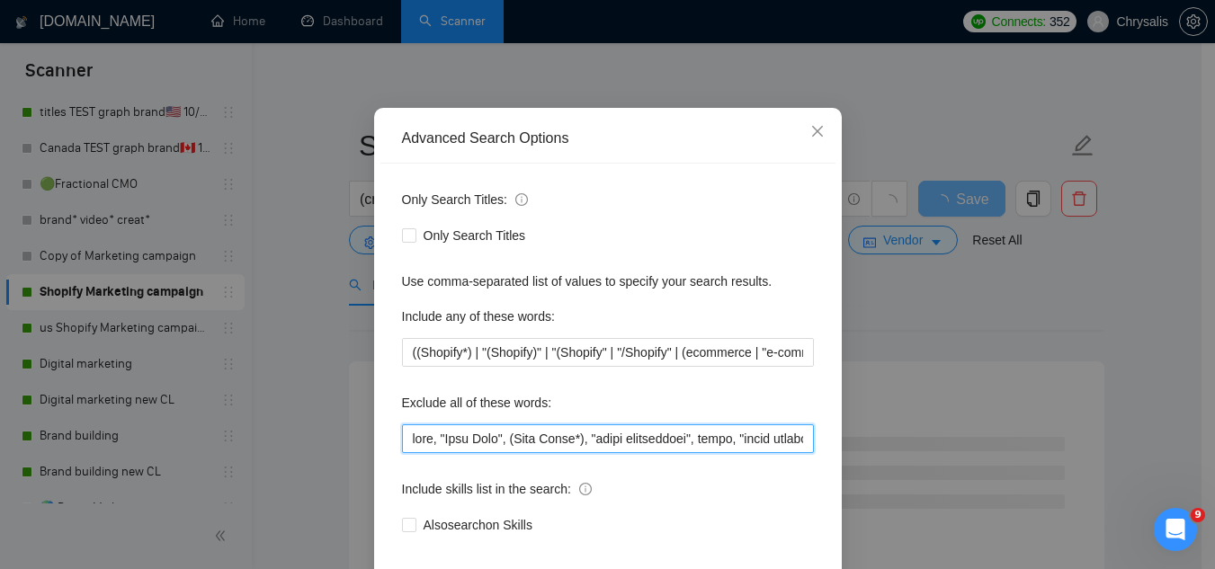
click at [403, 441] on input "text" at bounding box center [608, 439] width 412 height 29
paste input "Jotform, "Compile leads", "Untitled job post", Next.js, Azure, TypeScript, "Ite…"
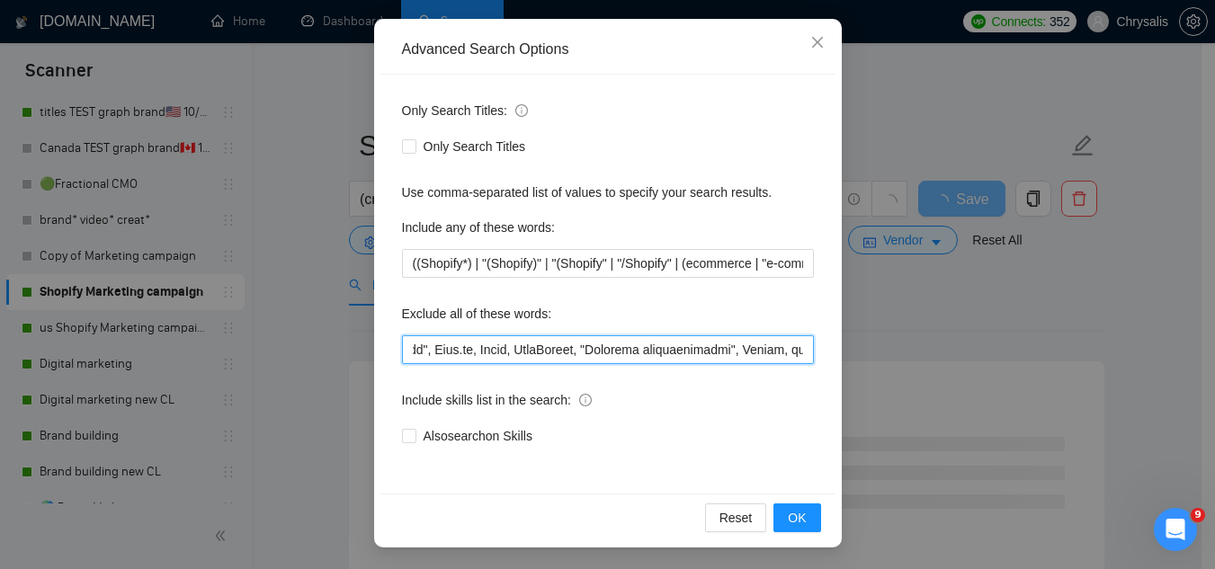
scroll to position [0, 232]
type input "Jotform, "Compile leads", "Untitled job post", Next.js, Azure, TypeScript, "Ite…"
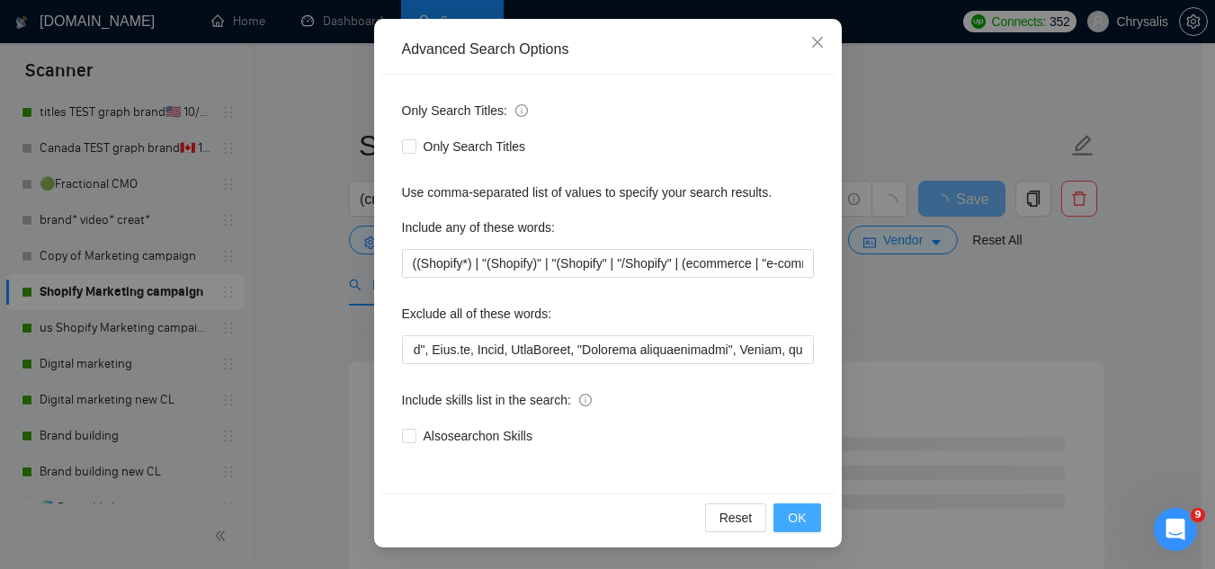
click at [778, 524] on button "OK" at bounding box center [797, 518] width 47 height 29
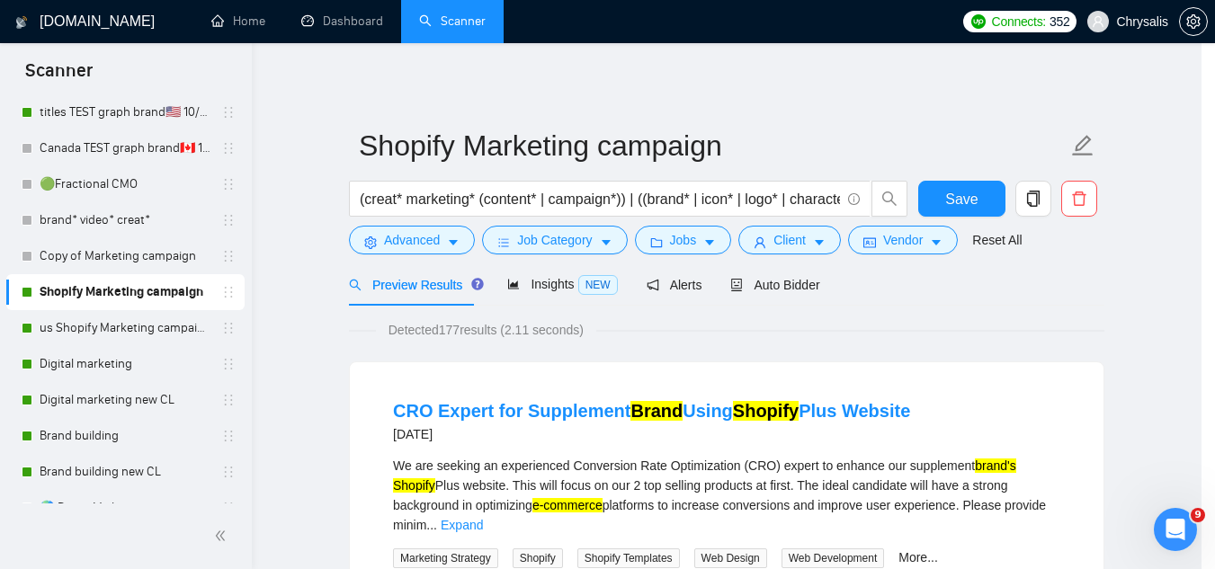
scroll to position [89, 0]
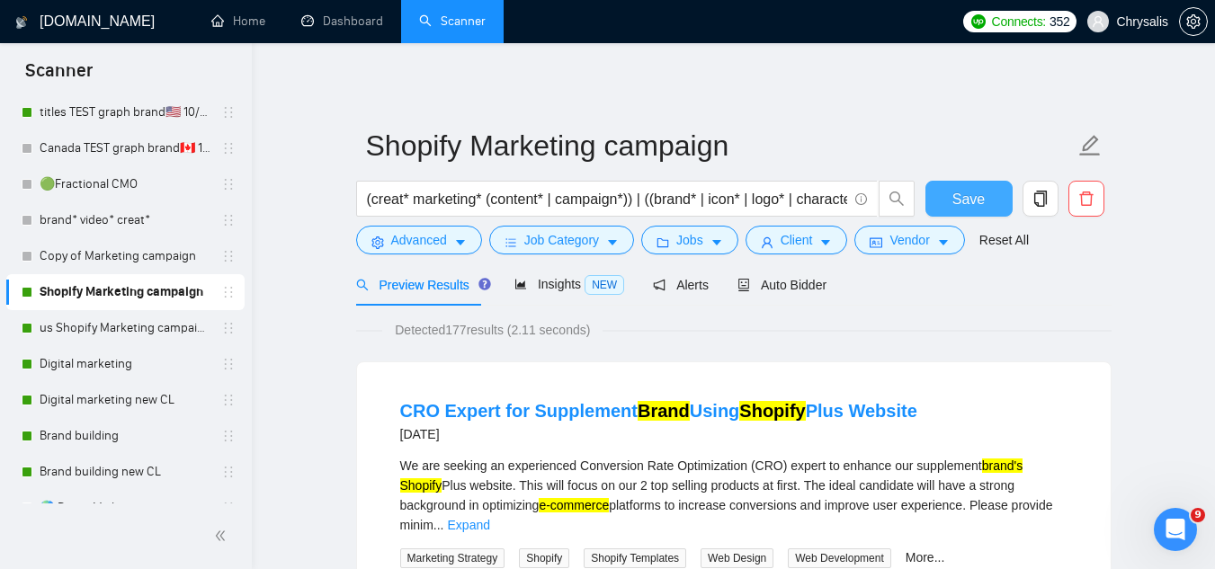
click at [960, 212] on button "Save" at bounding box center [969, 199] width 87 height 36
click at [154, 342] on link "us Shopify Marketing campaign" at bounding box center [125, 328] width 171 height 36
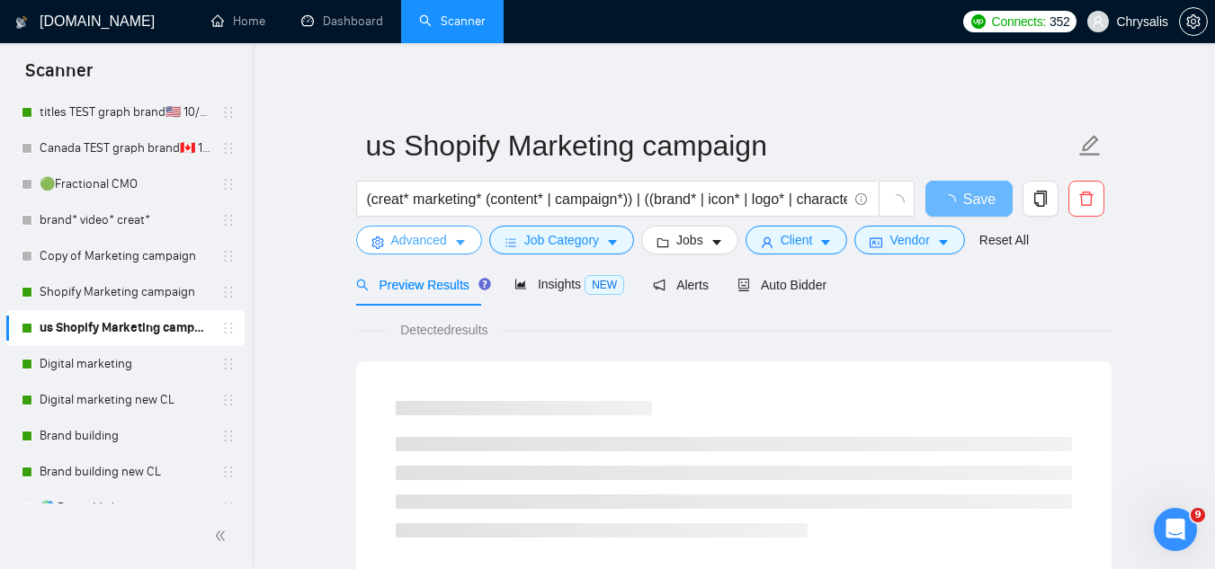
click at [394, 252] on button "Advanced" at bounding box center [419, 240] width 126 height 29
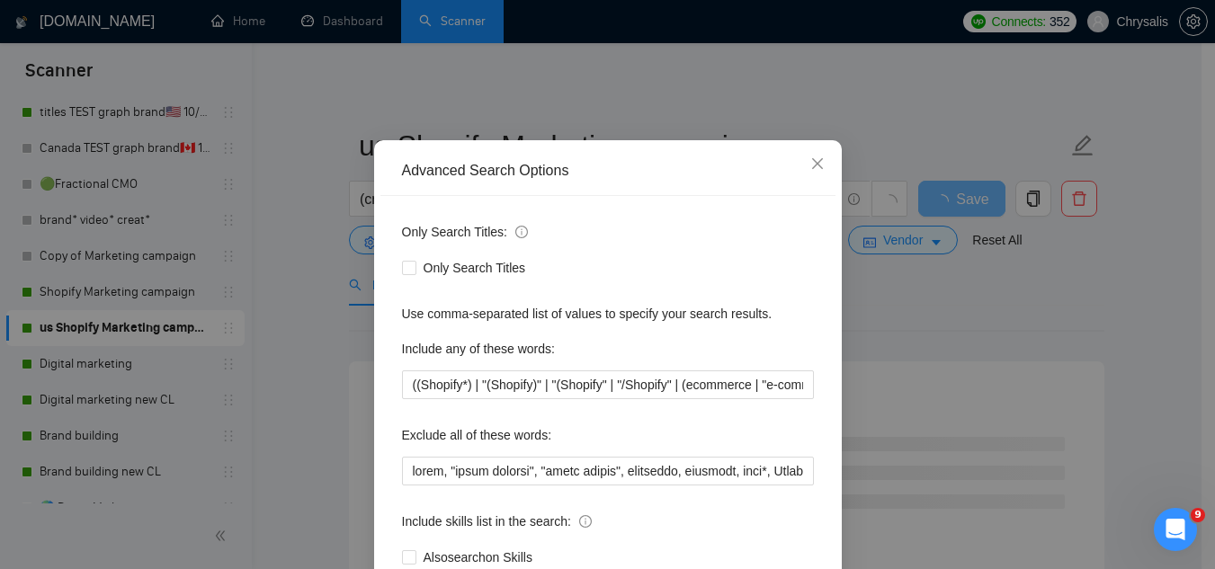
scroll to position [90, 0]
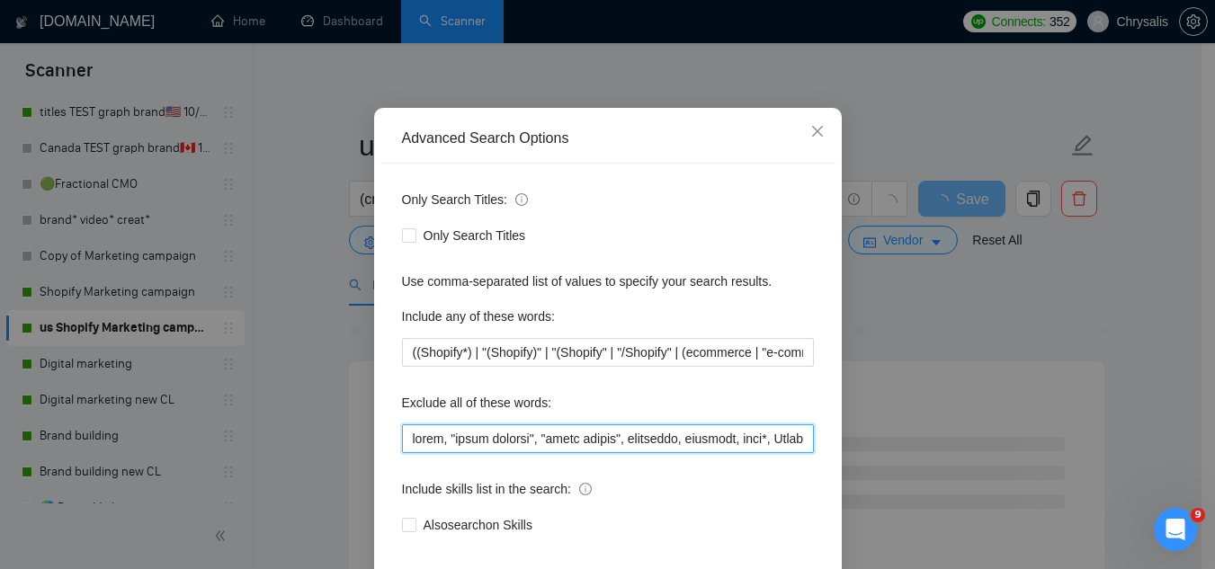
click at [402, 440] on input "text" at bounding box center [608, 439] width 412 height 29
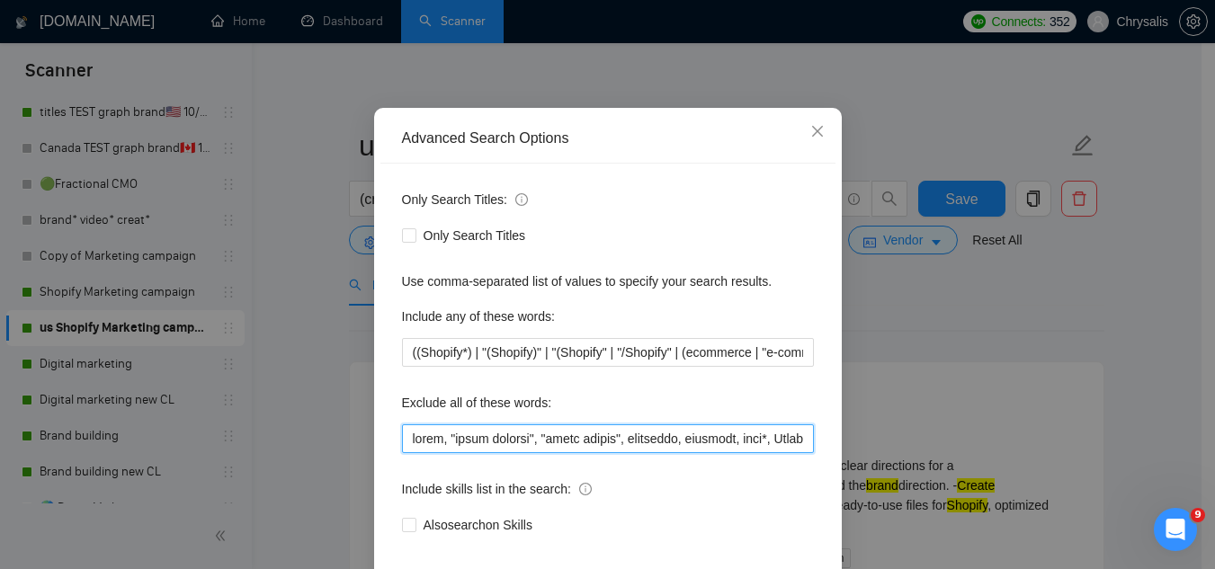
paste input "Jotform, "Compile leads", "Untitled job post", Next.js, Azure, TypeScript, "Ite…"
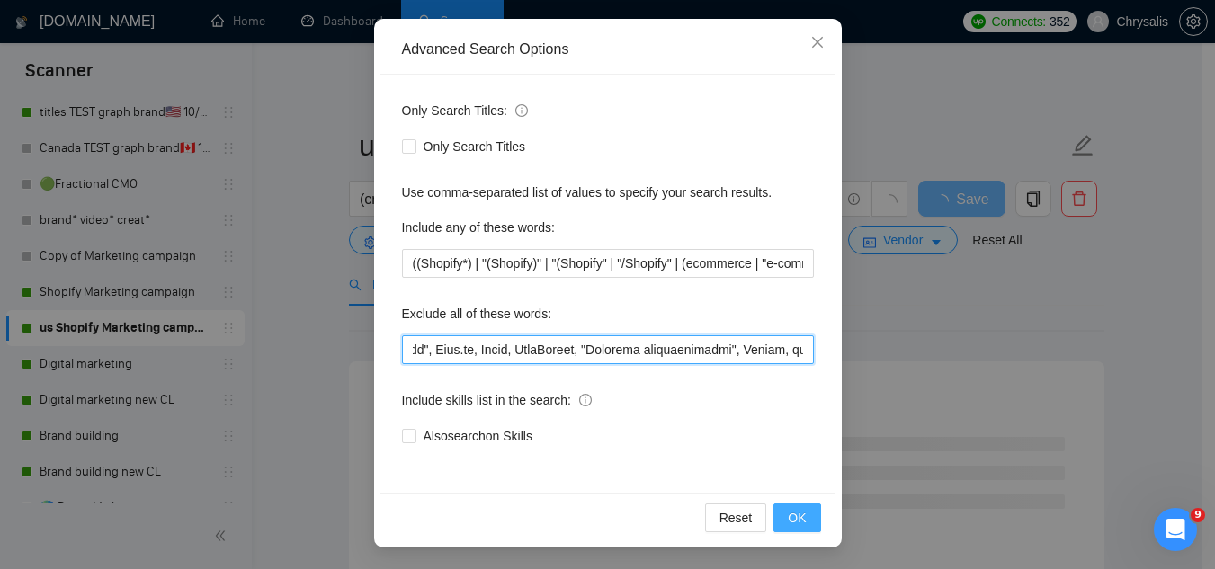
scroll to position [0, 237]
type input "Jotform, "Compile leads", "Untitled job post", Next.js, Azure, TypeScript, "Ite…"
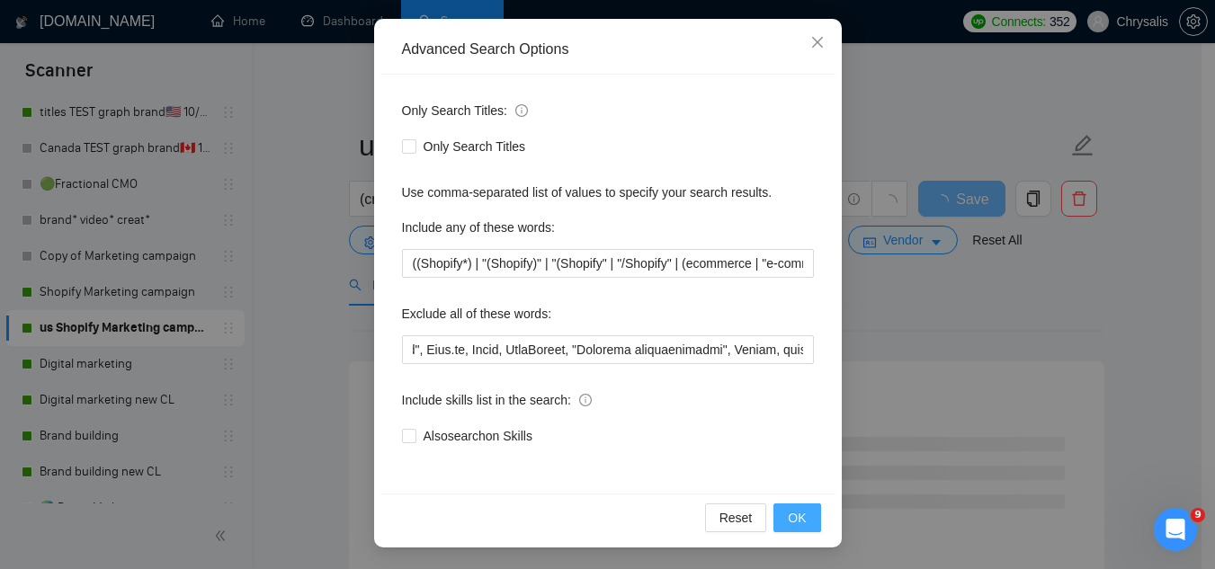
click at [793, 521] on span "OK" at bounding box center [797, 518] width 18 height 20
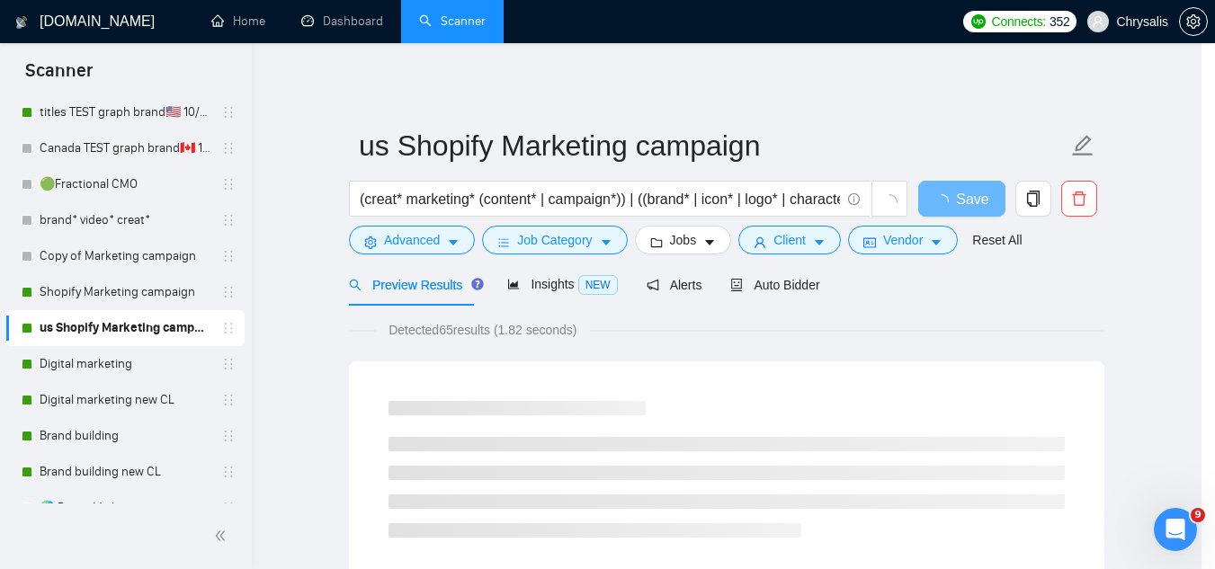
scroll to position [89, 0]
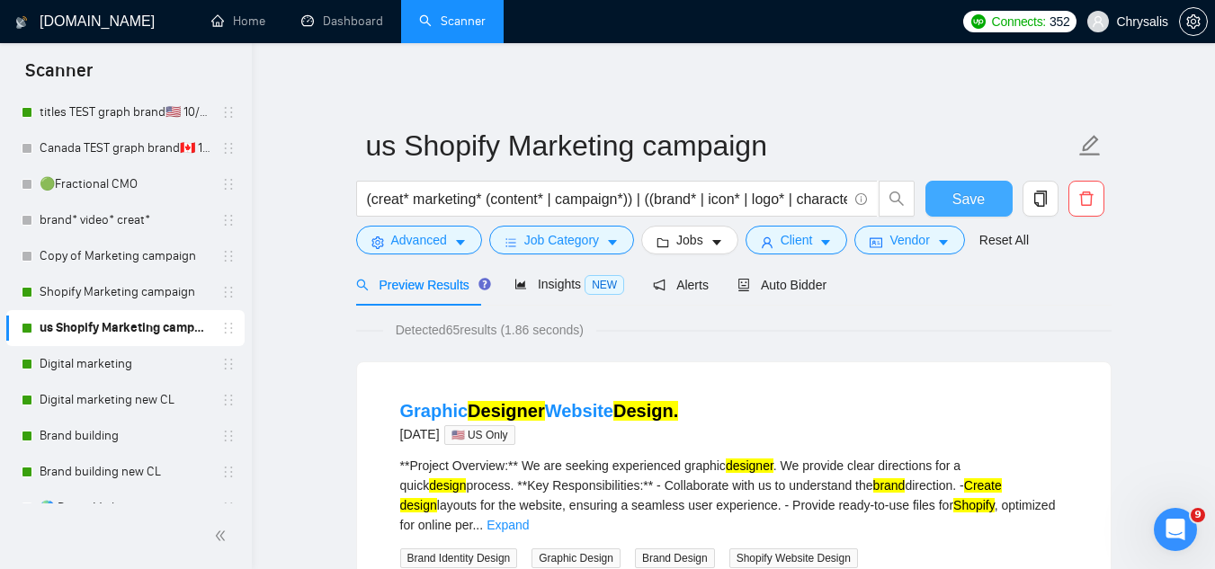
click at [951, 192] on button "Save" at bounding box center [969, 199] width 87 height 36
click at [95, 361] on link "Digital marketing" at bounding box center [125, 364] width 171 height 36
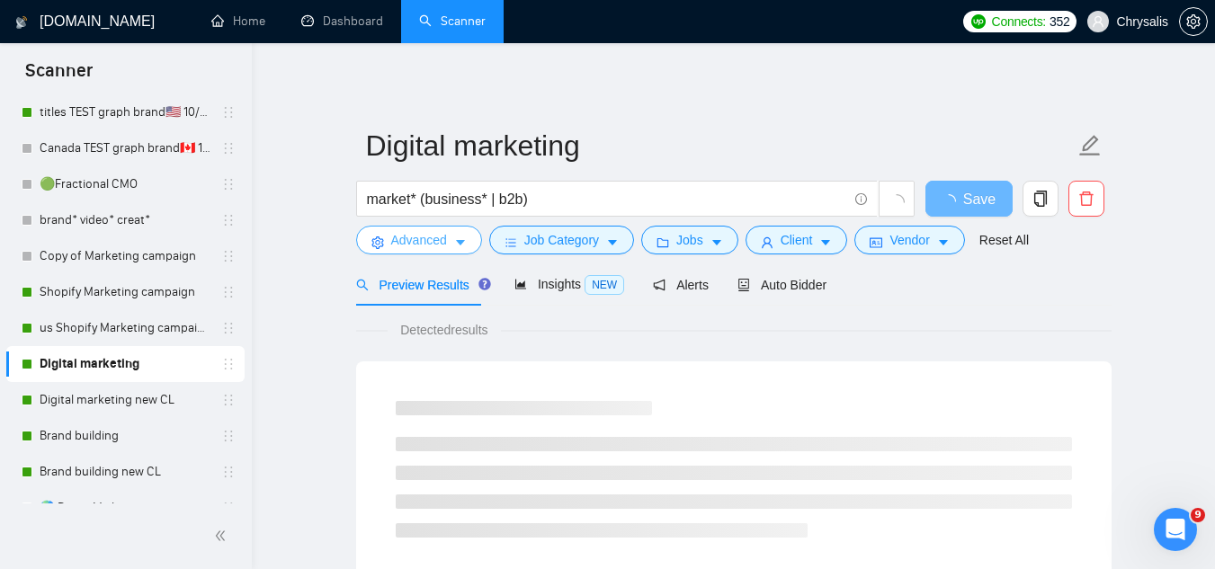
click at [402, 251] on button "Advanced" at bounding box center [419, 240] width 126 height 29
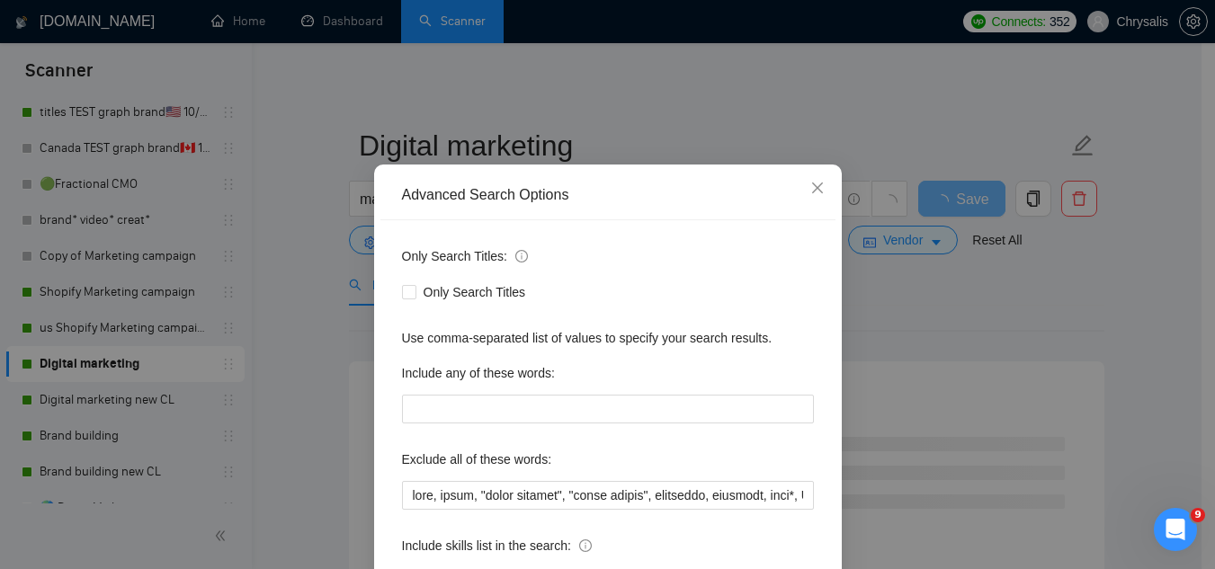
scroll to position [90, 0]
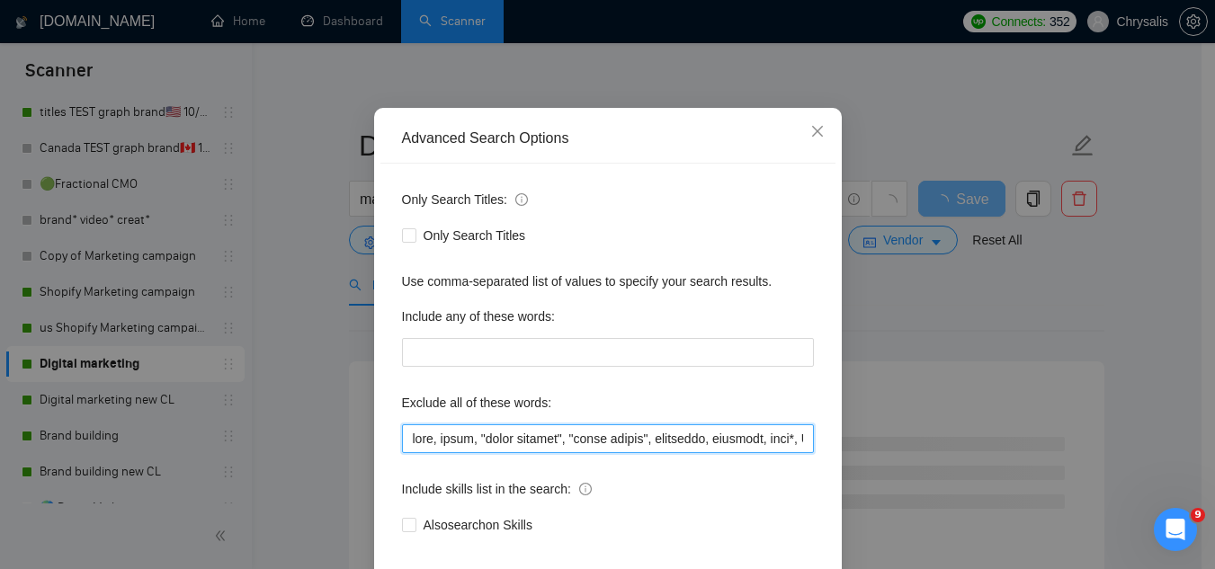
click at [402, 441] on input "text" at bounding box center [608, 439] width 412 height 29
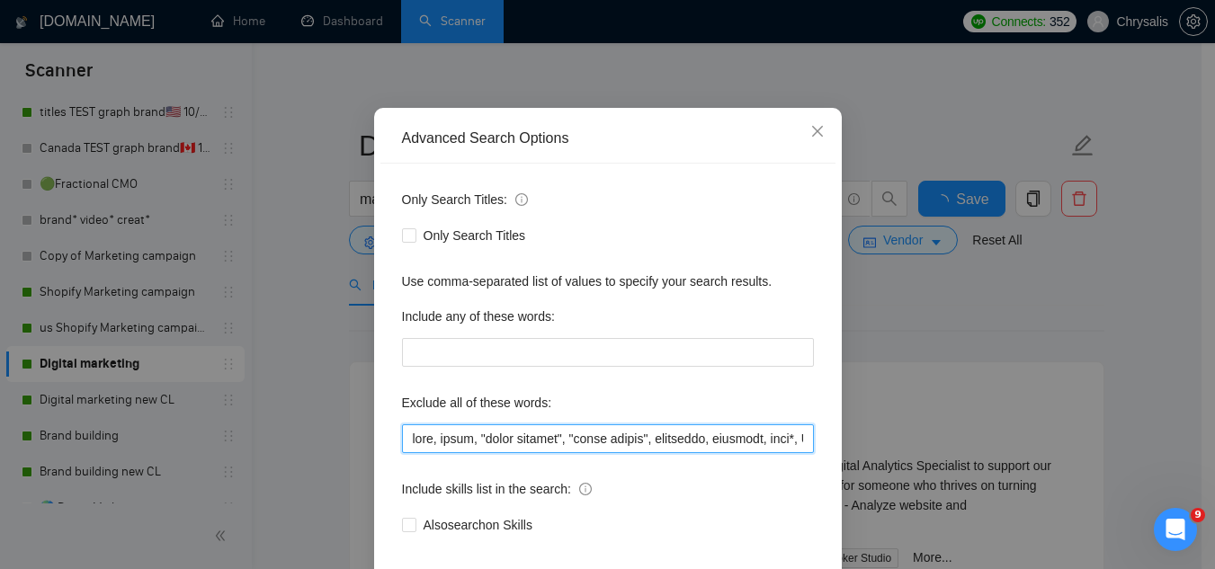
paste input "Jotform, "Compile leads", "Untitled job post", Next.js, Azure, TypeScript, "Ite…"
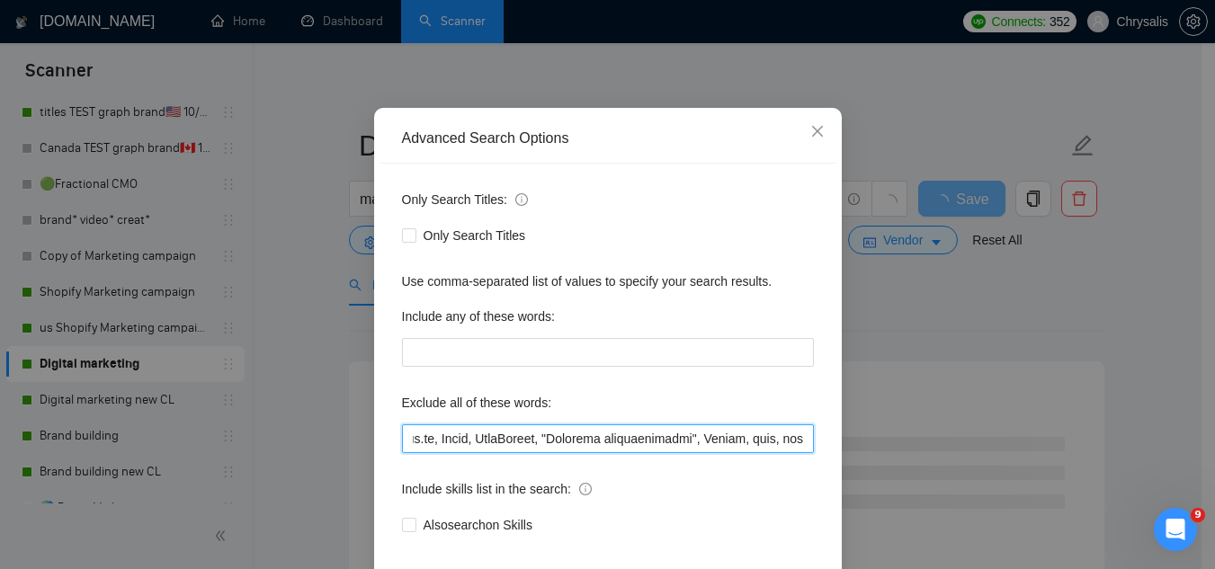
scroll to position [179, 0]
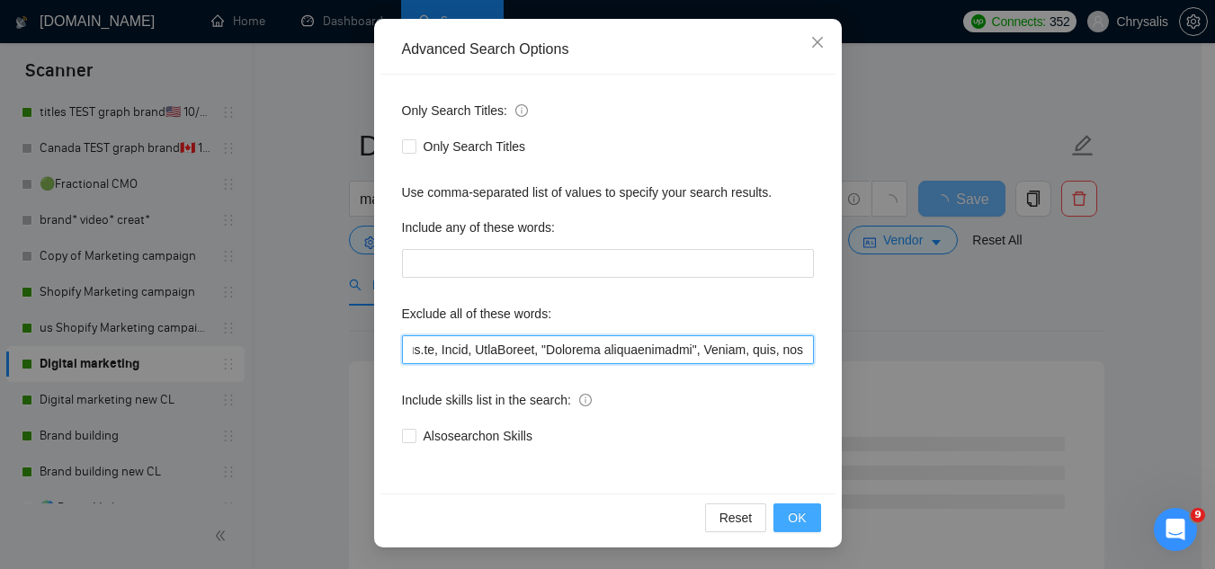
type input "Jotform, "Compile leads", "Untitled job post", Next.js, Azure, TypeScript, "Ite…"
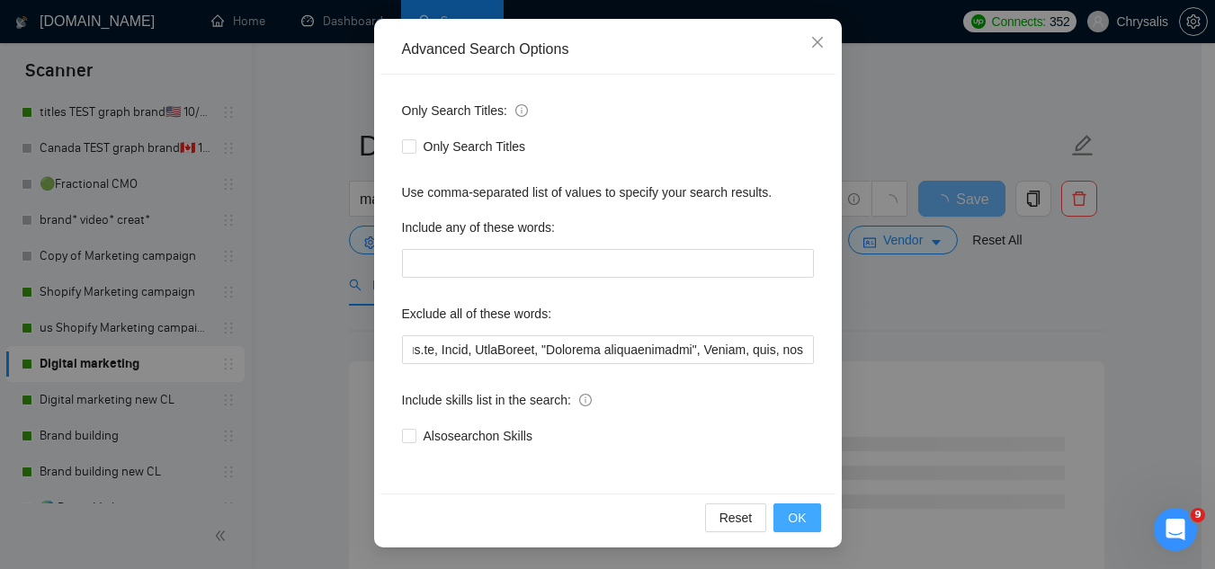
click at [791, 516] on span "OK" at bounding box center [797, 518] width 18 height 20
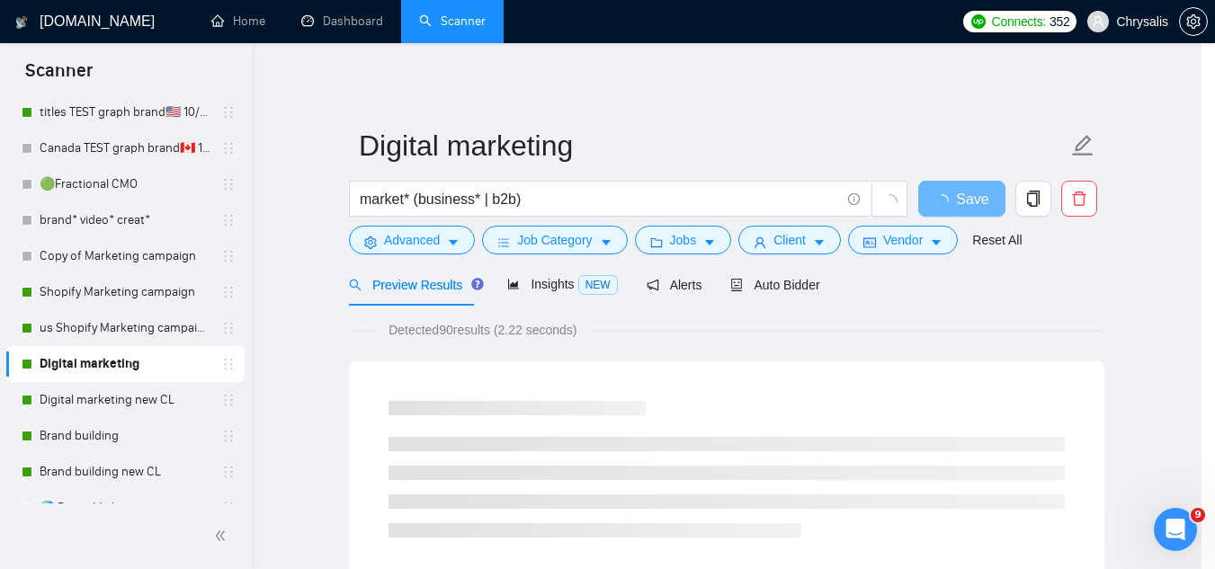
scroll to position [89, 0]
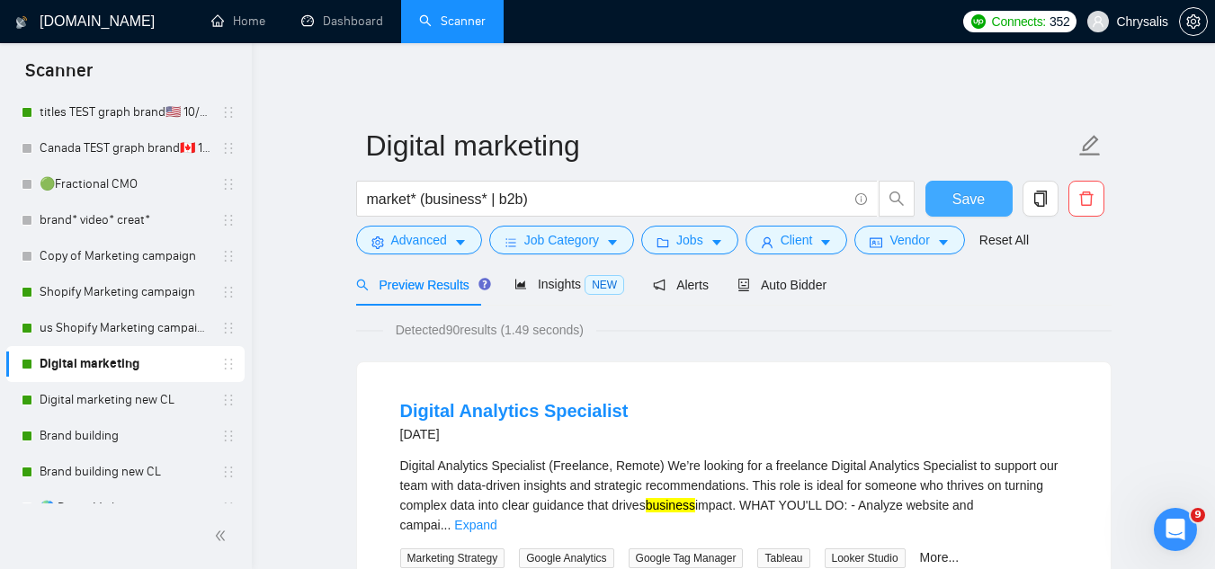
click at [971, 210] on button "Save" at bounding box center [969, 199] width 87 height 36
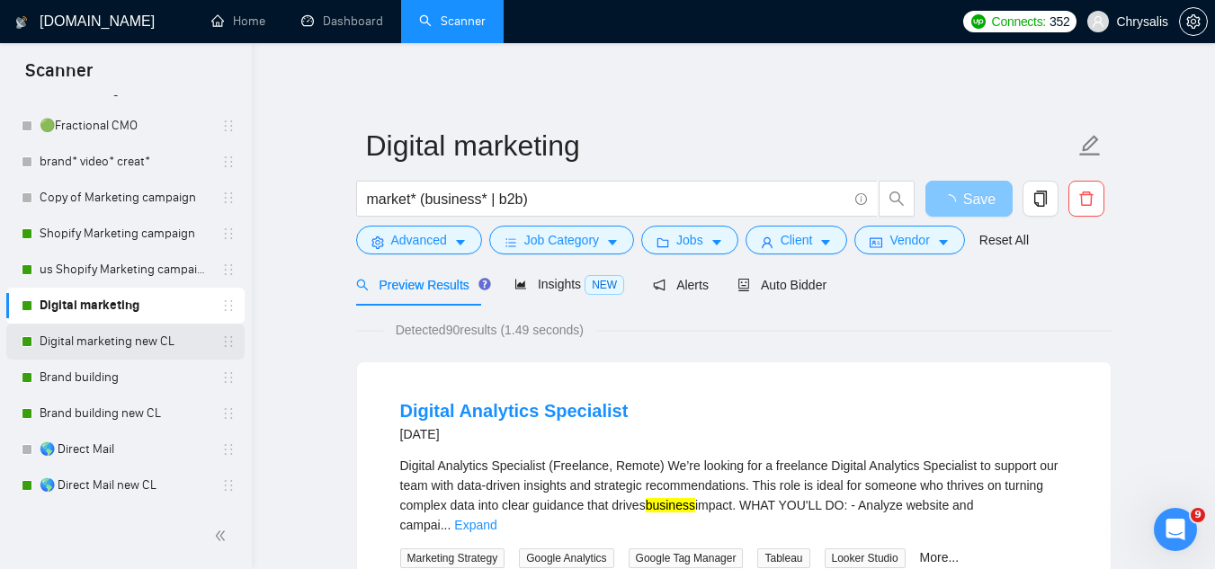
scroll to position [540, 0]
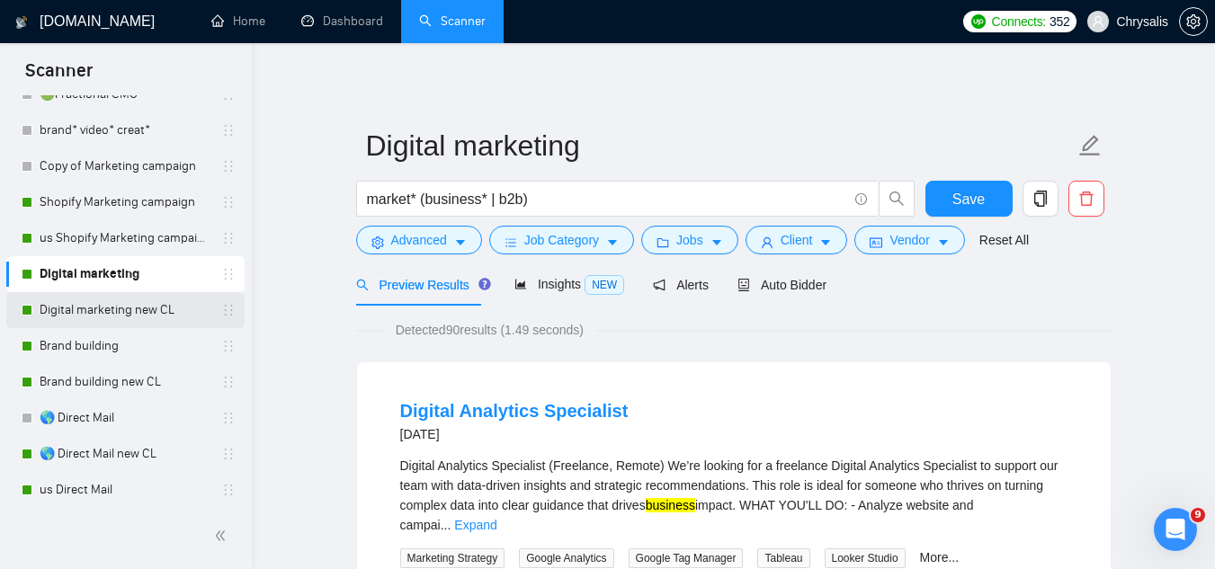
click at [58, 309] on link "Digital marketing new CL" at bounding box center [125, 310] width 171 height 36
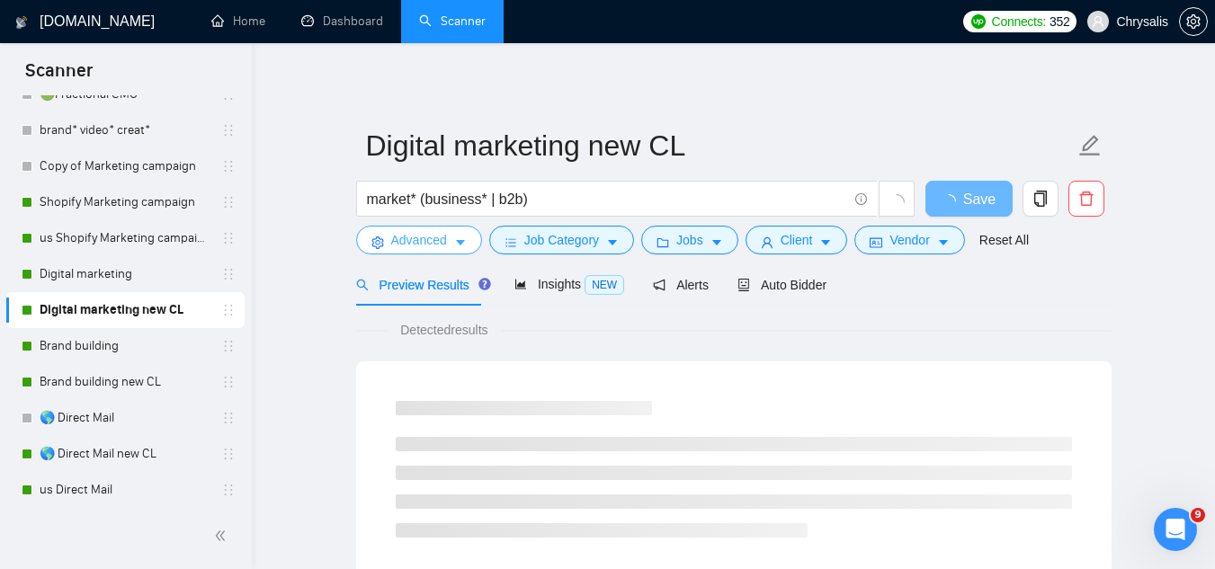
click at [399, 245] on span "Advanced" at bounding box center [419, 240] width 56 height 20
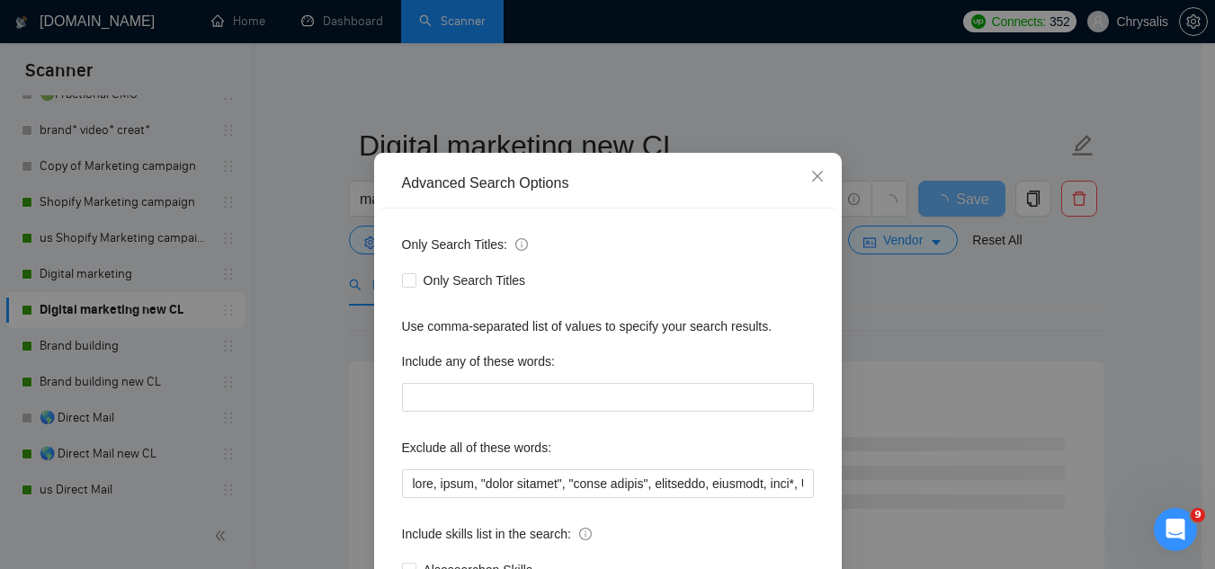
scroll to position [90, 0]
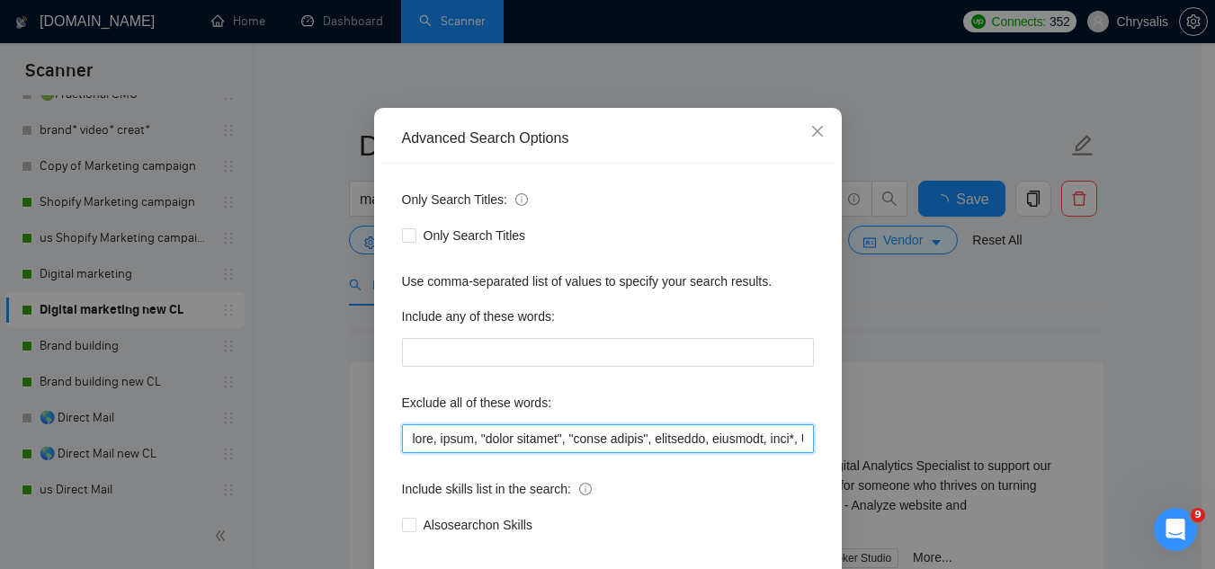
click at [402, 445] on input "text" at bounding box center [608, 439] width 412 height 29
paste input "Jotform, "Compile leads", "Untitled job post", Next.js, Azure, TypeScript, "Ite…"
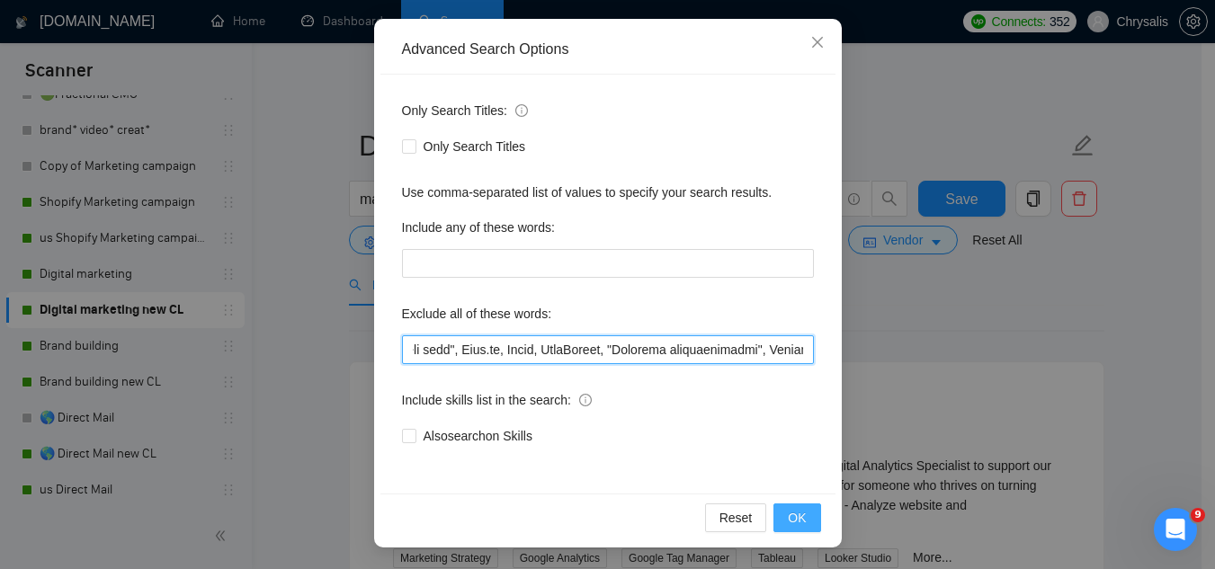
type input "Jotform, "Compile leads", "Untitled job post", Next.js, Azure, TypeScript, "Ite…"
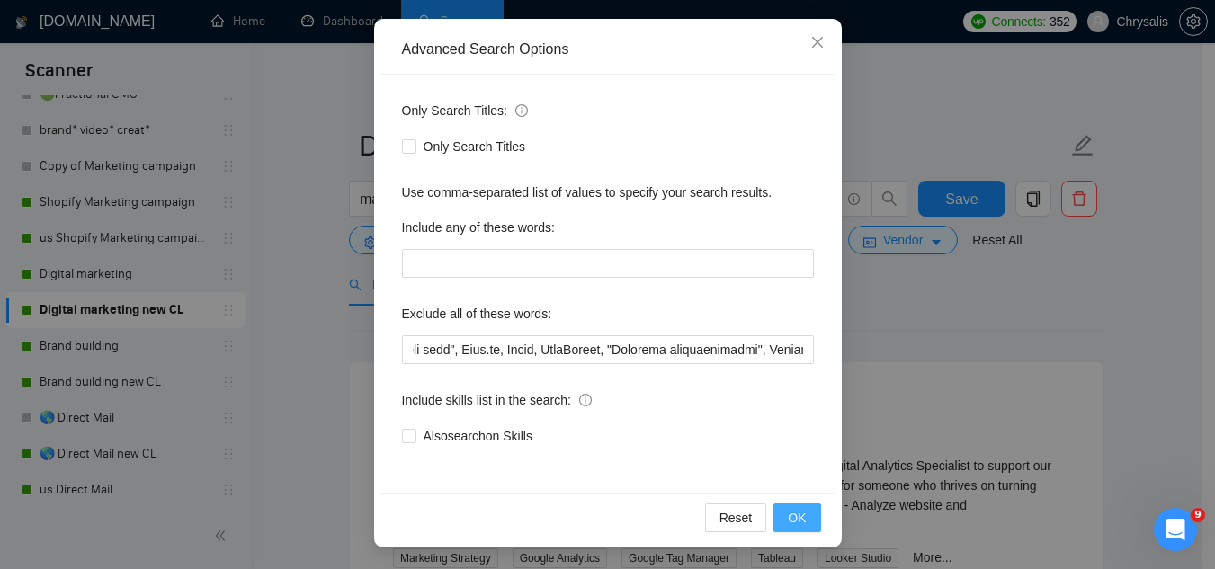
click at [798, 517] on span "OK" at bounding box center [797, 518] width 18 height 20
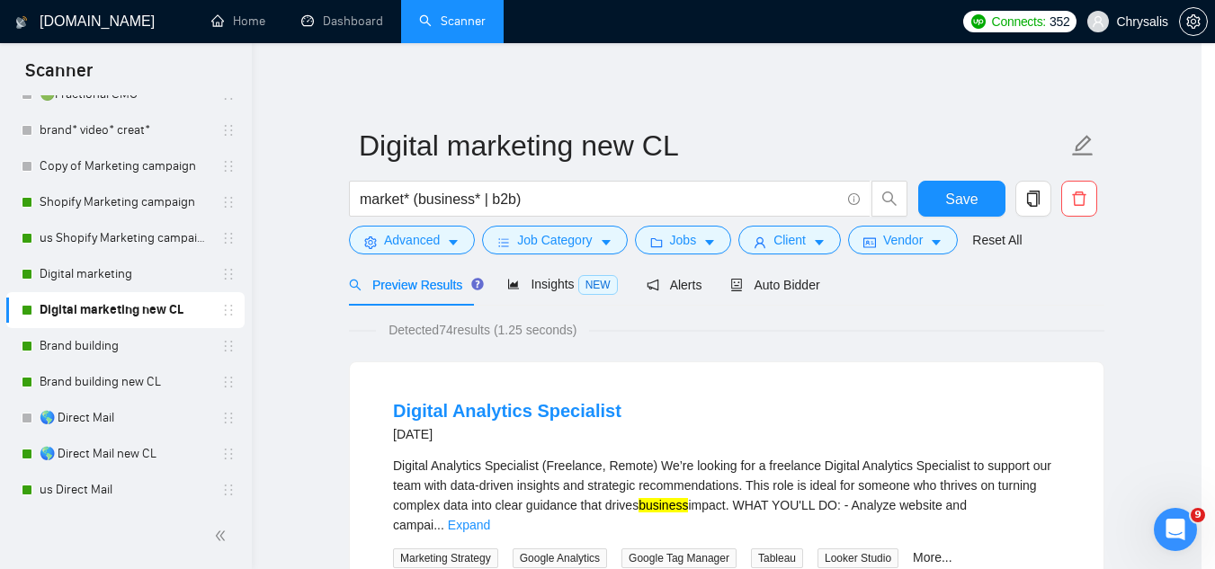
scroll to position [89, 0]
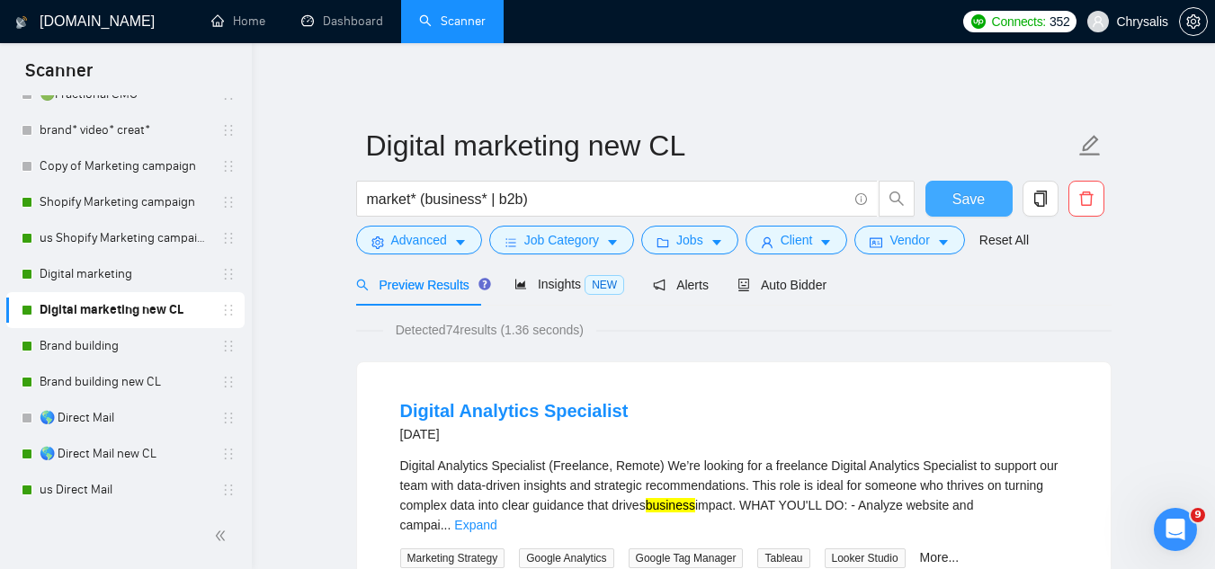
click at [948, 198] on button "Save" at bounding box center [969, 199] width 87 height 36
click at [103, 352] on link "Brand building" at bounding box center [125, 346] width 171 height 36
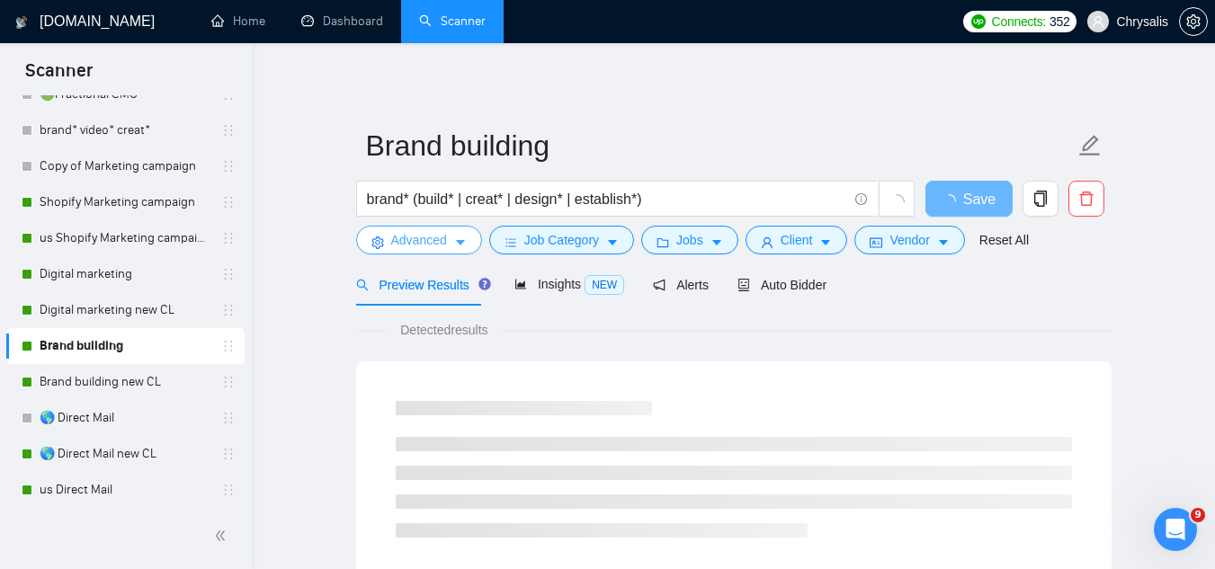
click at [413, 246] on span "Advanced" at bounding box center [419, 240] width 56 height 20
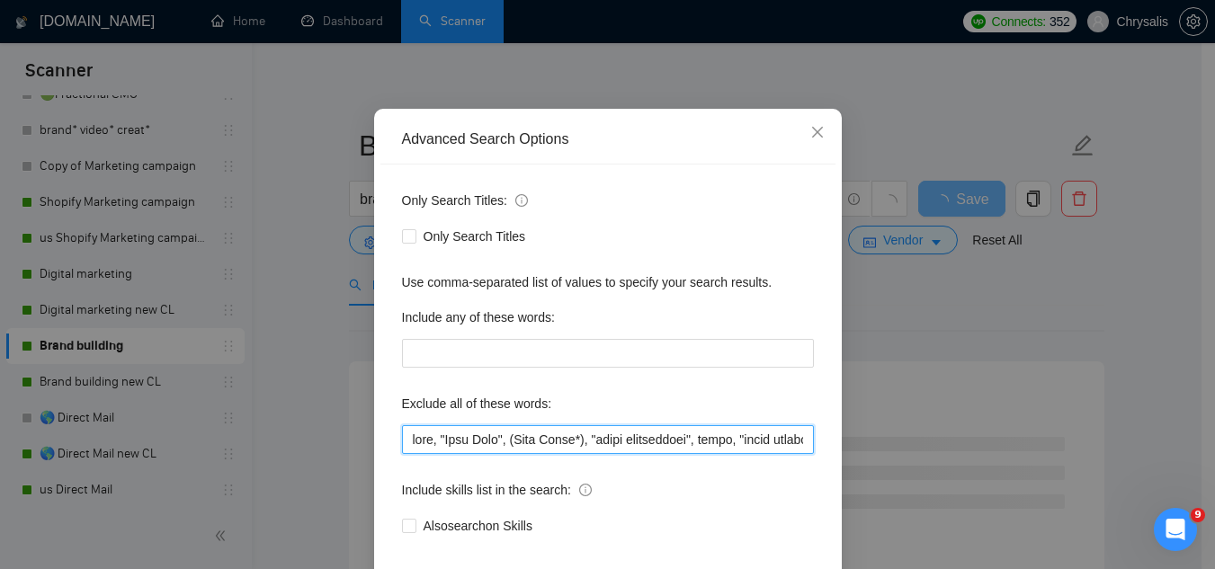
click at [404, 454] on input "text" at bounding box center [608, 439] width 412 height 29
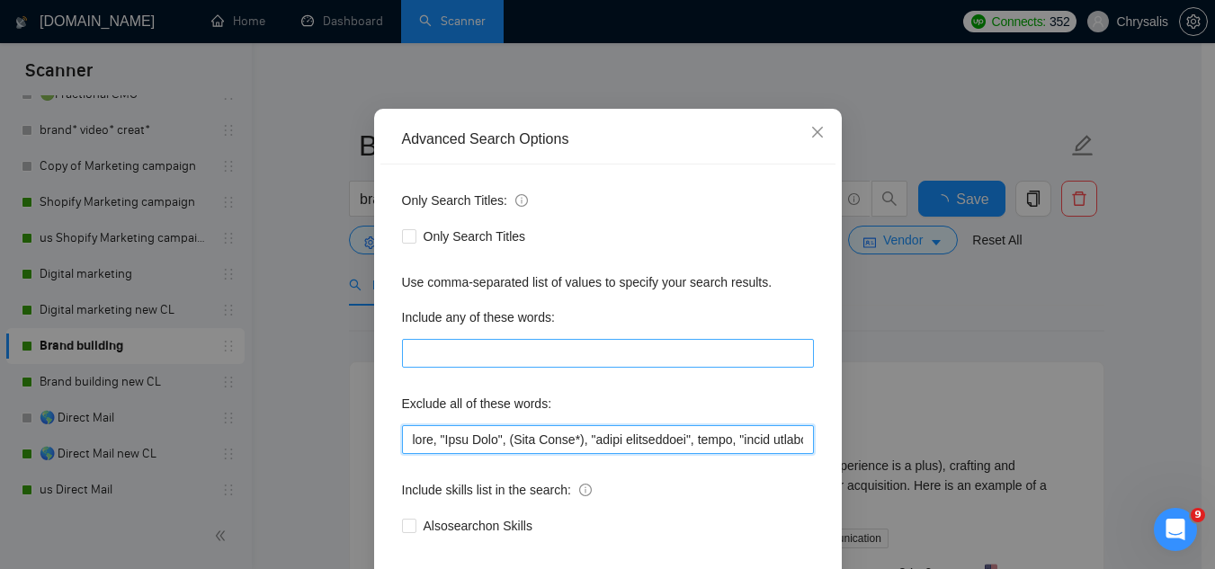
paste input "Jotform, "Compile leads", "Untitled job post", Next.js, Azure, TypeScript, "Ite…"
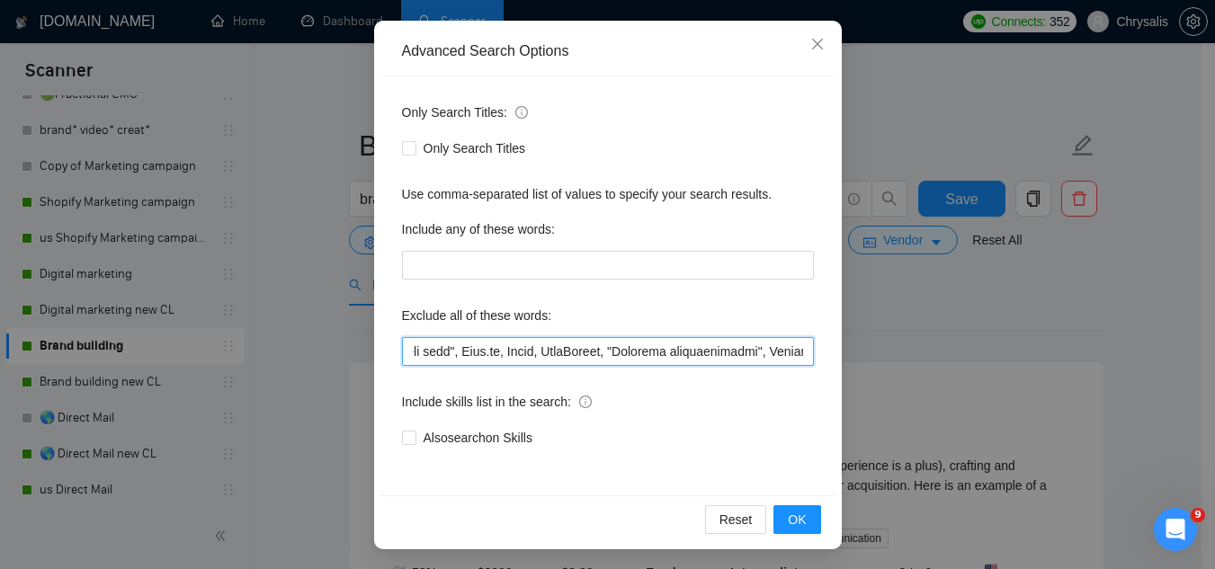
scroll to position [179, 0]
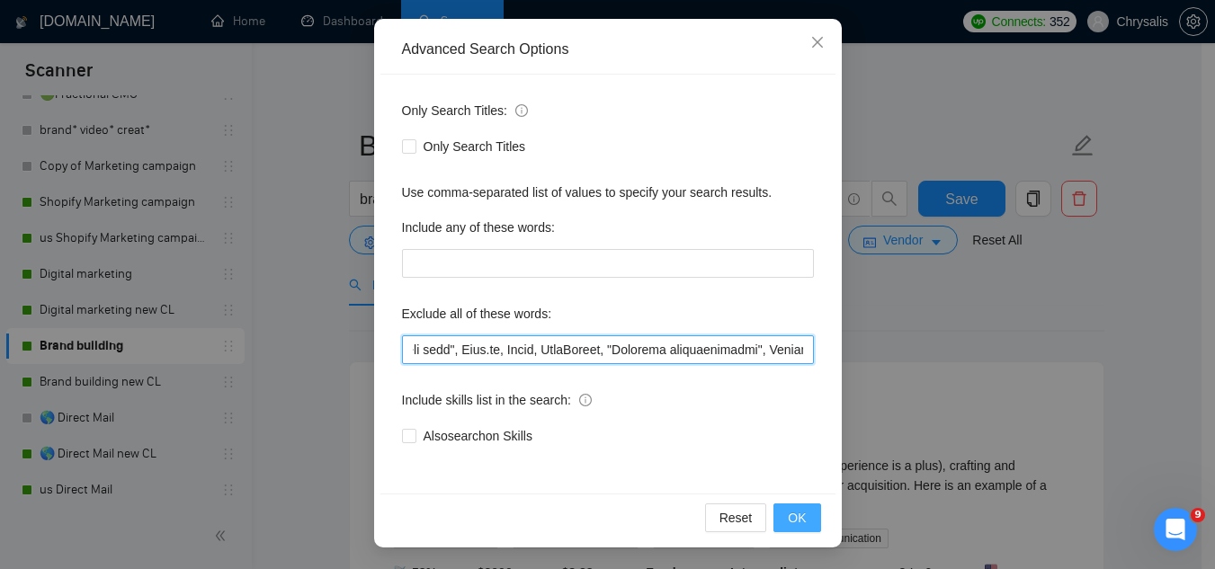
type input "Jotform, "Compile leads", "Untitled job post", Next.js, Azure, TypeScript, "Ite…"
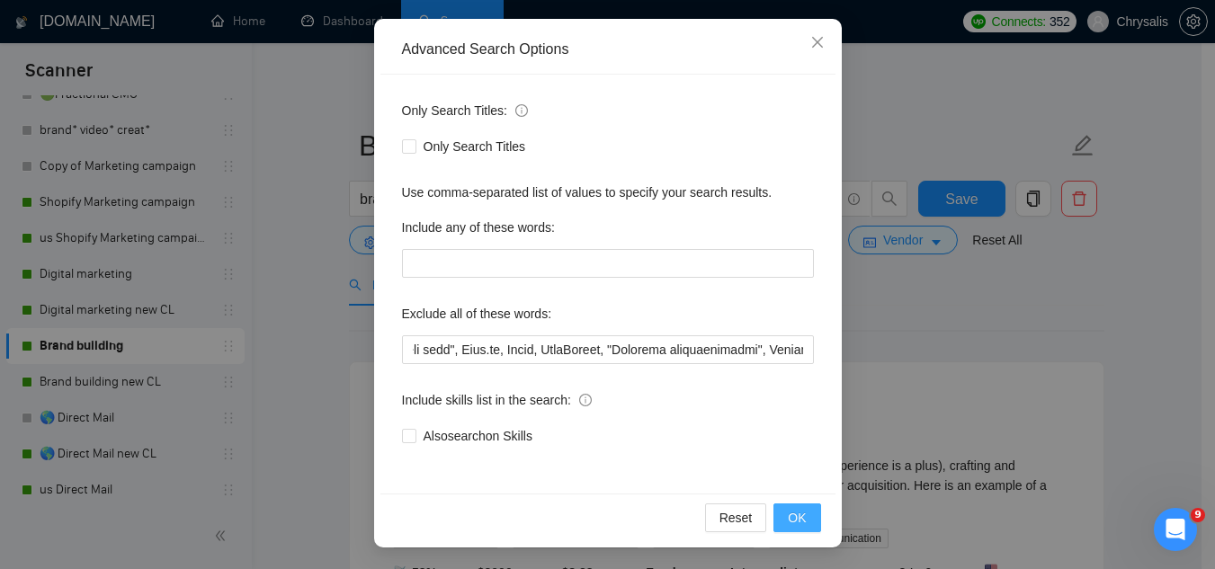
click at [788, 524] on span "OK" at bounding box center [797, 518] width 18 height 20
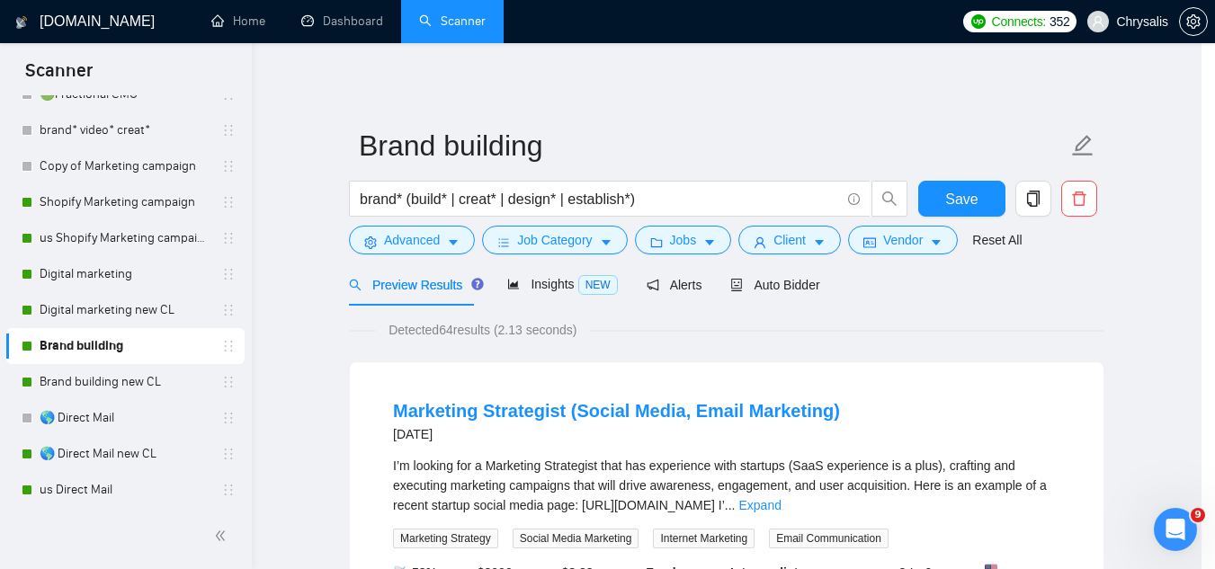
scroll to position [89, 0]
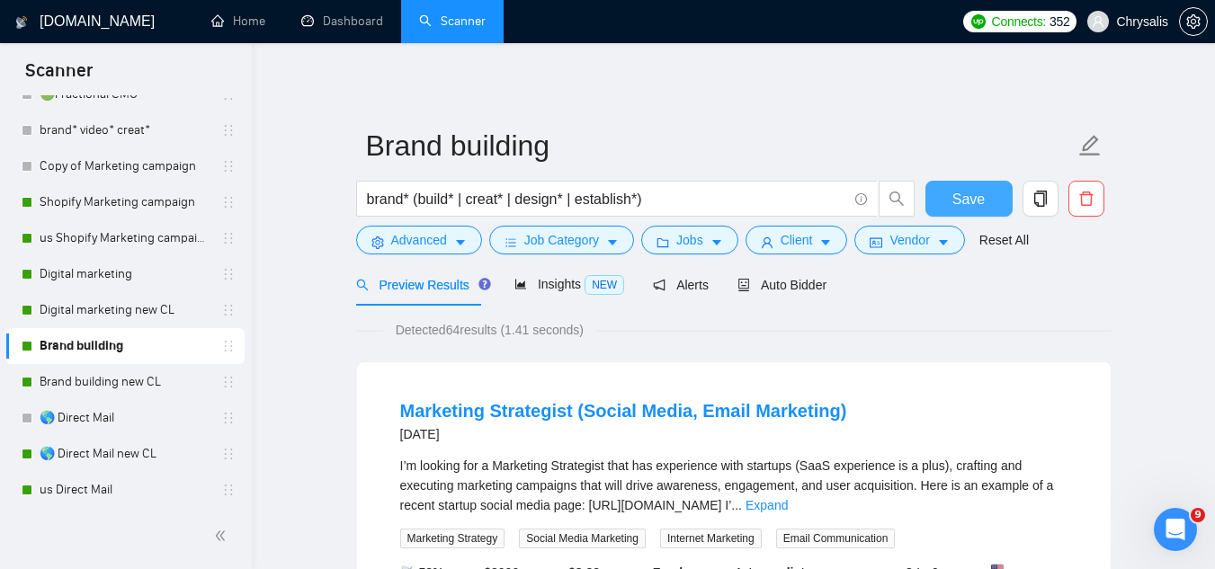
click at [965, 201] on span "Save" at bounding box center [968, 199] width 32 height 22
click at [99, 398] on link "Brand building new CL" at bounding box center [125, 382] width 171 height 36
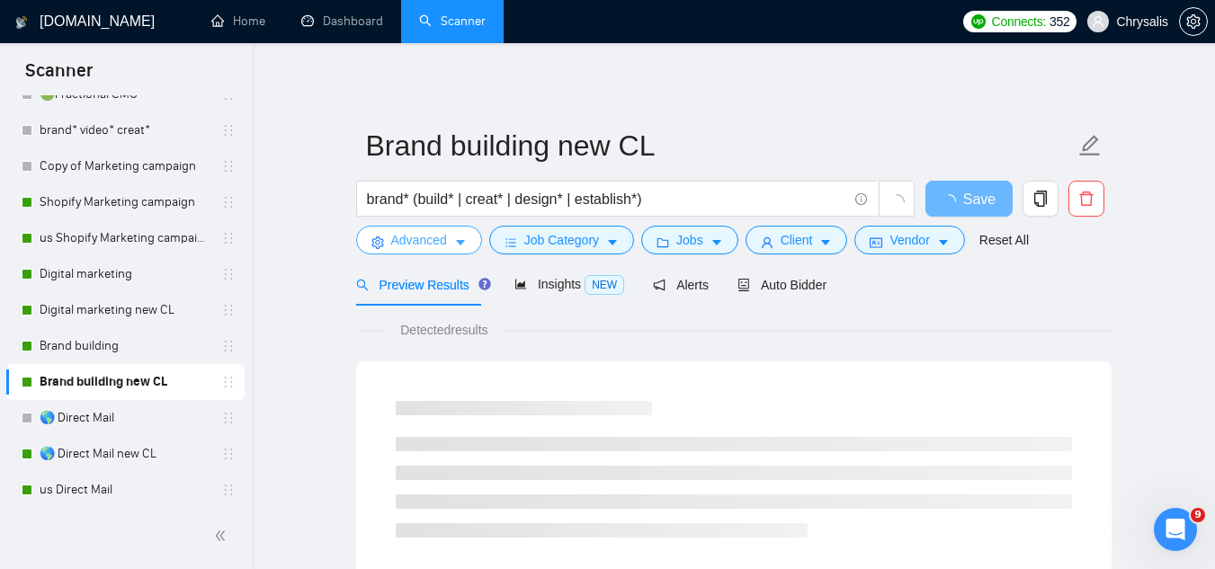
click at [405, 248] on span "Advanced" at bounding box center [419, 240] width 56 height 20
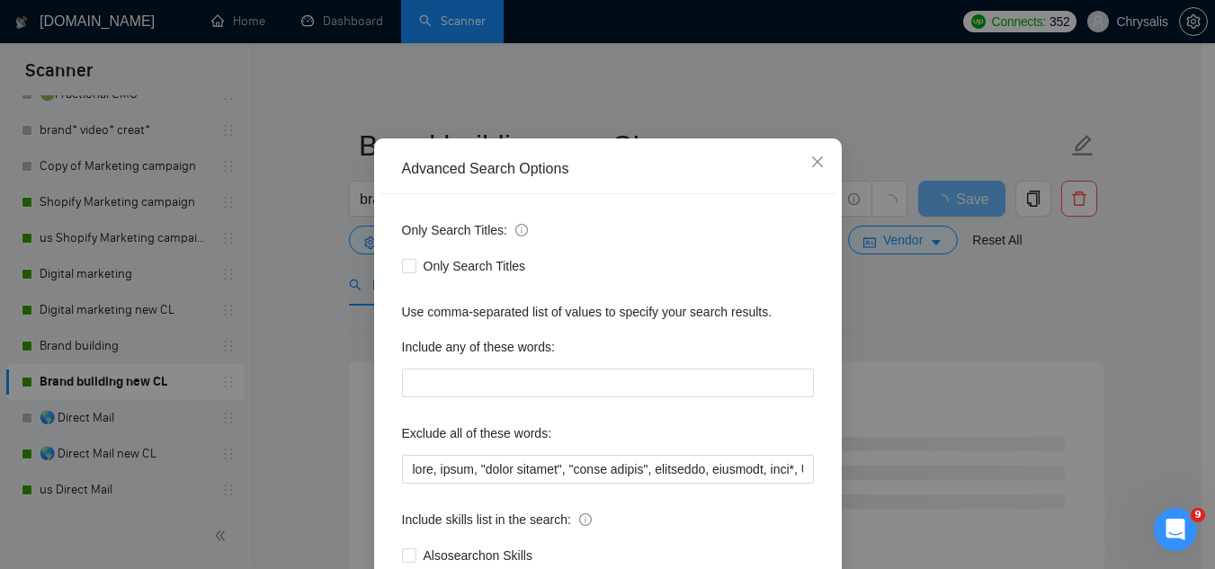
scroll to position [90, 0]
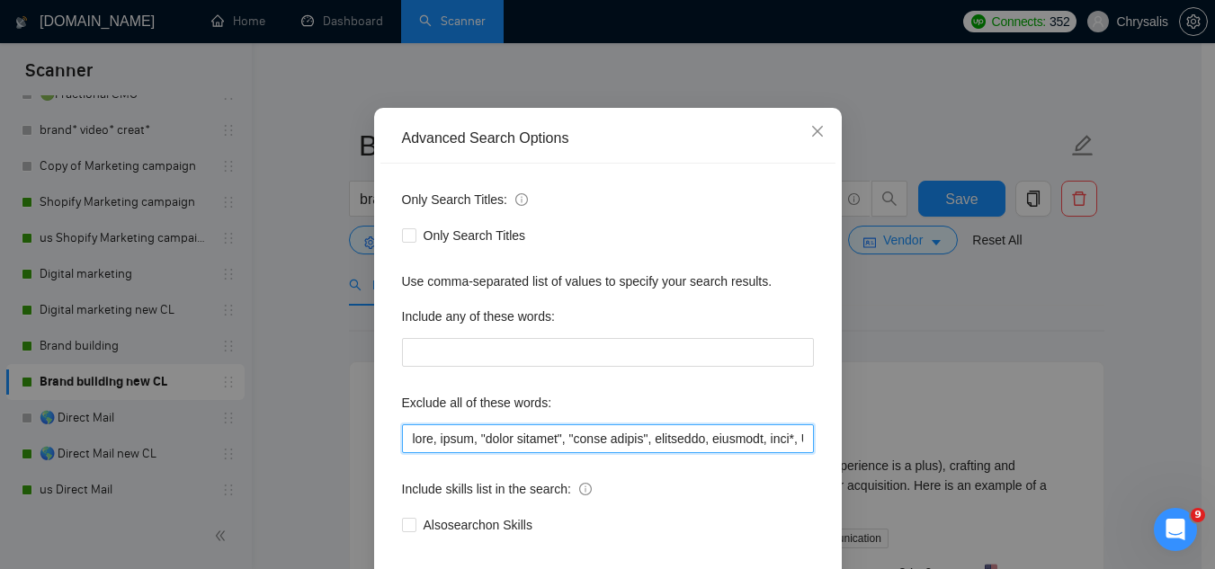
click at [402, 440] on input "text" at bounding box center [608, 439] width 412 height 29
paste input "Jotform, "Compile leads", "Untitled job post", Next.js, Azure, TypeScript, "Ite…"
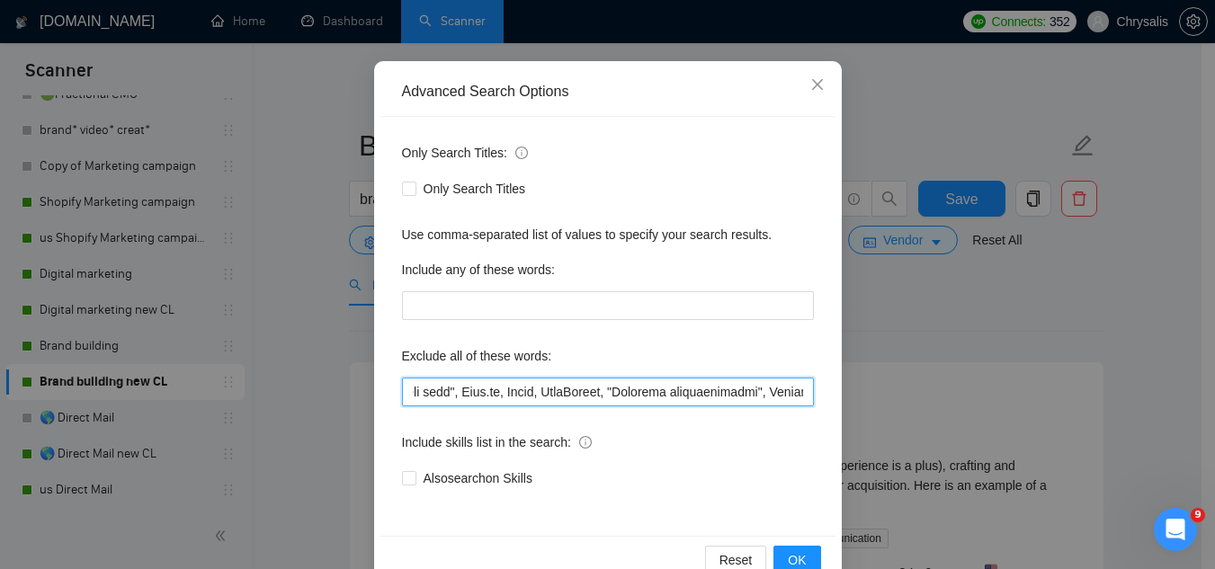
scroll to position [179, 0]
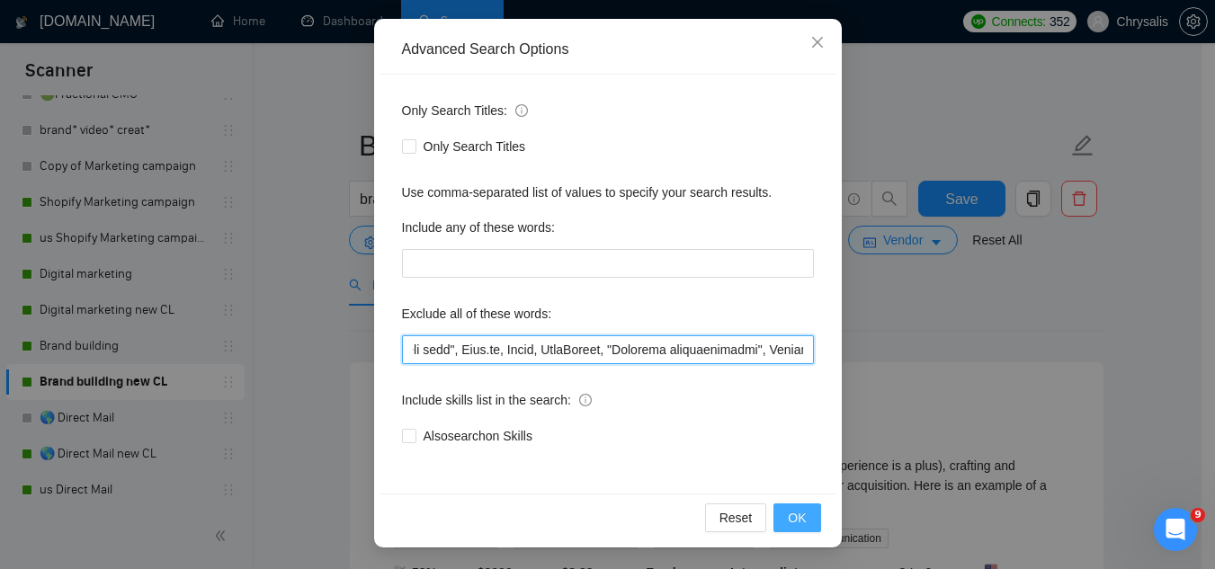
type input "Jotform, "Compile leads", "Untitled job post", Next.js, Azure, TypeScript, "Ite…"
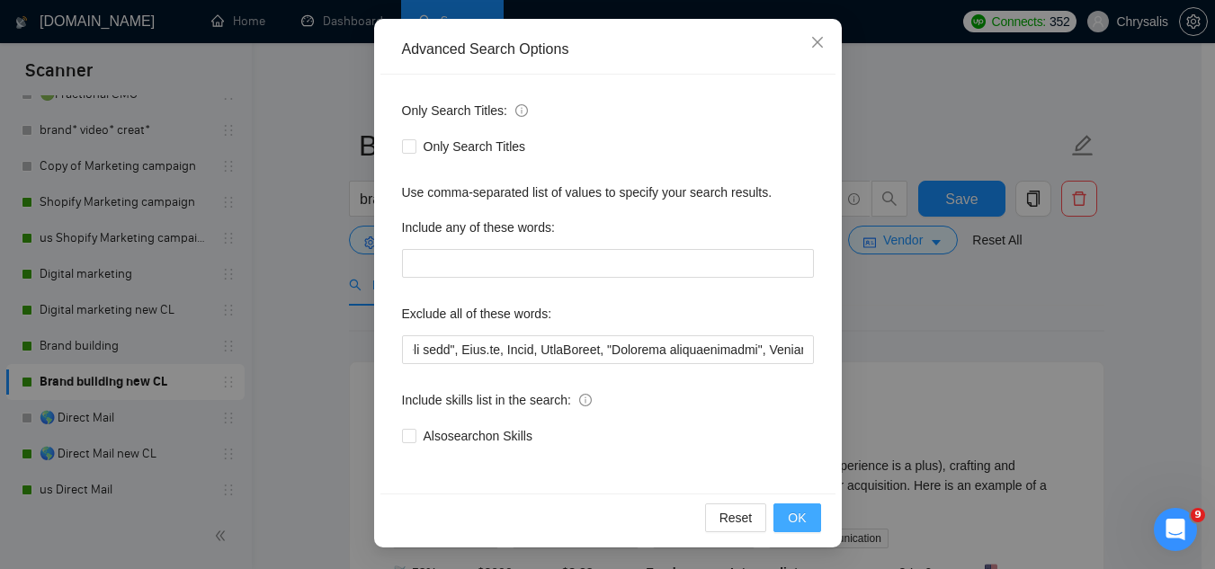
scroll to position [0, 0]
click at [797, 514] on span "OK" at bounding box center [797, 518] width 18 height 20
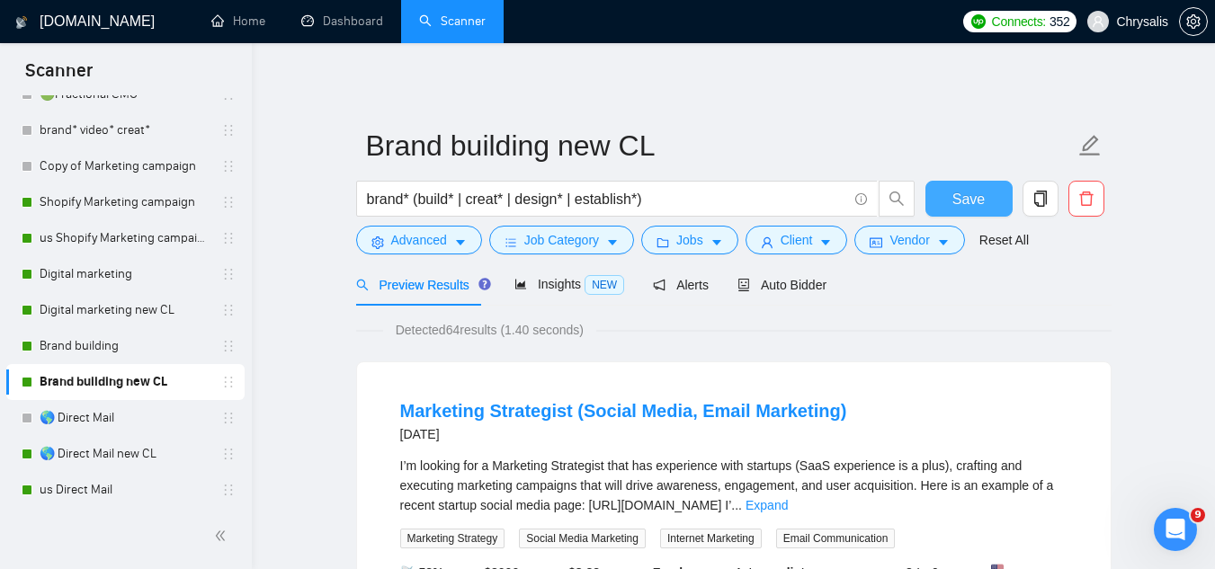
click at [974, 205] on span "Save" at bounding box center [968, 199] width 32 height 22
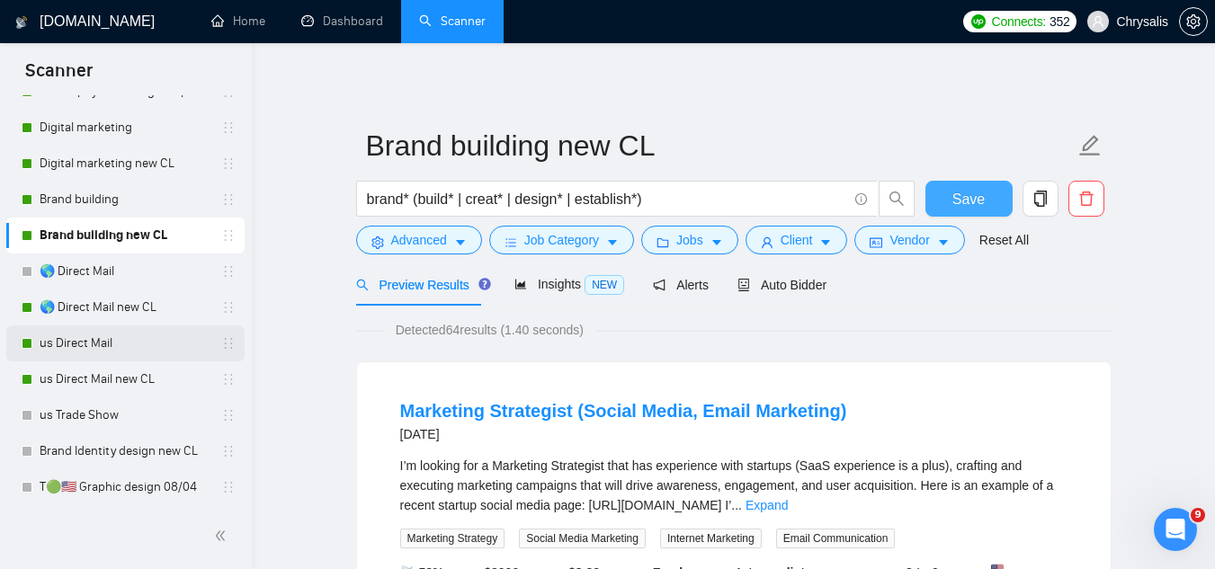
scroll to position [720, 0]
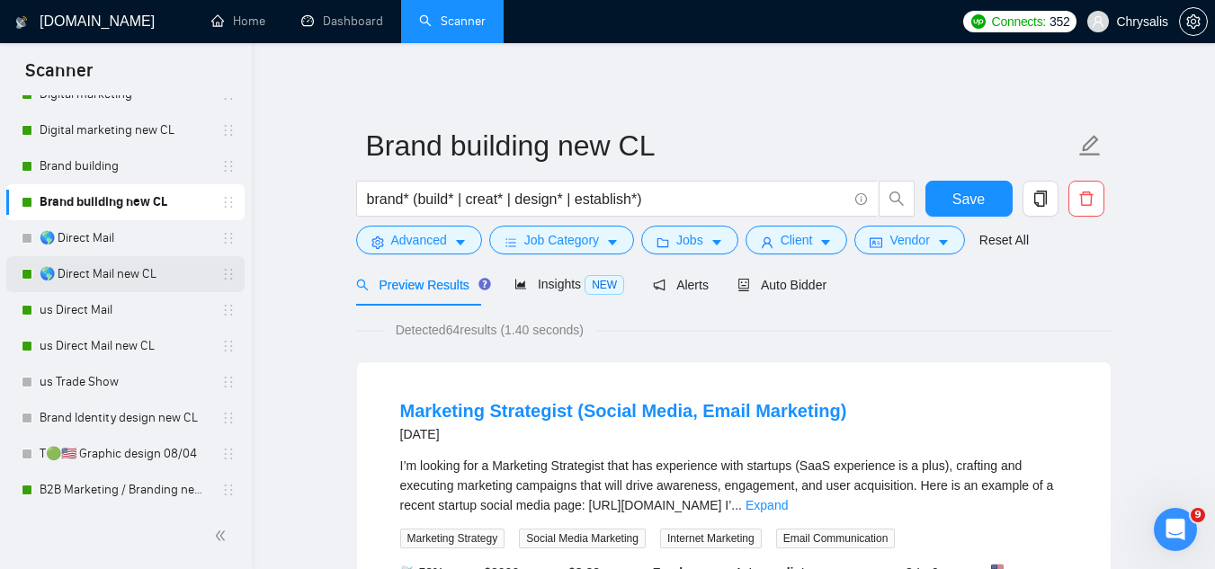
click at [112, 279] on link "🌎 Direct Mail new CL" at bounding box center [125, 274] width 171 height 36
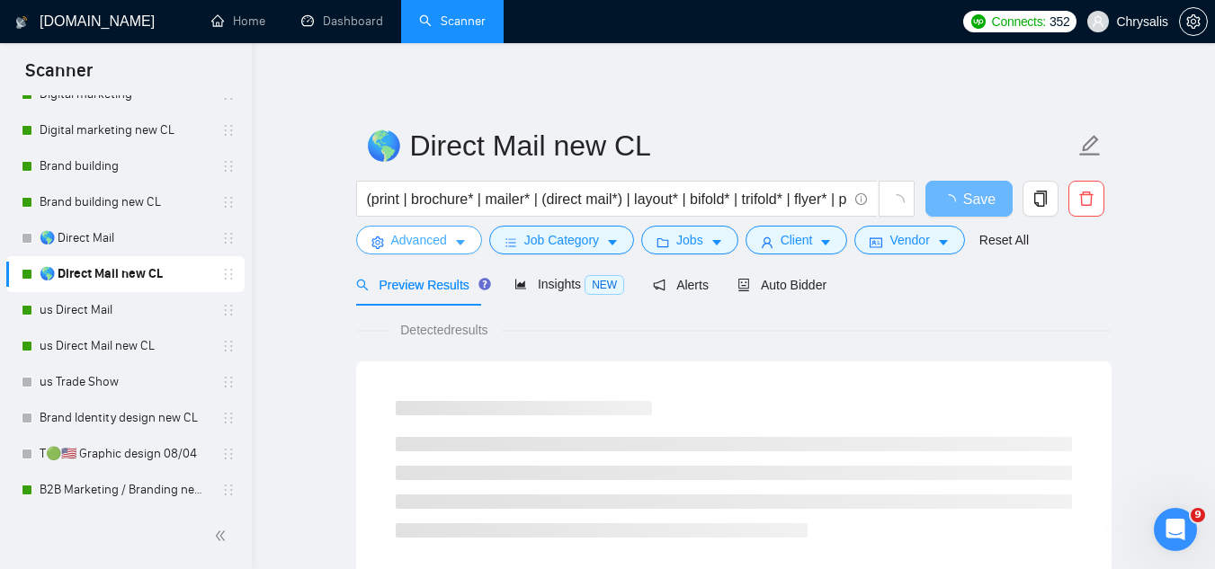
click at [409, 251] on button "Advanced" at bounding box center [419, 240] width 126 height 29
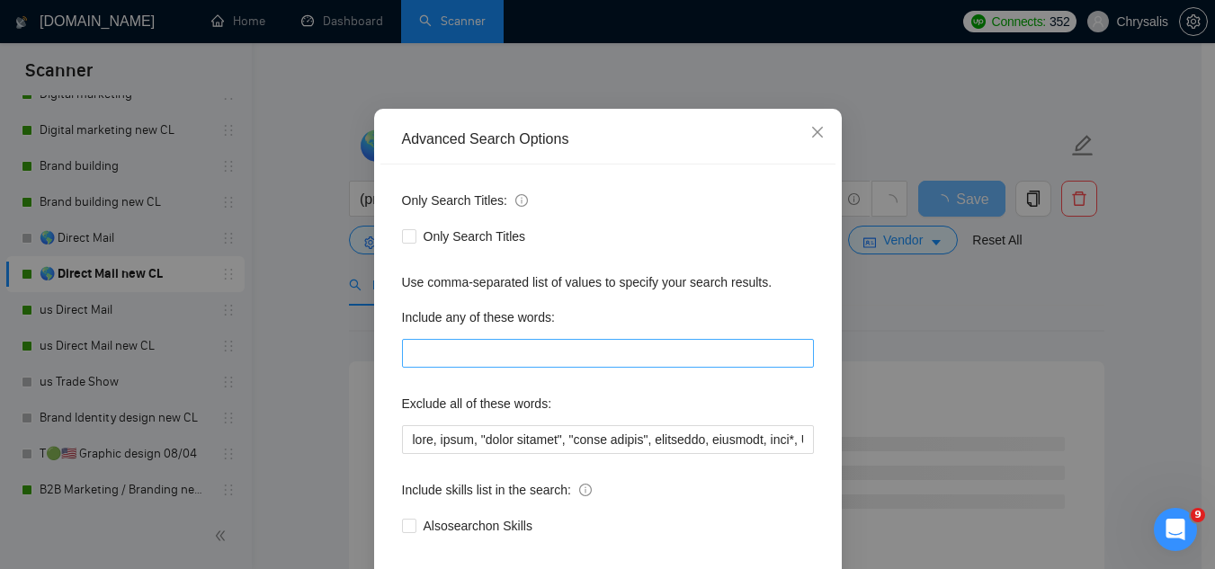
scroll to position [90, 0]
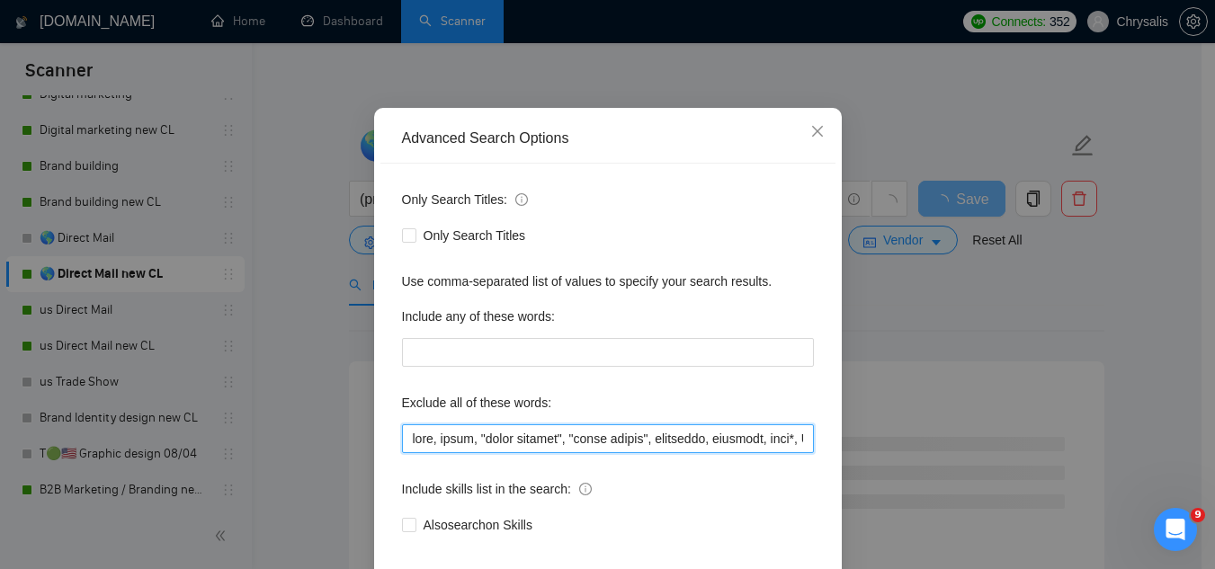
click at [402, 439] on input "text" at bounding box center [608, 439] width 412 height 29
paste input "Jotform, "Compile leads", "Untitled job post", Next.js, Azure, TypeScript, "Ite…"
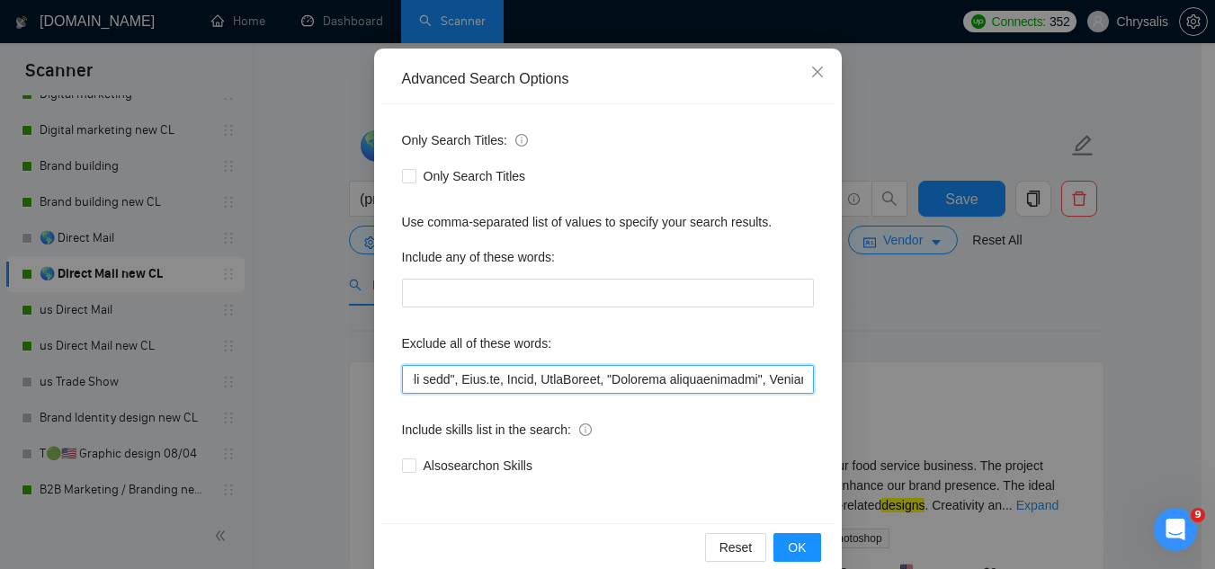
scroll to position [179, 0]
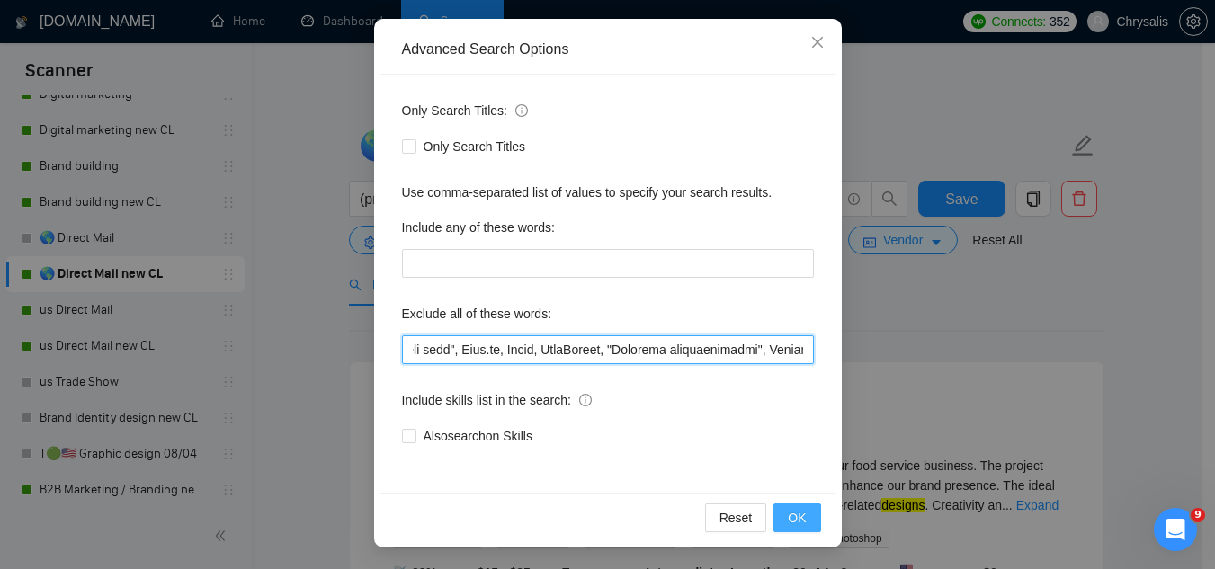
type input "Jotform, "Compile leads", "Untitled job post", Next.js, Azure, TypeScript, "Ite…"
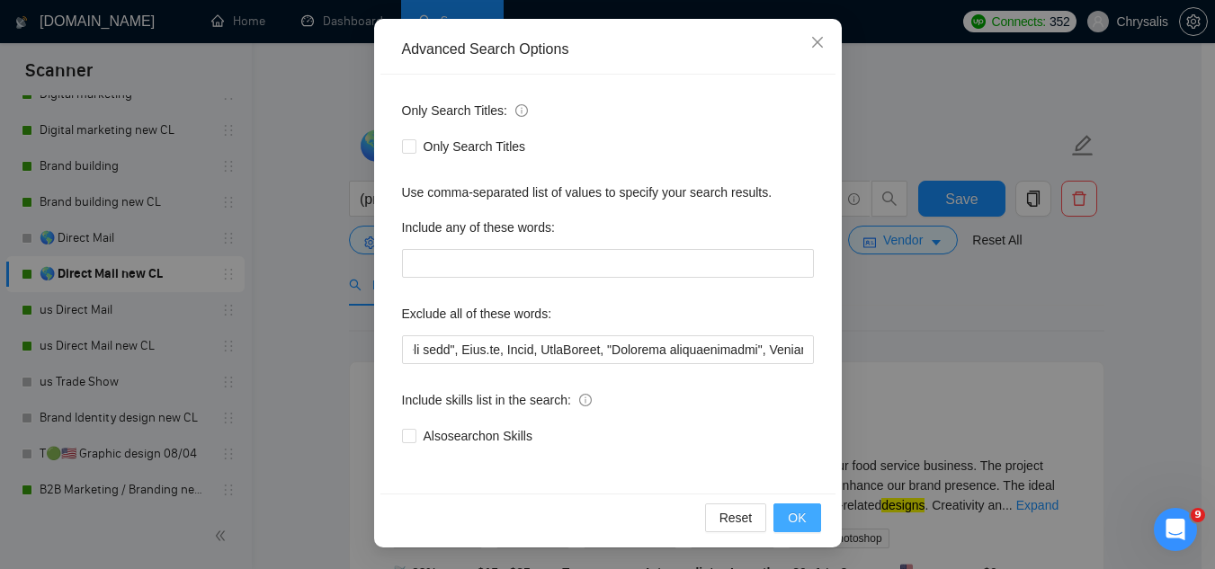
click at [795, 527] on span "OK" at bounding box center [797, 518] width 18 height 20
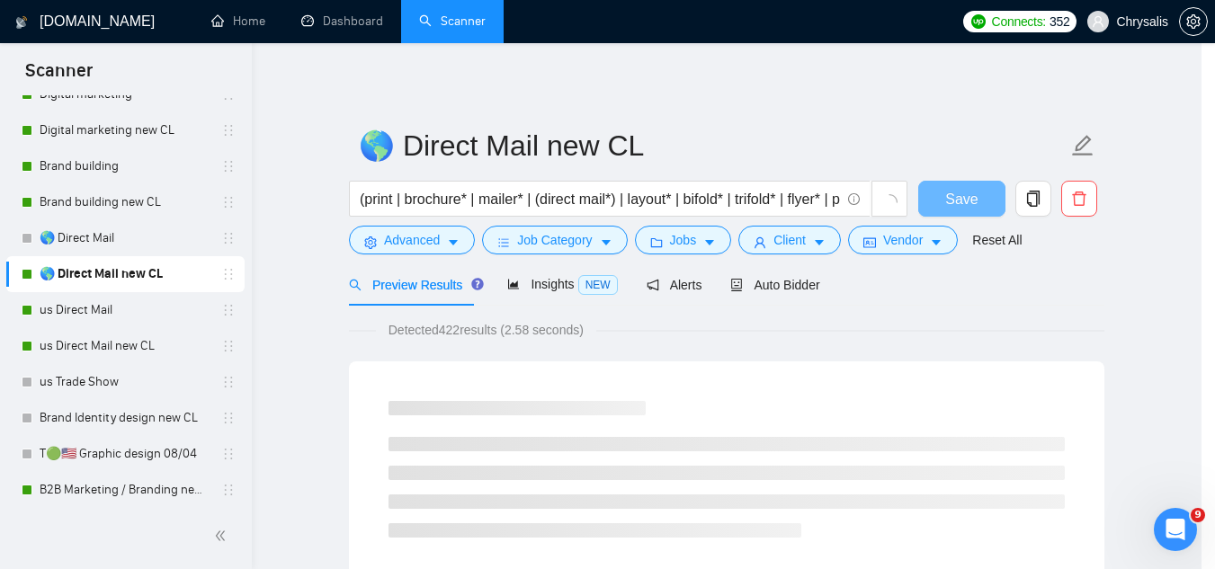
scroll to position [89, 0]
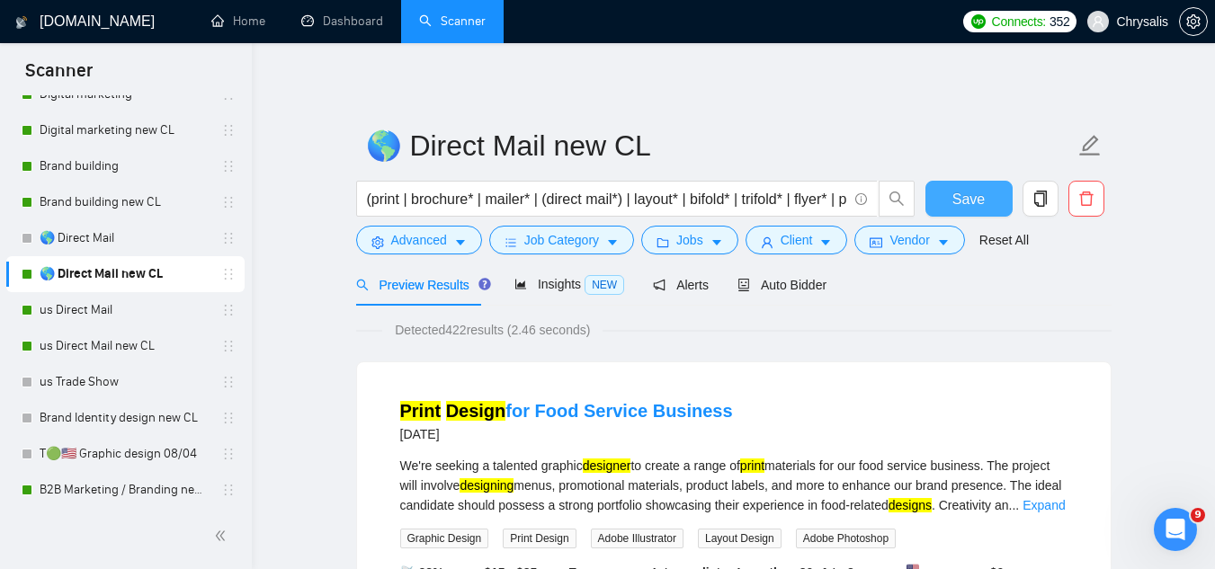
click at [963, 204] on span "Save" at bounding box center [968, 199] width 32 height 22
click at [67, 318] on link "us Direct Mail" at bounding box center [125, 310] width 171 height 36
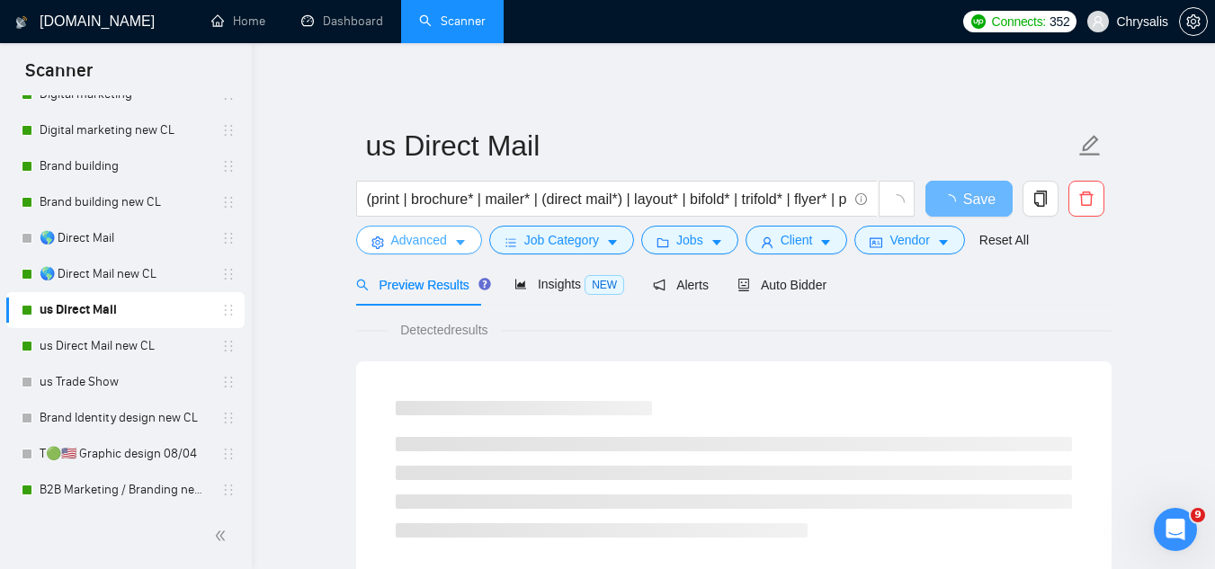
click at [414, 246] on span "Advanced" at bounding box center [419, 240] width 56 height 20
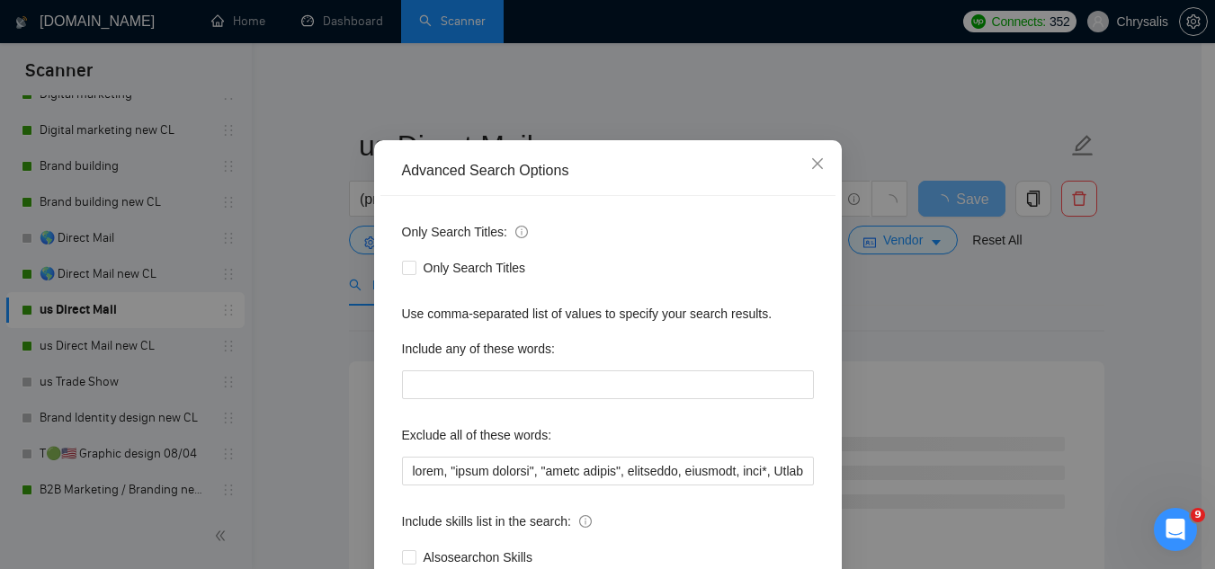
scroll to position [90, 0]
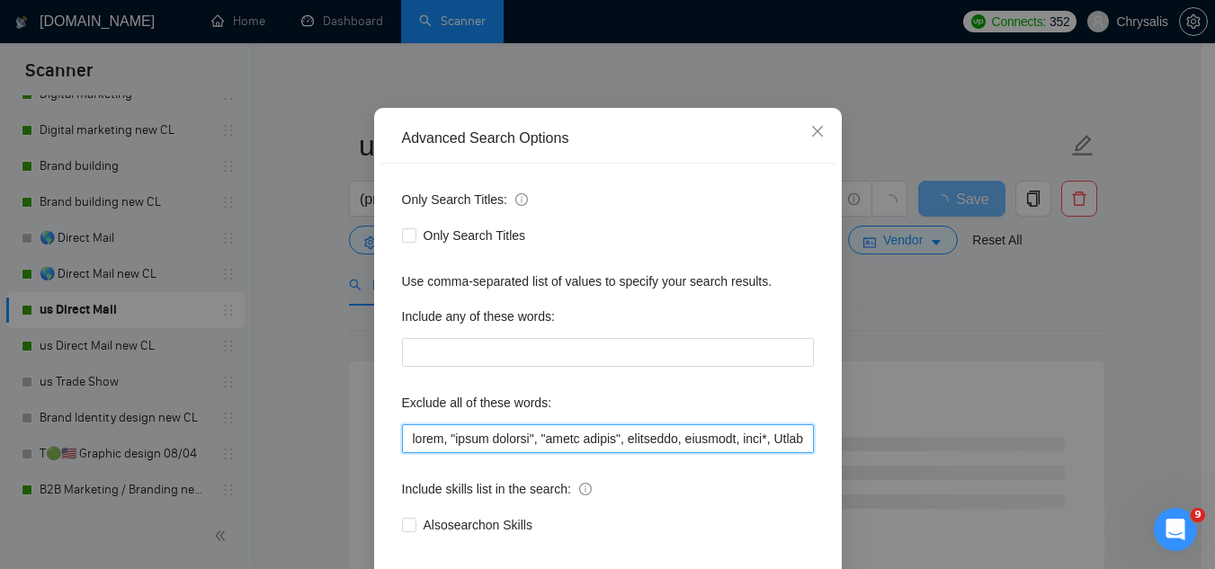
click at [402, 445] on input "text" at bounding box center [608, 439] width 412 height 29
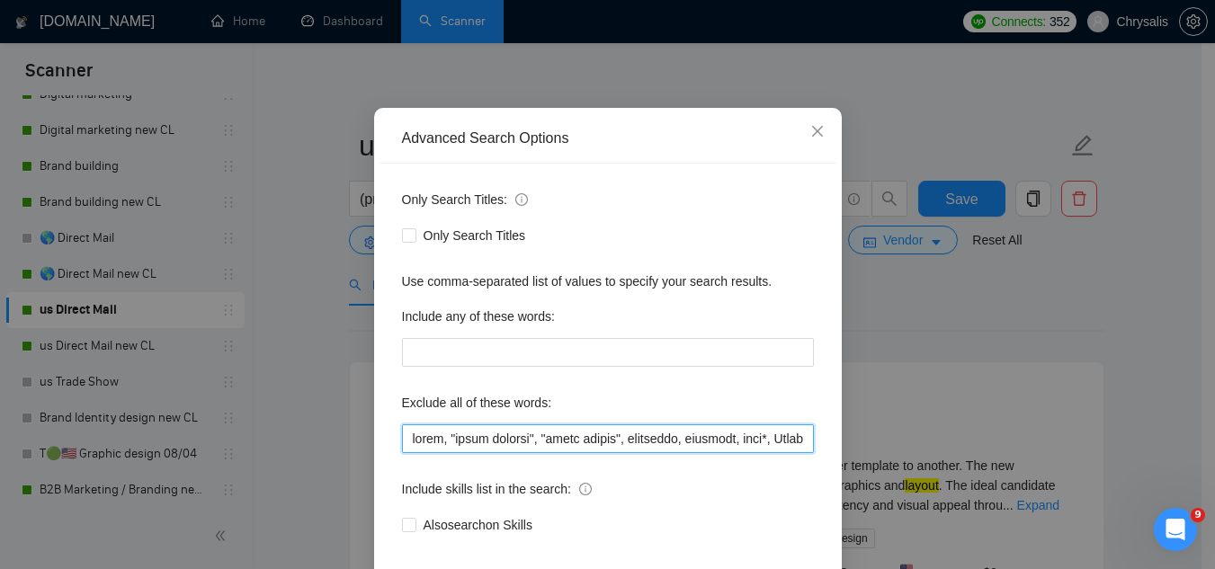
paste input "Jotform, "Compile leads", "Untitled job post", Next.js, Azure, TypeScript, "Ite…"
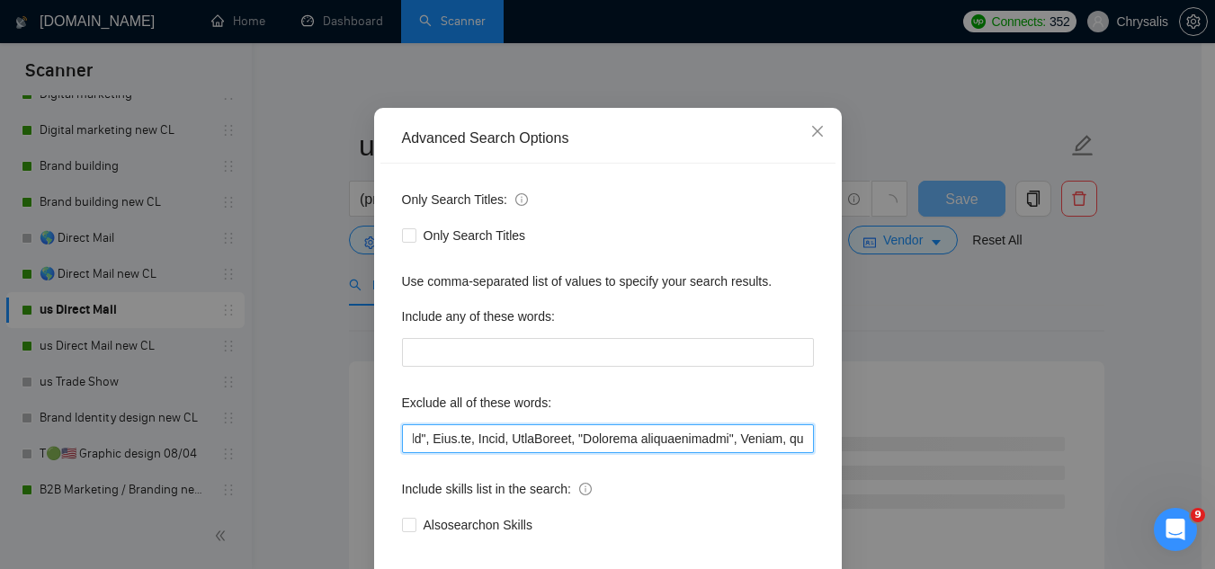
scroll to position [179, 0]
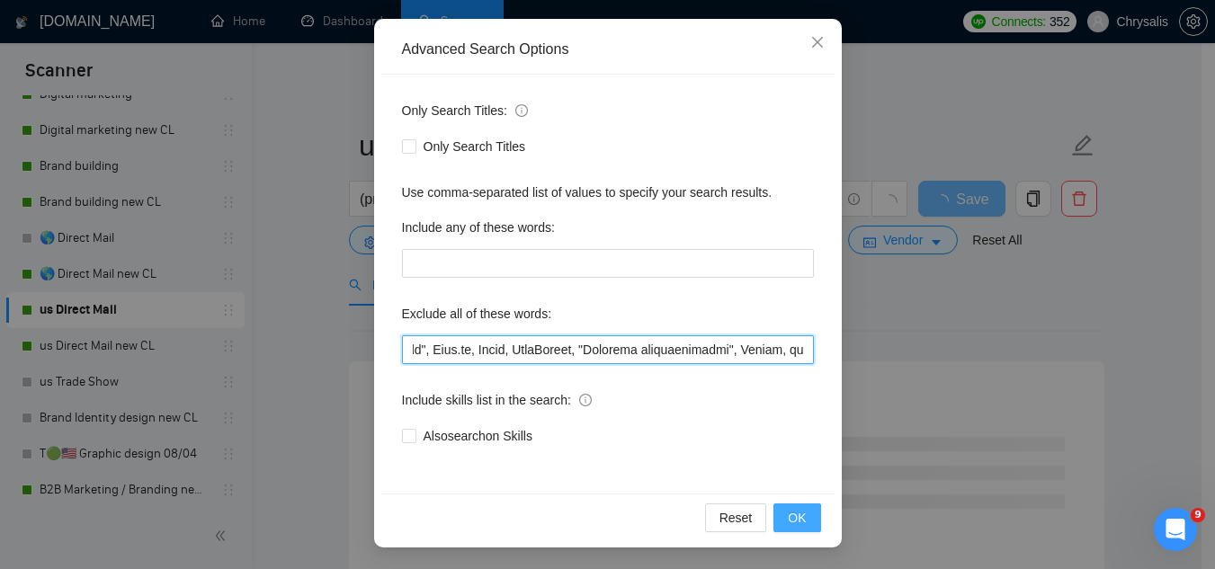
type input "Jotform, "Compile leads", "Untitled job post", Next.js, Azure, TypeScript, "Ite…"
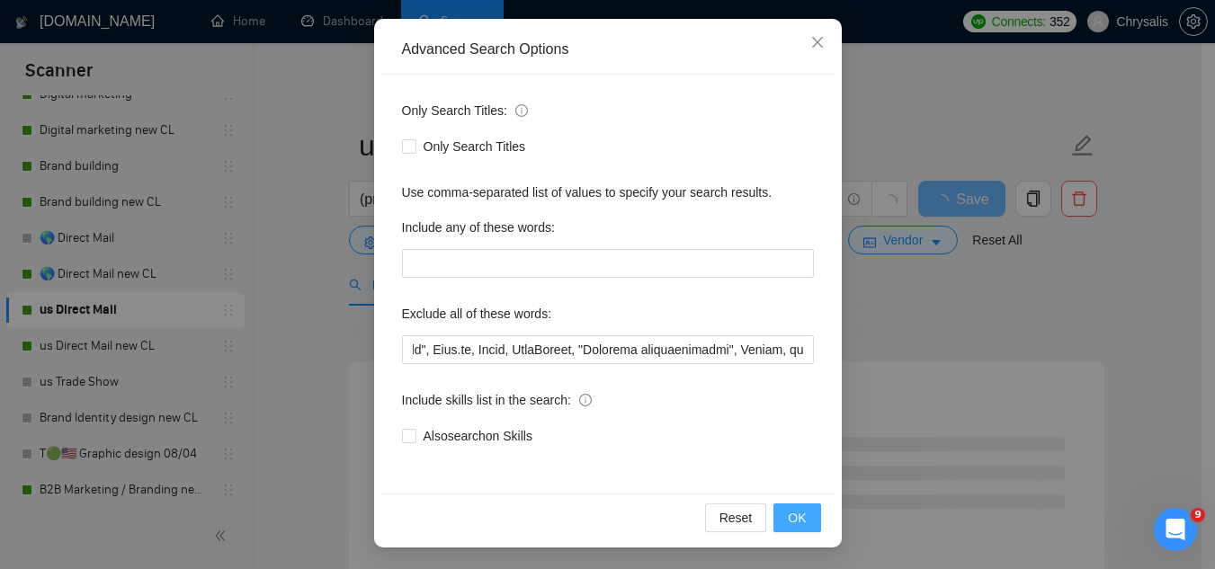
click at [781, 527] on button "OK" at bounding box center [797, 518] width 47 height 29
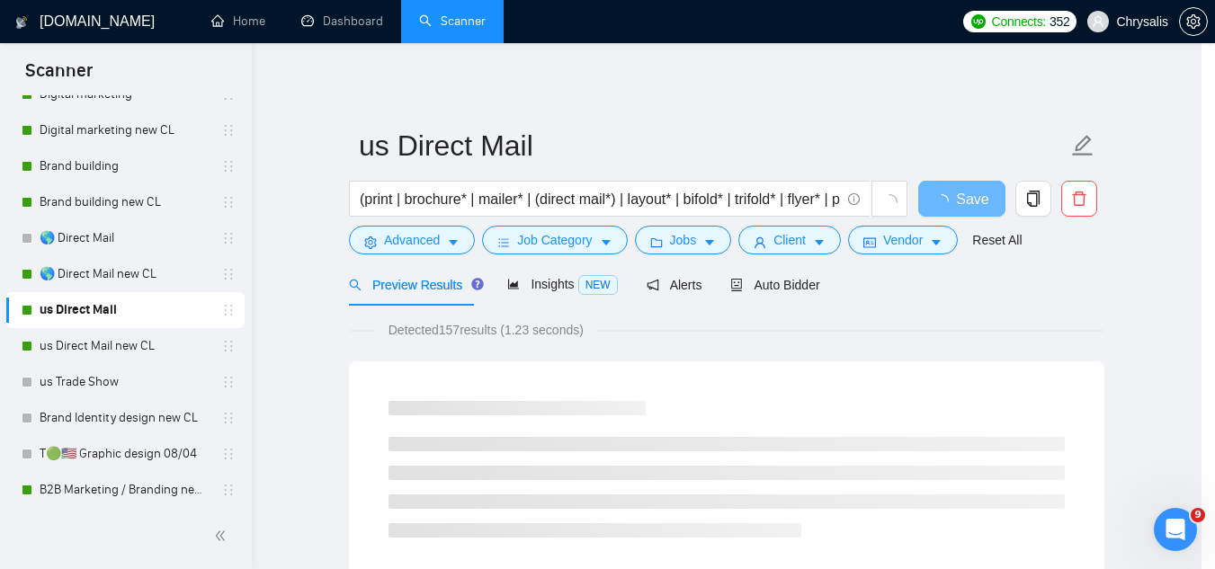
scroll to position [89, 0]
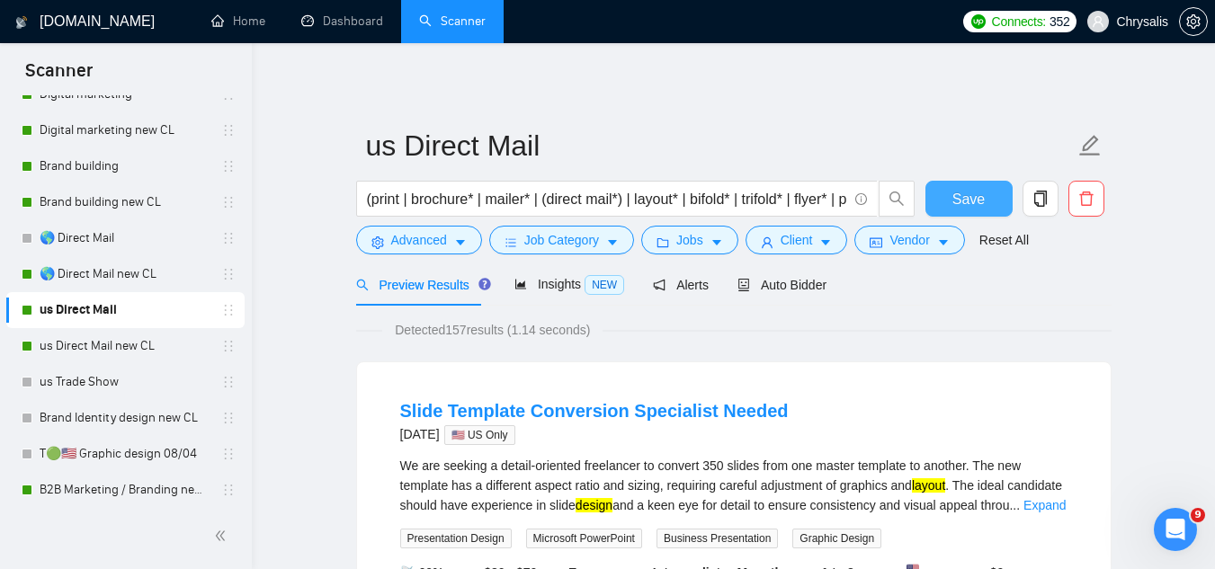
click at [994, 204] on button "Save" at bounding box center [969, 199] width 87 height 36
click at [139, 350] on link "us Direct Mail new CL" at bounding box center [125, 346] width 171 height 36
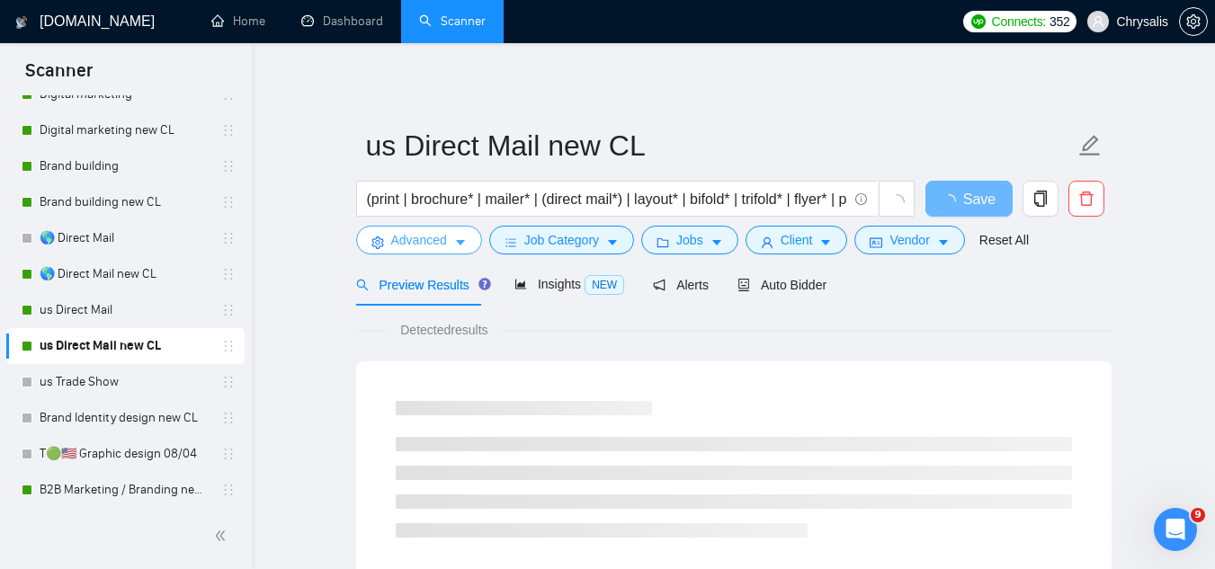
click at [407, 252] on button "Advanced" at bounding box center [419, 240] width 126 height 29
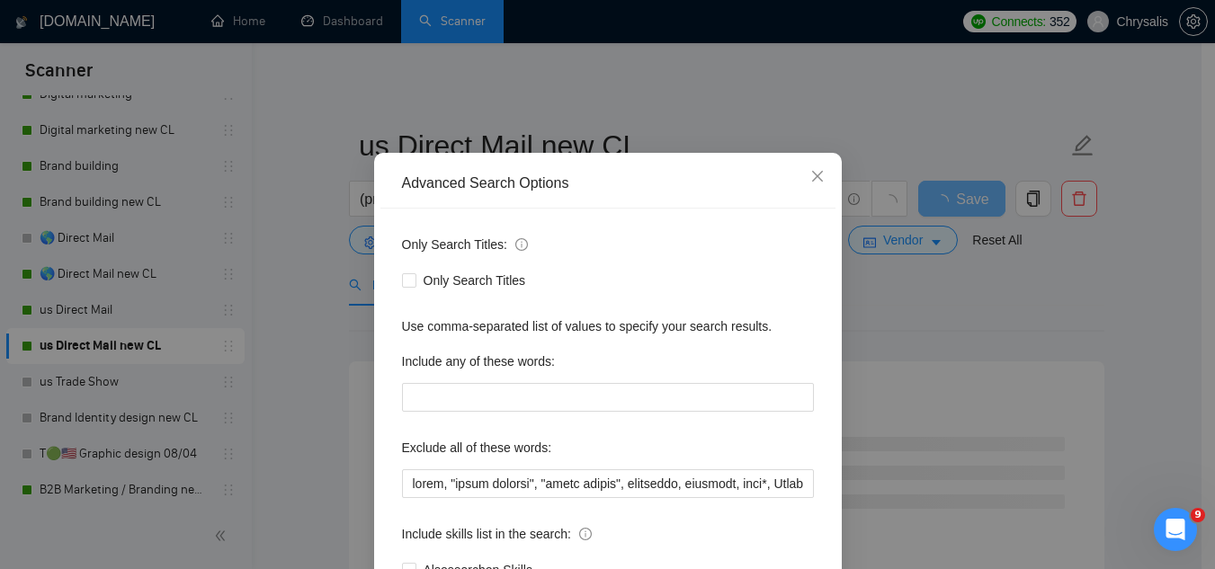
scroll to position [90, 0]
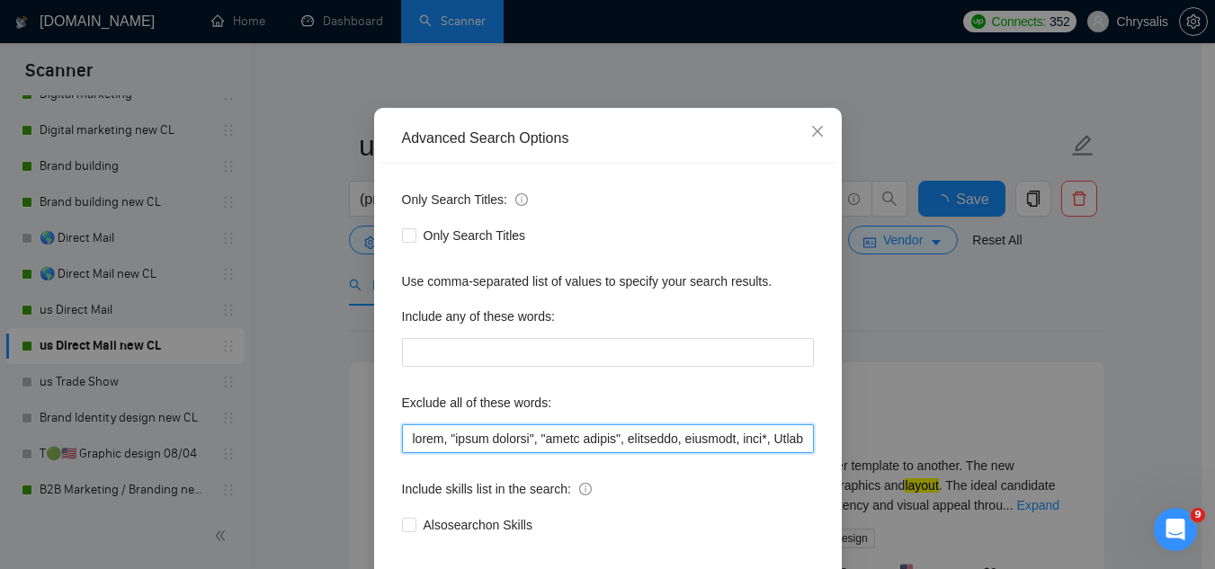
click at [403, 443] on input "text" at bounding box center [608, 439] width 412 height 29
paste input "Jotform, "Compile leads", "Untitled job post", Next.js, Azure, TypeScript, "Ite…"
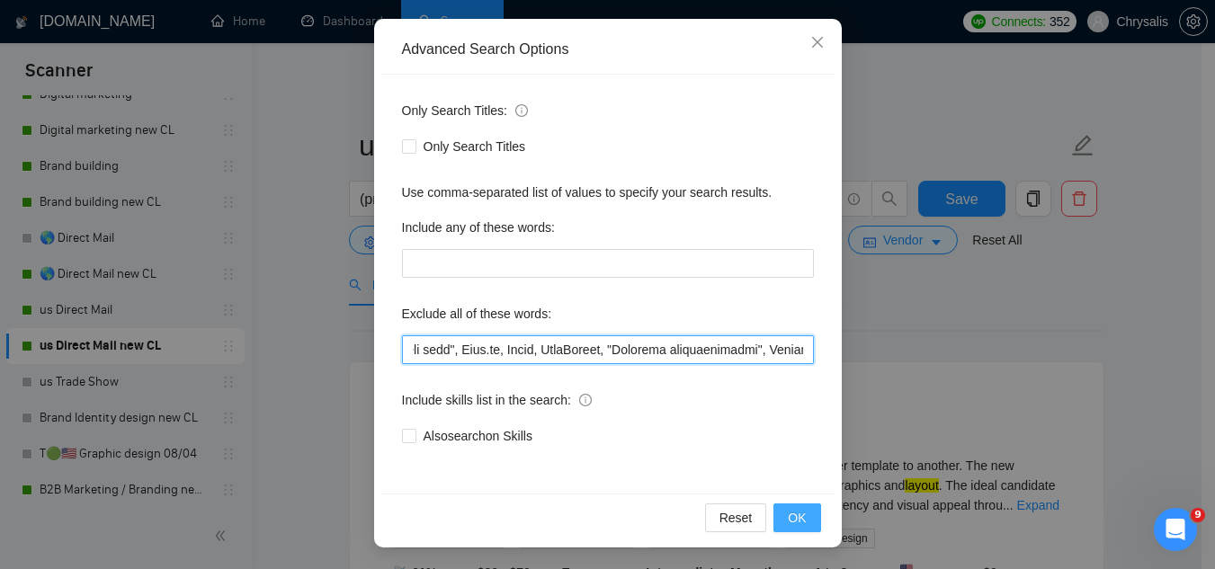
type input "Jotform, "Compile leads", "Untitled job post", Next.js, Azure, TypeScript, "Ite…"
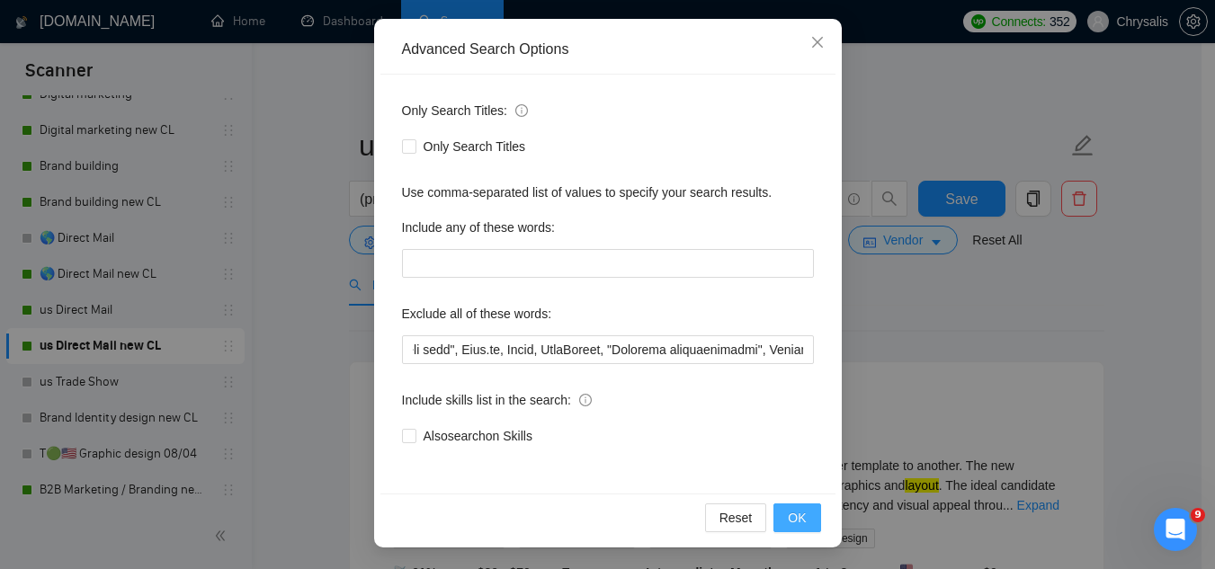
click at [791, 527] on span "OK" at bounding box center [797, 518] width 18 height 20
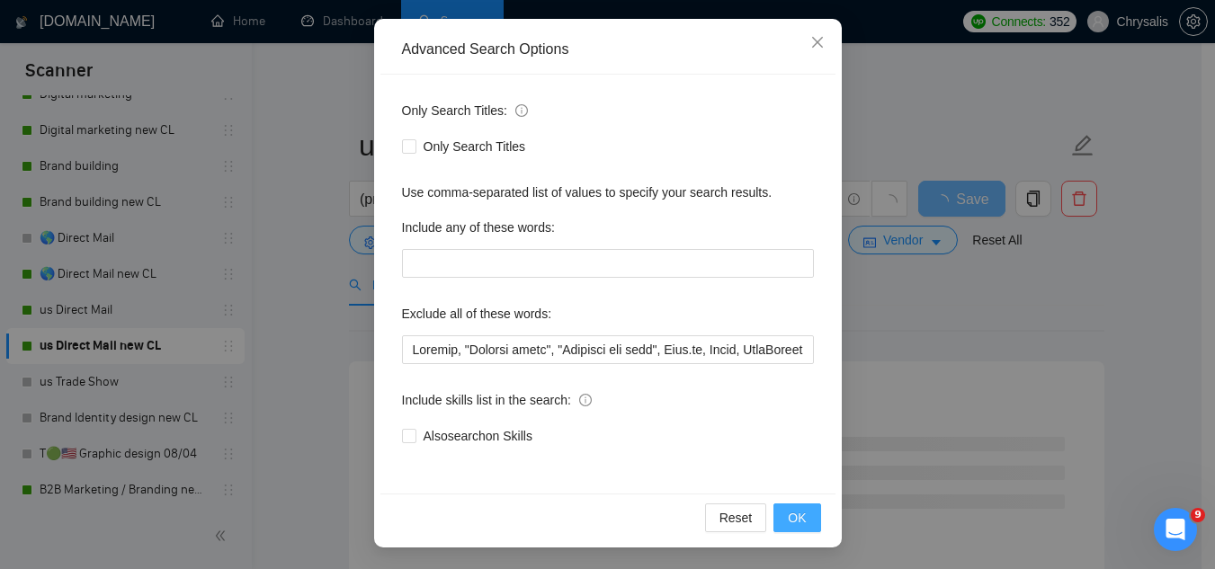
scroll to position [89, 0]
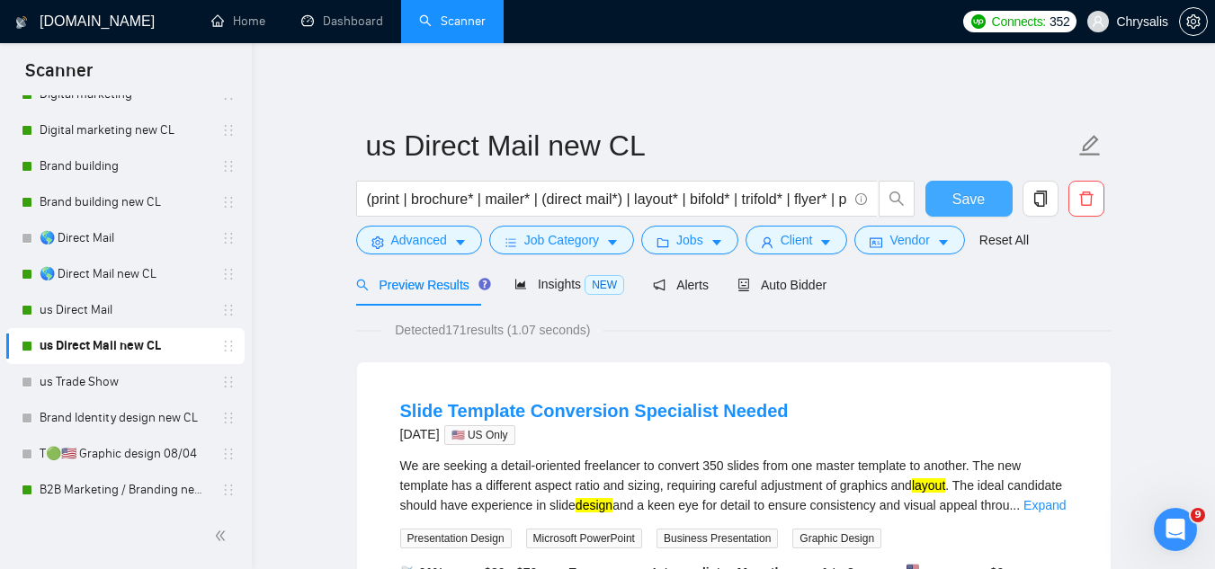
click at [945, 208] on button "Save" at bounding box center [969, 199] width 87 height 36
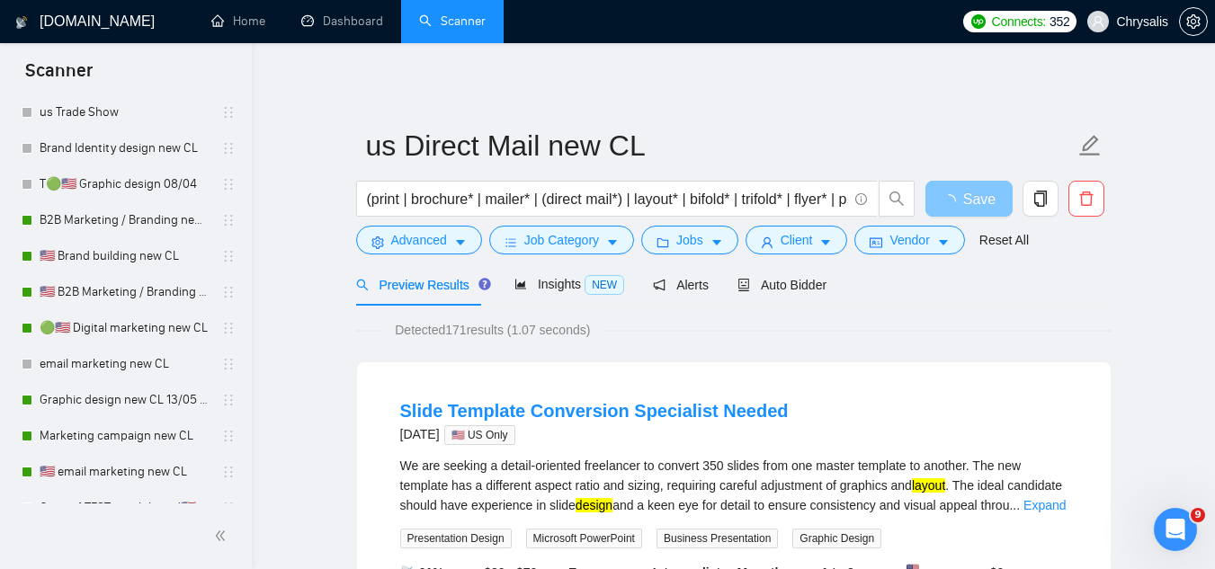
scroll to position [899, 0]
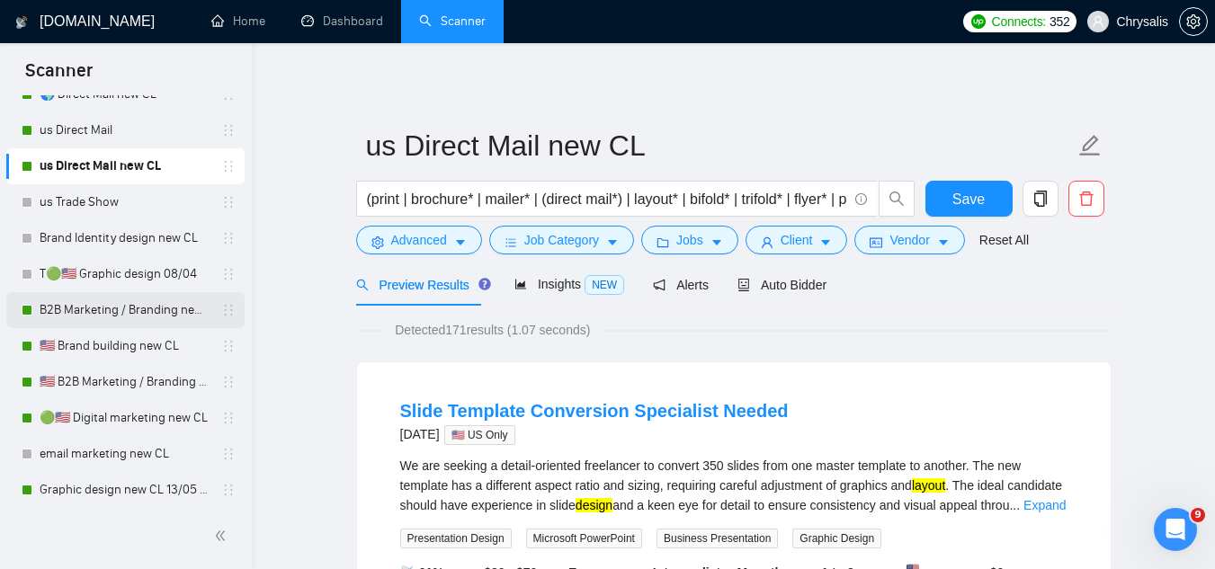
click at [139, 311] on link "B2B Marketing / Branding new CL" at bounding box center [125, 310] width 171 height 36
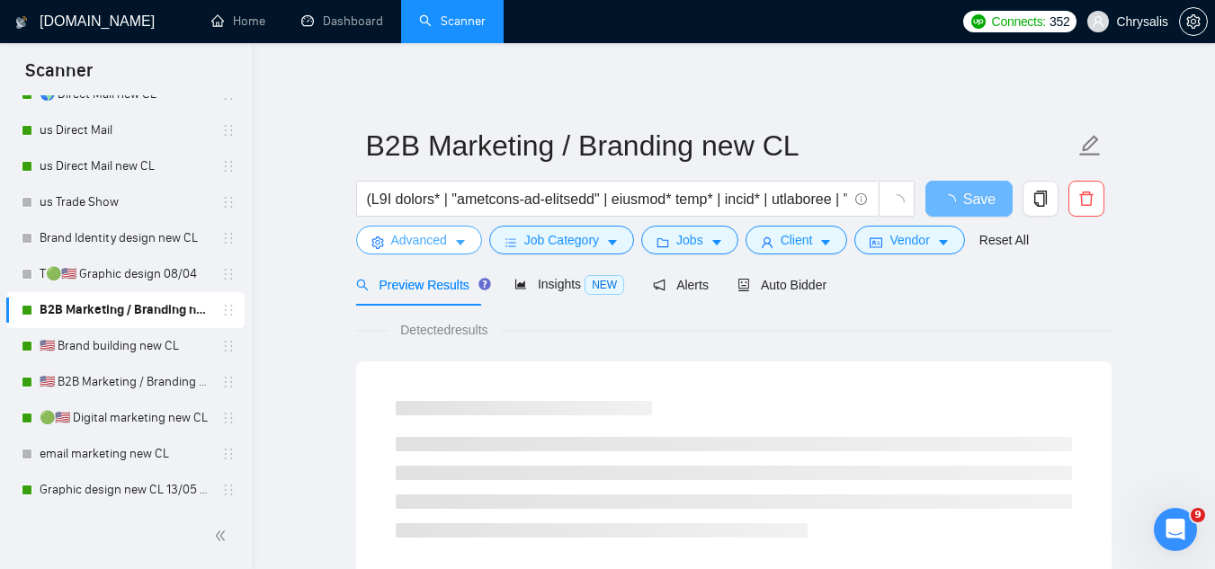
click at [415, 248] on span "Advanced" at bounding box center [419, 240] width 56 height 20
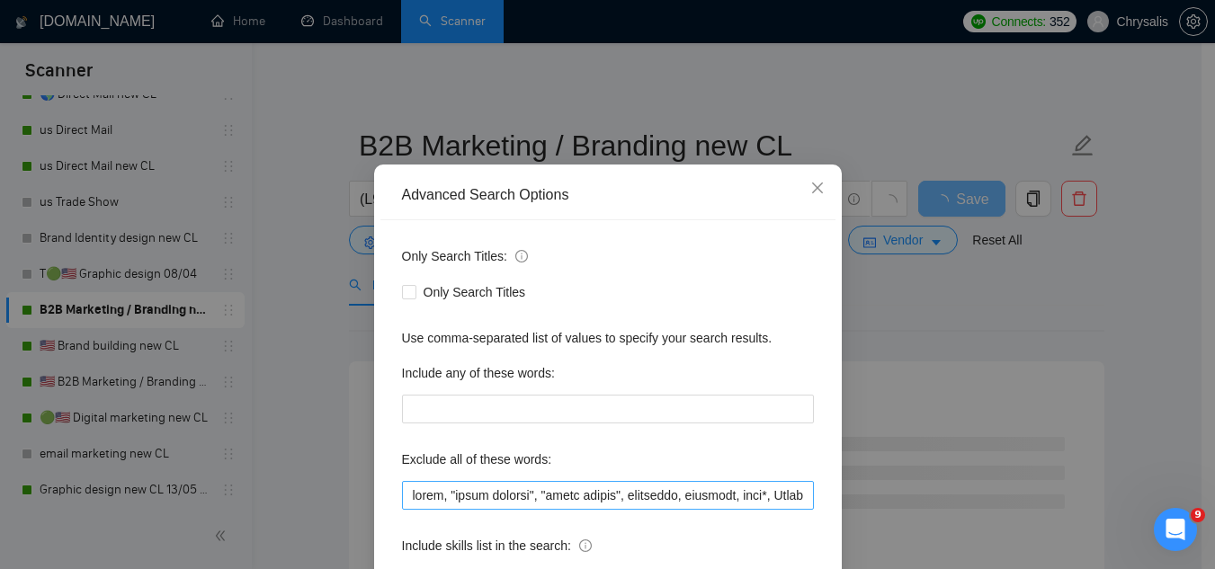
scroll to position [90, 0]
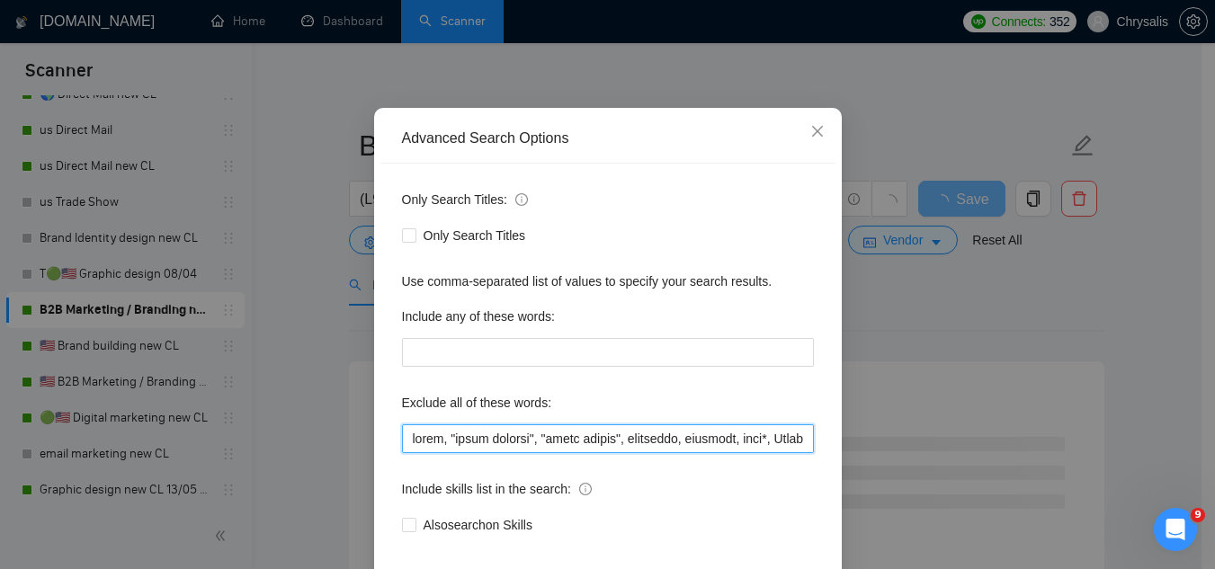
click at [410, 446] on input "text" at bounding box center [608, 439] width 412 height 29
paste input "Jotform, "Compile leads", "Untitled job post", Next.js, Azure, TypeScript, "Ite…"
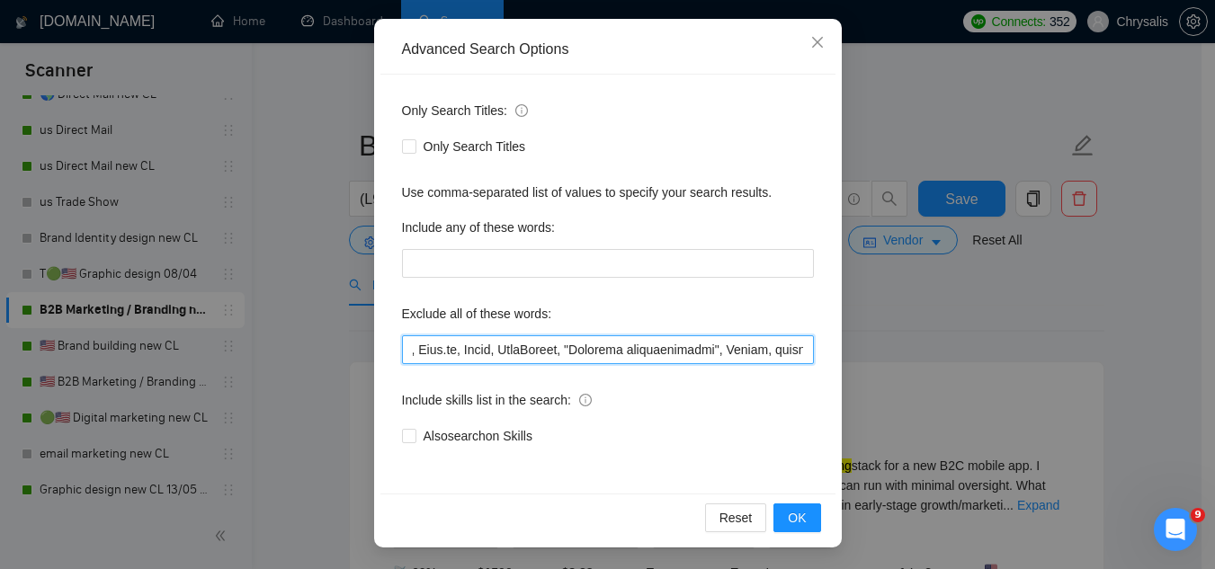
click at [422, 347] on input "text" at bounding box center [608, 349] width 412 height 29
click at [475, 351] on input "text" at bounding box center [608, 349] width 412 height 29
type input "Jotform, "Compile leads", "Untitled job post", Next.js, Azure, TypeScript, "Ite…"
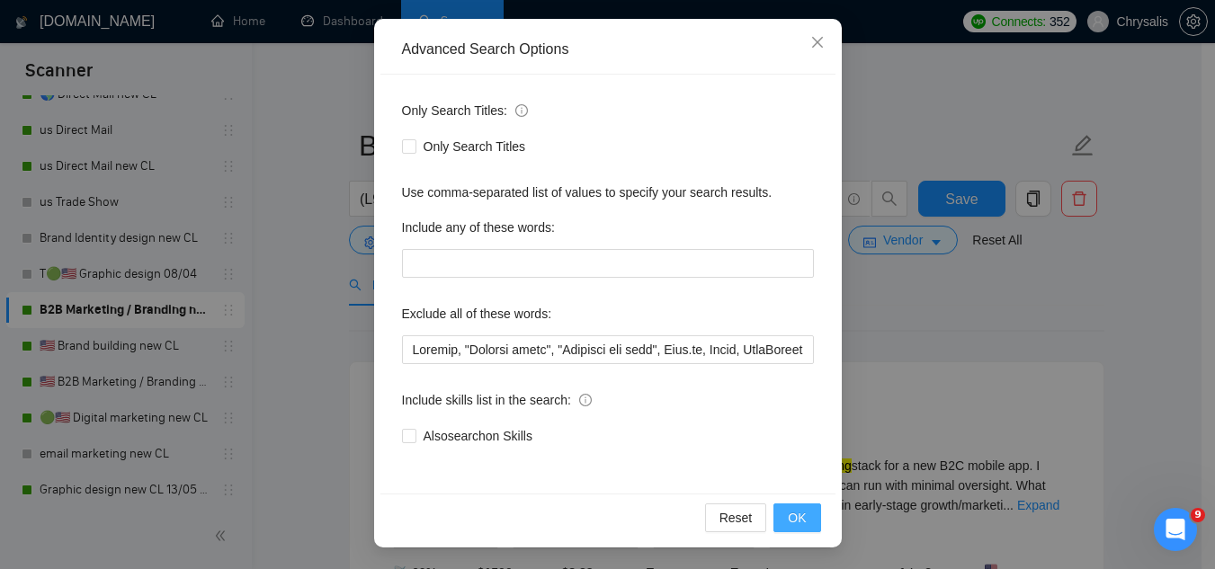
click at [792, 516] on span "OK" at bounding box center [797, 518] width 18 height 20
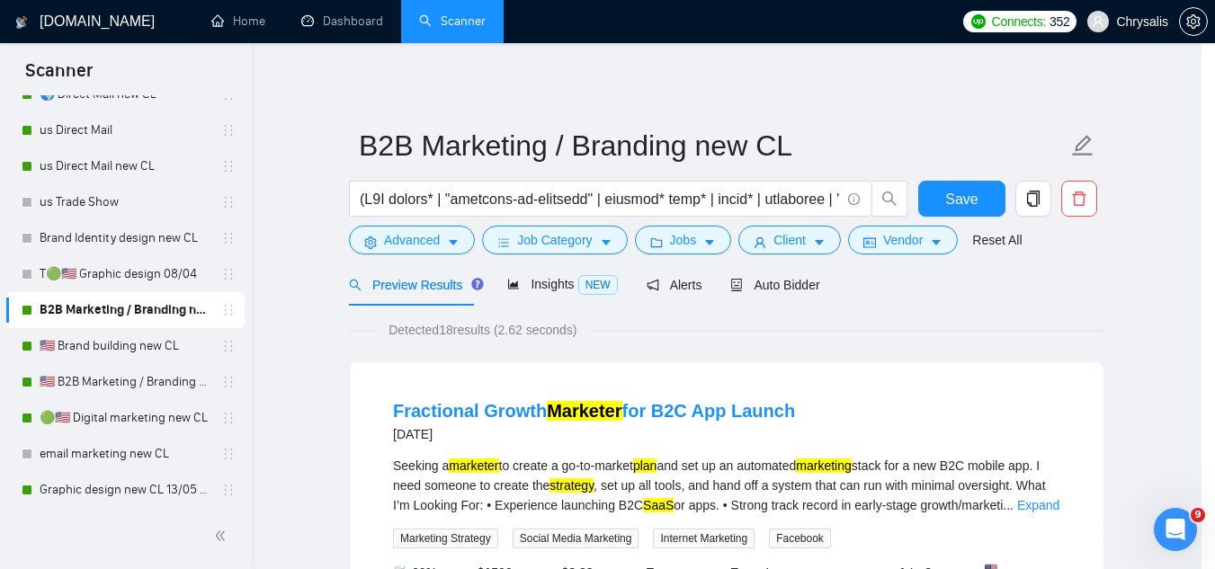
scroll to position [89, 0]
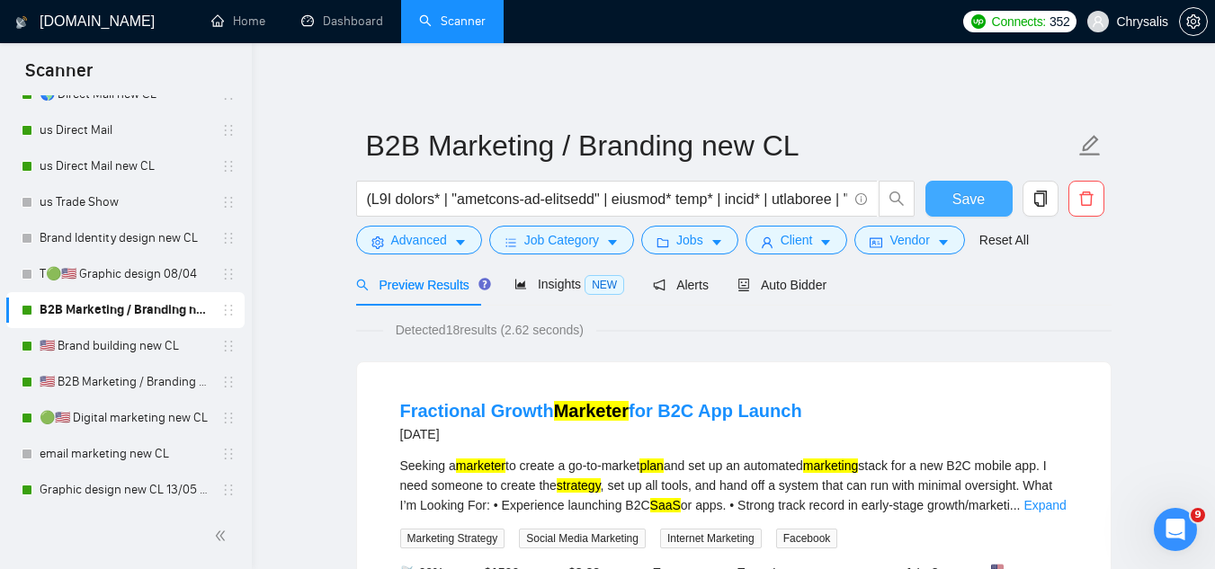
click at [965, 207] on span "Save" at bounding box center [968, 199] width 32 height 22
click at [129, 350] on link "🇺🇸 Brand building new CL" at bounding box center [125, 346] width 171 height 36
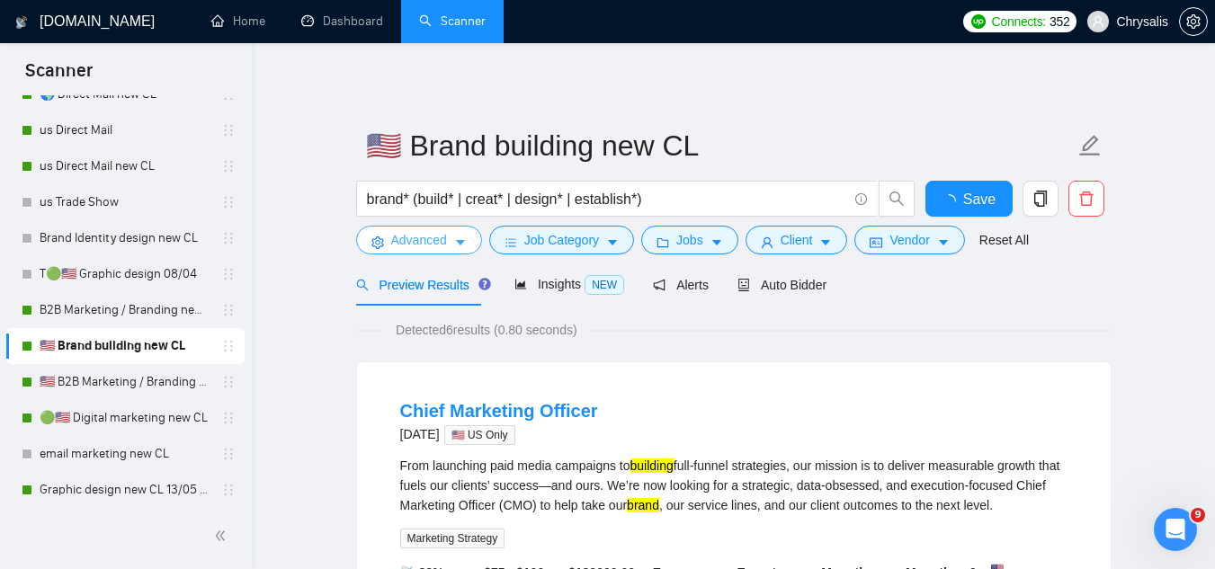
click at [407, 246] on span "Advanced" at bounding box center [419, 240] width 56 height 20
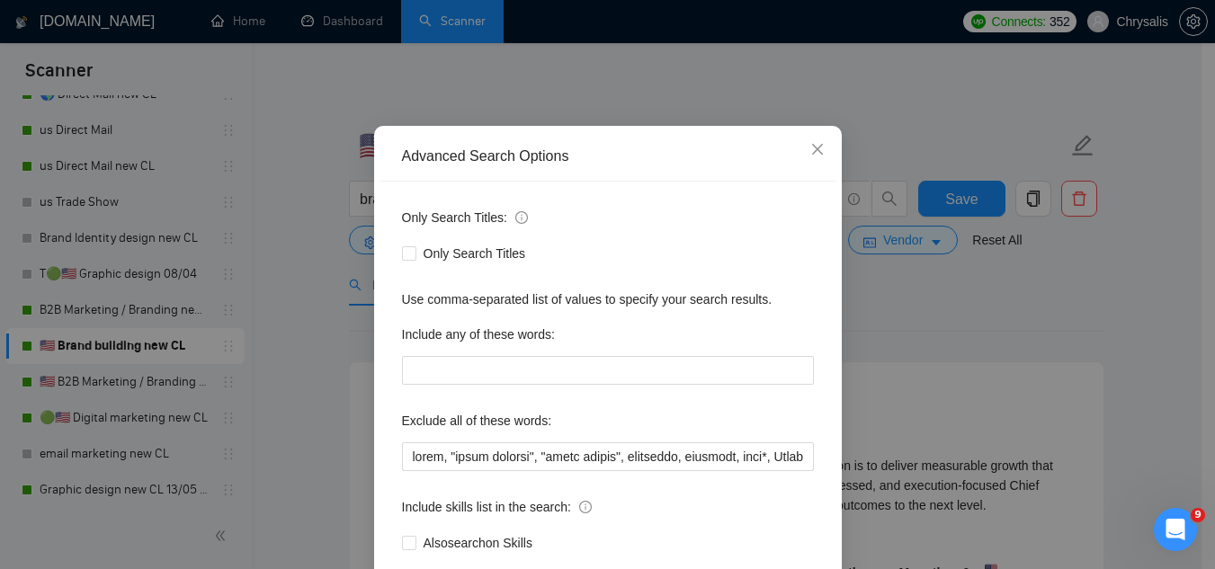
scroll to position [179, 0]
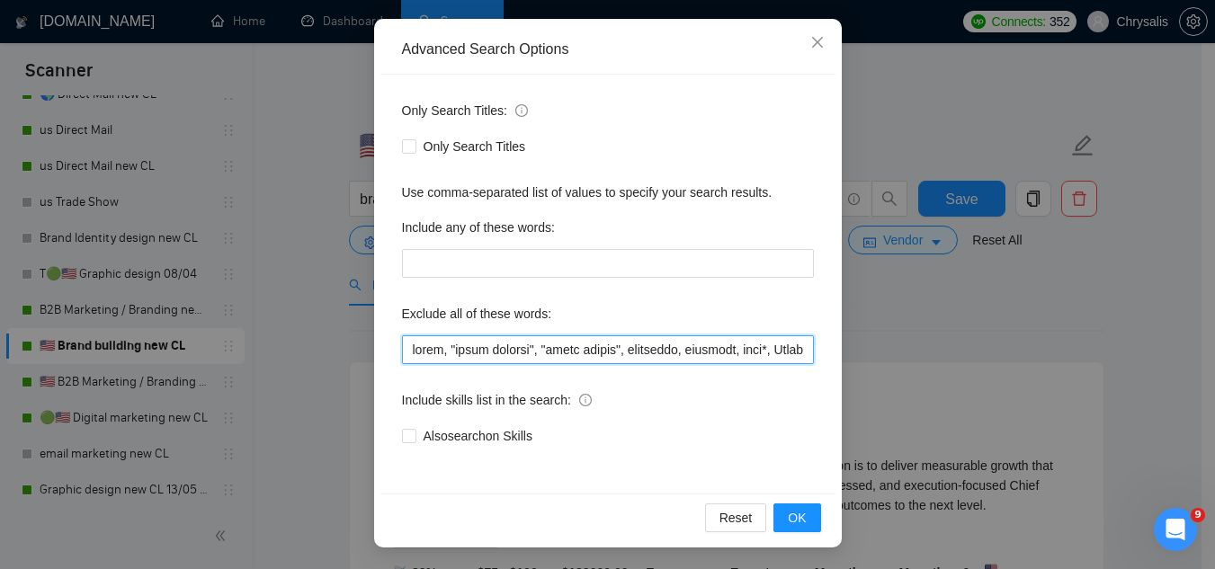
click at [405, 353] on input "text" at bounding box center [608, 349] width 412 height 29
paste input "Jotform, "Compile leads", "Untitled job post", Next.js, Azure, TypeScript, "Ite…"
type input "Jotform, "Compile leads", "Untitled job post", Next.js, Azure, TypeScript, "Ite…"
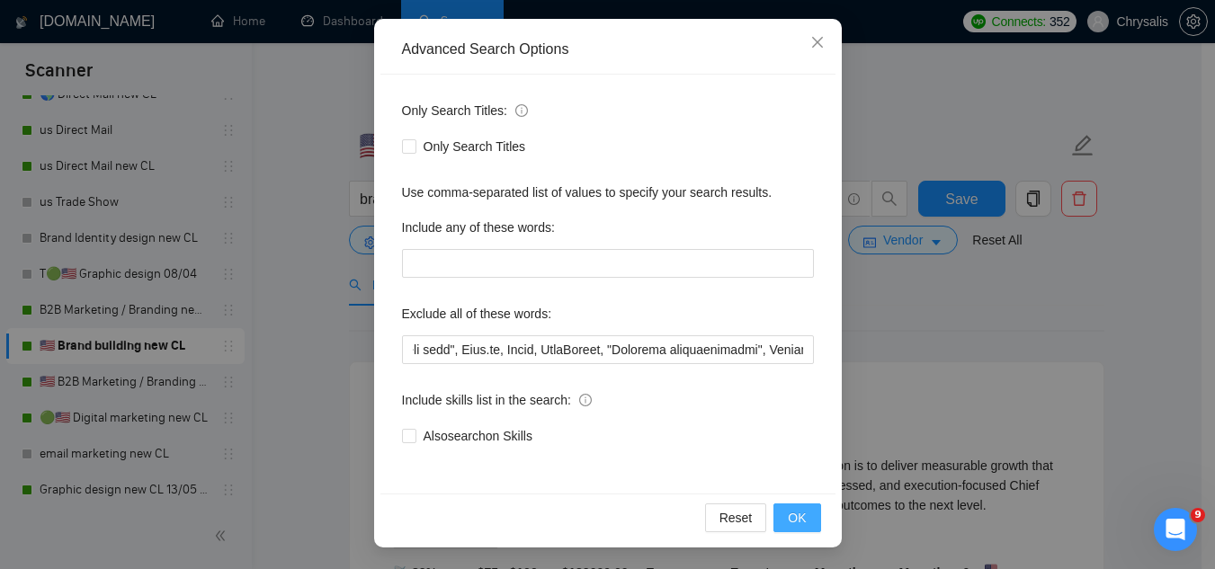
click at [782, 519] on button "OK" at bounding box center [797, 518] width 47 height 29
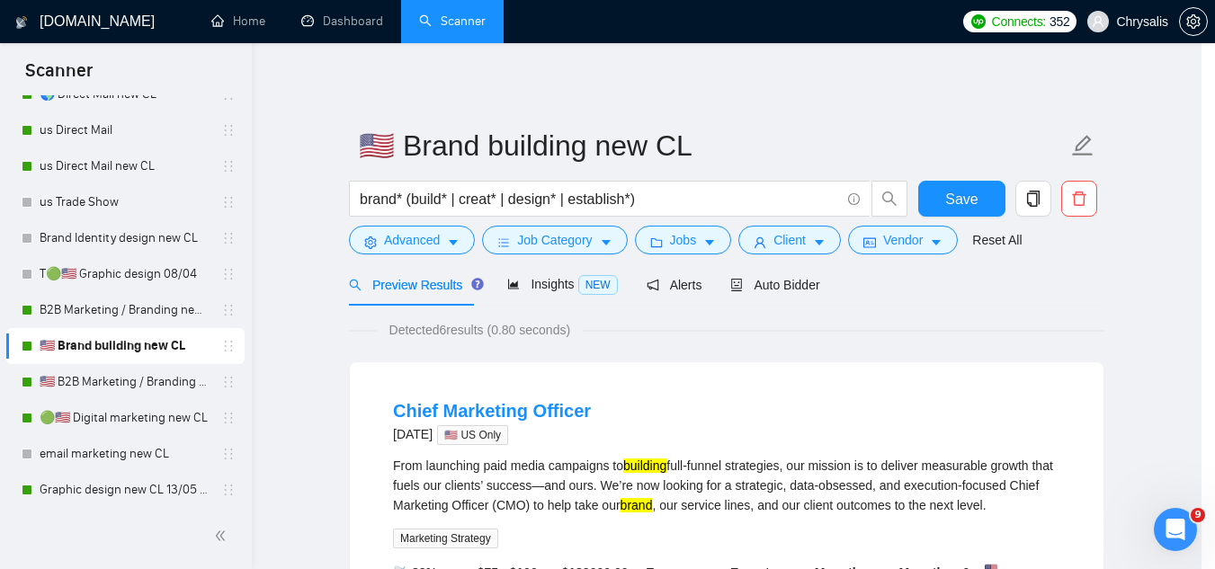
scroll to position [89, 0]
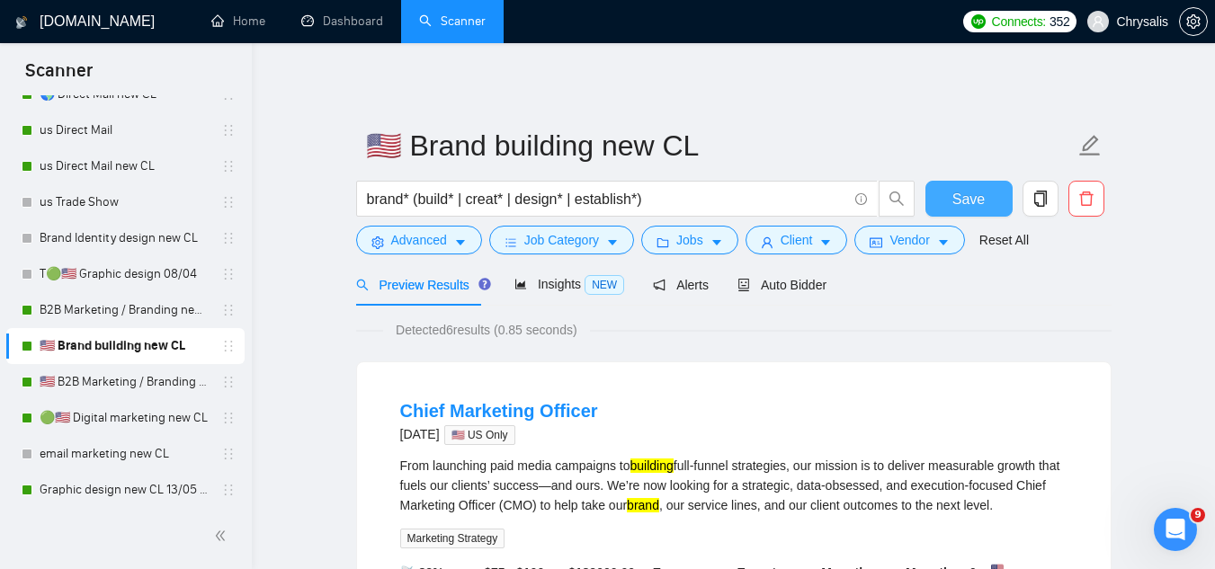
click at [963, 200] on span "Save" at bounding box center [968, 199] width 32 height 22
click at [398, 231] on span "Advanced" at bounding box center [419, 240] width 56 height 20
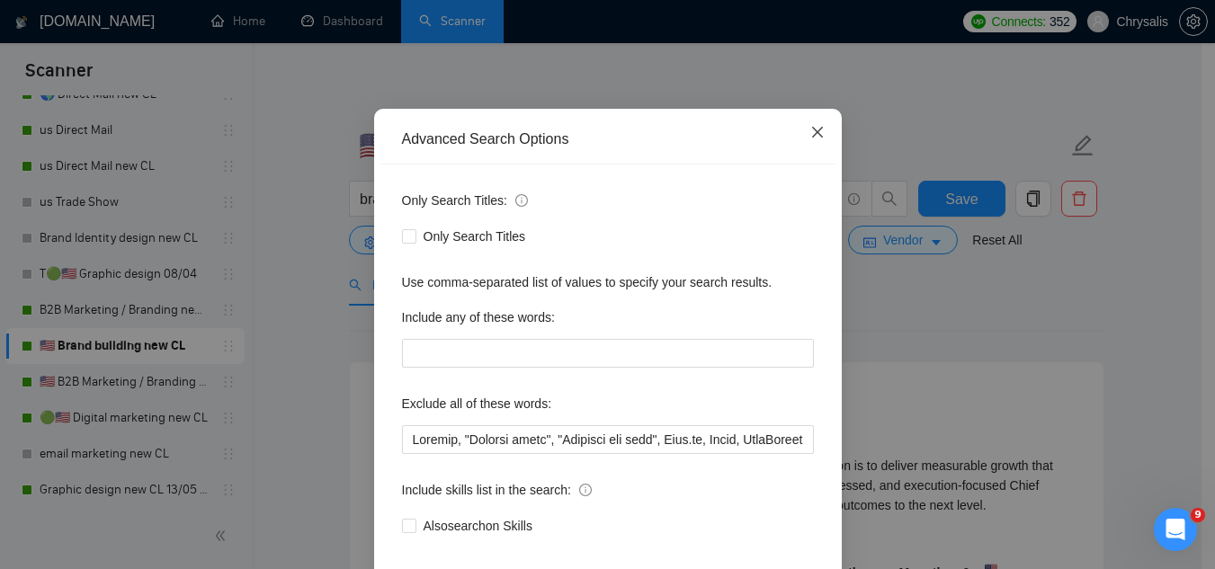
click at [810, 139] on icon "close" at bounding box center [817, 132] width 14 height 14
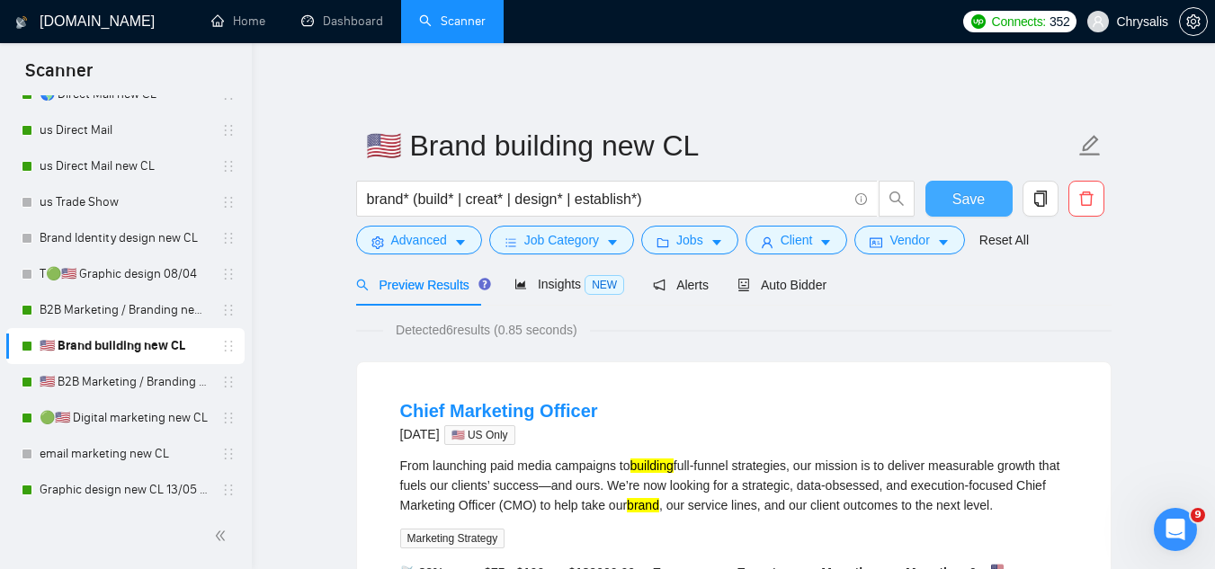
click at [934, 201] on button "Save" at bounding box center [969, 199] width 87 height 36
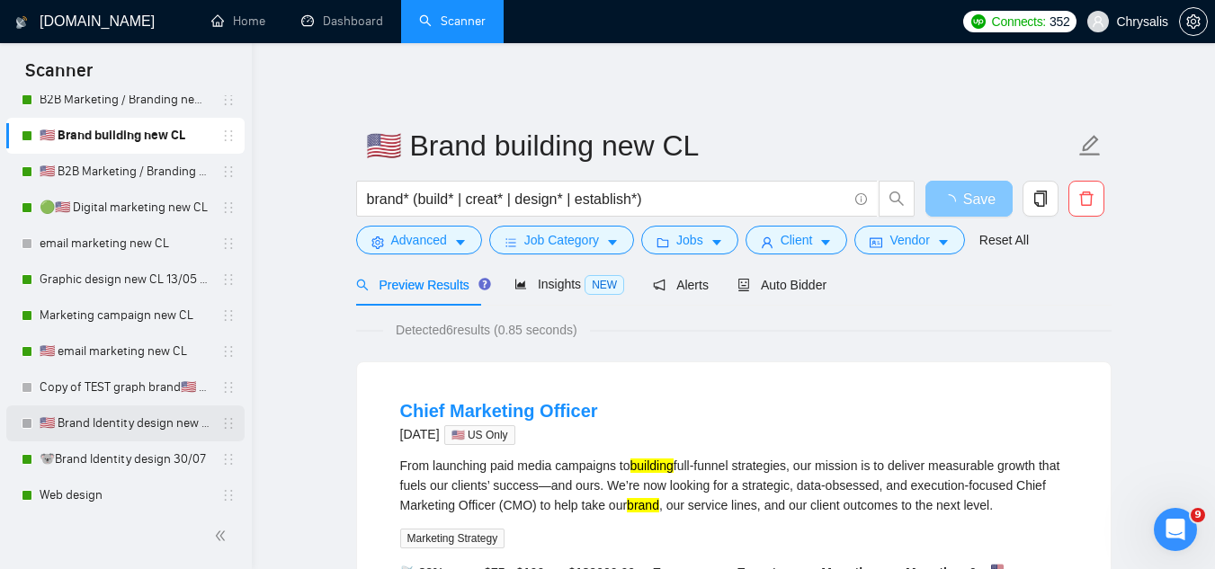
scroll to position [1079, 0]
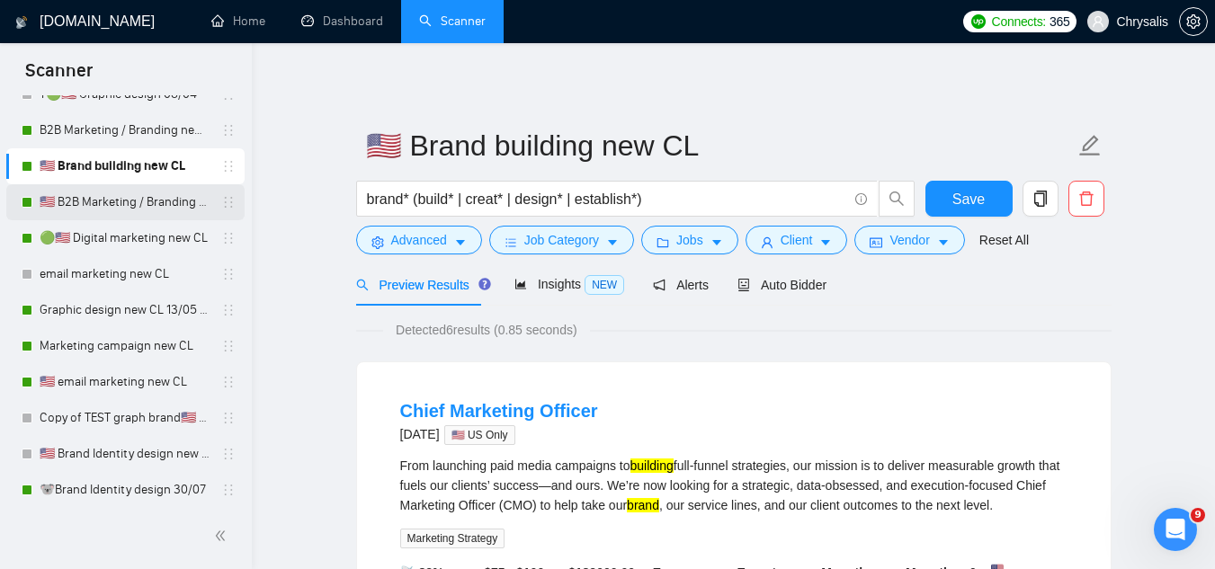
click at [121, 207] on link "🇺🇸 B2B Marketing / Branding new CL" at bounding box center [125, 202] width 171 height 36
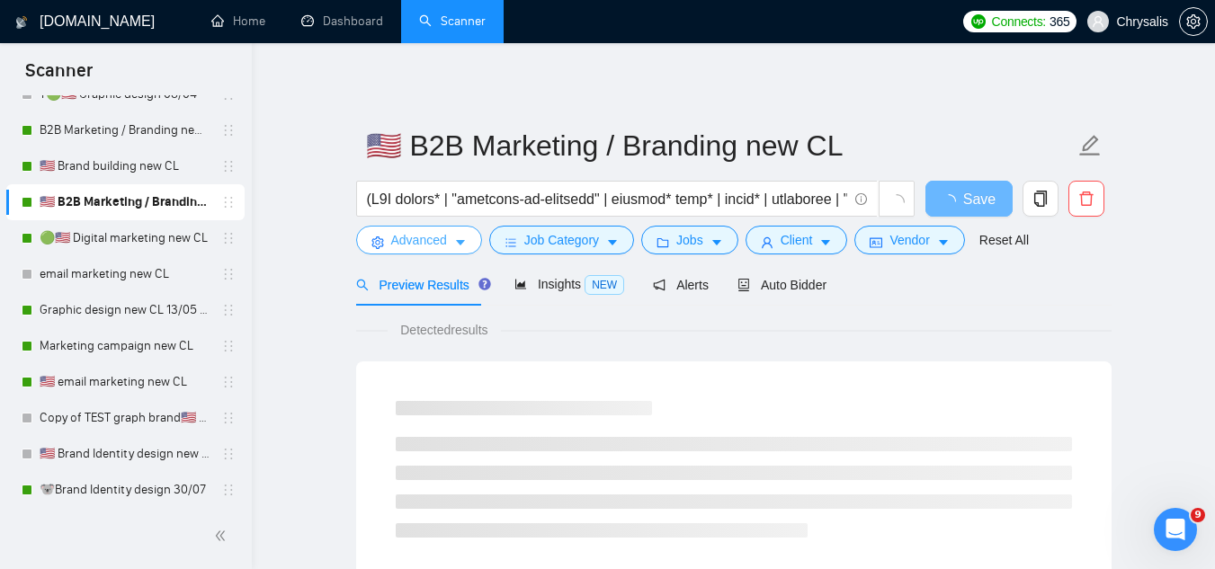
click at [387, 244] on button "Advanced" at bounding box center [419, 240] width 126 height 29
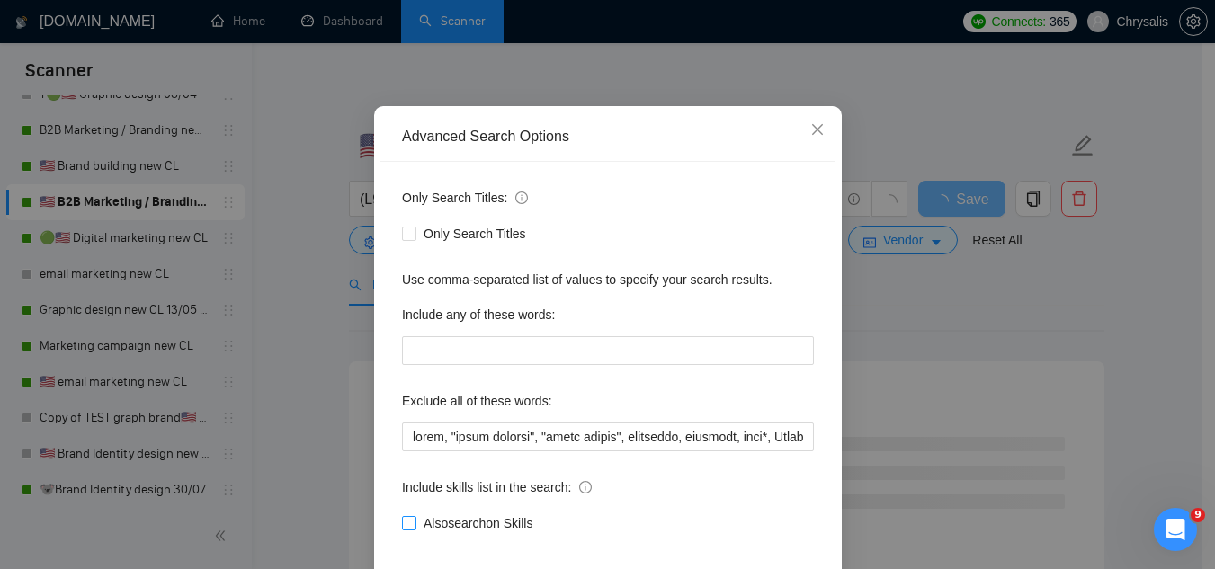
scroll to position [179, 0]
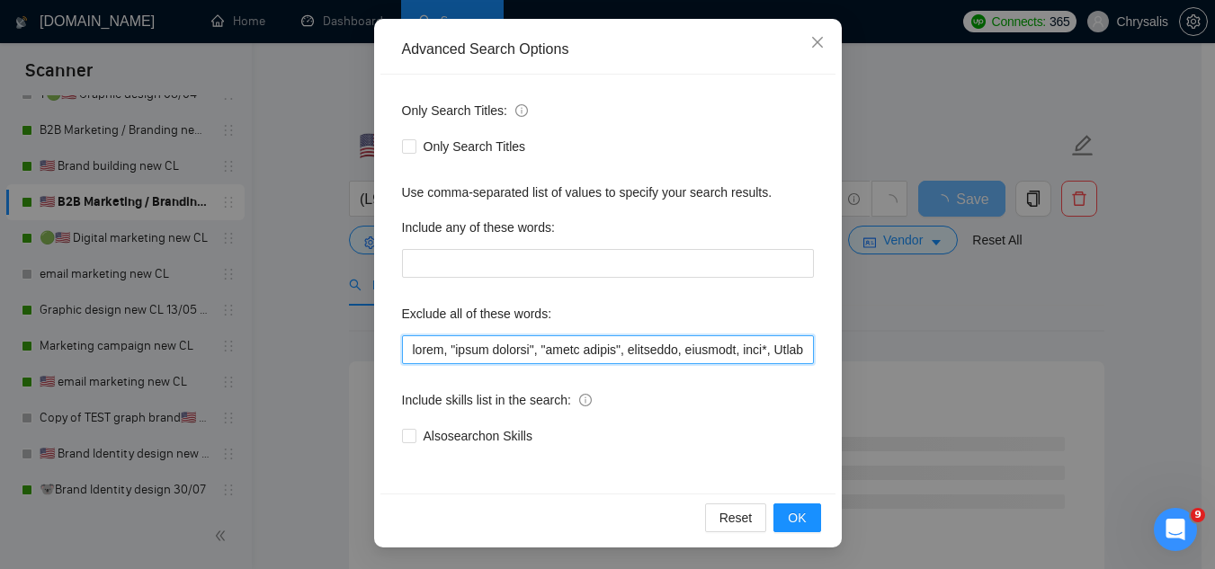
click at [406, 353] on input "text" at bounding box center [608, 349] width 412 height 29
paste input "Jotform, "Compile leads", "Untitled job post", Next.js, Azure, TypeScript, "Ite…"
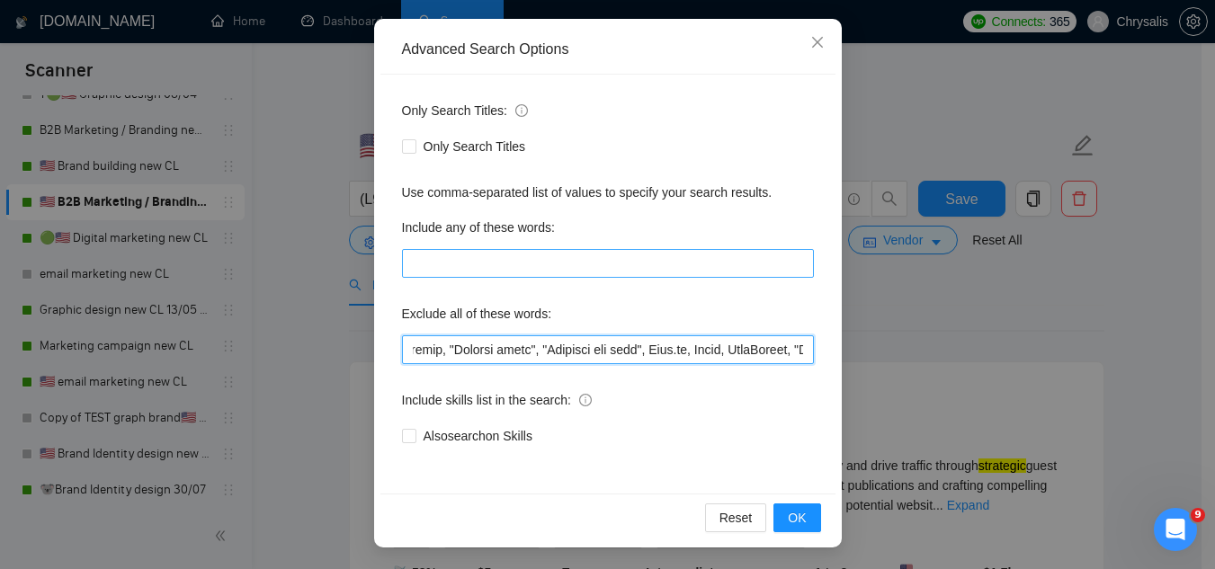
scroll to position [0, 0]
type input "Jotform, "Compile leads", "Untitled job post", Next.js, Azure, TypeScript, "Ite…"
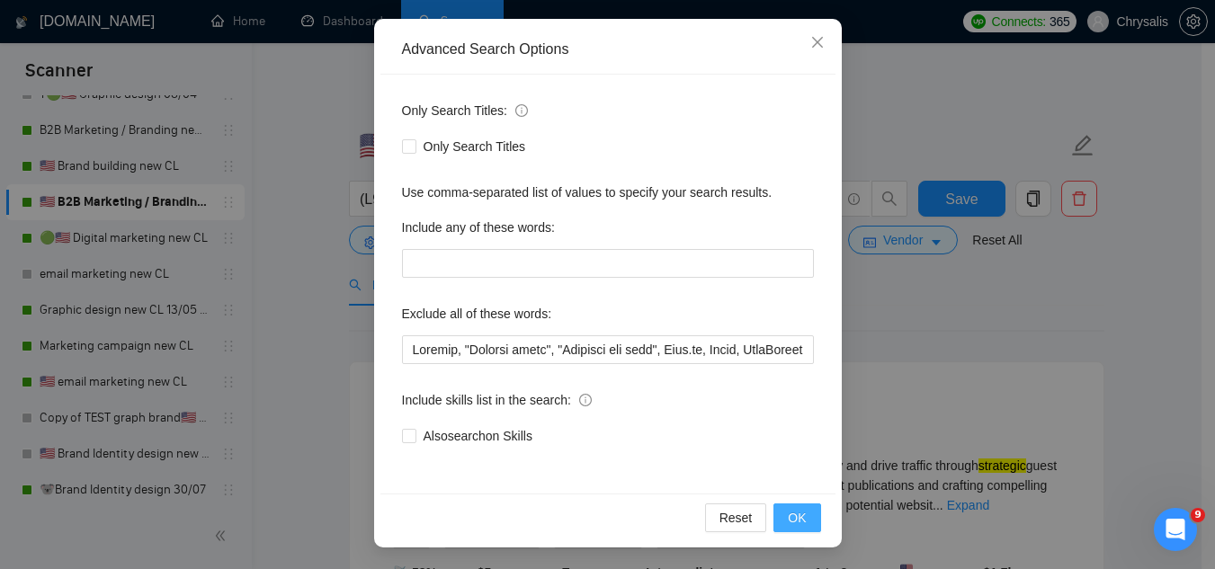
click at [791, 521] on span "OK" at bounding box center [797, 518] width 18 height 20
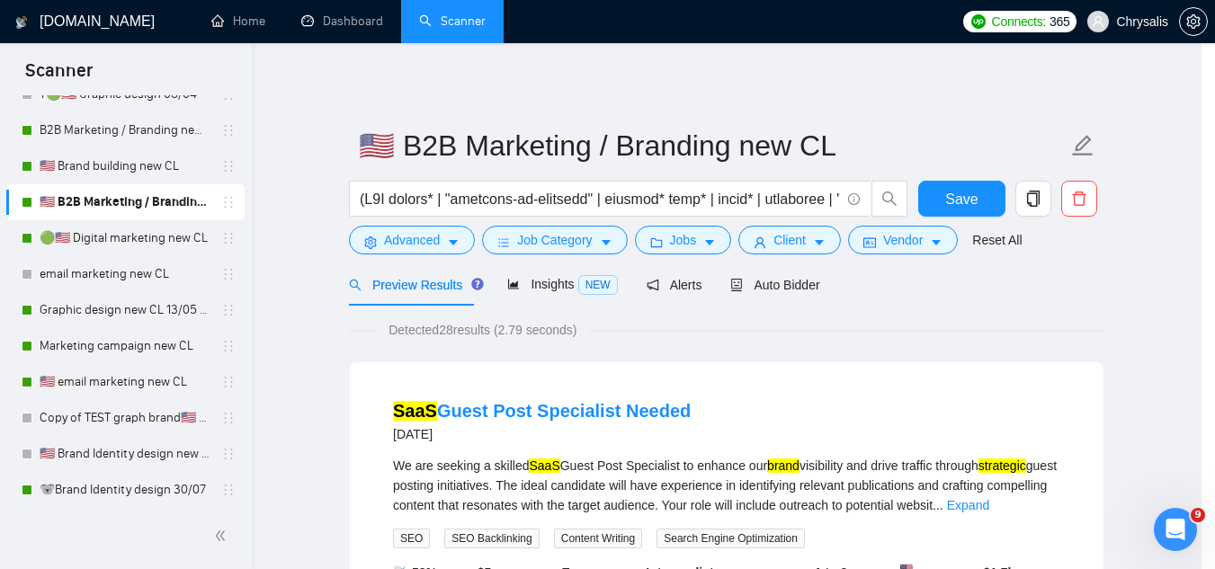
scroll to position [89, 0]
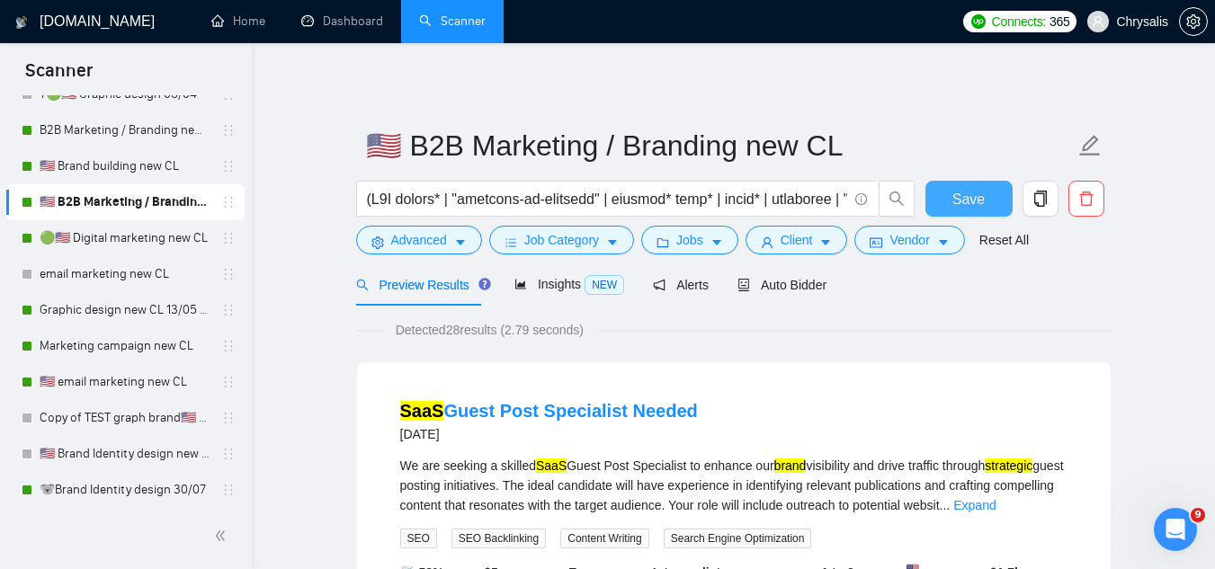
click at [990, 209] on button "Save" at bounding box center [969, 199] width 87 height 36
click at [161, 246] on link "🟢🇺🇸 Digital marketing new CL" at bounding box center [125, 238] width 171 height 36
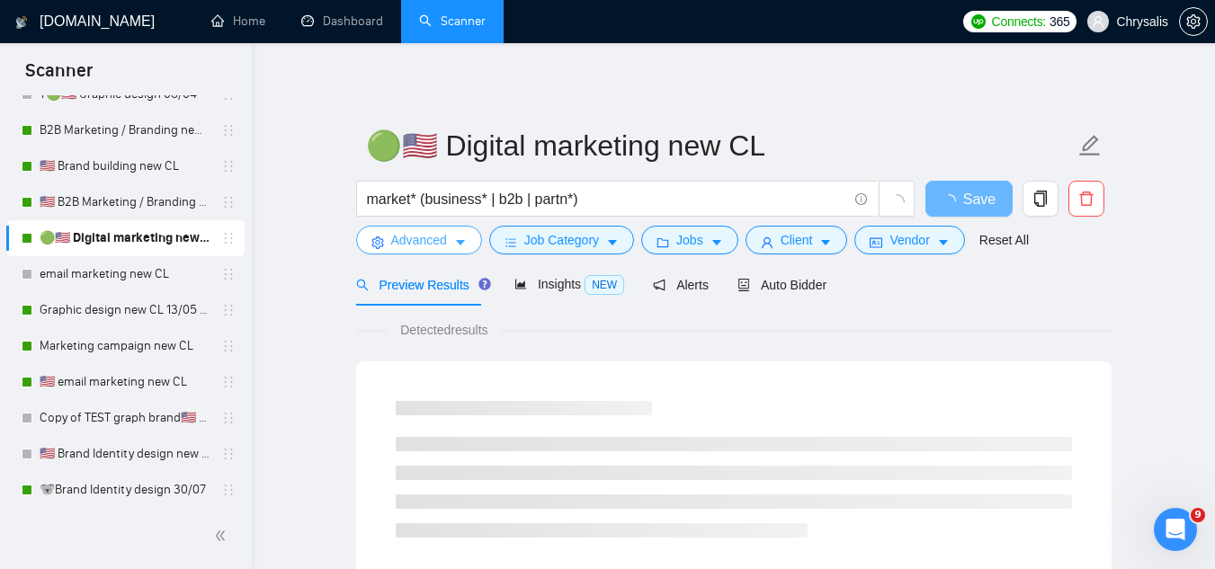
click at [407, 239] on span "Advanced" at bounding box center [419, 240] width 56 height 20
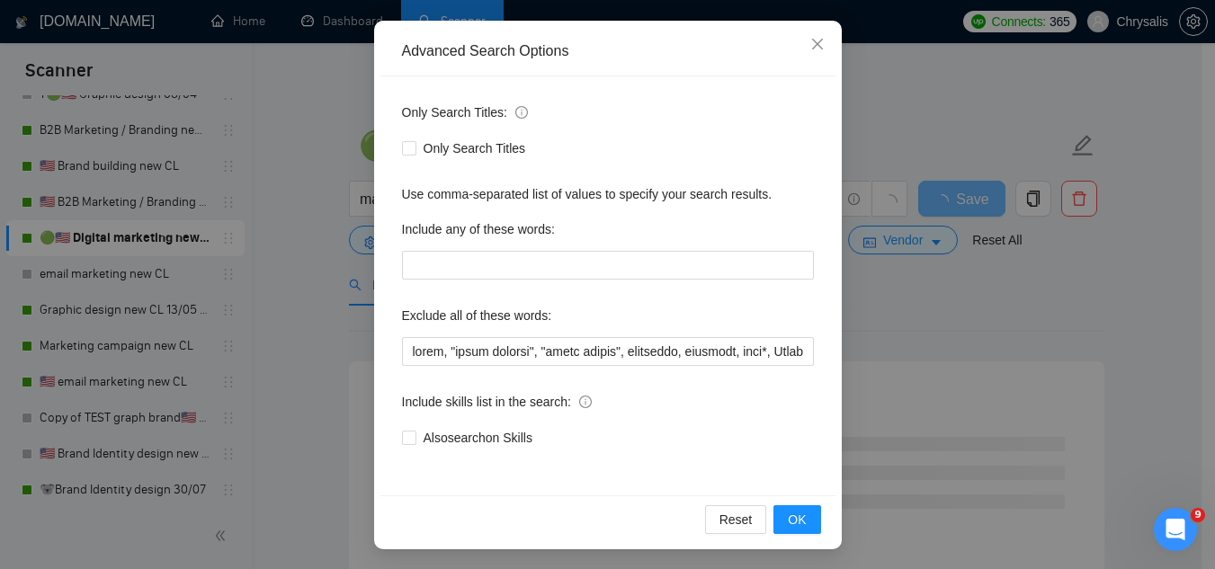
scroll to position [178, 0]
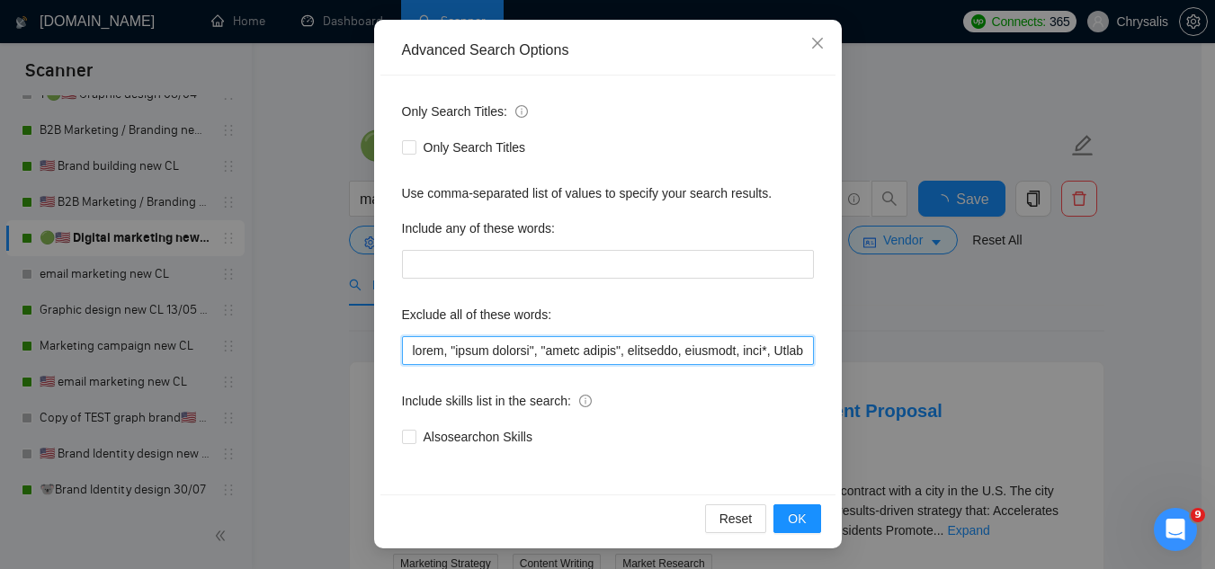
click at [404, 352] on input "text" at bounding box center [608, 350] width 412 height 29
paste input "Jotform, "Compile leads", "Untitled job post", Next.js, Azure, TypeScript, "Ite…"
type input "Jotform, "Compile leads", "Untitled job post", Next.js, Azure, TypeScript, "Ite…"
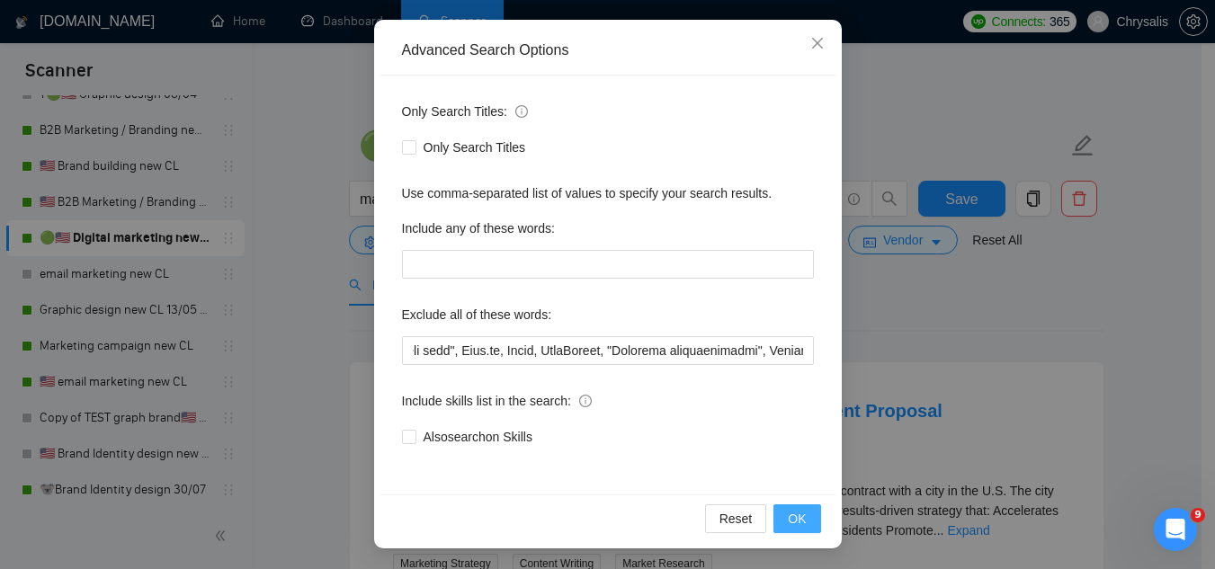
click at [782, 527] on button "OK" at bounding box center [797, 519] width 47 height 29
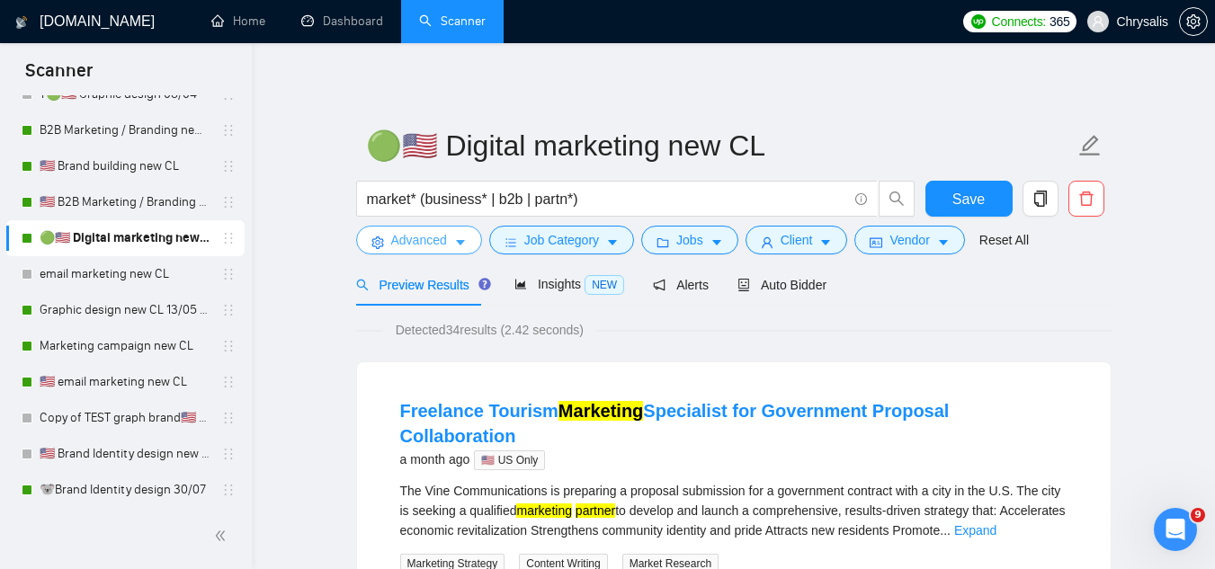
click at [412, 248] on span "Advanced" at bounding box center [419, 240] width 56 height 20
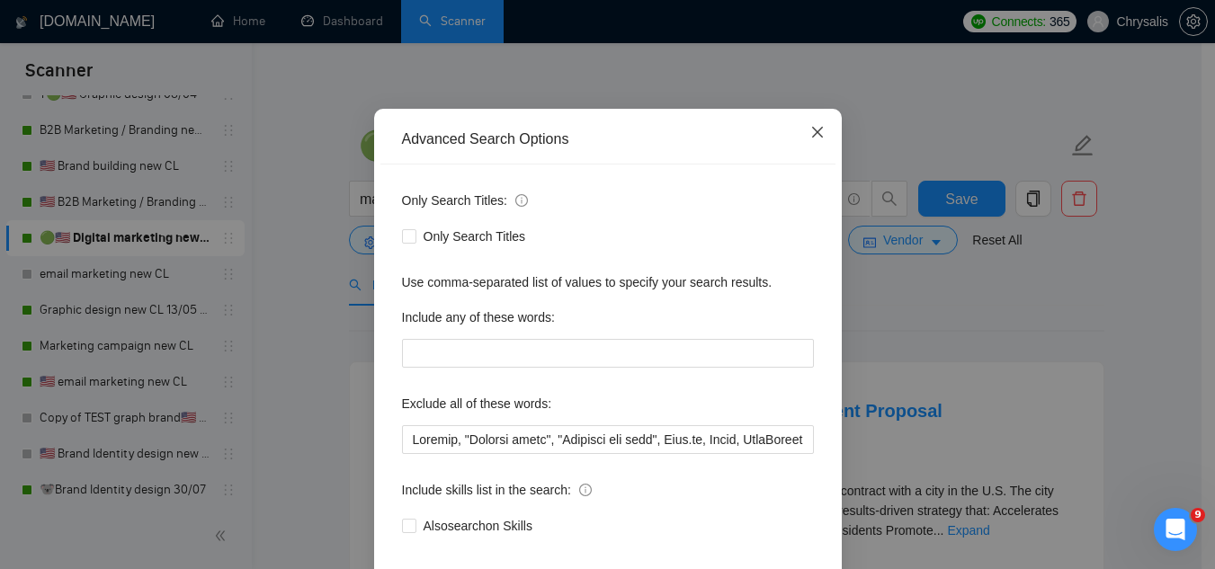
click at [808, 157] on span "Close" at bounding box center [817, 133] width 49 height 49
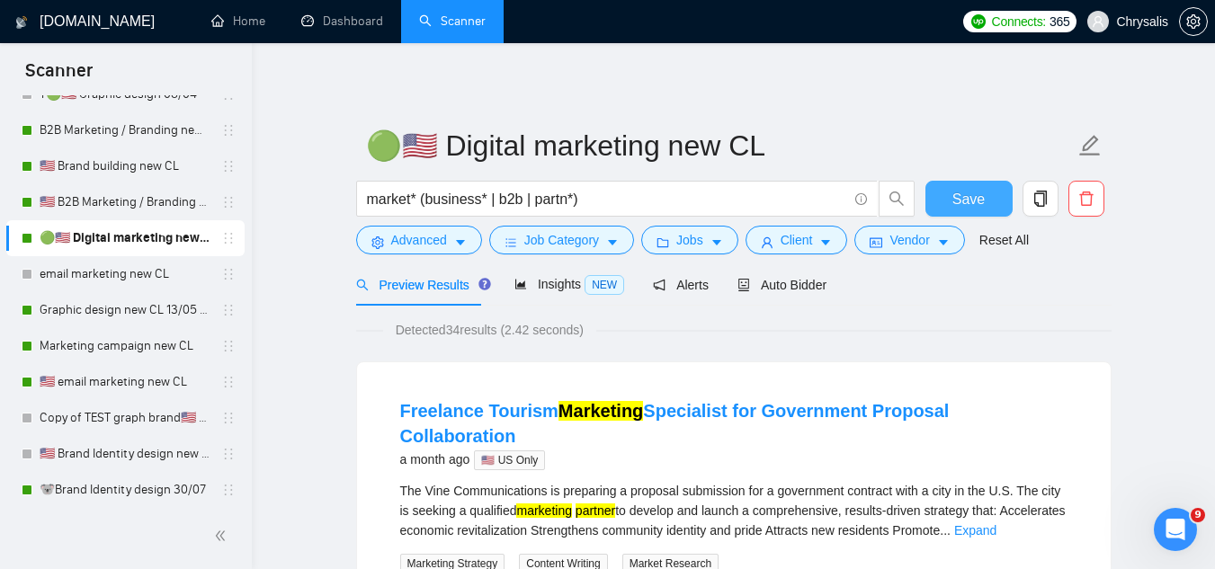
click at [961, 211] on button "Save" at bounding box center [969, 199] width 87 height 36
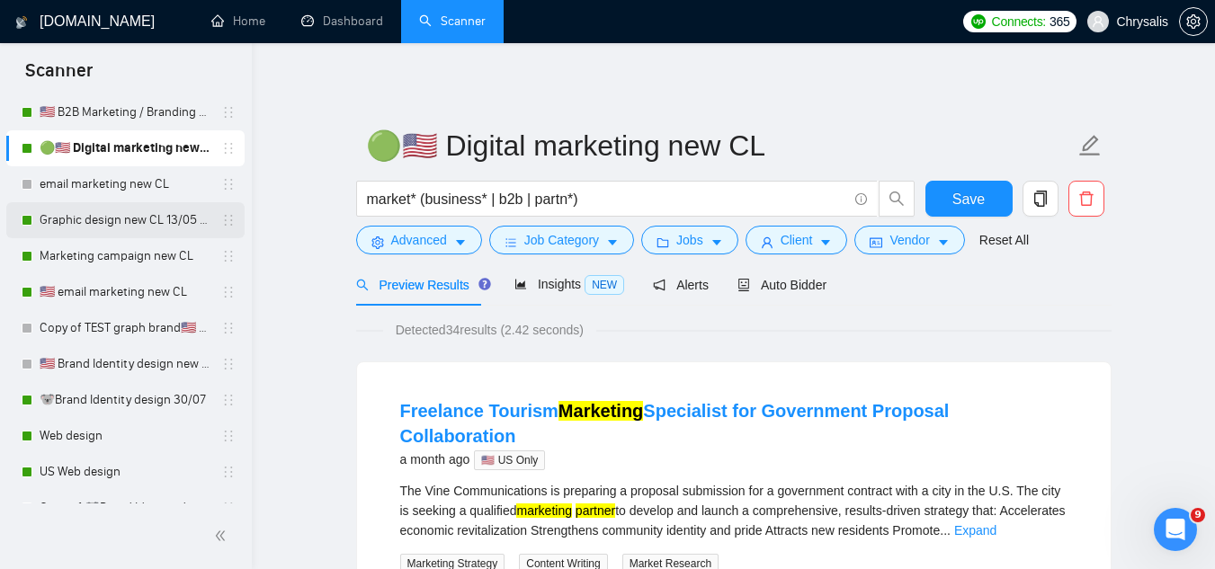
click at [70, 203] on link "Graphic design new CL 13/05 (t)" at bounding box center [125, 220] width 171 height 36
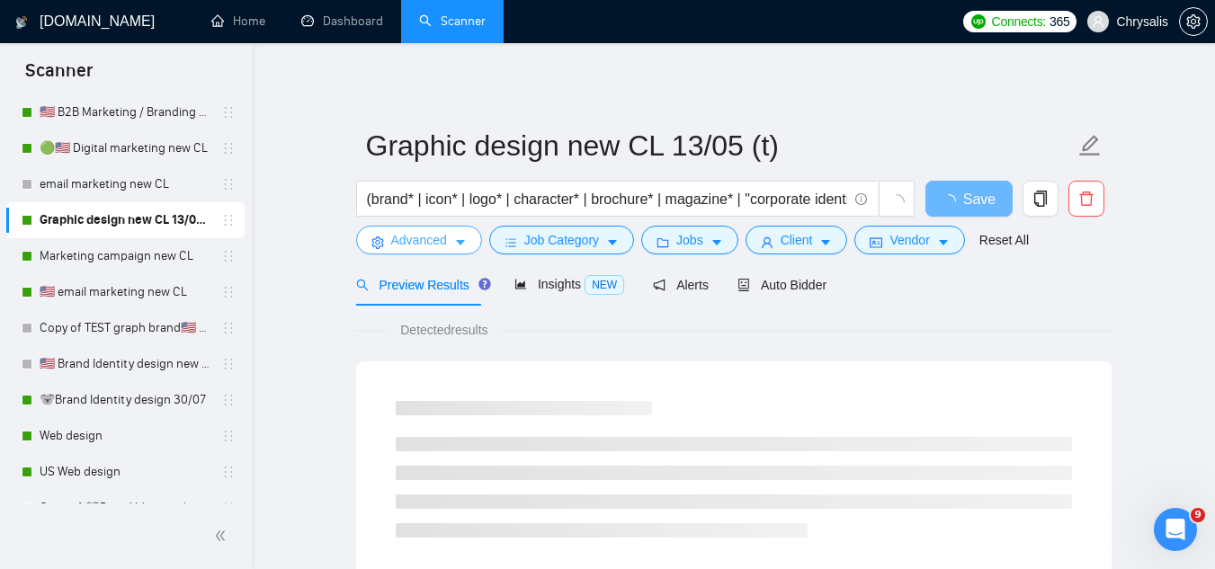
click at [378, 240] on icon "setting" at bounding box center [377, 243] width 13 height 13
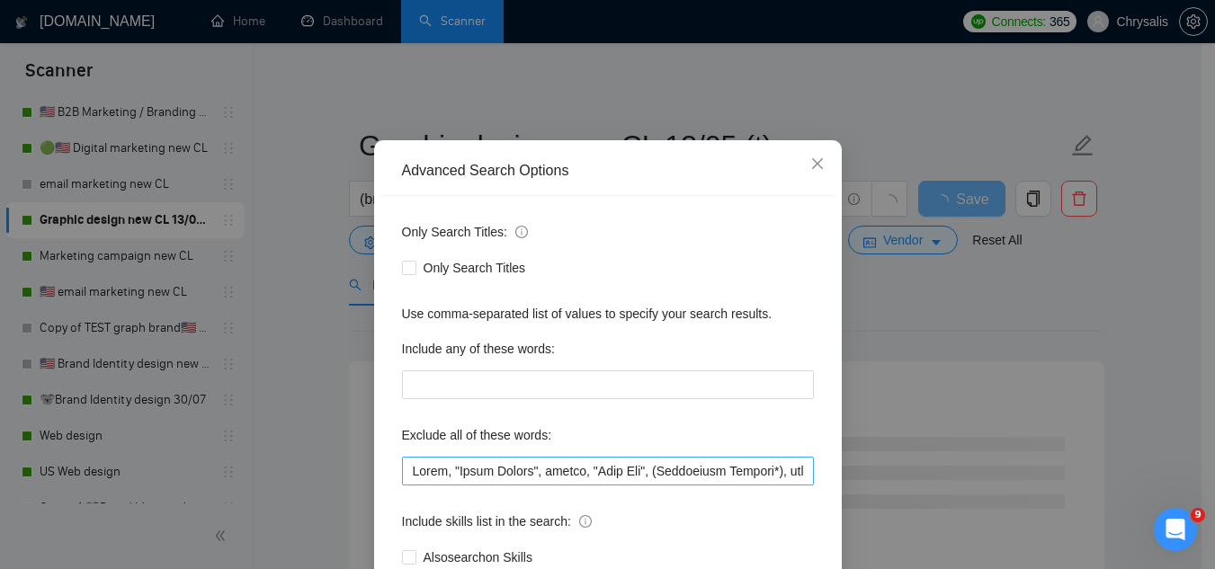
scroll to position [90, 0]
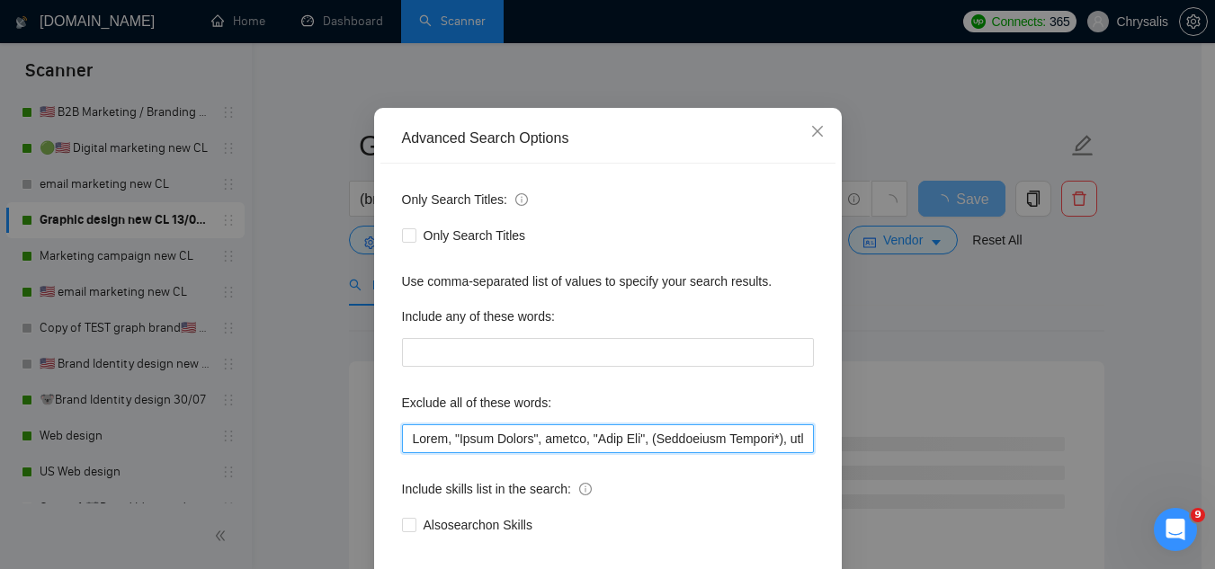
click at [408, 440] on input "text" at bounding box center [608, 439] width 412 height 29
paste input "Jotform, "Compile leads", "Untitled job post", Next.js, Azure, TypeScript, "Ite…"
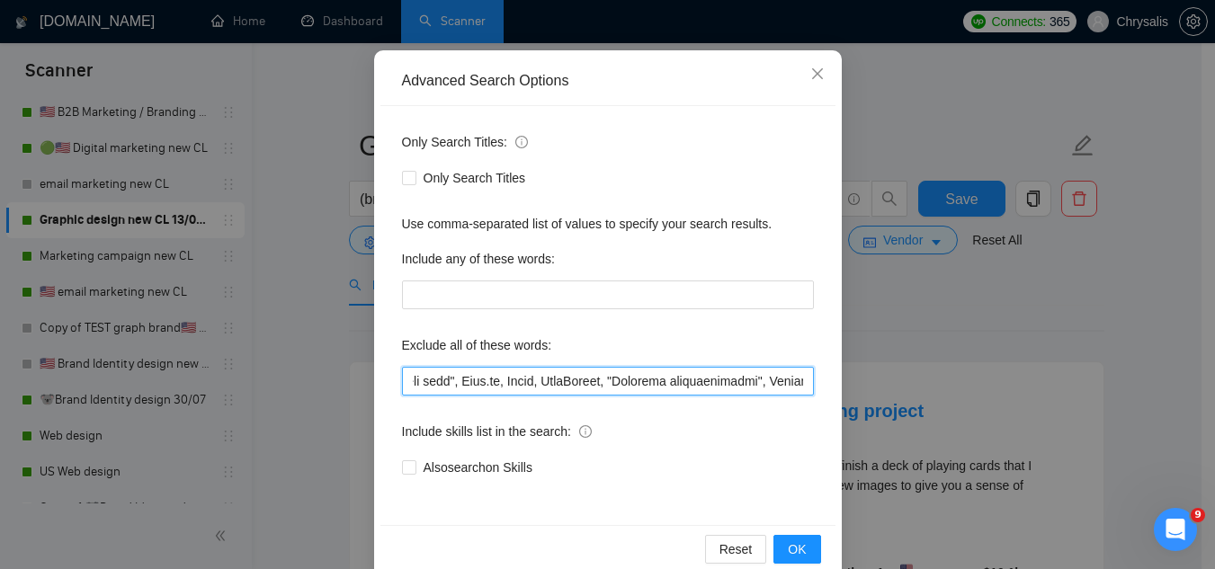
scroll to position [179, 0]
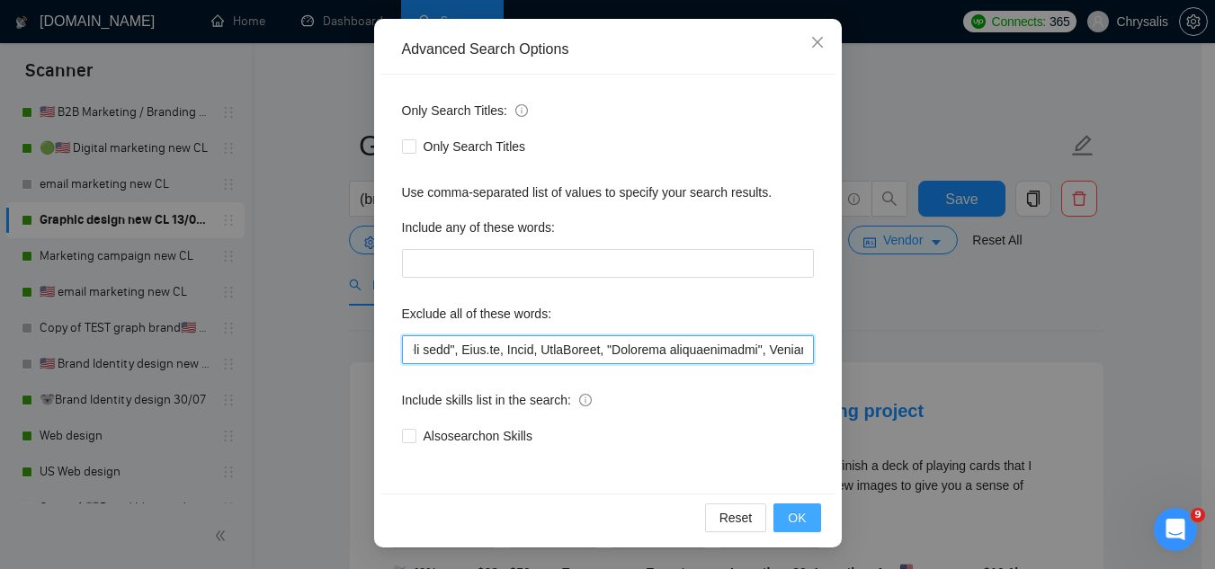
type input "Jotform, "Compile leads", "Untitled job post", Next.js, Azure, TypeScript, "Ite…"
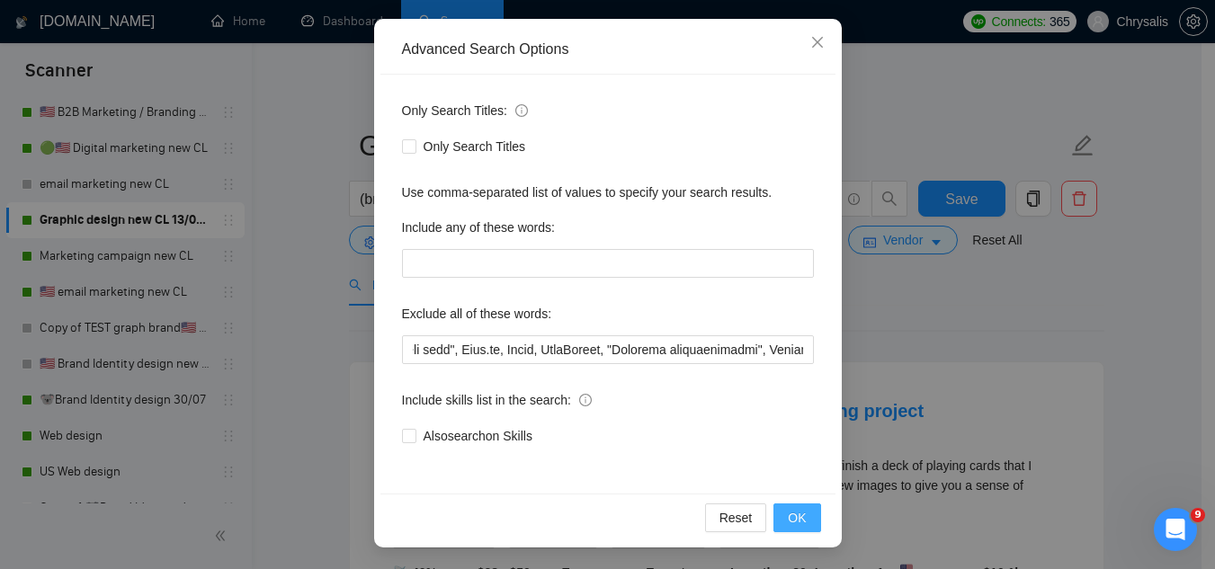
click at [788, 526] on span "OK" at bounding box center [797, 518] width 18 height 20
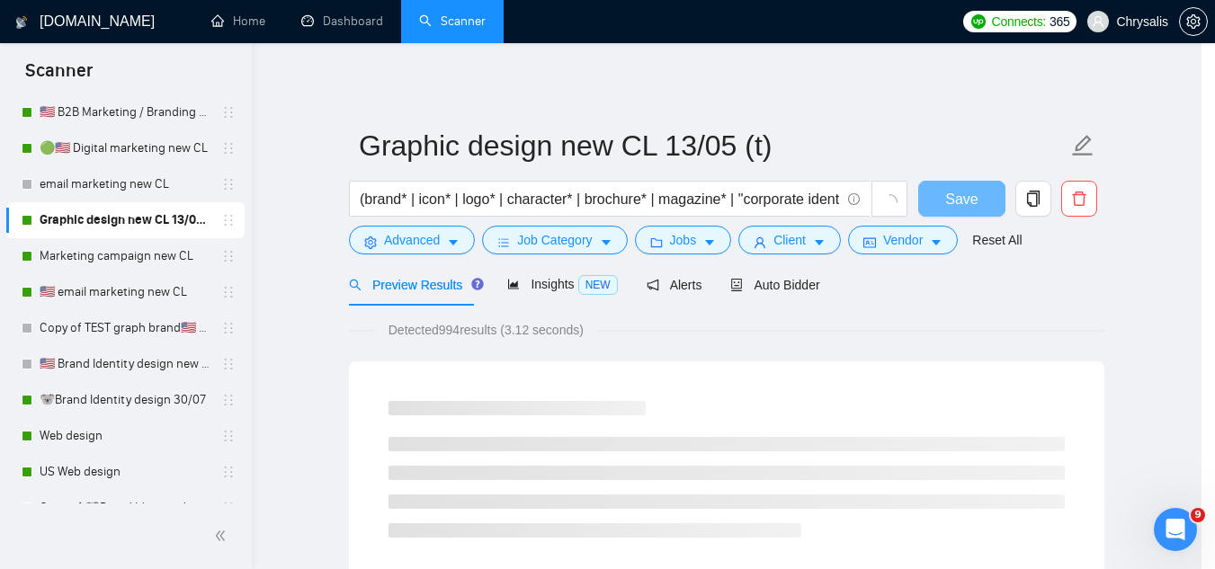
scroll to position [89, 0]
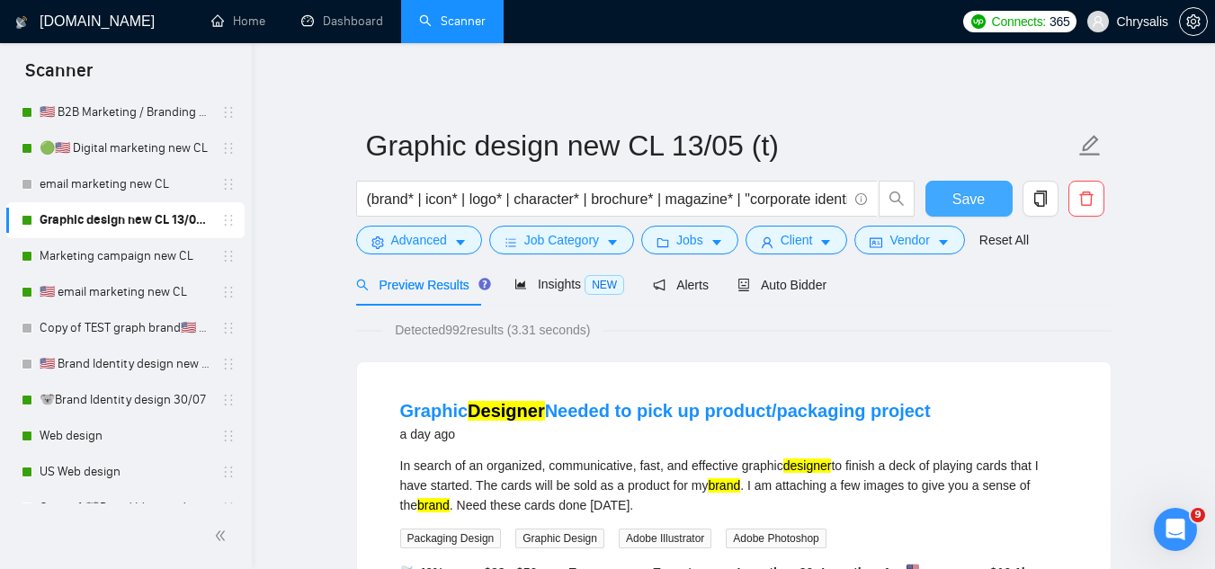
click at [970, 211] on button "Save" at bounding box center [969, 199] width 87 height 36
click at [118, 261] on link "Marketing campaign new CL" at bounding box center [125, 256] width 171 height 36
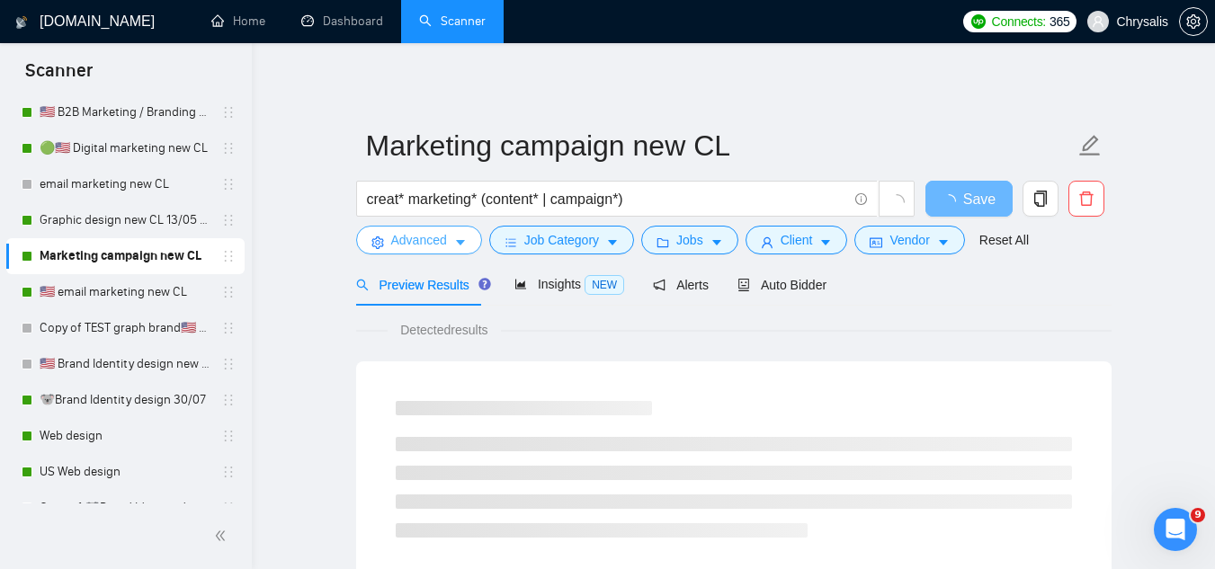
click at [417, 245] on span "Advanced" at bounding box center [419, 240] width 56 height 20
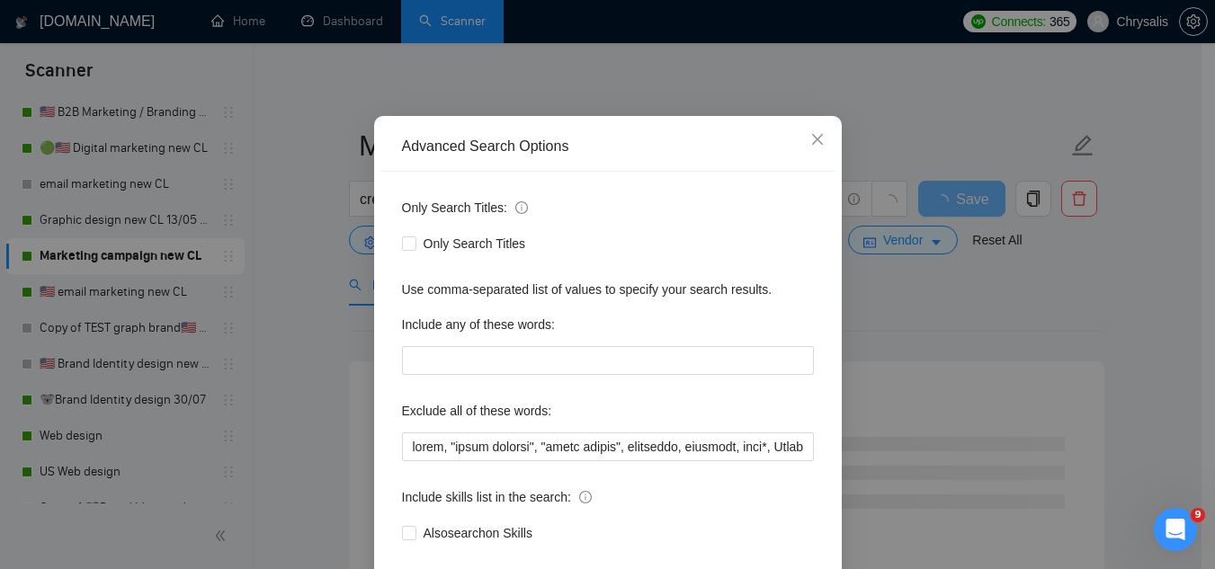
scroll to position [179, 0]
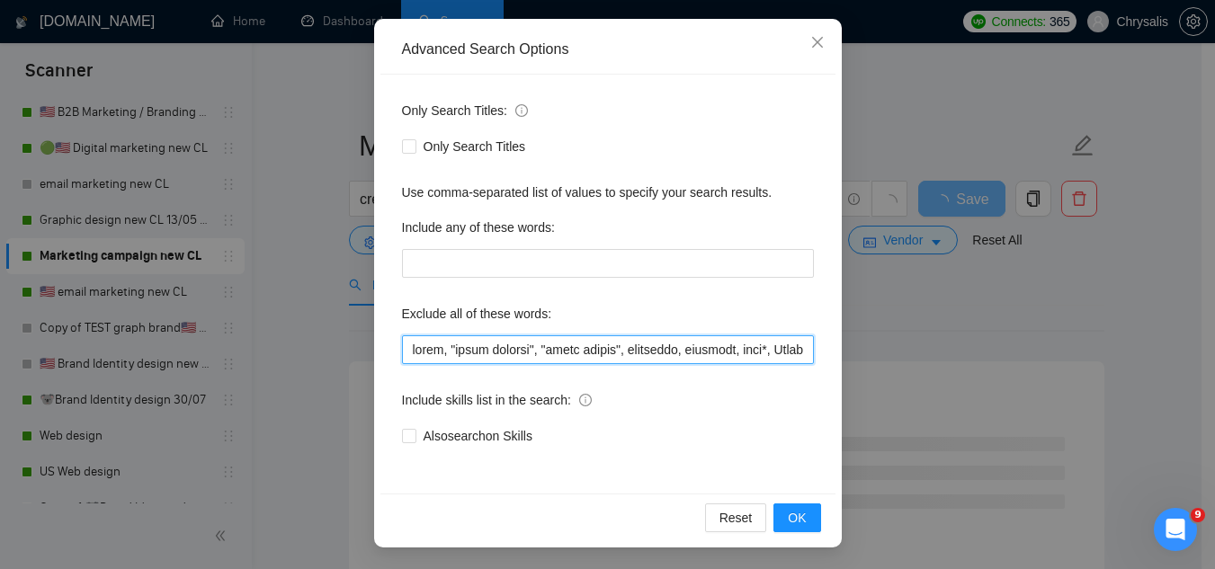
click at [406, 352] on input "text" at bounding box center [608, 349] width 412 height 29
paste input "Jotform, "Compile leads", "Untitled job post", Next.js, Azure, TypeScript, "Ite…"
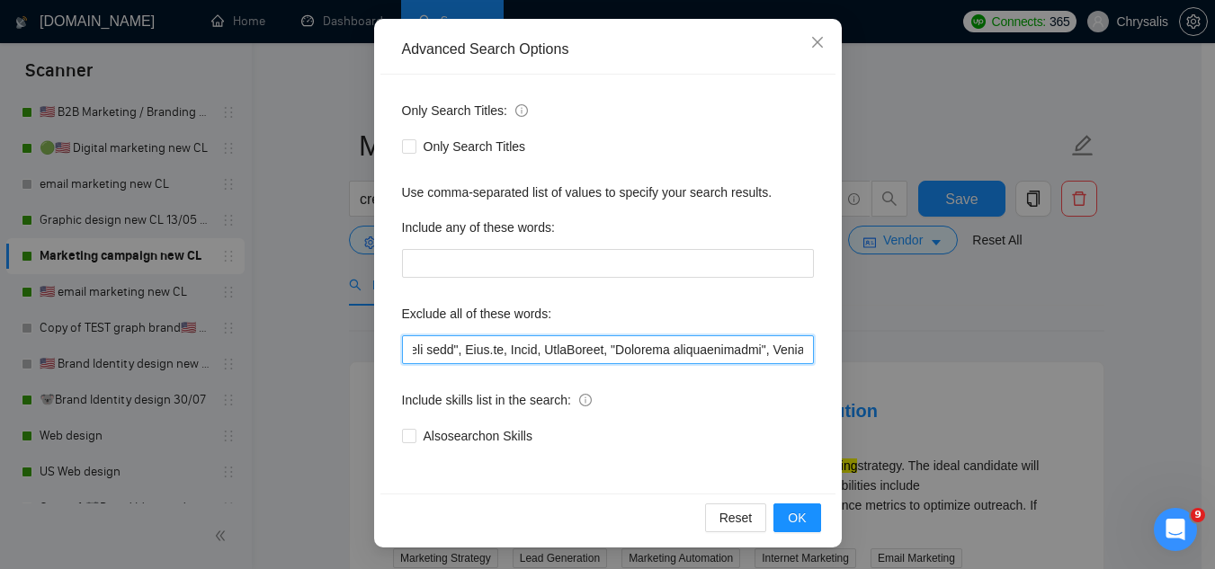
scroll to position [0, 202]
type input "Jotform, "Compile leads", "Untitled job post", Next.js, Azure, TypeScript, "Ite…"
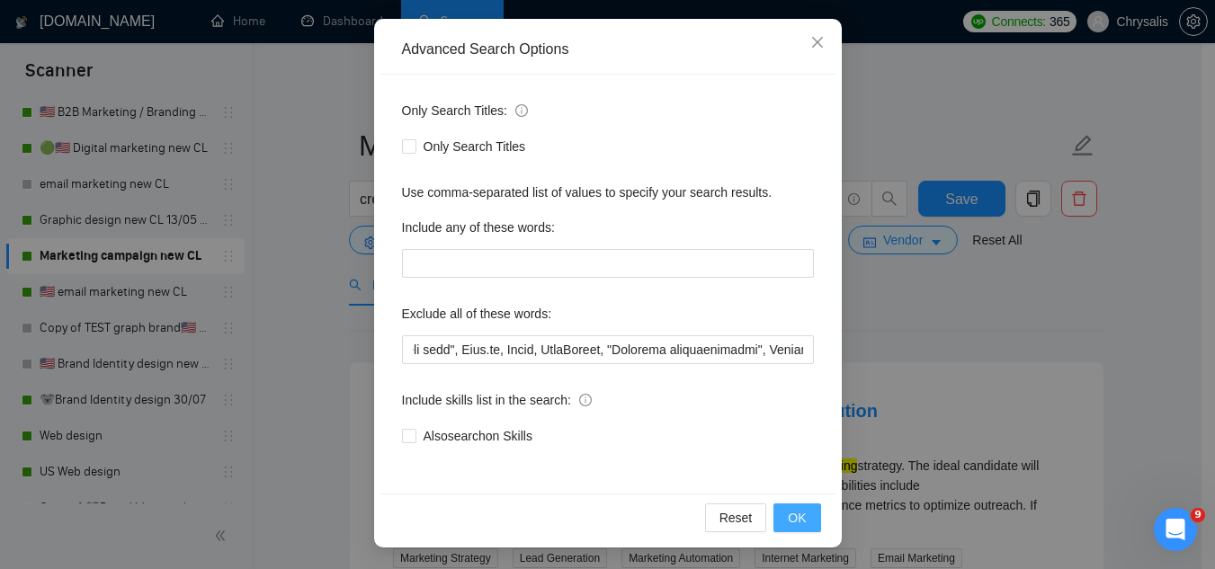
click at [798, 526] on span "OK" at bounding box center [797, 518] width 18 height 20
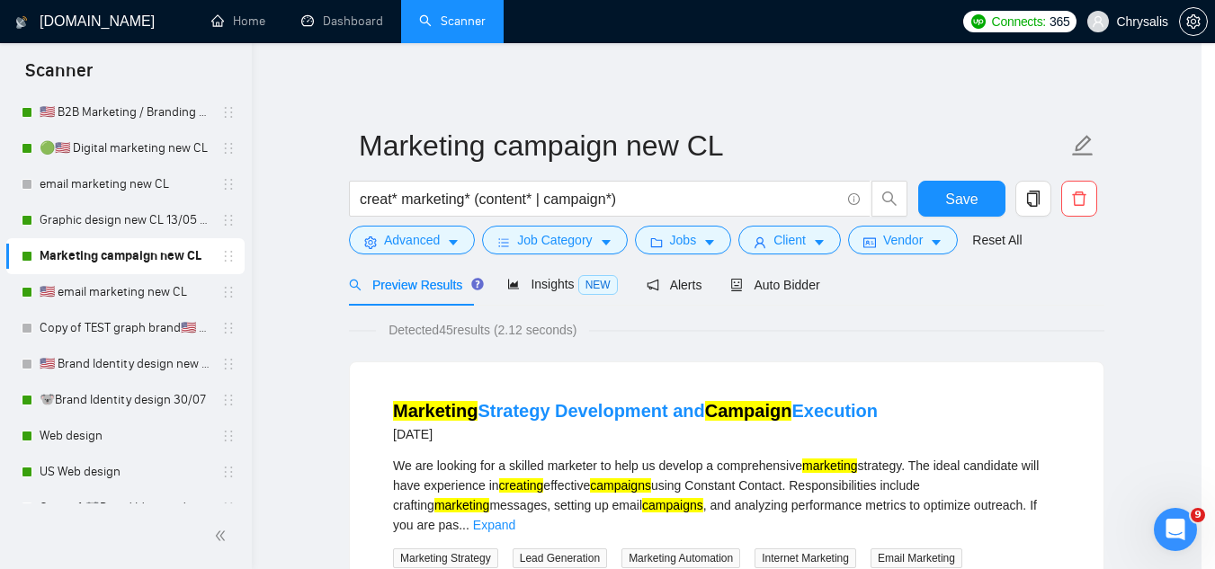
scroll to position [89, 0]
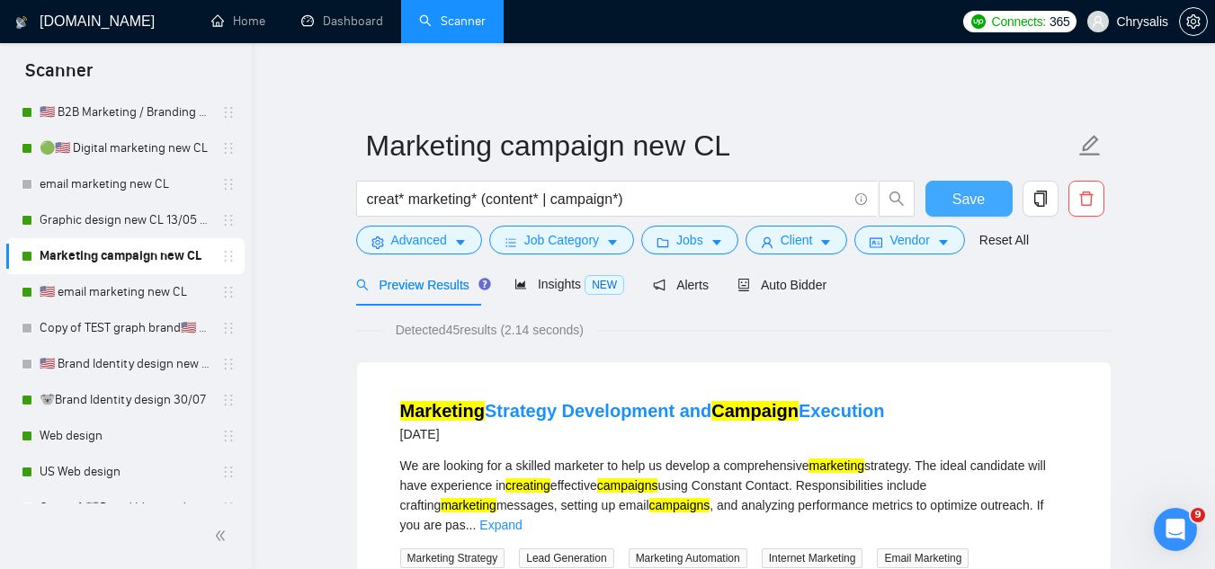
click at [957, 210] on span "Save" at bounding box center [968, 199] width 32 height 22
drag, startPoint x: 131, startPoint y: 299, endPoint x: 246, endPoint y: 338, distance: 120.9
click at [131, 299] on link "🇺🇸 email marketing new CL" at bounding box center [125, 292] width 171 height 36
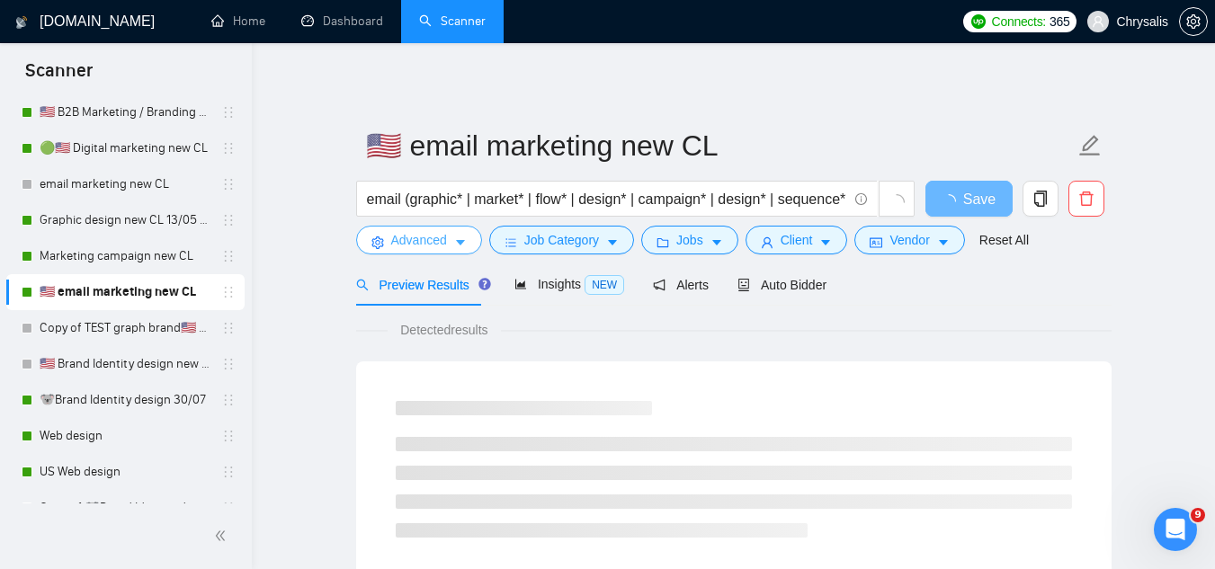
click at [409, 244] on span "Advanced" at bounding box center [419, 240] width 56 height 20
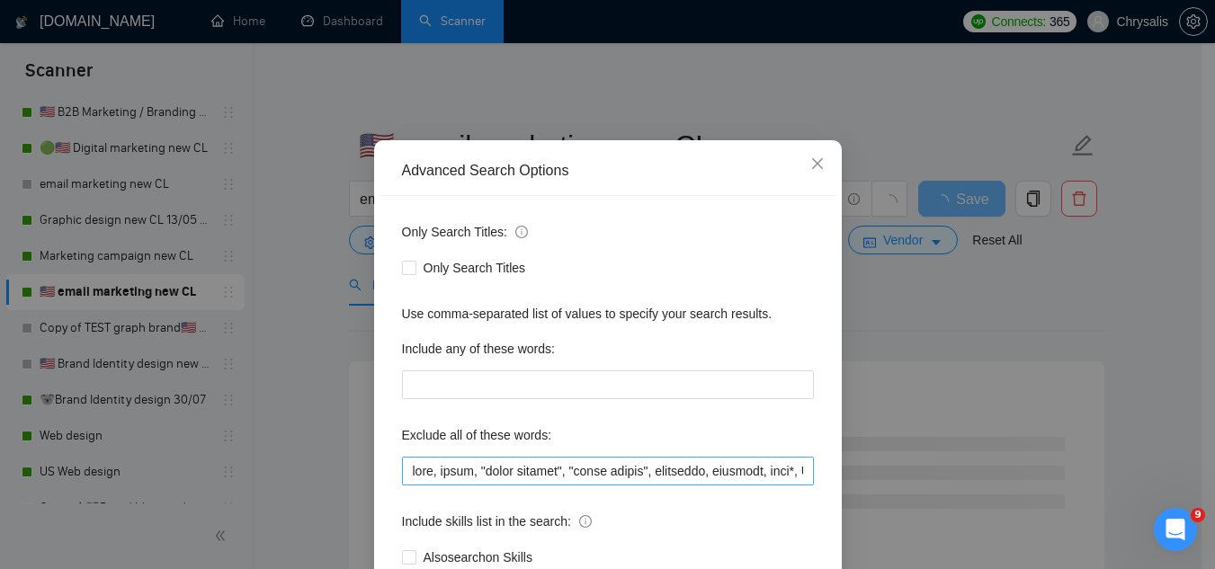
scroll to position [90, 0]
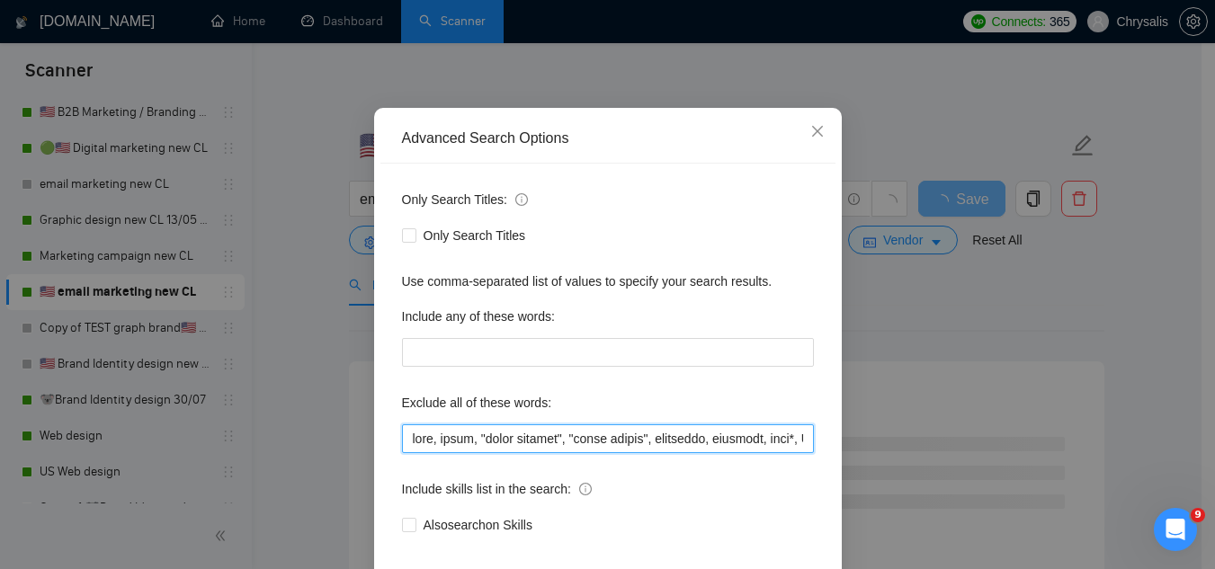
click at [405, 441] on input "text" at bounding box center [608, 439] width 412 height 29
paste input "Jotform, "Compile leads", "Untitled job post", Next.js, Azure, TypeScript, "Ite…"
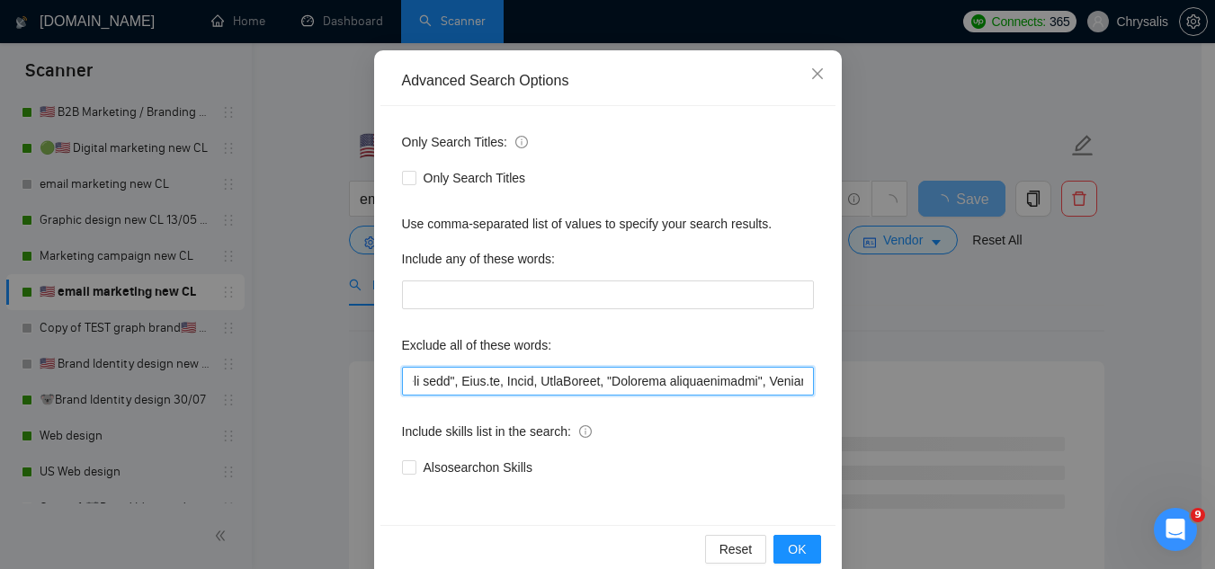
scroll to position [179, 0]
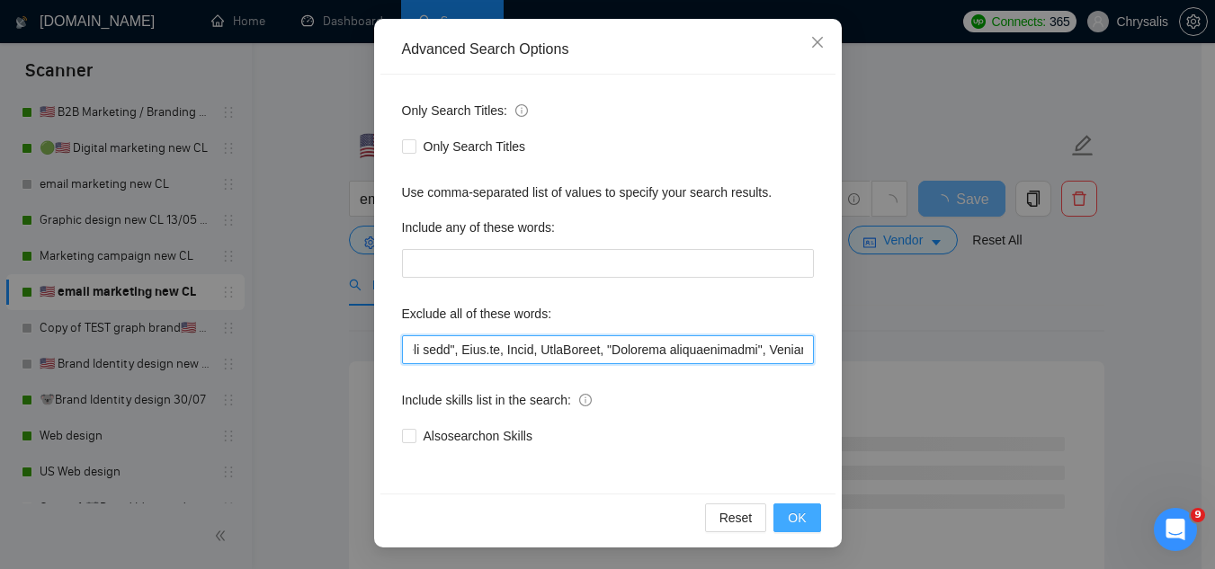
type input "Jotform, "Compile leads", "Untitled job post", Next.js, Azure, TypeScript, "Ite…"
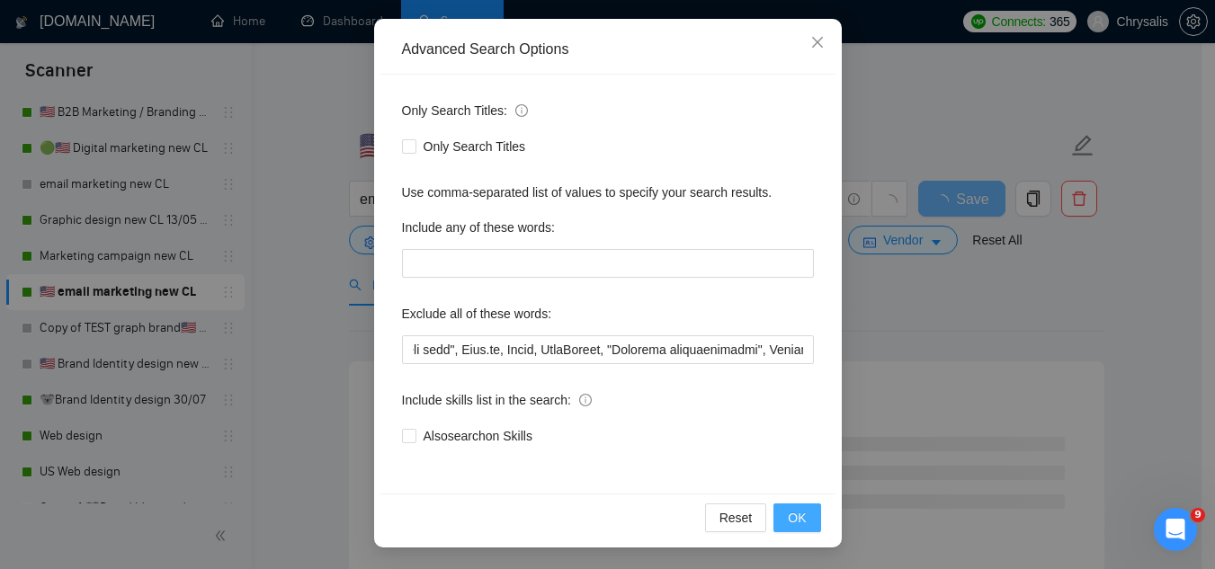
click at [781, 523] on button "OK" at bounding box center [797, 518] width 47 height 29
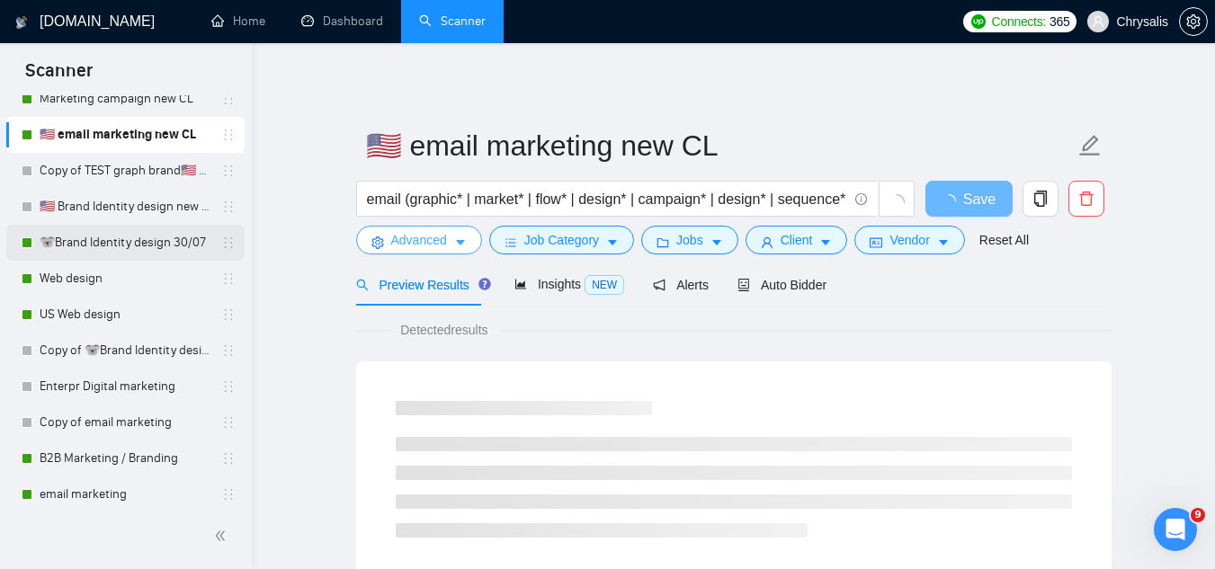
scroll to position [1349, 0]
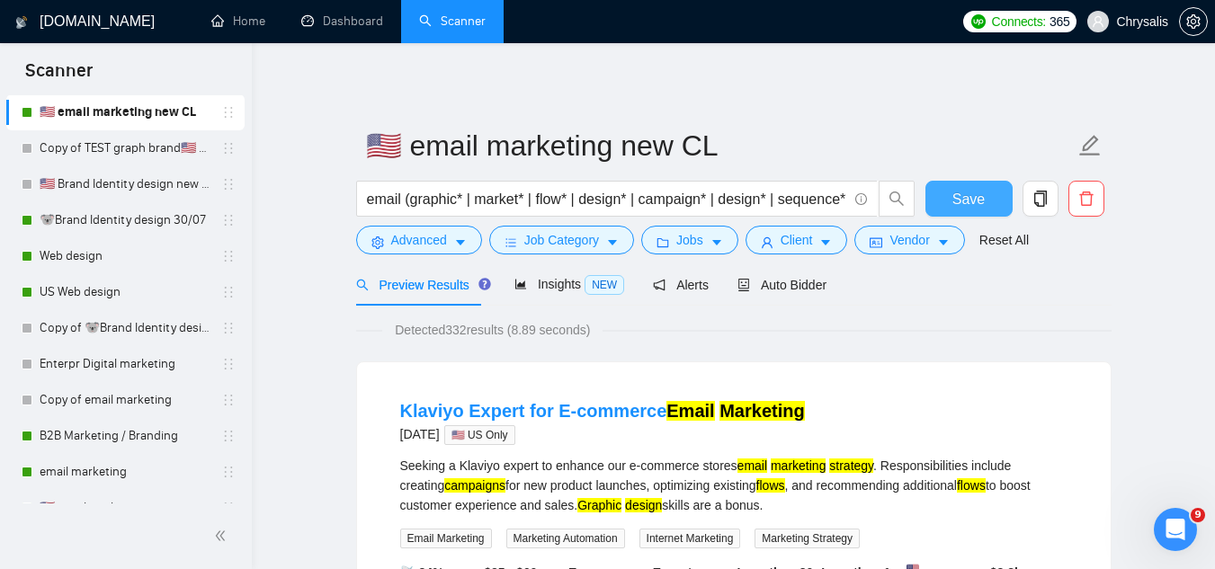
click at [950, 208] on button "Save" at bounding box center [969, 199] width 87 height 36
